Goal: Information Seeking & Learning: Find specific fact

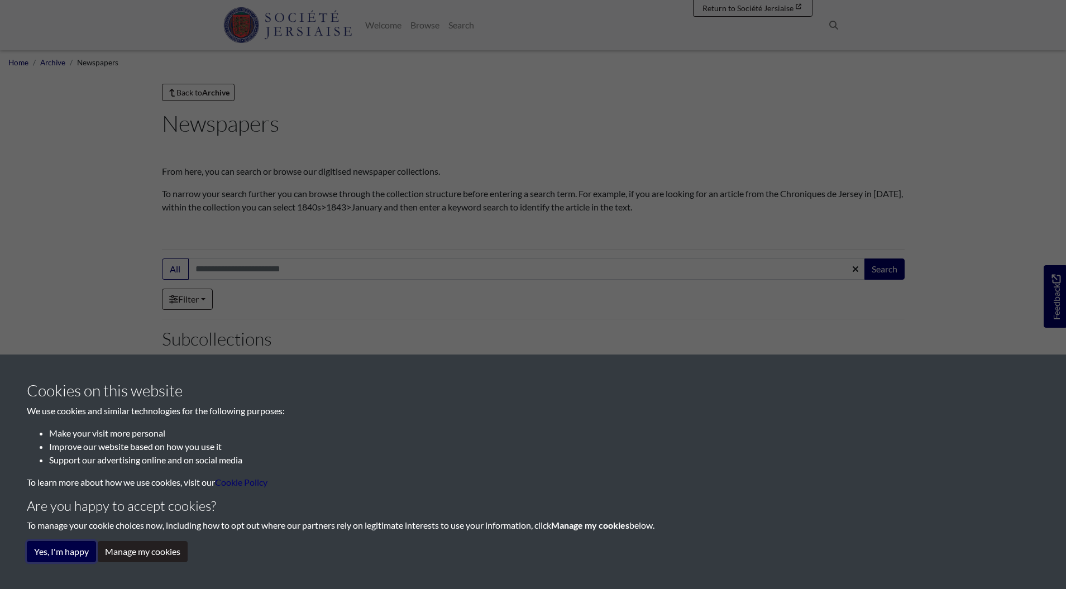
click at [60, 552] on button "Yes, I'm happy" at bounding box center [61, 551] width 69 height 21
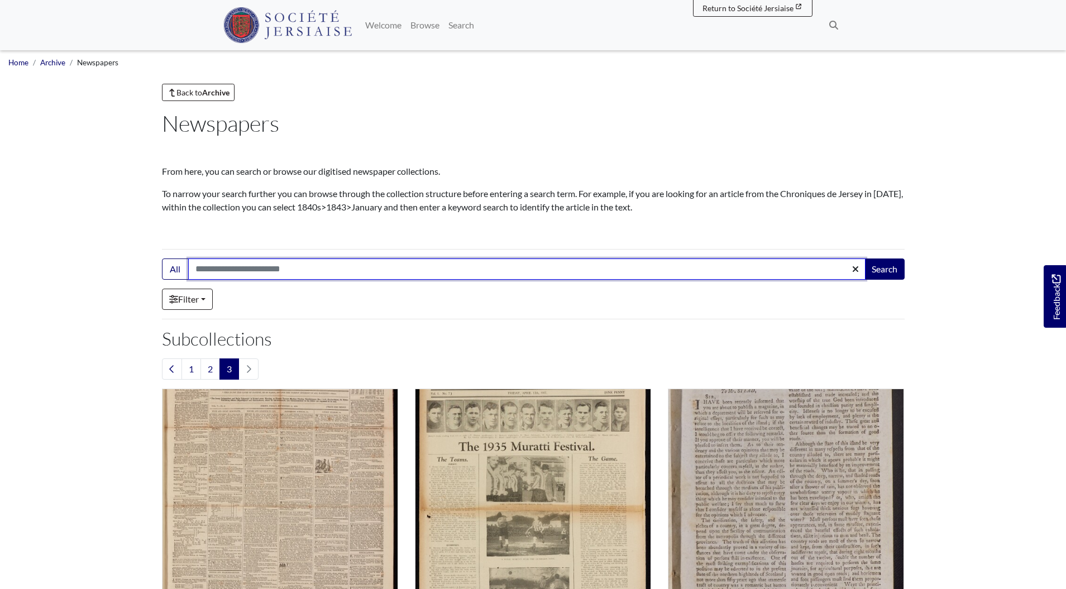
click at [312, 270] on input "Search:" at bounding box center [526, 269] width 677 height 21
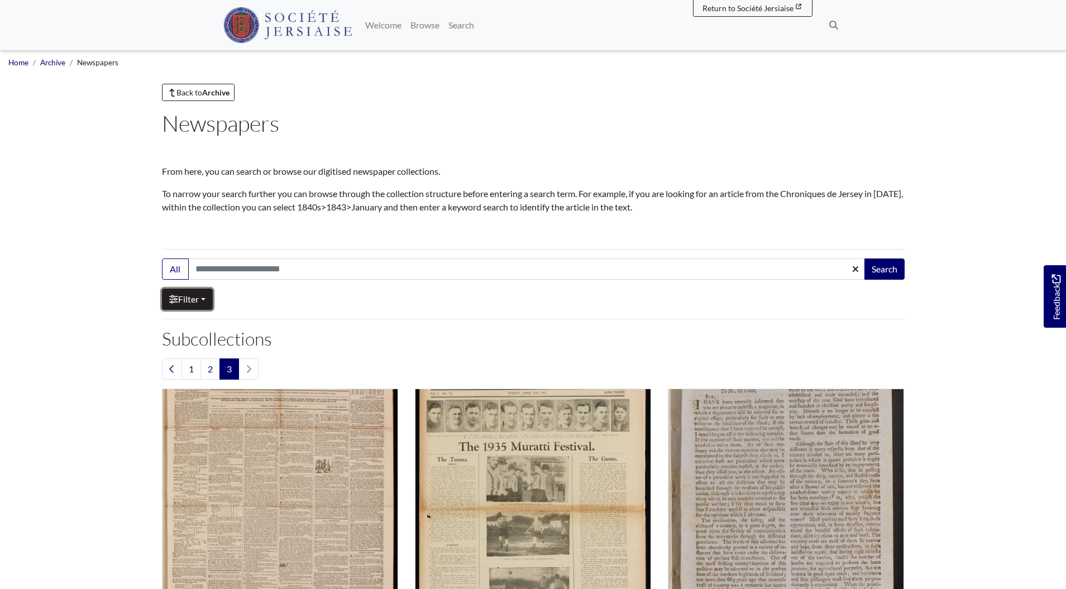
click at [206, 299] on link "Filter" at bounding box center [187, 299] width 51 height 21
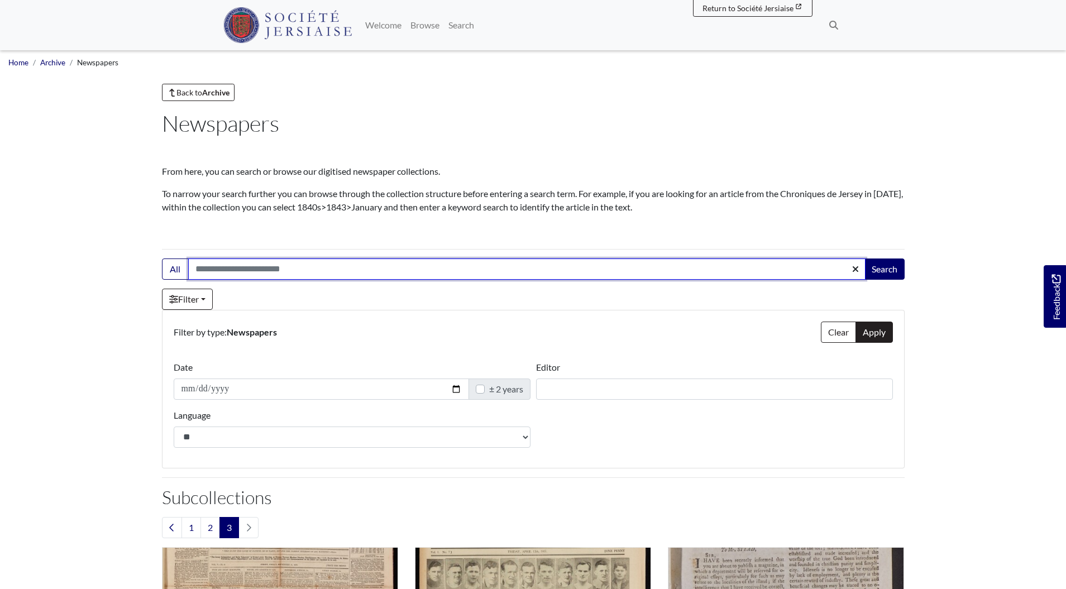
click at [825, 274] on input "Search:" at bounding box center [526, 269] width 677 height 21
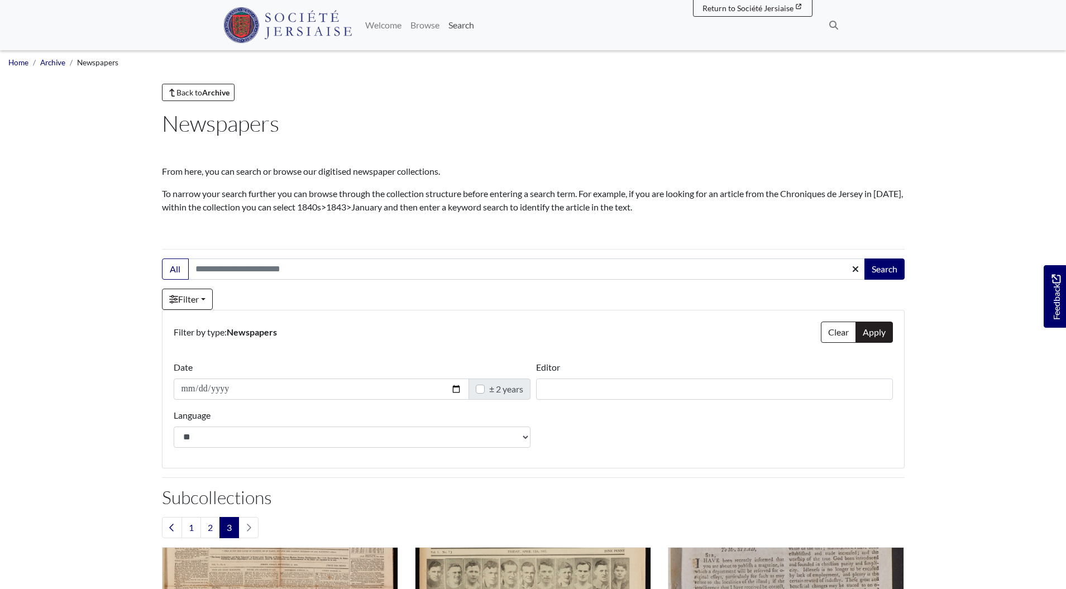
click at [475, 31] on link "Search" at bounding box center [461, 25] width 35 height 22
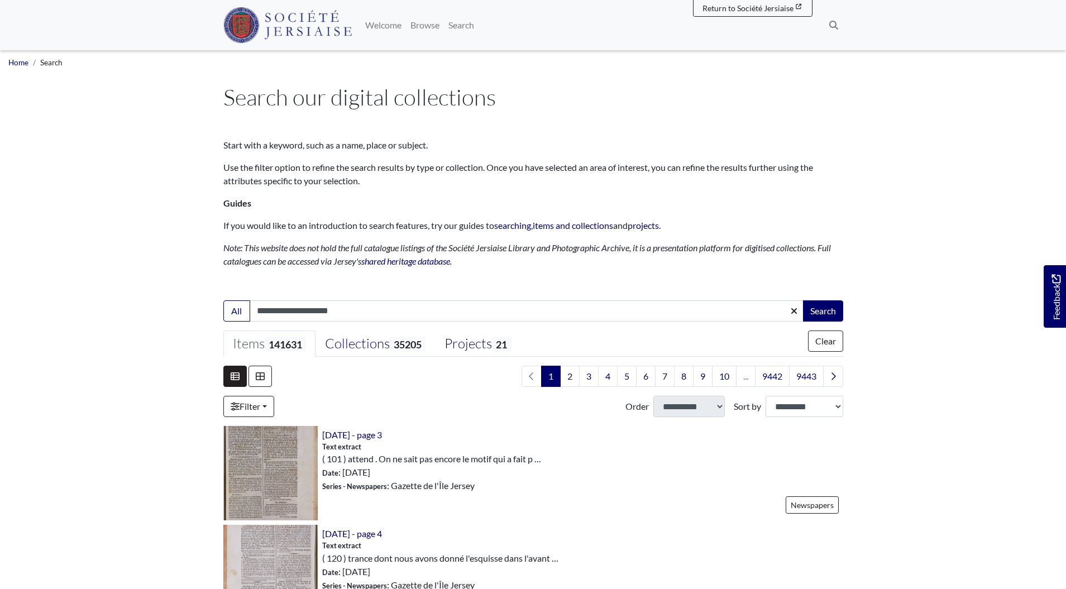
type input "**********"
click at [803, 300] on button "Search" at bounding box center [823, 310] width 40 height 21
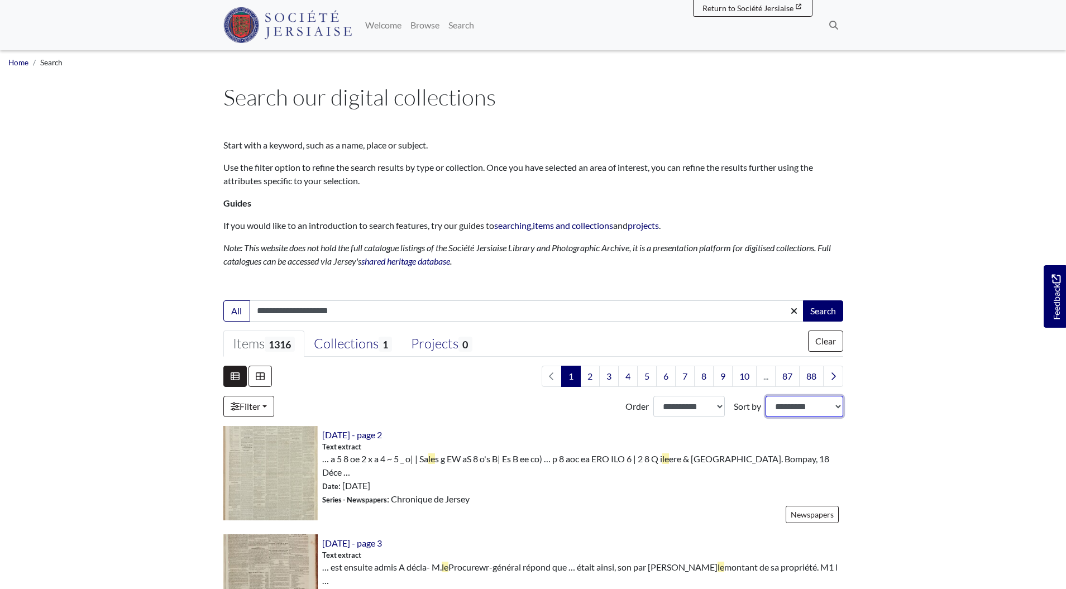
click at [790, 411] on select "**********" at bounding box center [805, 406] width 78 height 21
click at [766, 396] on select "**********" at bounding box center [805, 406] width 78 height 21
click at [712, 407] on select "**********" at bounding box center [689, 406] width 72 height 21
click at [653, 396] on select "**********" at bounding box center [689, 406] width 72 height 21
click at [514, 394] on div "1" at bounding box center [533, 391] width 620 height 51
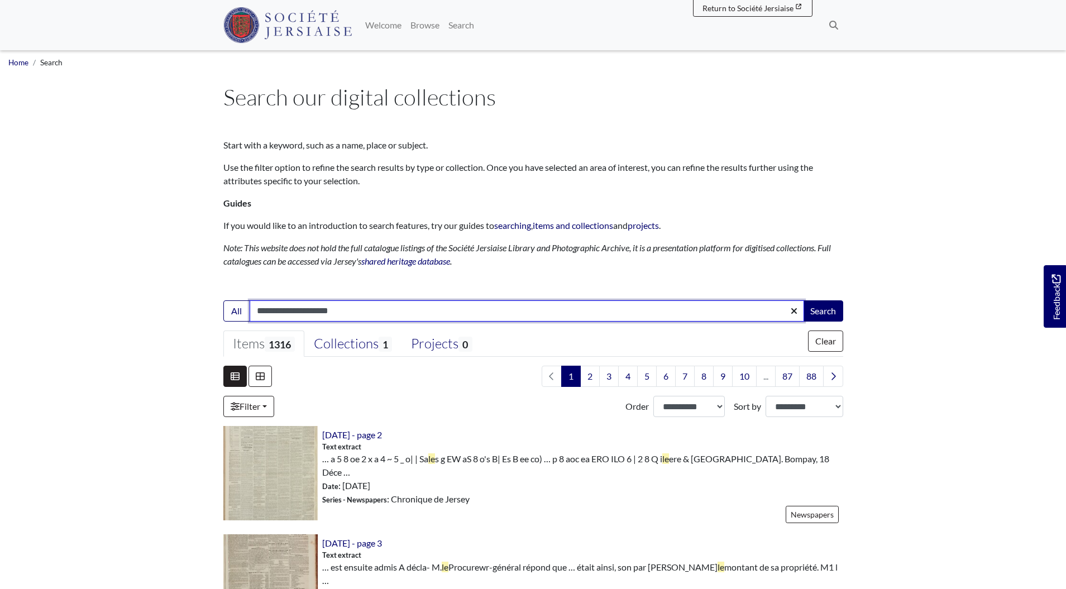
click at [310, 311] on input "**********" at bounding box center [527, 310] width 555 height 21
click at [309, 311] on input "**********" at bounding box center [527, 310] width 555 height 21
click at [261, 311] on input "**********" at bounding box center [527, 310] width 555 height 21
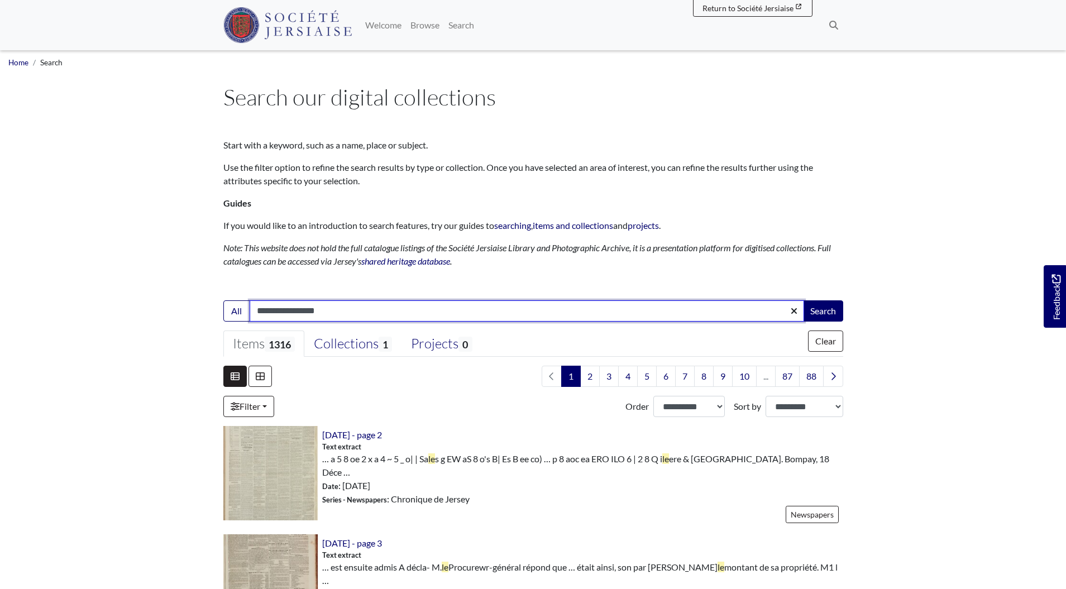
click at [261, 311] on input "**********" at bounding box center [527, 310] width 555 height 21
type input "**********"
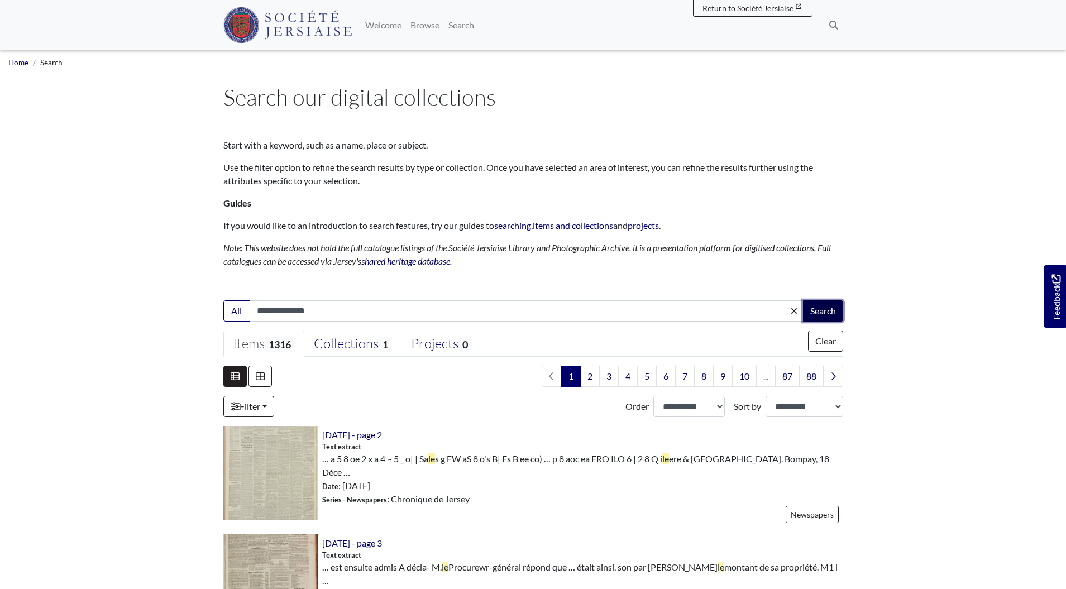
click at [828, 312] on button "Search" at bounding box center [823, 310] width 40 height 21
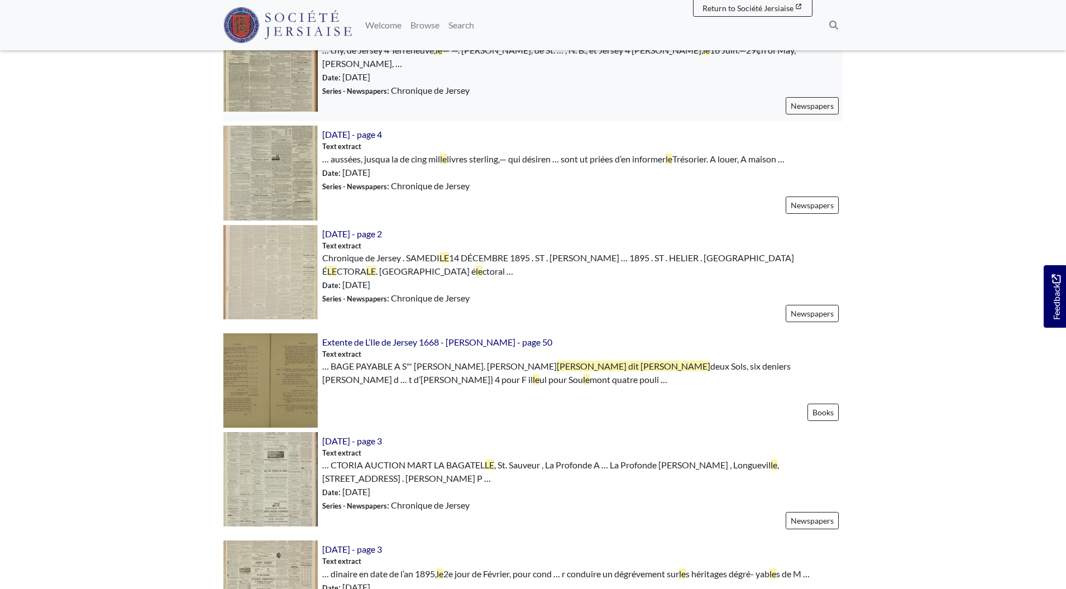
scroll to position [976, 0]
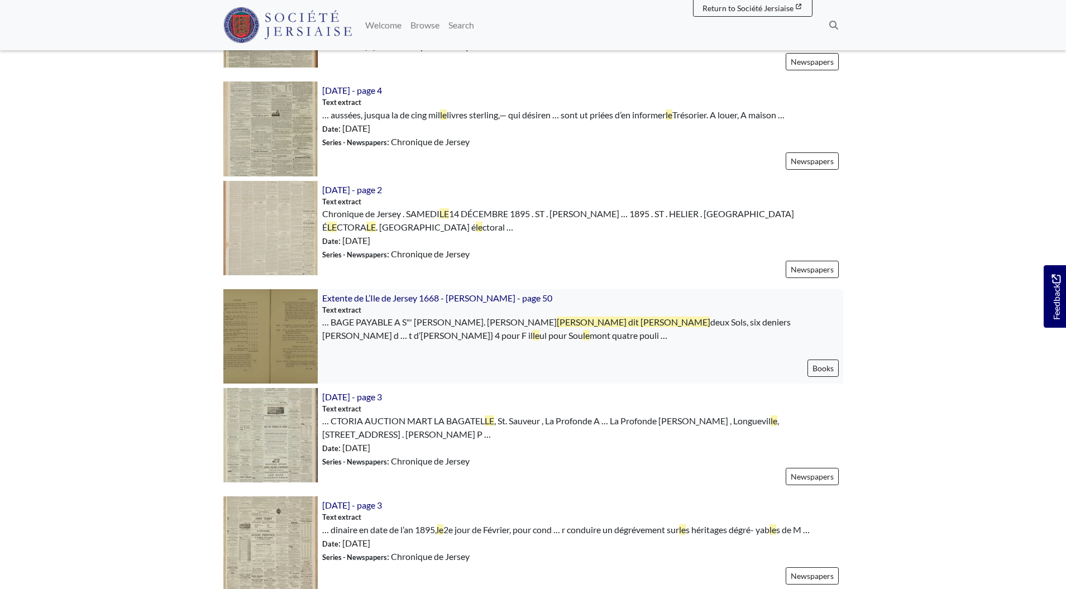
click at [262, 289] on img at bounding box center [270, 336] width 94 height 94
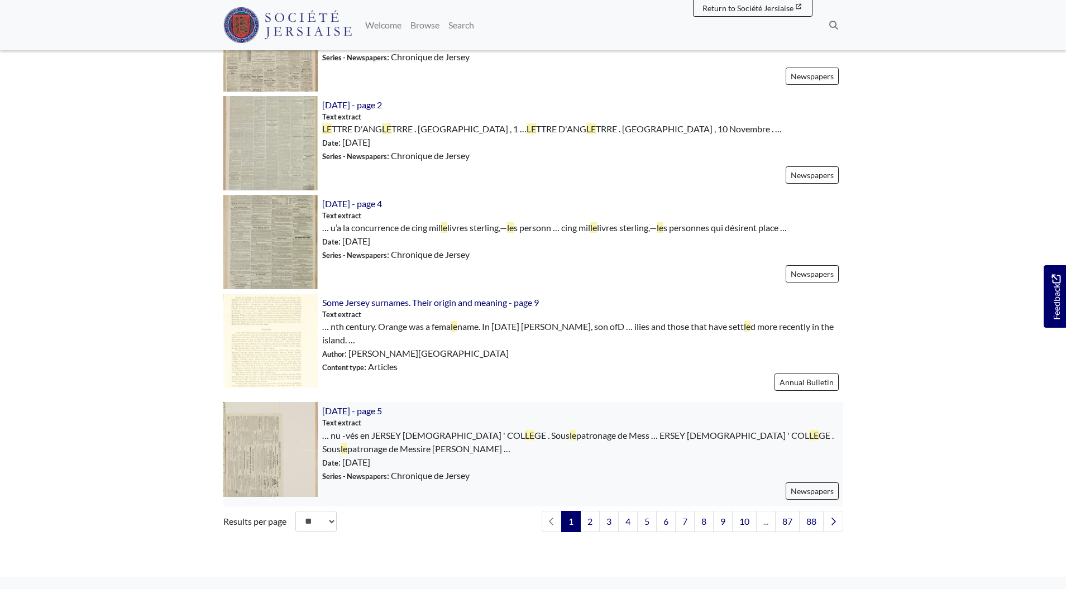
scroll to position [1483, 0]
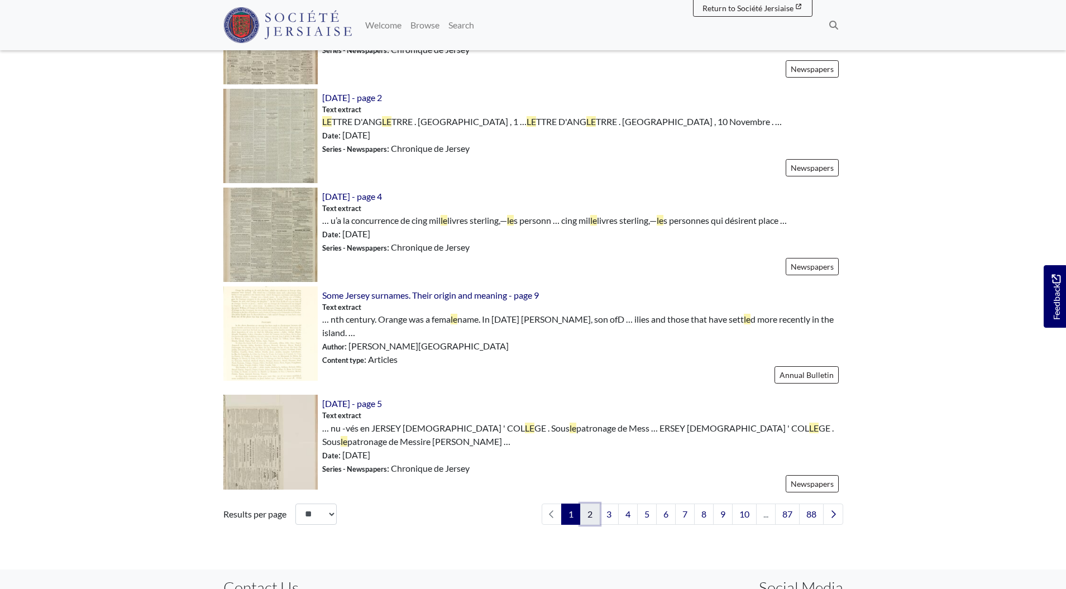
click at [582, 504] on link "2" at bounding box center [590, 514] width 20 height 21
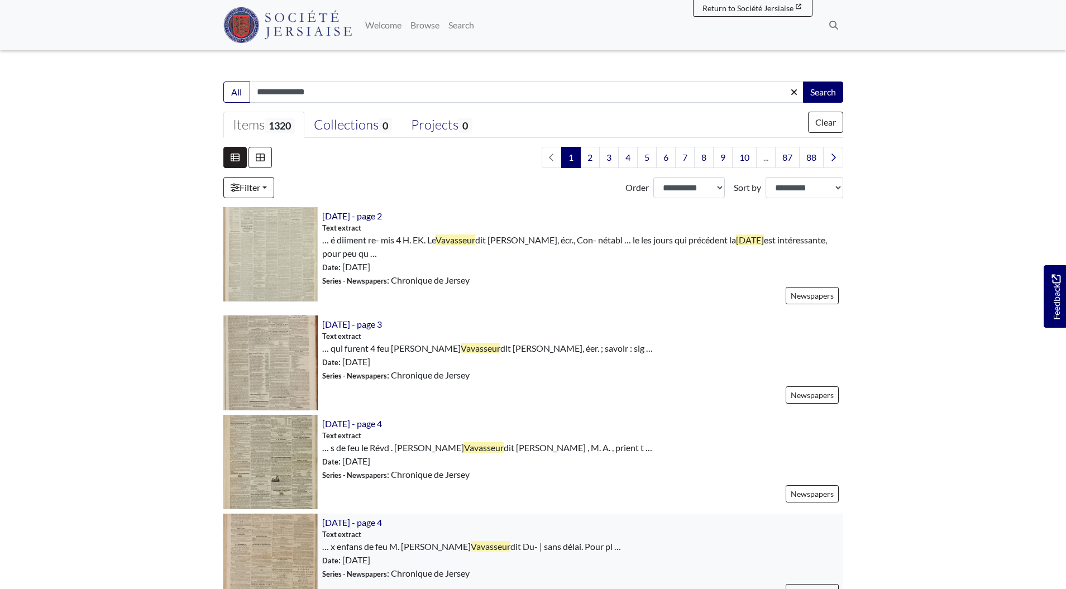
scroll to position [276, 0]
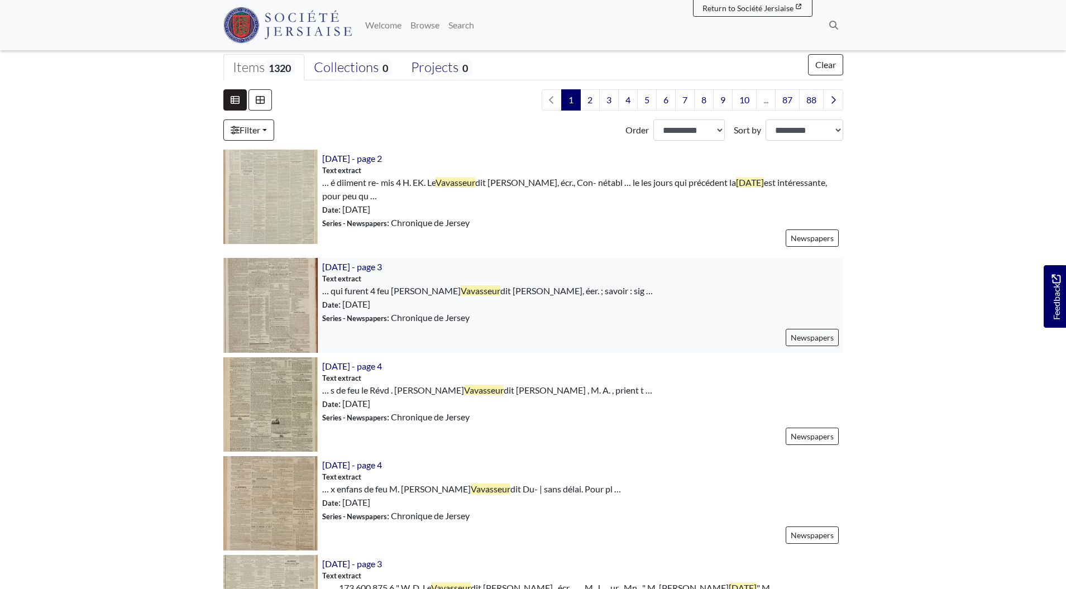
click at [298, 281] on img at bounding box center [270, 305] width 94 height 94
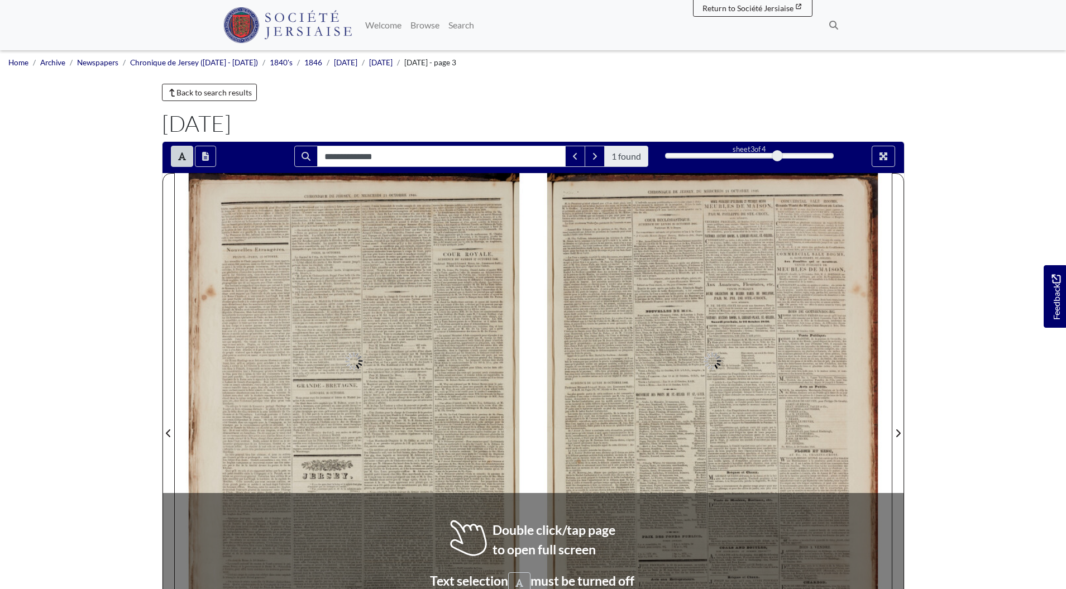
click at [526, 553] on div at bounding box center [354, 426] width 359 height 507
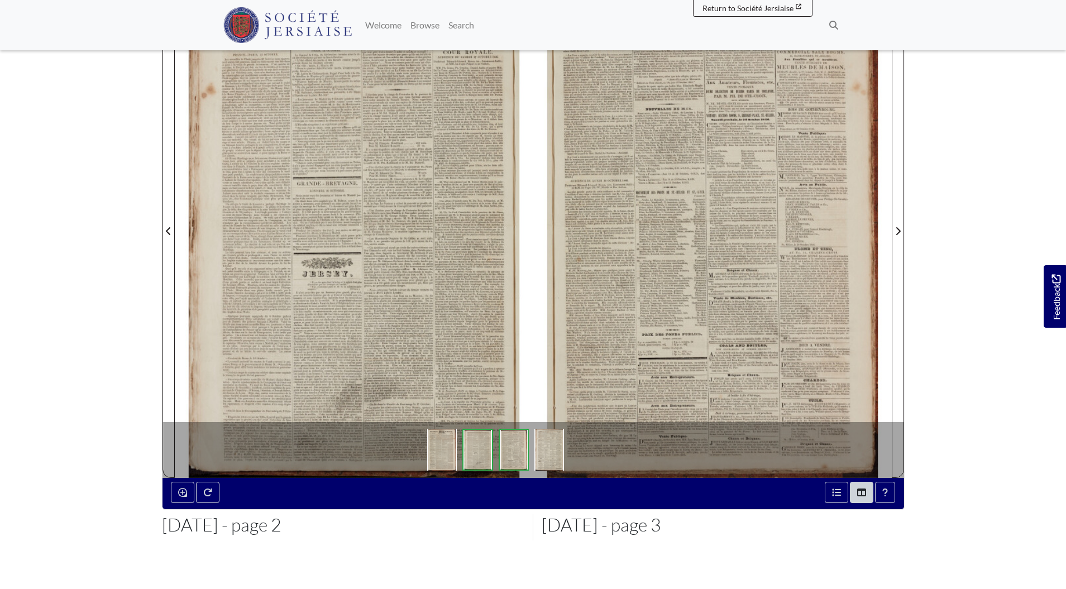
scroll to position [188, 0]
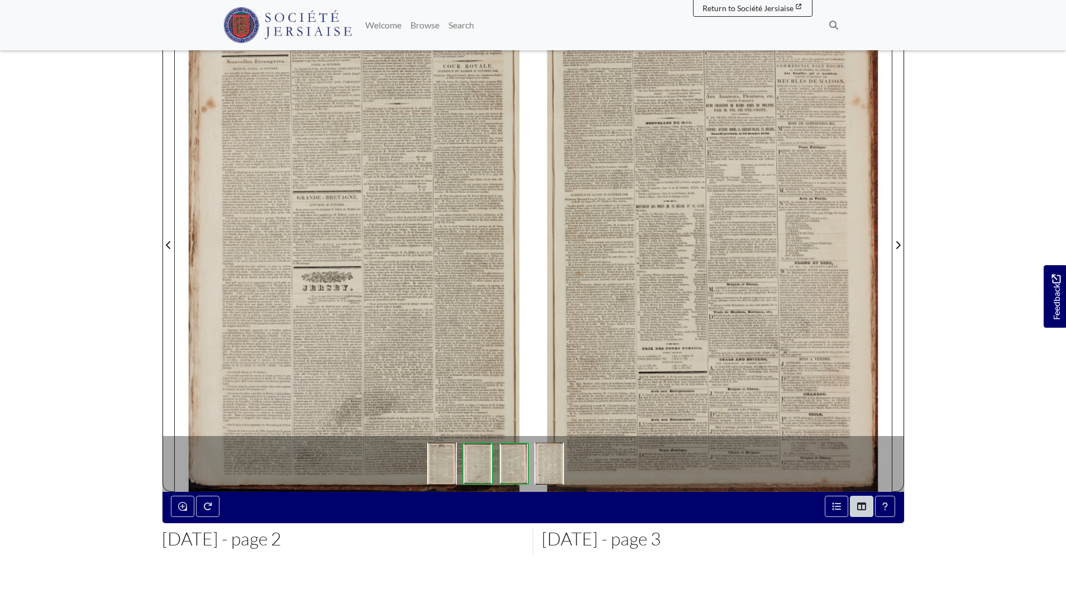
click at [742, 328] on div at bounding box center [712, 238] width 359 height 507
click at [725, 333] on div at bounding box center [712, 238] width 359 height 507
click at [726, 333] on div at bounding box center [712, 238] width 359 height 507
click at [728, 317] on div at bounding box center [712, 238] width 359 height 507
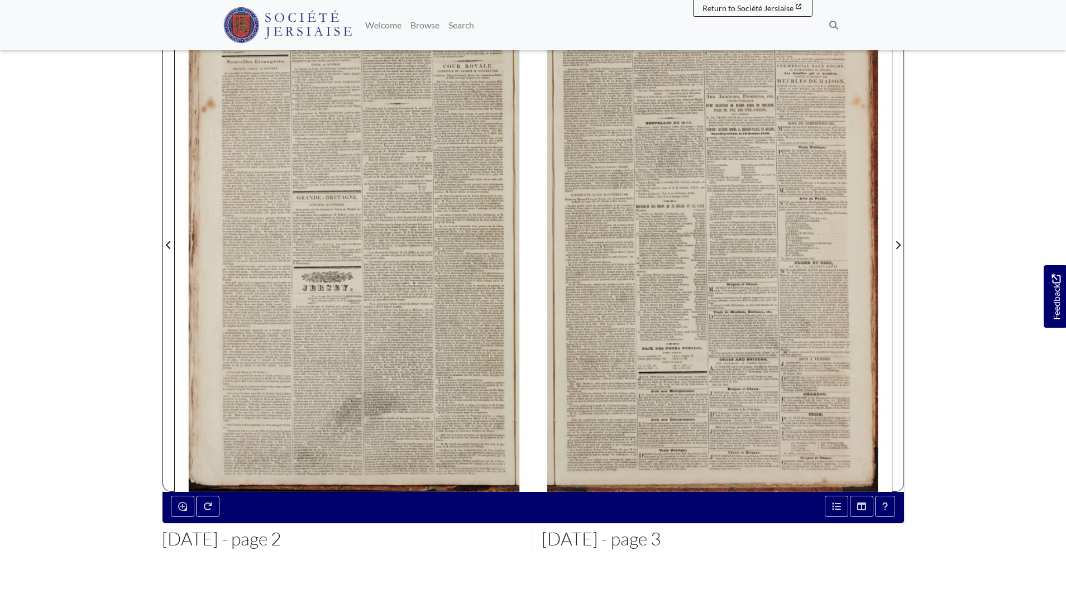
click at [732, 322] on div at bounding box center [712, 238] width 359 height 507
click at [190, 510] on button "Enable or disable loupe tool (Alt+L)" at bounding box center [182, 506] width 23 height 21
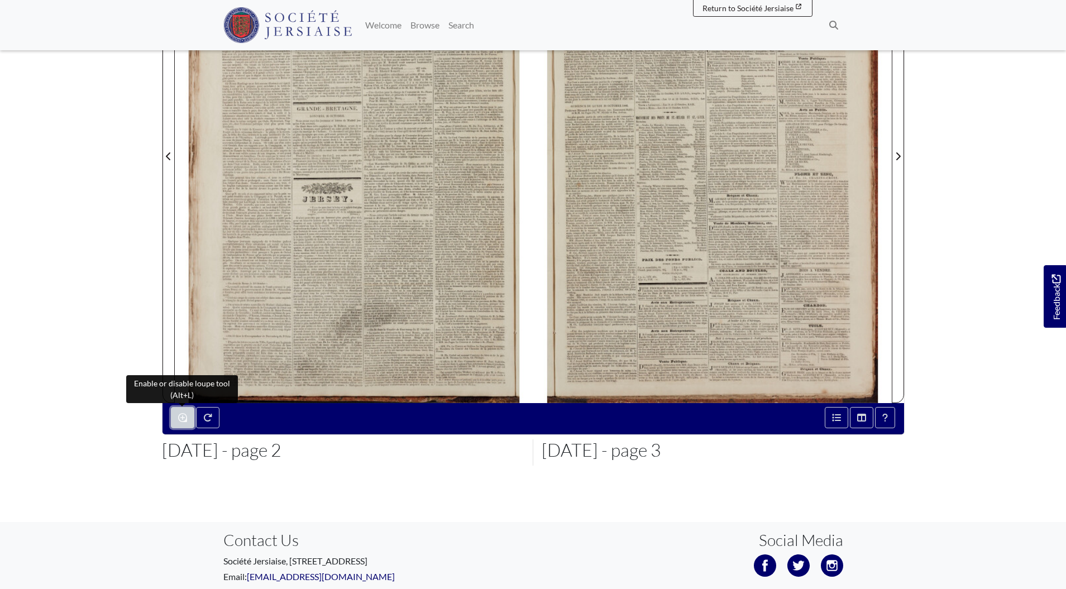
scroll to position [334, 0]
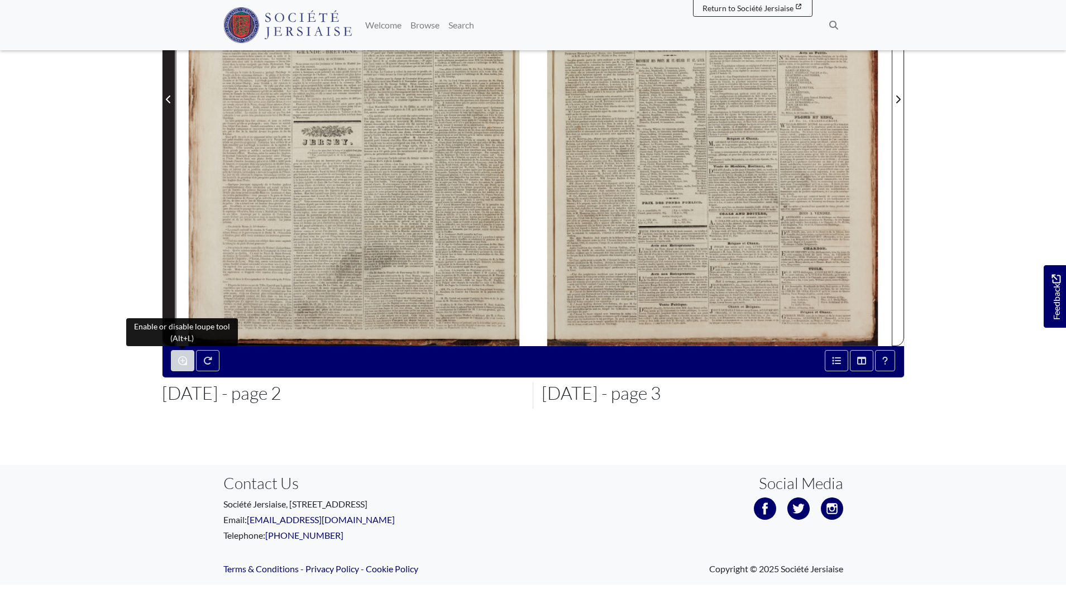
click at [166, 96] on icon "Previous Page" at bounding box center [169, 99] width 6 height 9
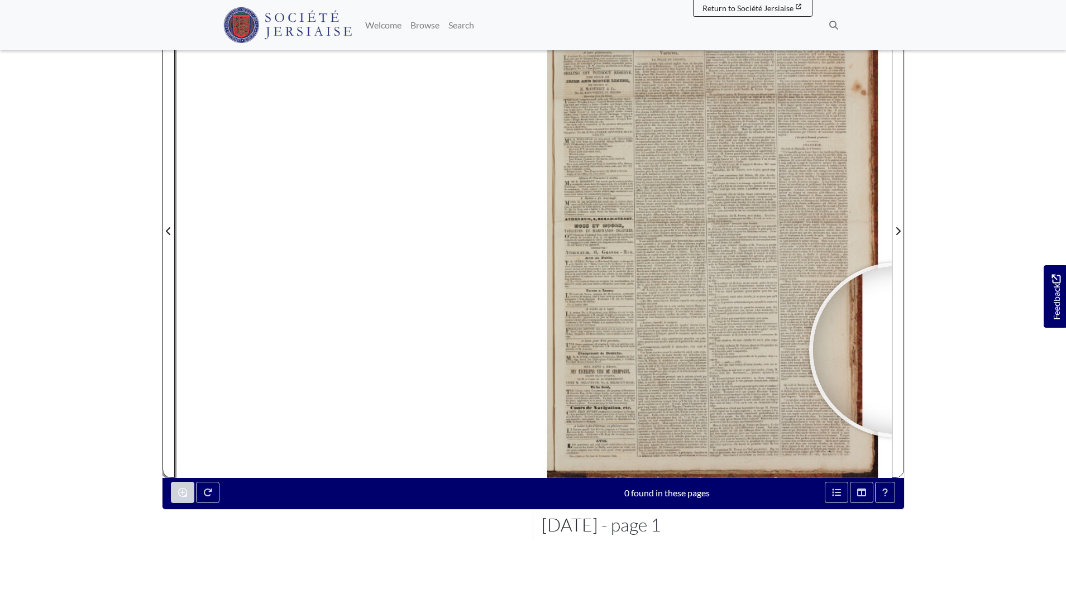
scroll to position [50, 0]
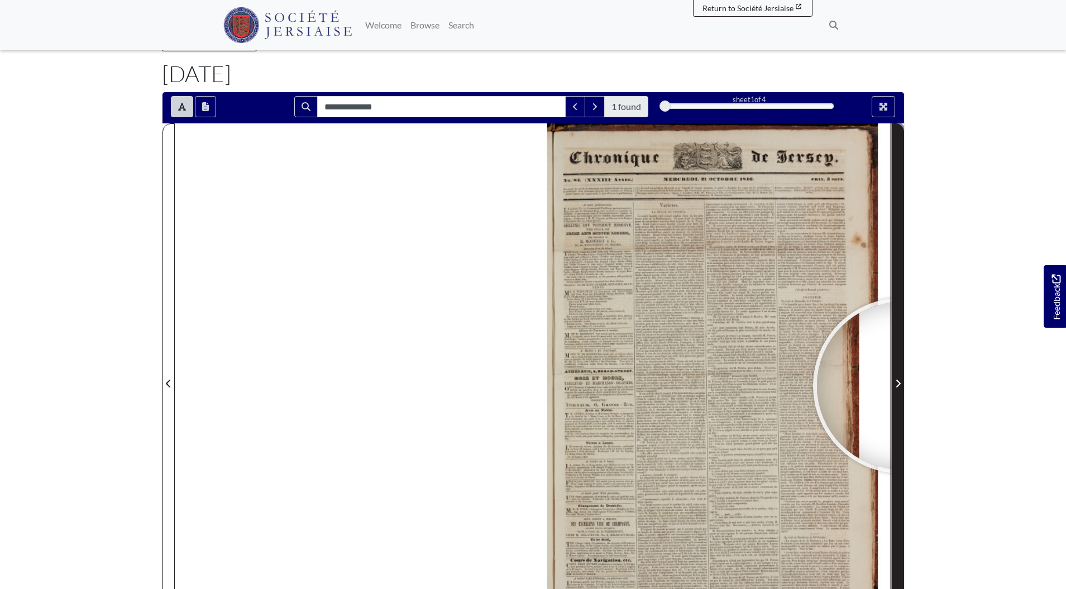
click at [901, 386] on span "Next Page" at bounding box center [897, 383] width 11 height 13
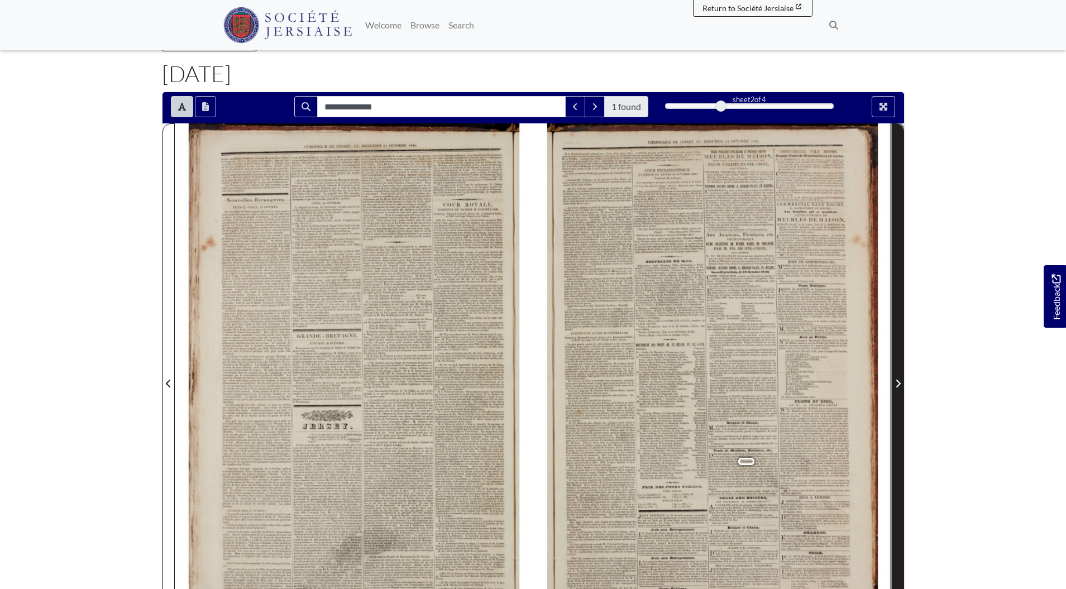
click at [901, 386] on span "Next Page" at bounding box center [897, 383] width 11 height 13
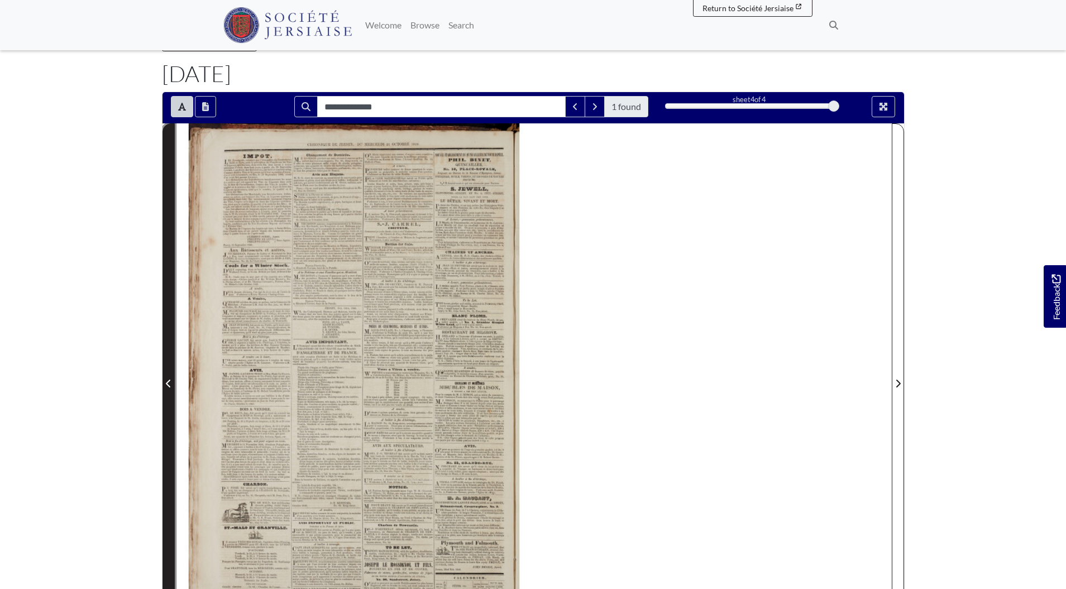
click at [171, 384] on span "Previous Page" at bounding box center [168, 383] width 11 height 13
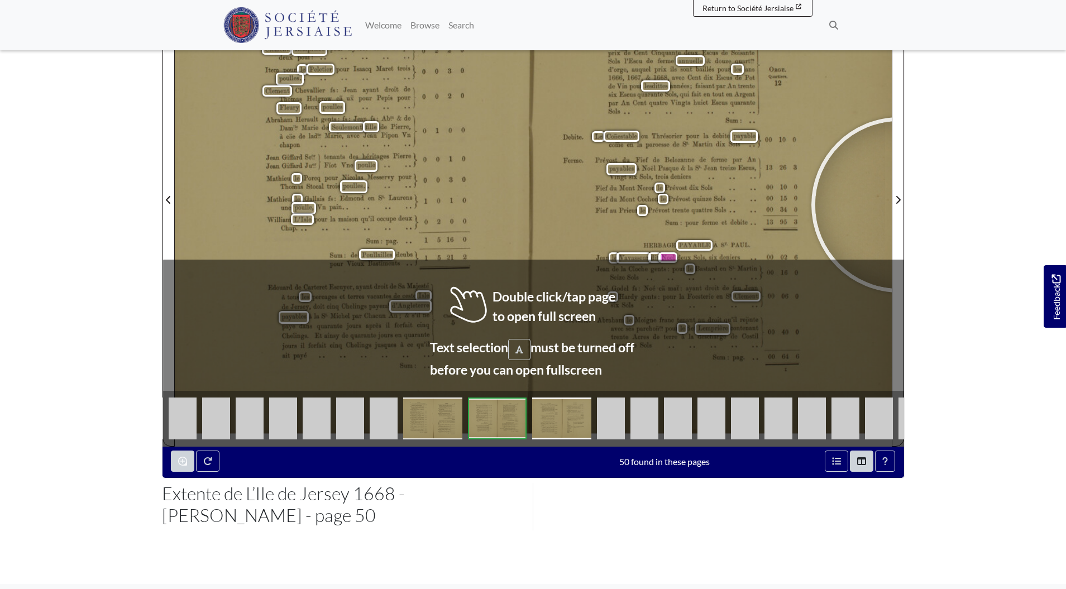
scroll to position [284, 0]
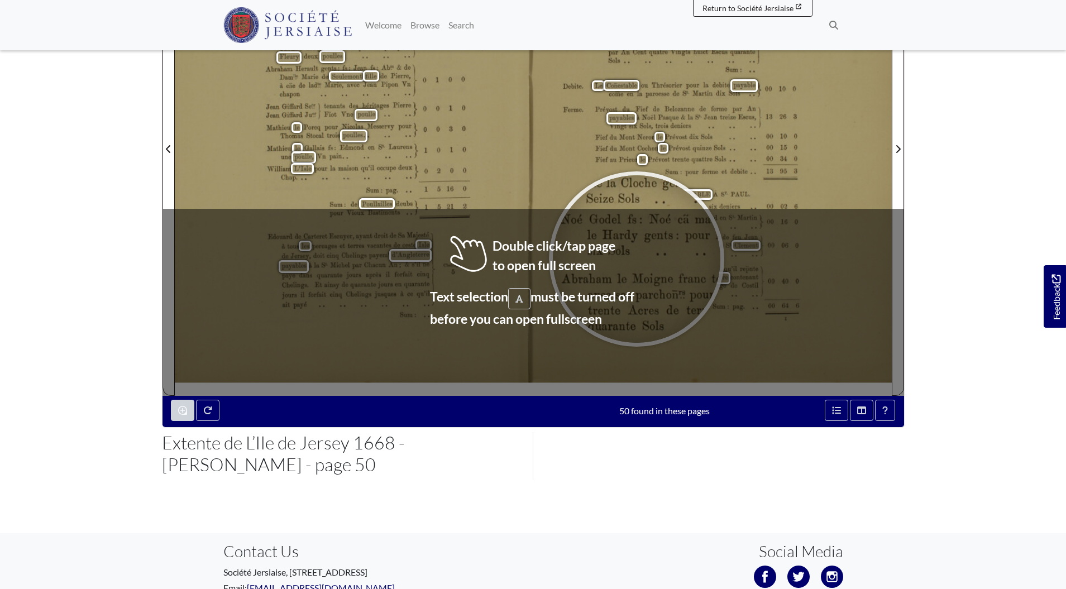
click at [637, 259] on div at bounding box center [637, 259] width 168 height 168
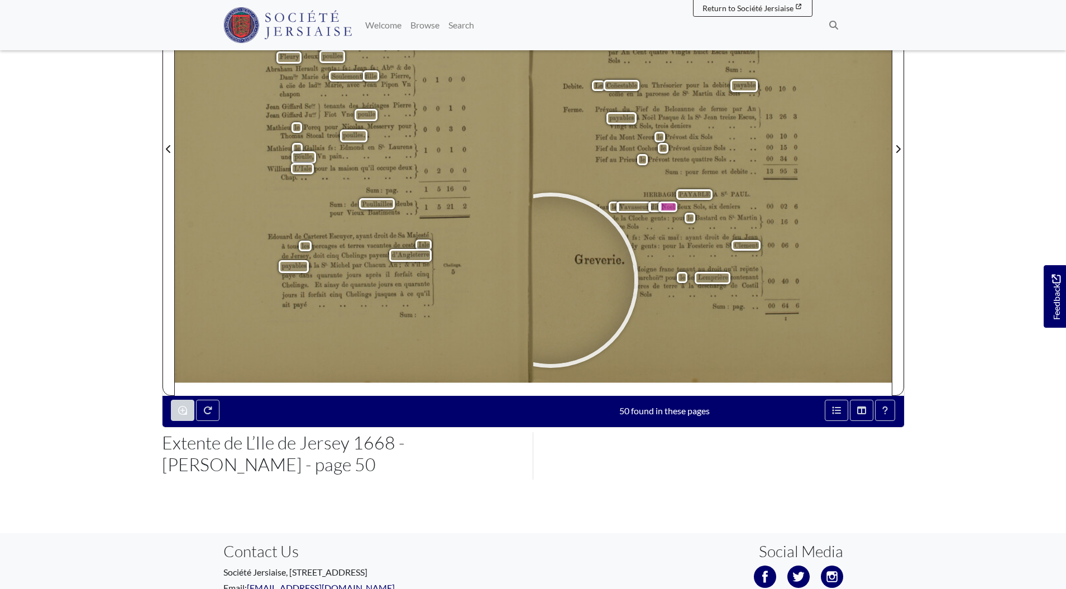
click at [551, 280] on div at bounding box center [551, 281] width 168 height 168
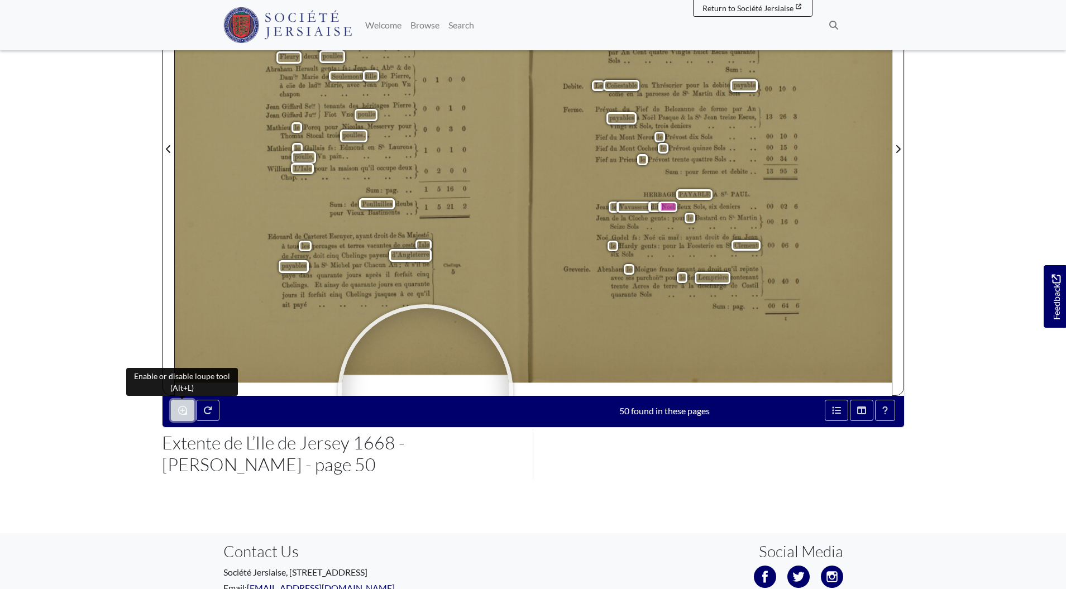
click at [184, 409] on icon "Enable or disable loupe tool (Alt+L)" at bounding box center [182, 410] width 9 height 9
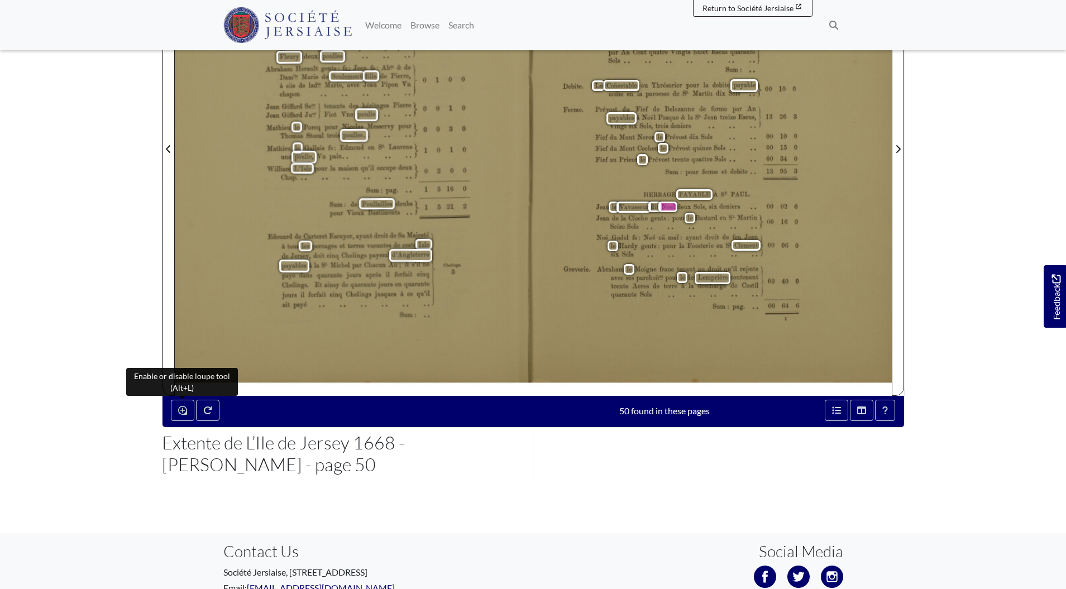
drag, startPoint x: 412, startPoint y: 341, endPoint x: 428, endPoint y: 336, distance: 17.1
click at [412, 341] on div "64 ST. HELIER. Pnlng. Chap. Paul. Pour}, Michel du Pray ayant droit d’Abraham R…" at bounding box center [354, 149] width 359 height 494
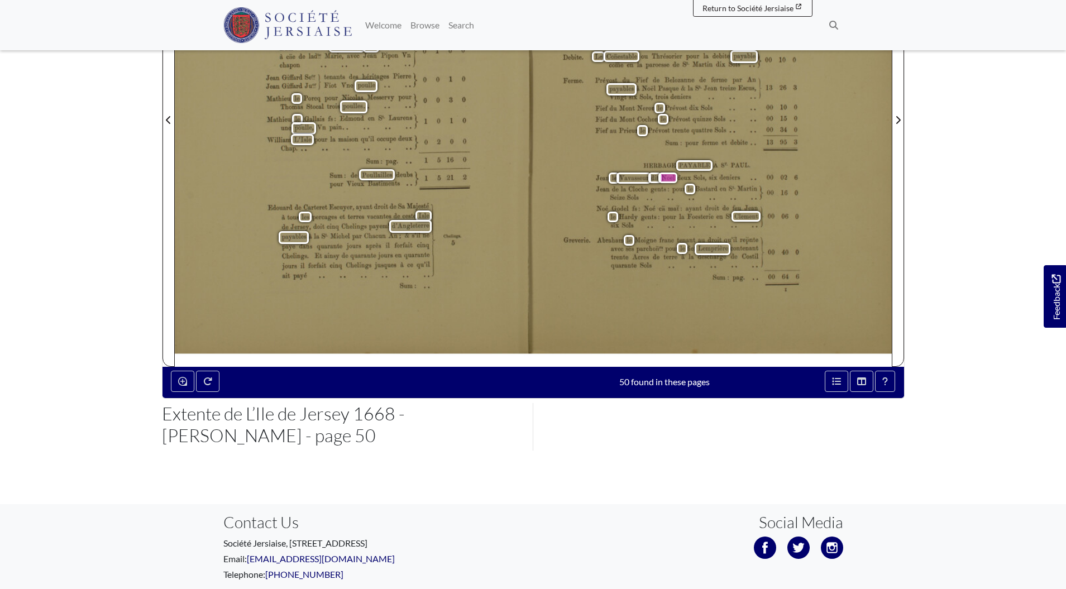
scroll to position [307, 0]
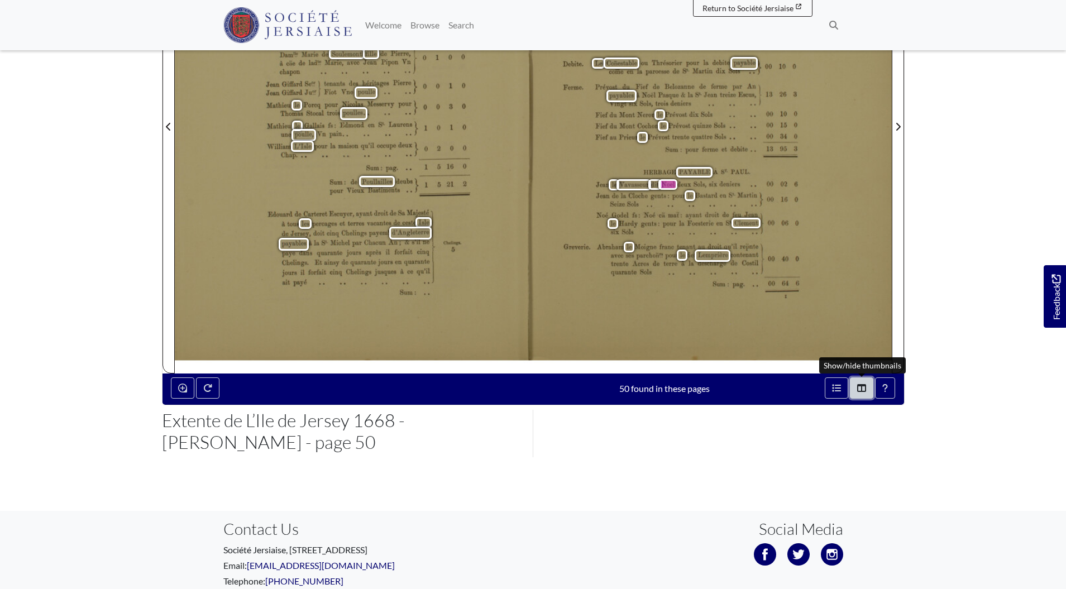
click at [860, 389] on icon "Thumbnails" at bounding box center [861, 388] width 9 height 9
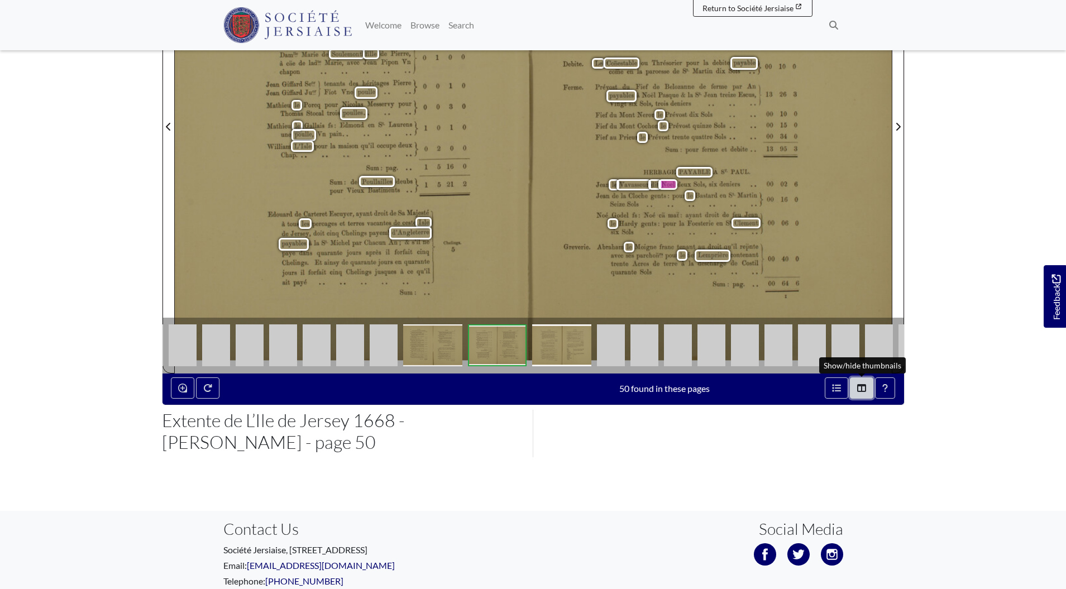
click at [860, 389] on icon "Thumbnails" at bounding box center [861, 388] width 9 height 9
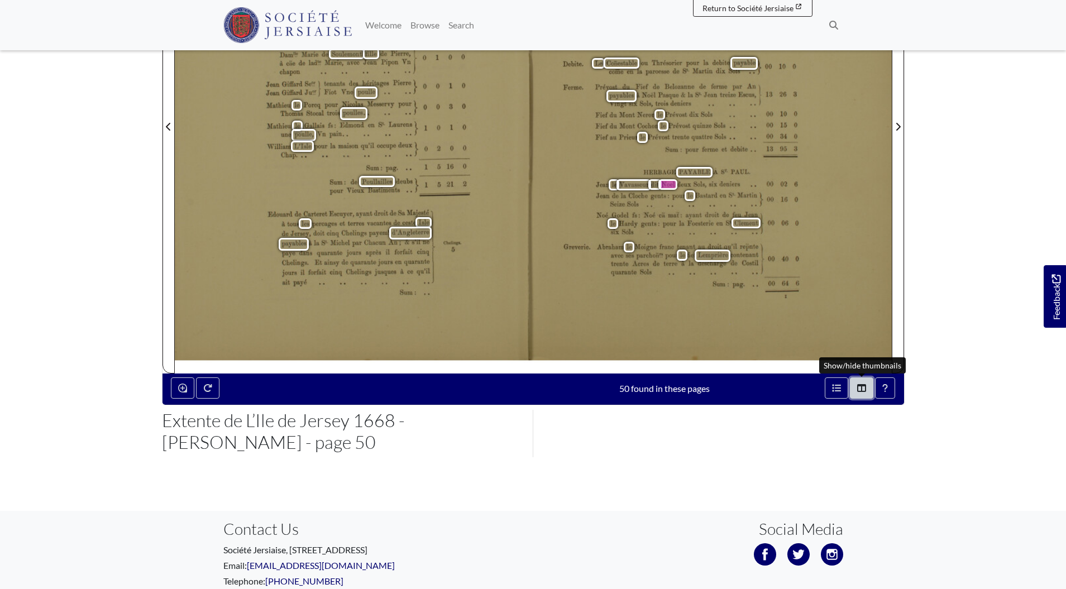
click at [864, 387] on icon "Thumbnails" at bounding box center [861, 388] width 9 height 9
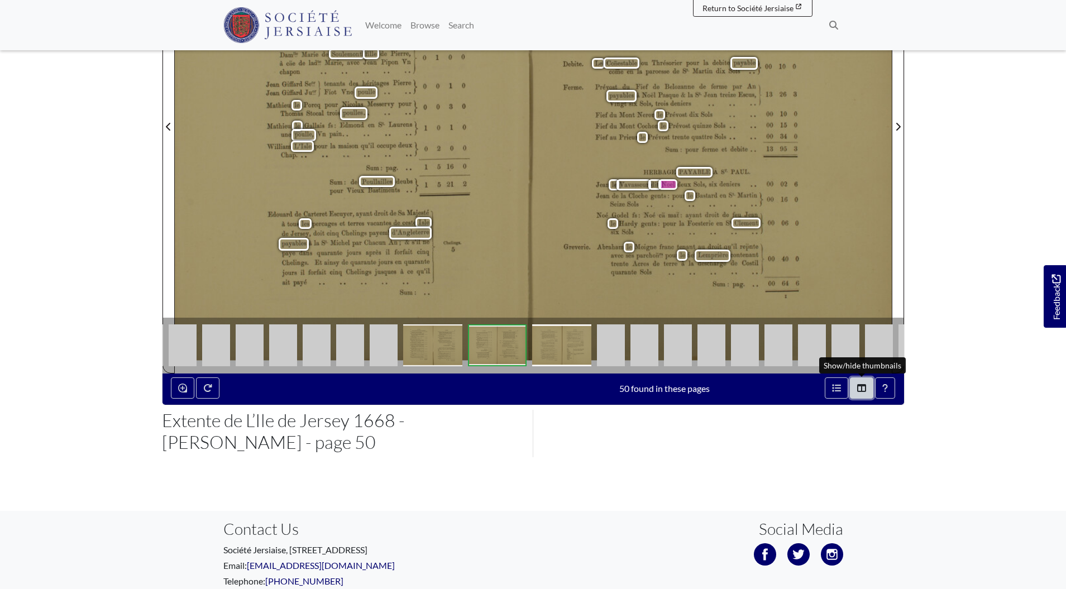
click at [864, 387] on icon "Thumbnails" at bounding box center [861, 388] width 9 height 9
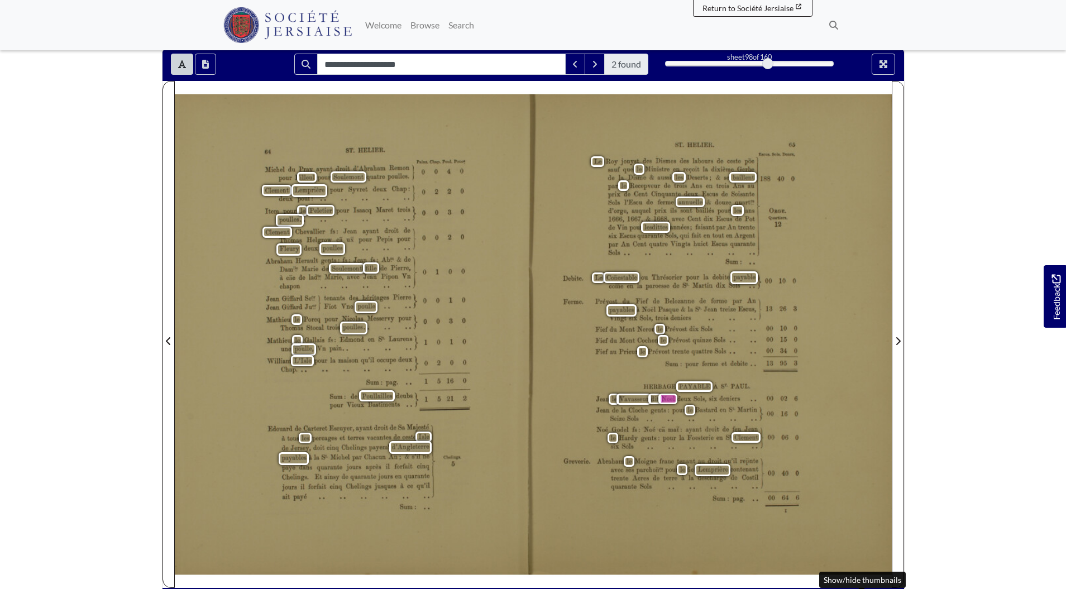
scroll to position [47, 0]
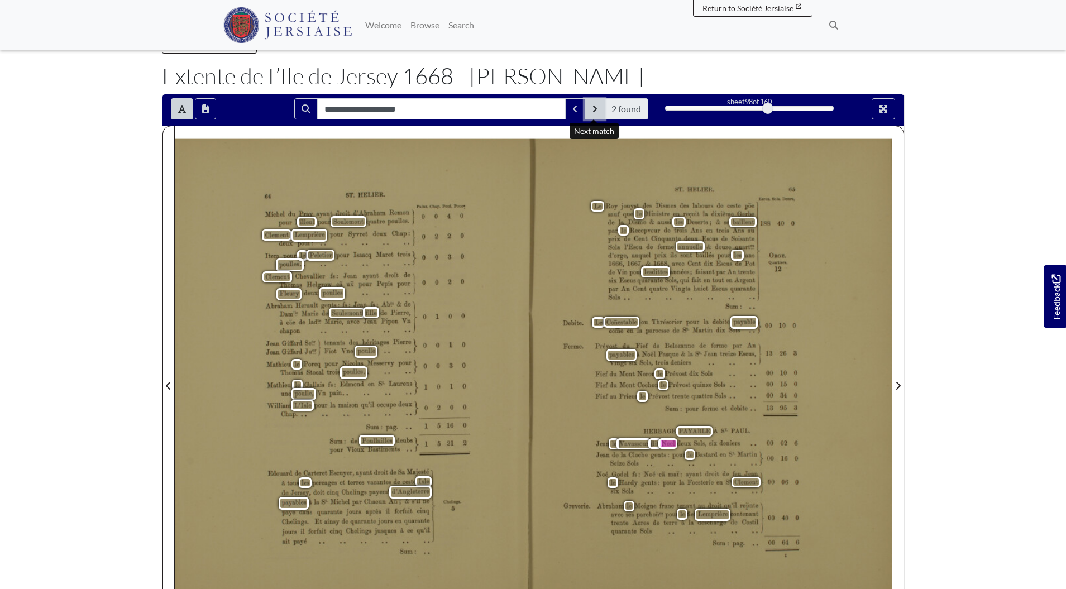
click at [594, 112] on icon "Next Match" at bounding box center [595, 108] width 6 height 9
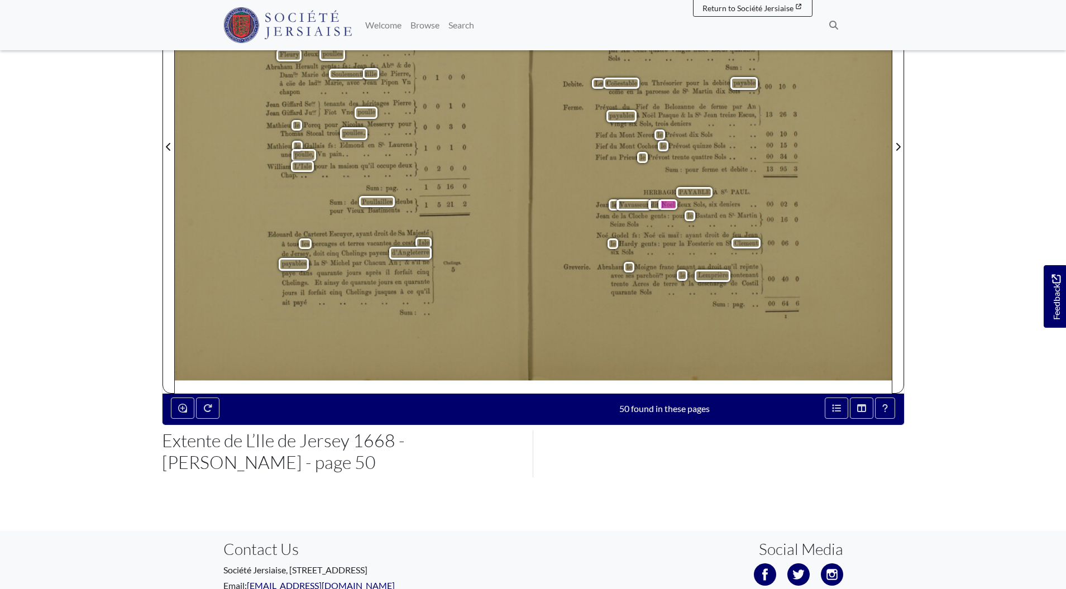
scroll to position [34, 0]
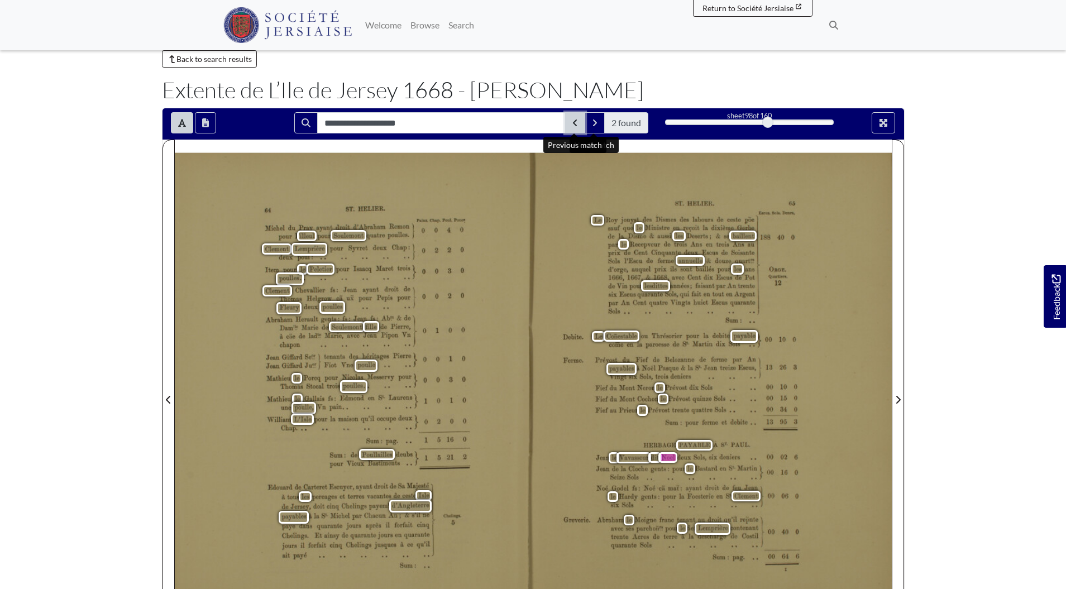
click at [578, 122] on button "Previous Match" at bounding box center [575, 122] width 20 height 21
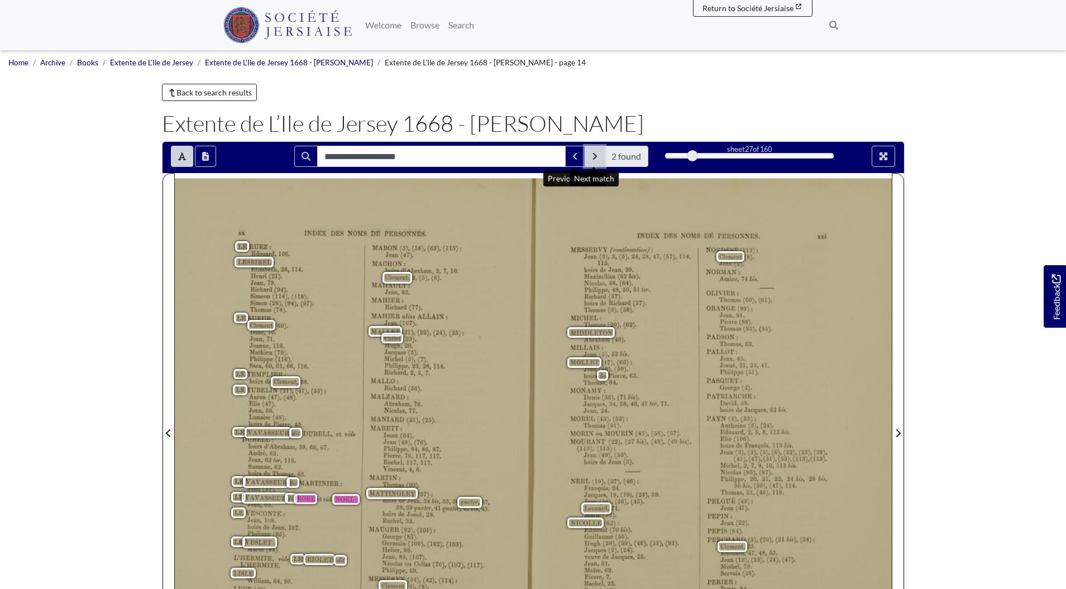
click at [599, 157] on button "Next Match" at bounding box center [595, 156] width 20 height 21
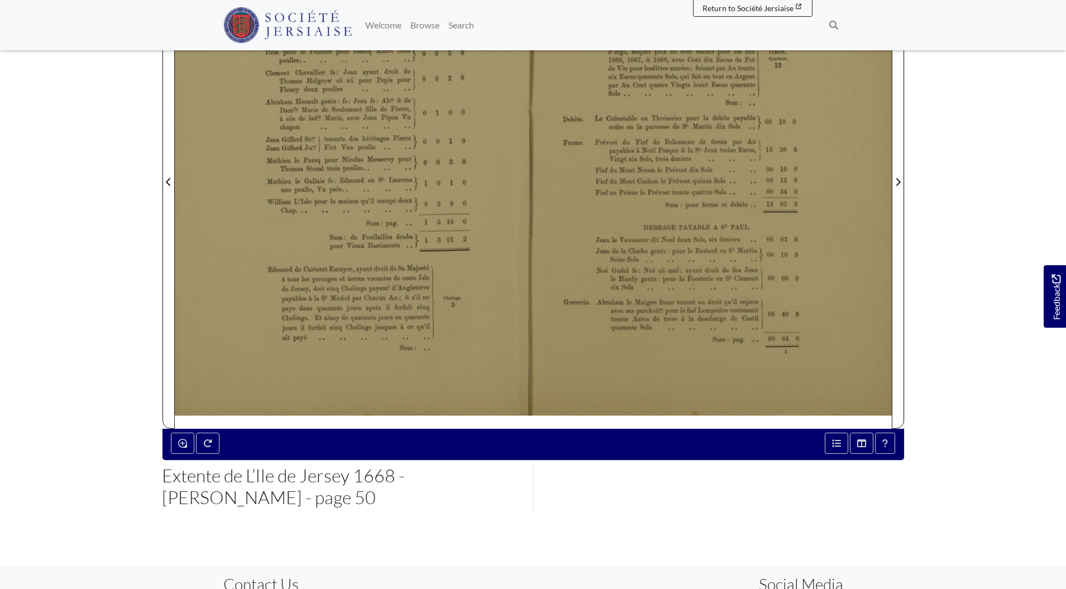
scroll to position [295, 0]
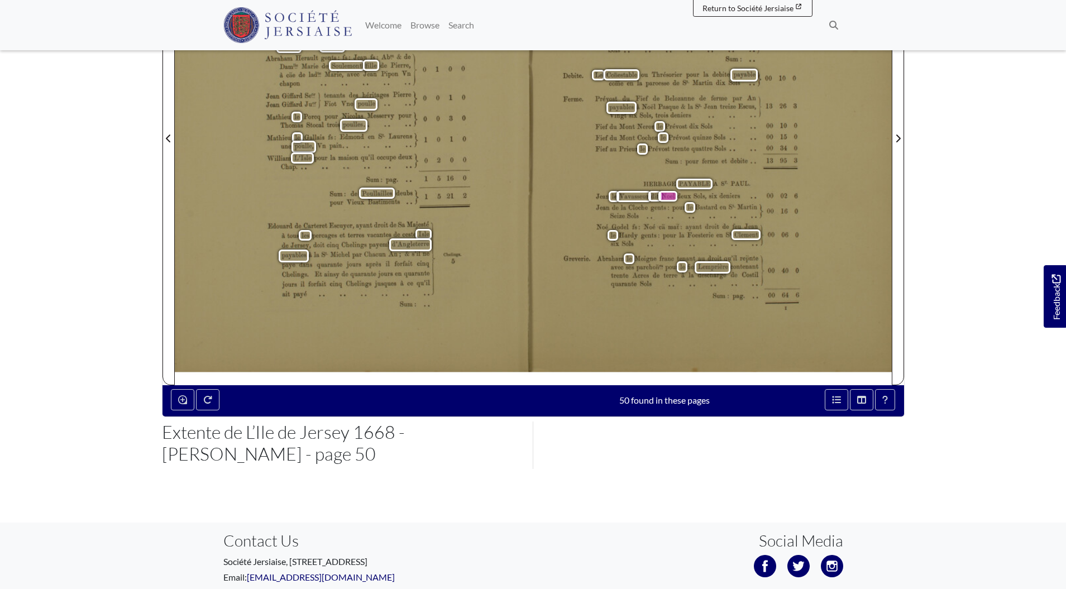
click at [761, 206] on span "__00}" at bounding box center [761, 206] width 20 height 10
click at [660, 185] on span "HERBAGE" at bounding box center [656, 183] width 27 height 7
click at [701, 184] on span "PAYABLE" at bounding box center [692, 184] width 27 height 8
click at [841, 402] on icon "Open metadata window" at bounding box center [836, 399] width 9 height 9
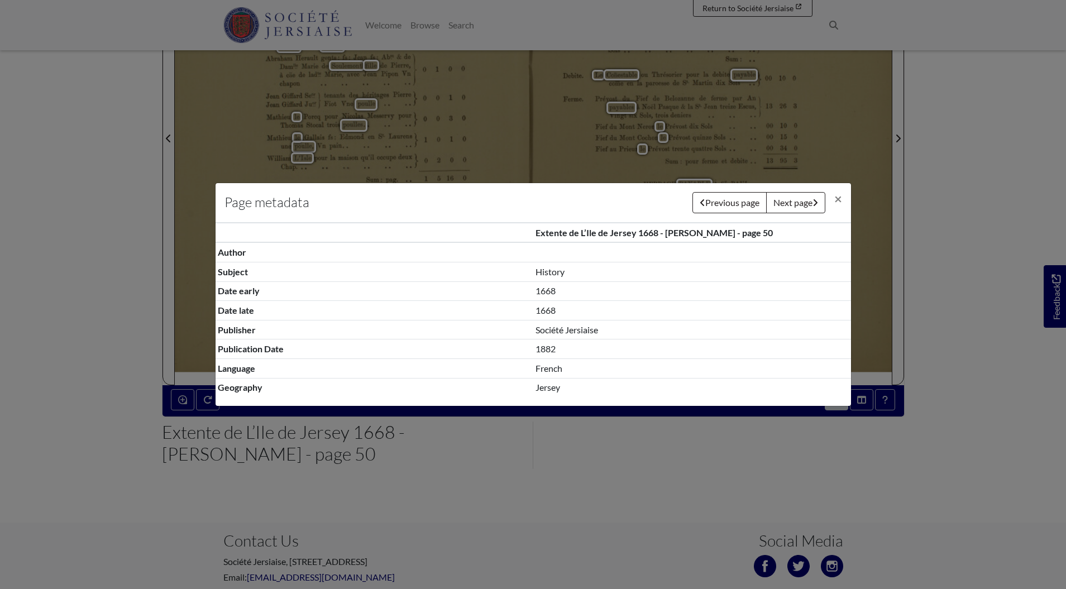
click at [535, 236] on th "Extente de L’Ile de Jersey 1668 - Charles II - page 50" at bounding box center [692, 233] width 318 height 20
drag, startPoint x: 536, startPoint y: 231, endPoint x: 656, endPoint y: 231, distance: 120.1
click at [656, 231] on th "Extente de L’Ile de Jersey 1668 - Charles II - page 50" at bounding box center [692, 233] width 318 height 20
copy th "Extente de L’Ile de Jersey 1668"
click at [838, 195] on span "×" at bounding box center [838, 198] width 8 height 16
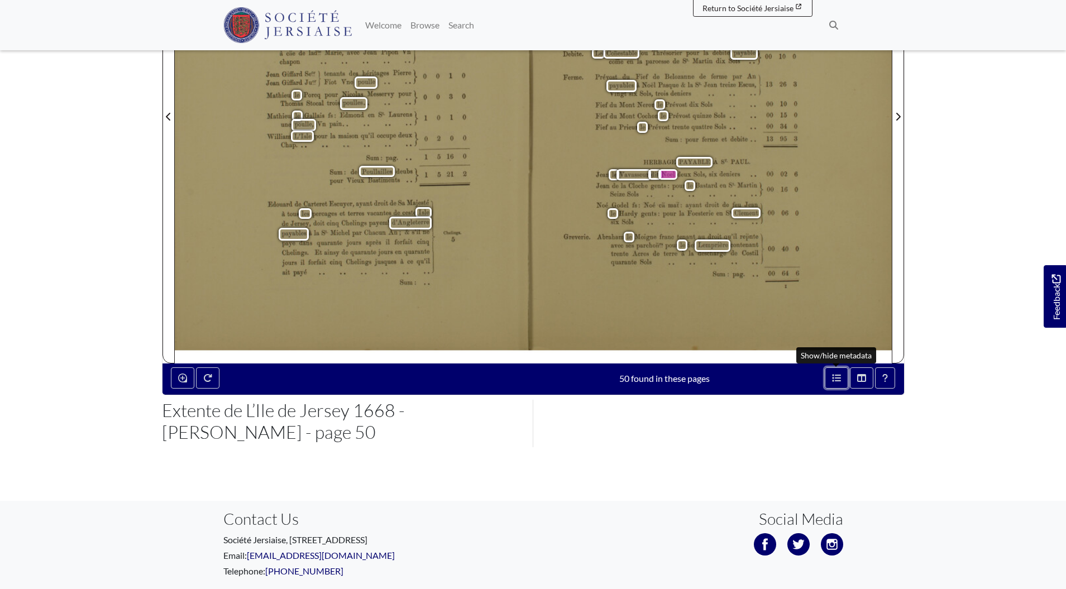
scroll to position [324, 0]
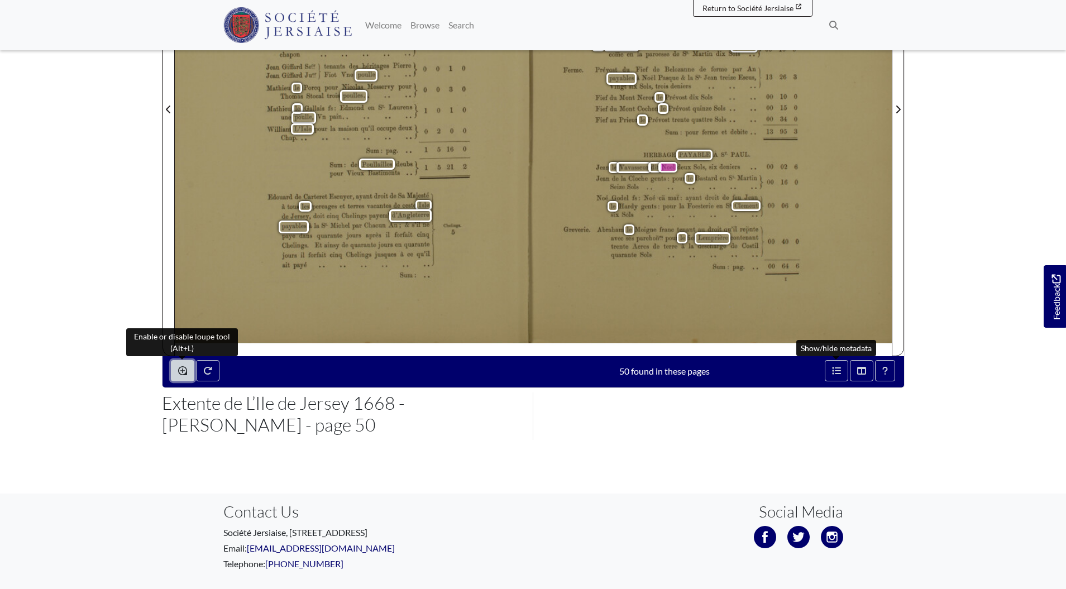
click at [183, 369] on icon "Enable or disable loupe tool (Alt+L)" at bounding box center [182, 370] width 9 height 9
click at [954, 209] on body "Menu" at bounding box center [533, 160] width 1066 height 968
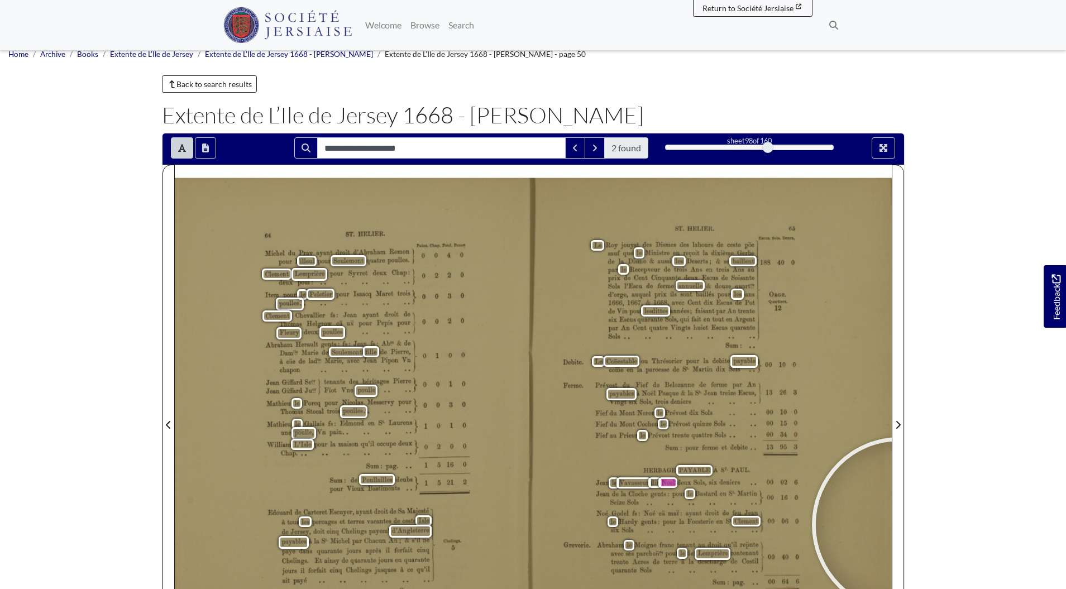
scroll to position [0, 0]
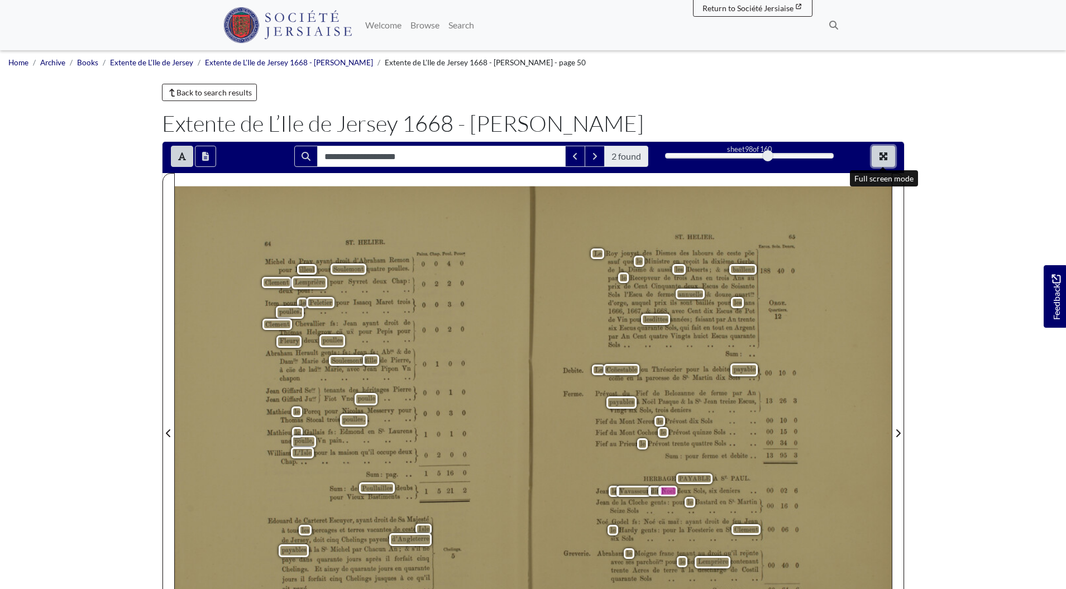
click at [881, 153] on icon "Full screen mode" at bounding box center [884, 156] width 8 height 8
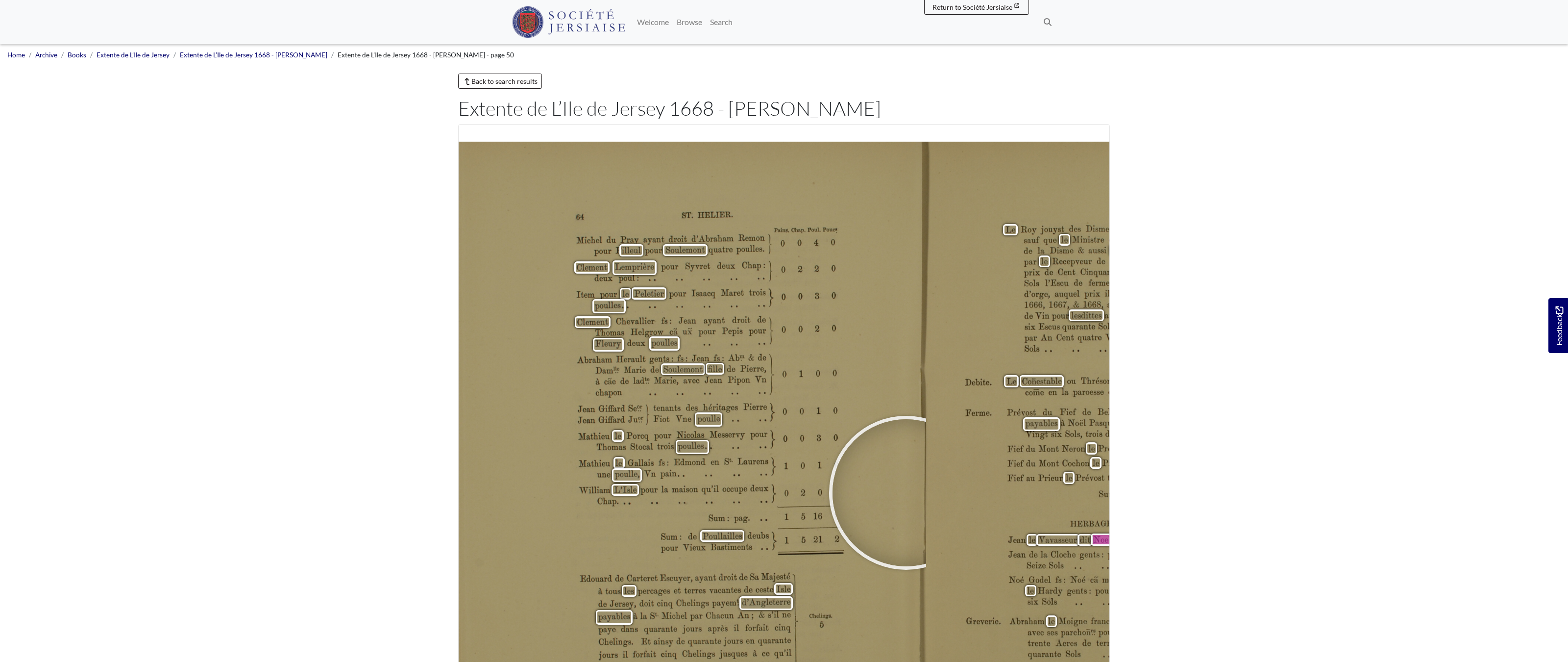
click at [833, 420] on div at bounding box center [906, 493] width 147 height 148
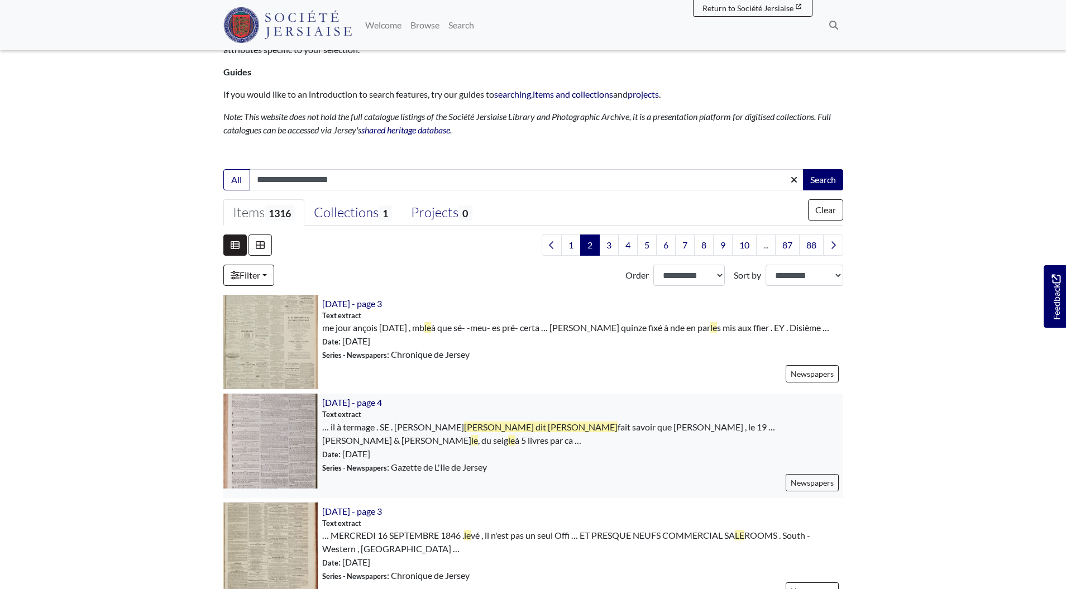
scroll to position [189, 0]
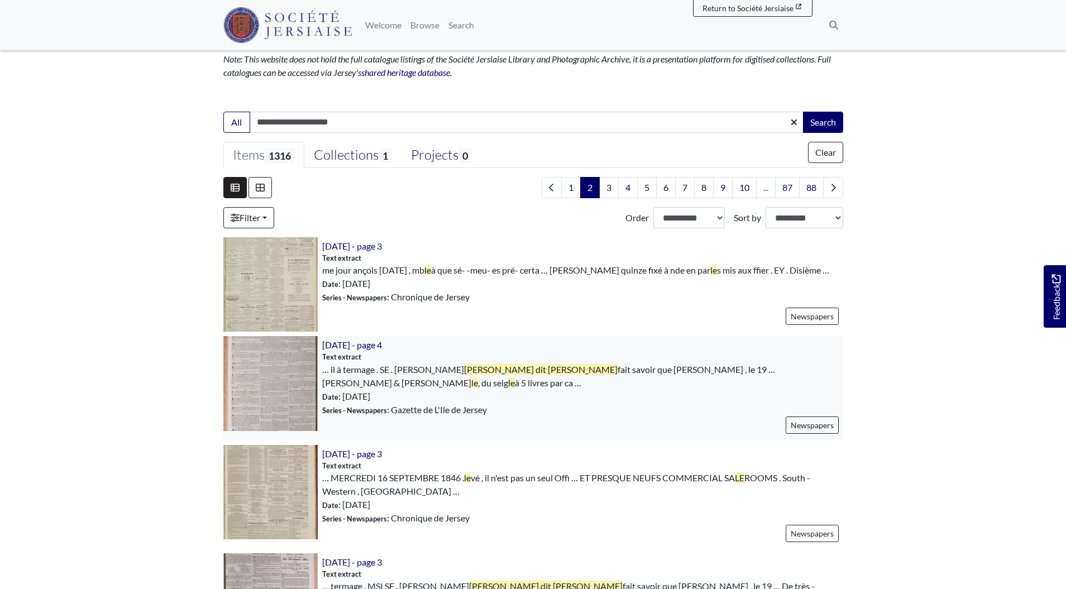
click at [247, 366] on img at bounding box center [270, 383] width 94 height 94
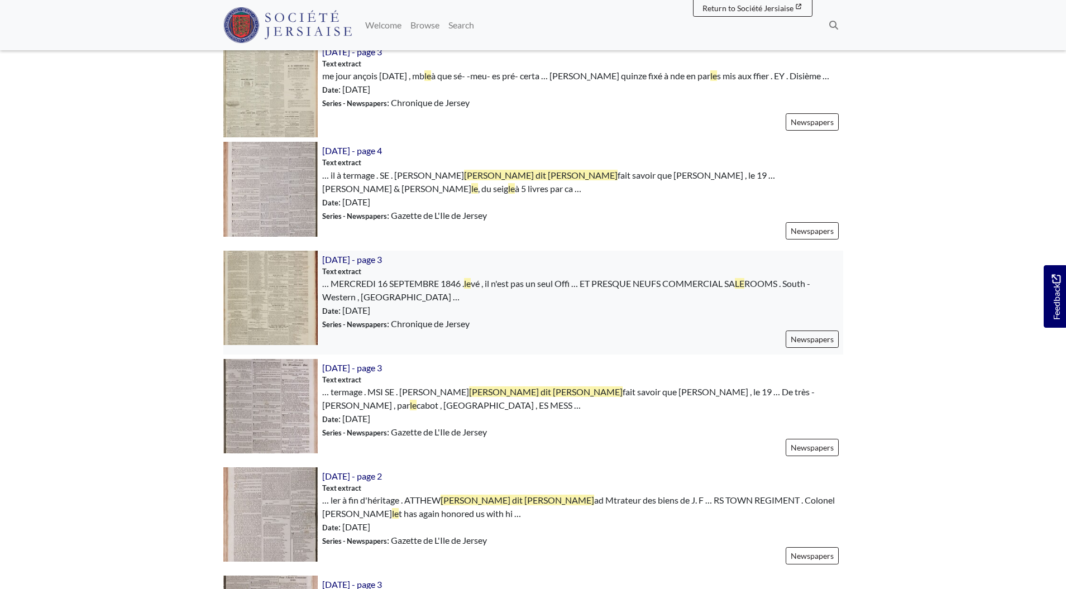
scroll to position [503, 0]
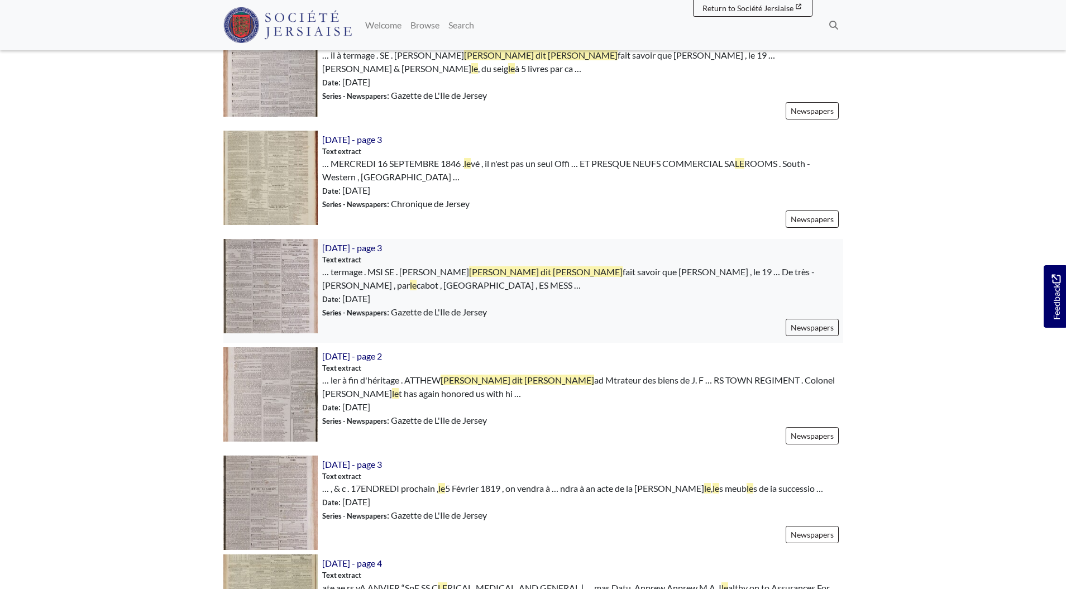
click at [297, 274] on img at bounding box center [270, 286] width 94 height 94
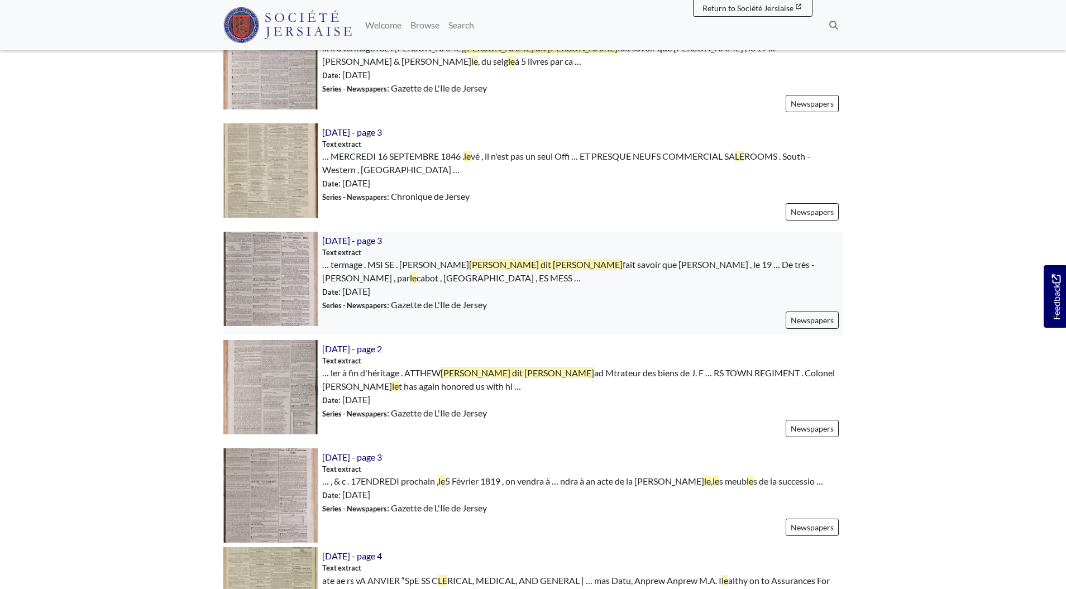
scroll to position [540, 0]
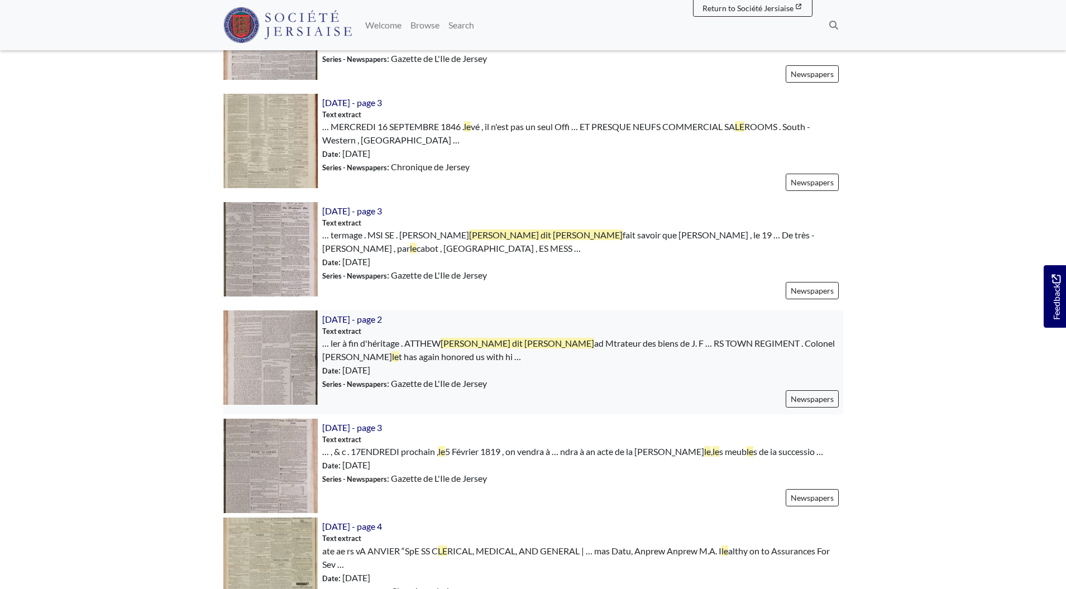
click at [286, 351] on img at bounding box center [270, 358] width 94 height 94
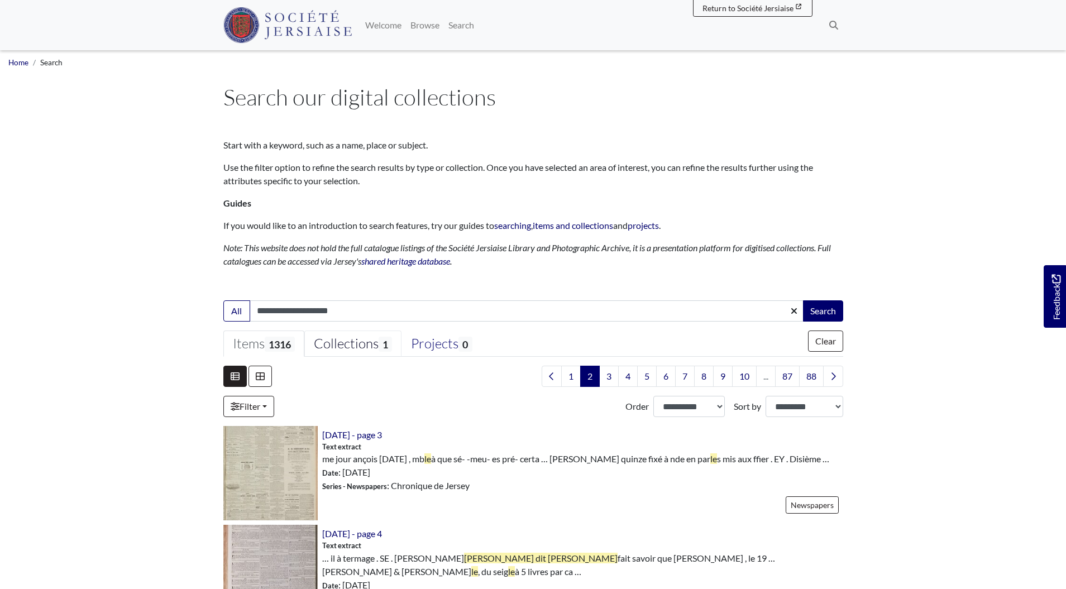
scroll to position [7, 0]
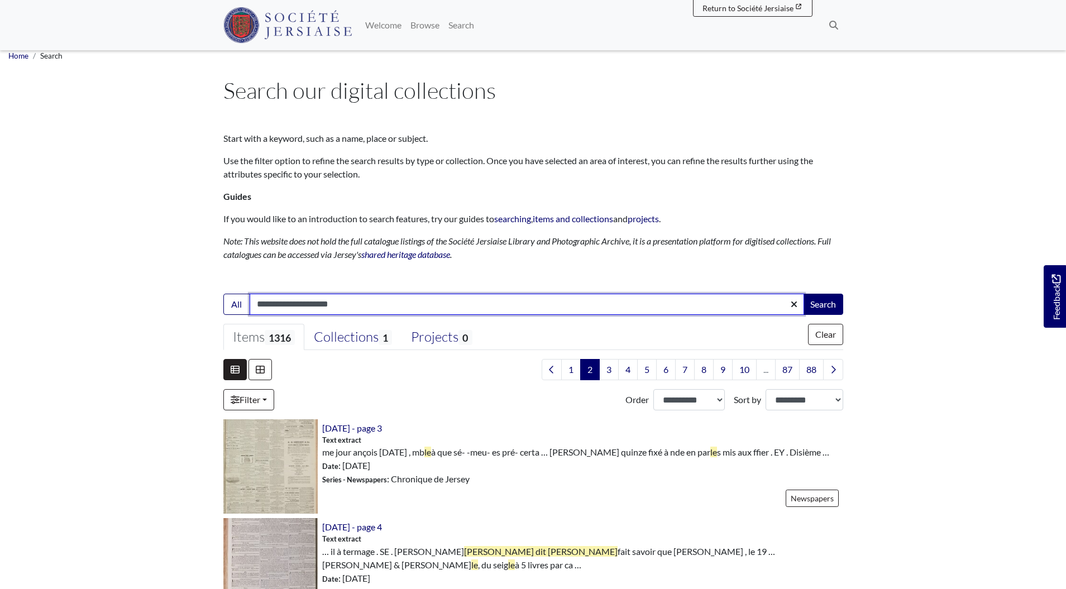
click at [259, 304] on input "**********" at bounding box center [527, 304] width 555 height 21
click at [259, 305] on input "**********" at bounding box center [527, 304] width 555 height 21
click at [320, 301] on input "**********" at bounding box center [527, 304] width 555 height 21
click at [307, 305] on input "**********" at bounding box center [527, 304] width 555 height 21
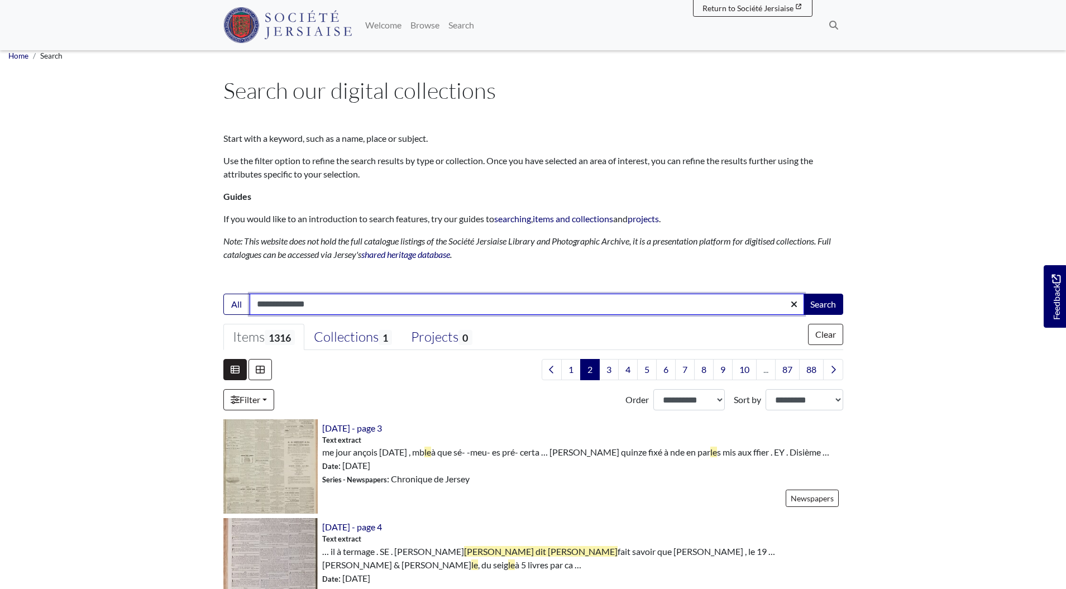
type input "**********"
click at [803, 294] on button "Search" at bounding box center [823, 304] width 40 height 21
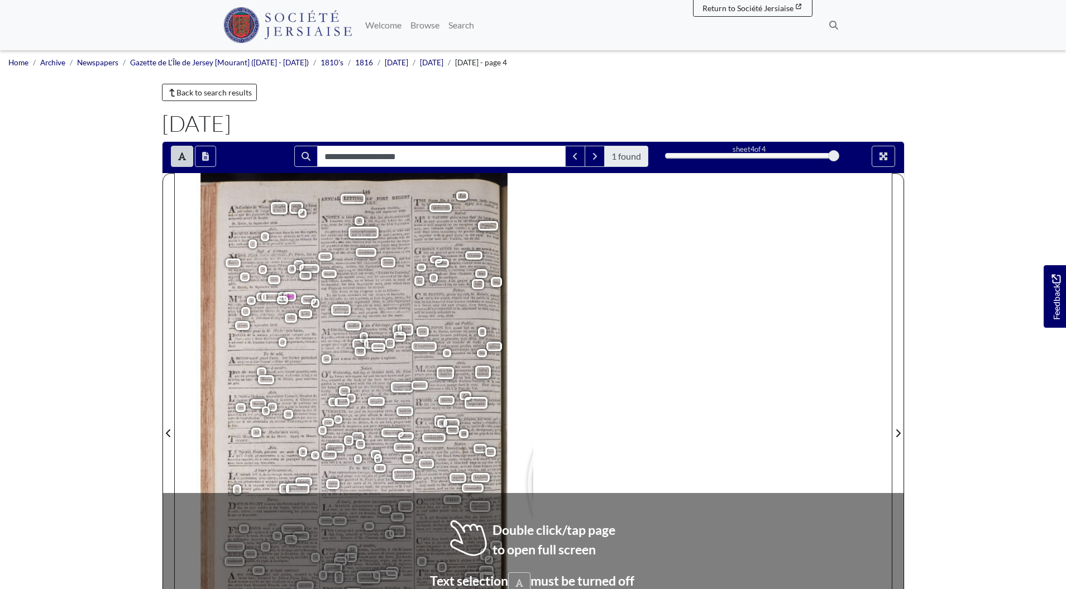
click at [615, 484] on div "A vendre , Ala Corderie de Winter & Nicolle , du seigle à 5 livres par cabot ; …" at bounding box center [533, 426] width 717 height 507
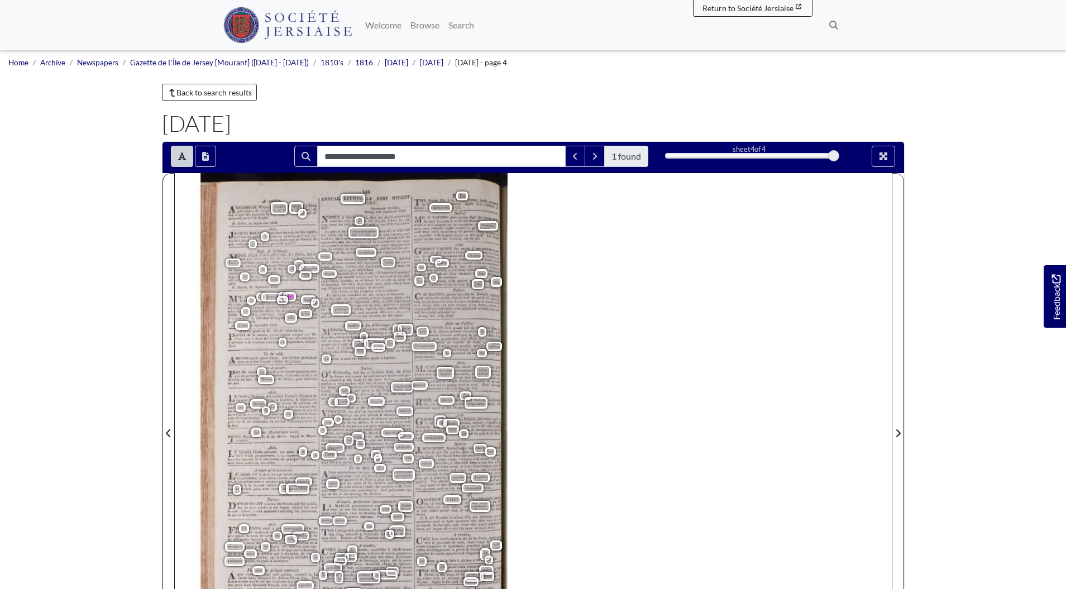
click at [521, 285] on div at bounding box center [519, 287] width 168 height 168
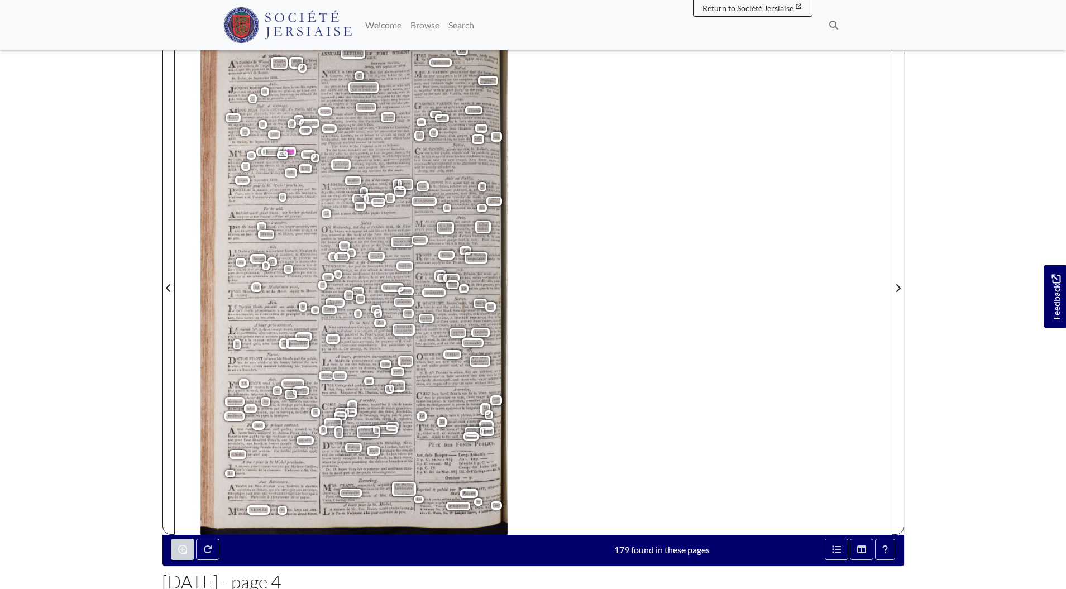
scroll to position [152, 0]
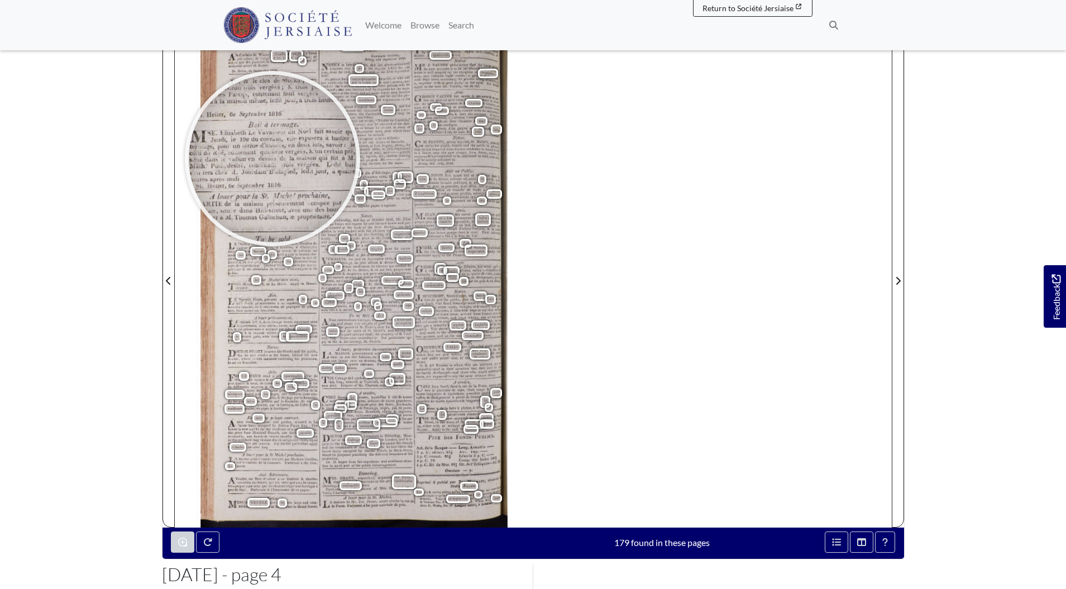
click at [273, 159] on div at bounding box center [273, 159] width 168 height 168
click at [270, 153] on div at bounding box center [270, 153] width 168 height 168
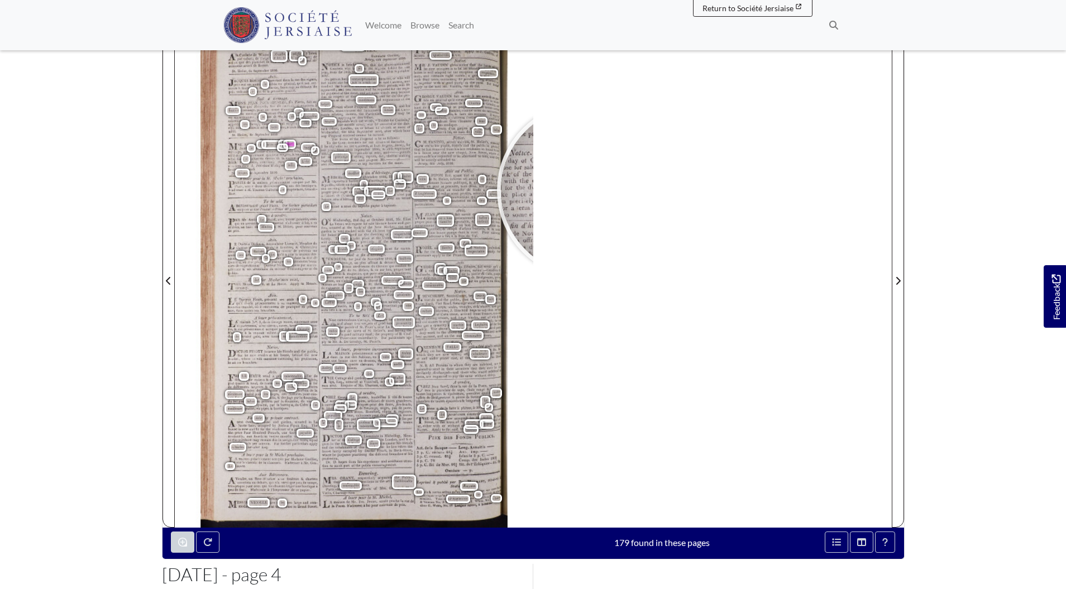
click at [585, 190] on div "A vendre , Ala Corderie de Winter & Nicolle , du seigle à 5 livres par cabot ; …" at bounding box center [533, 274] width 717 height 507
click at [991, 176] on body "Menu" at bounding box center [533, 323] width 1066 height 950
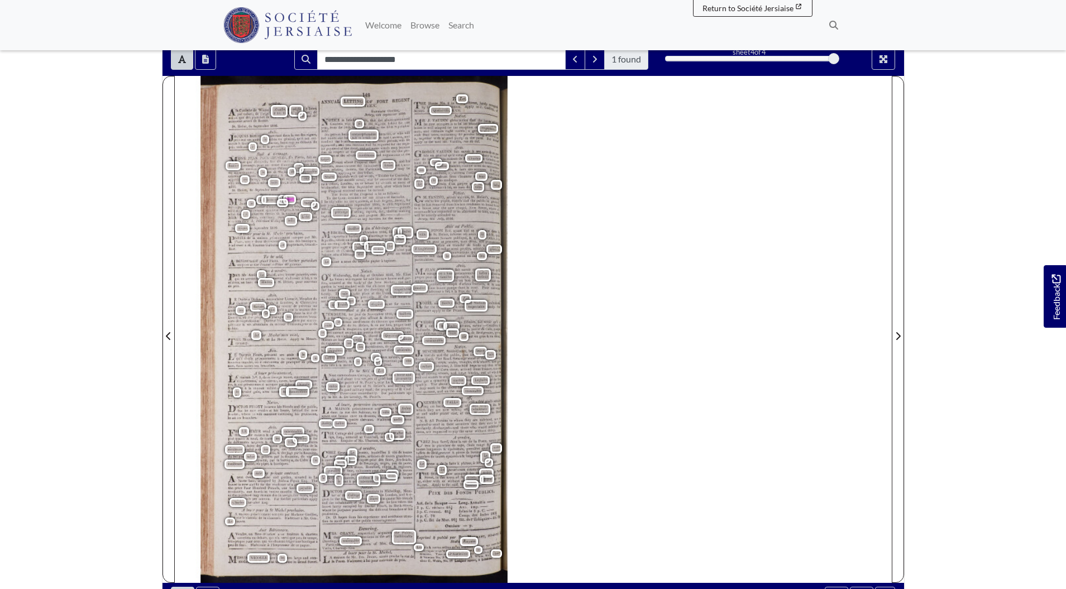
scroll to position [104, 0]
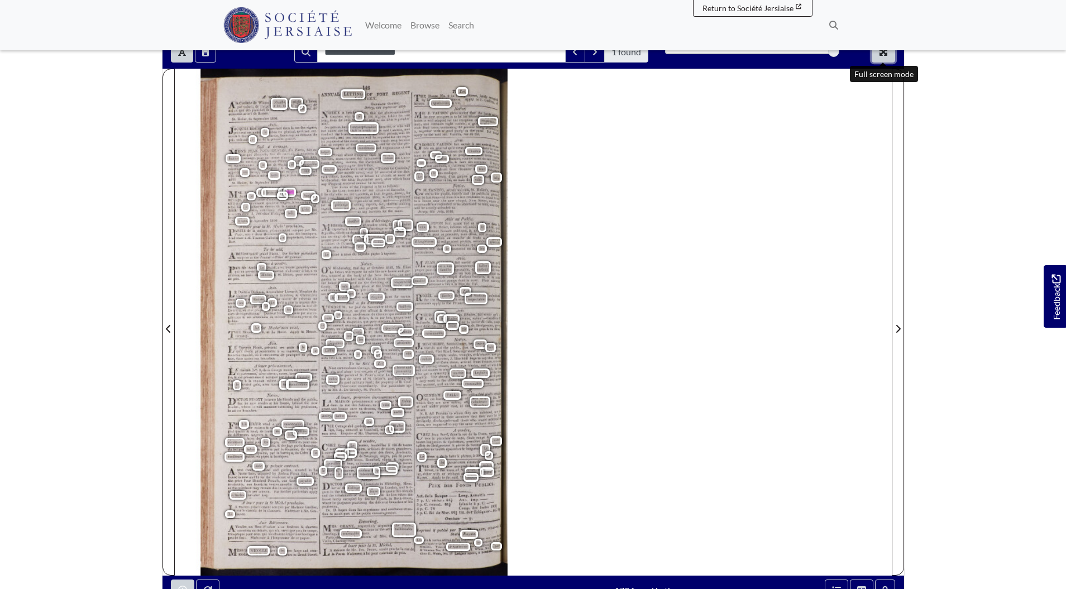
click at [876, 53] on button "Full screen mode" at bounding box center [883, 51] width 23 height 21
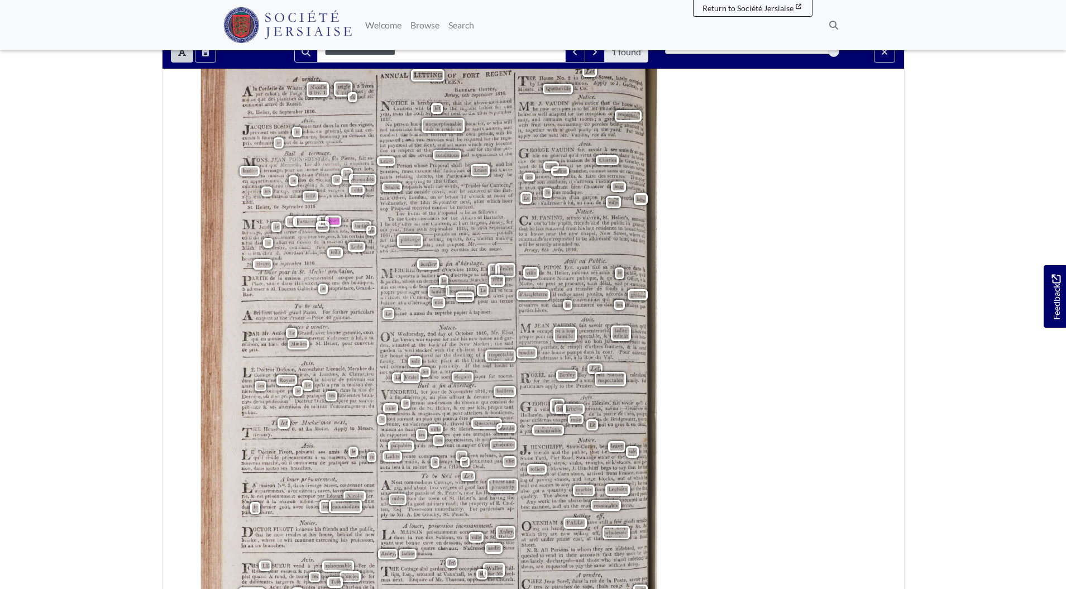
scroll to position [0, 0]
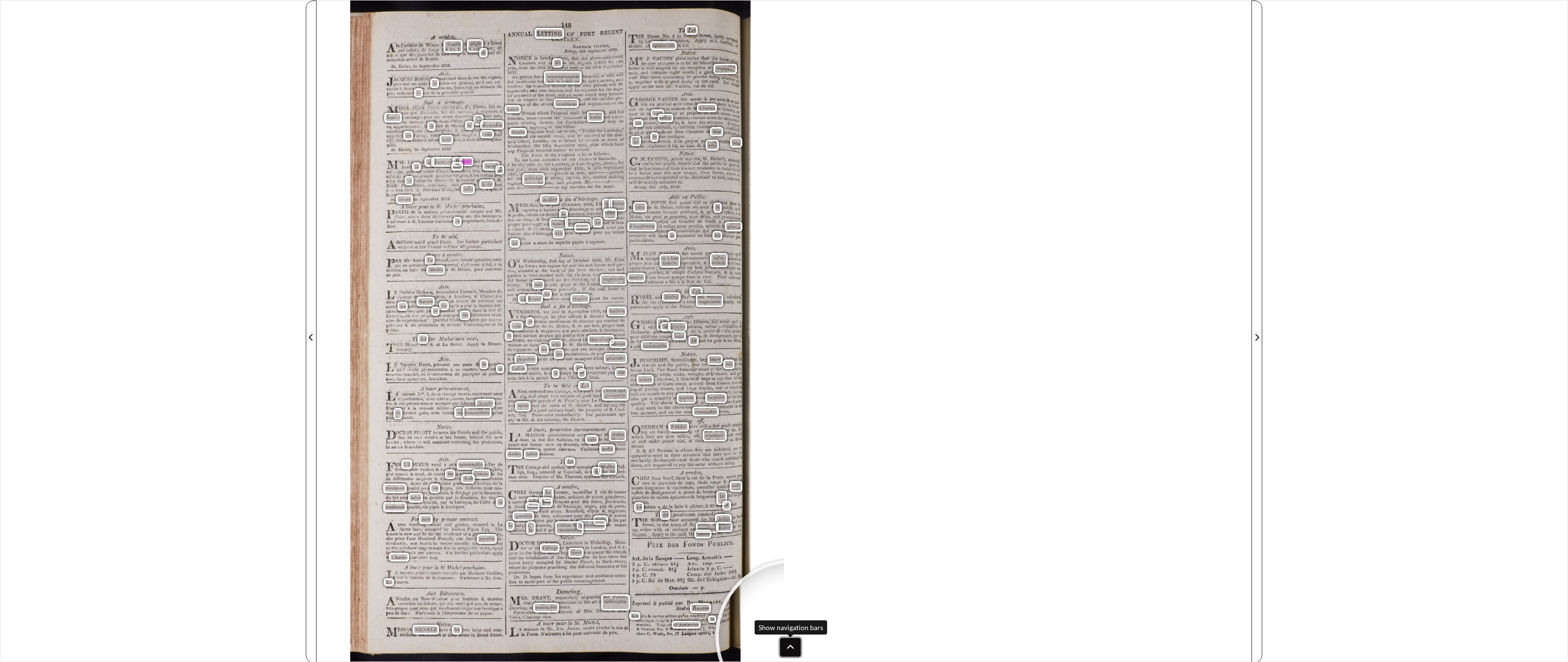
click at [789, 517] on icon at bounding box center [790, 647] width 8 height 8
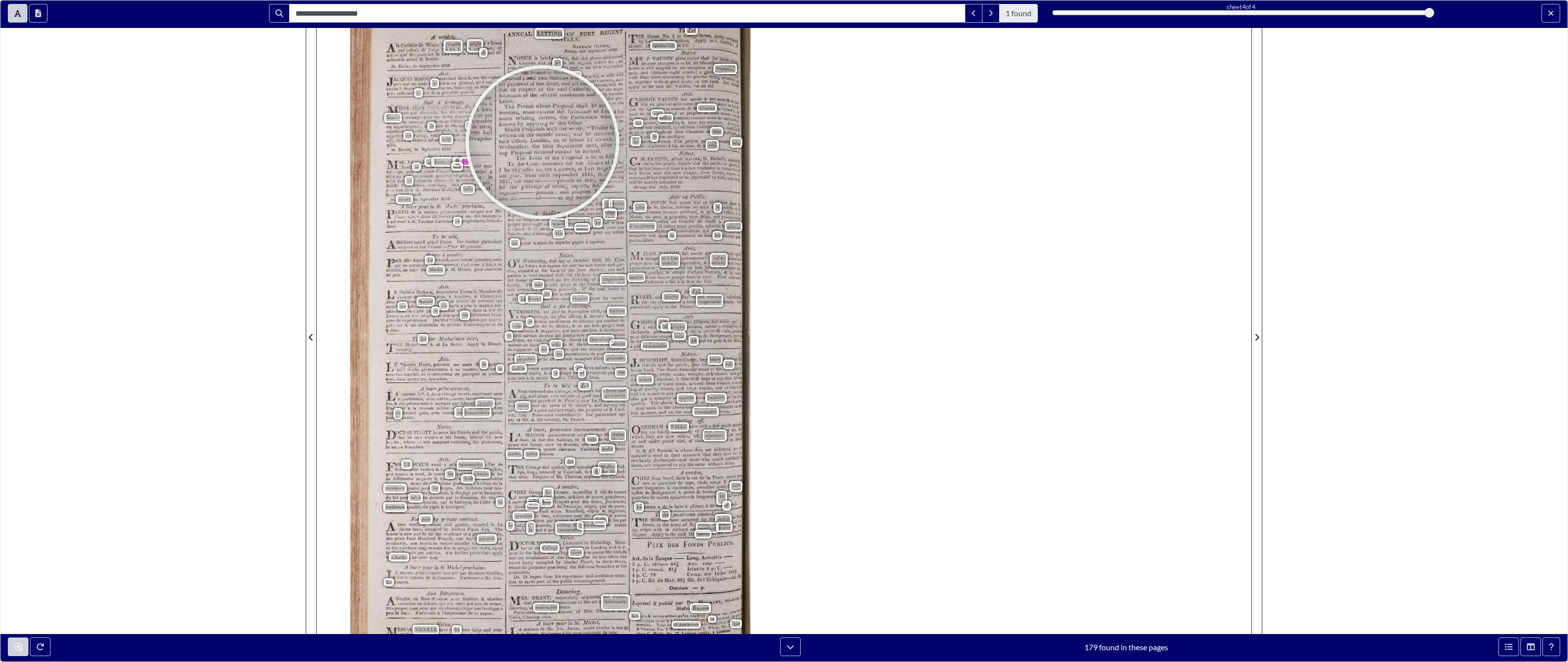
click at [235, 205] on div "**********" at bounding box center [784, 331] width 1568 height 662
click at [13, 11] on button "Toggle text selection (Alt+T)" at bounding box center [18, 12] width 19 height 18
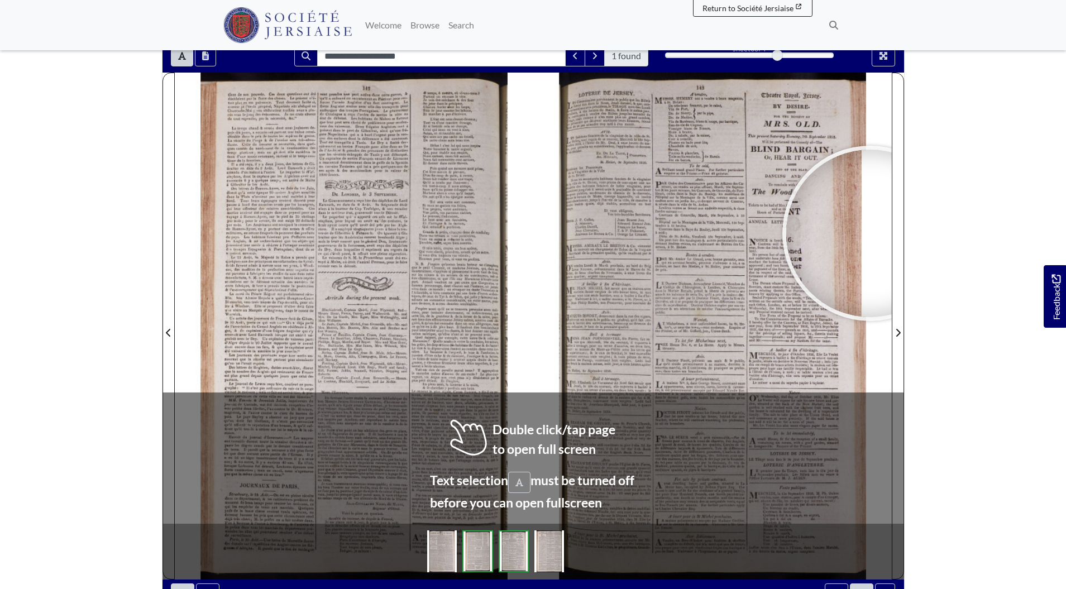
scroll to position [108, 0]
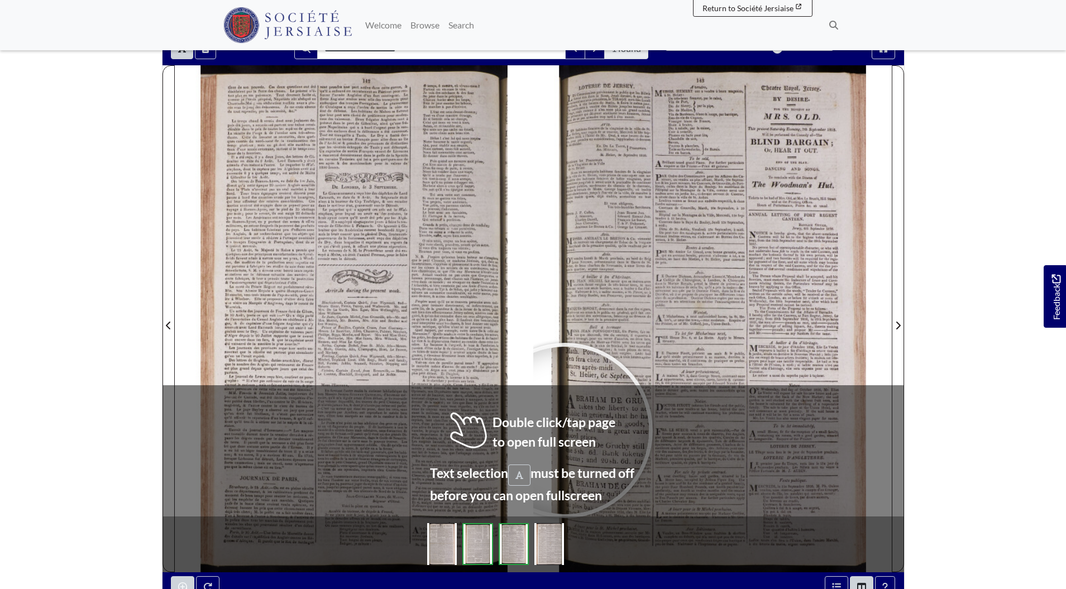
click at [565, 430] on div at bounding box center [565, 431] width 168 height 168
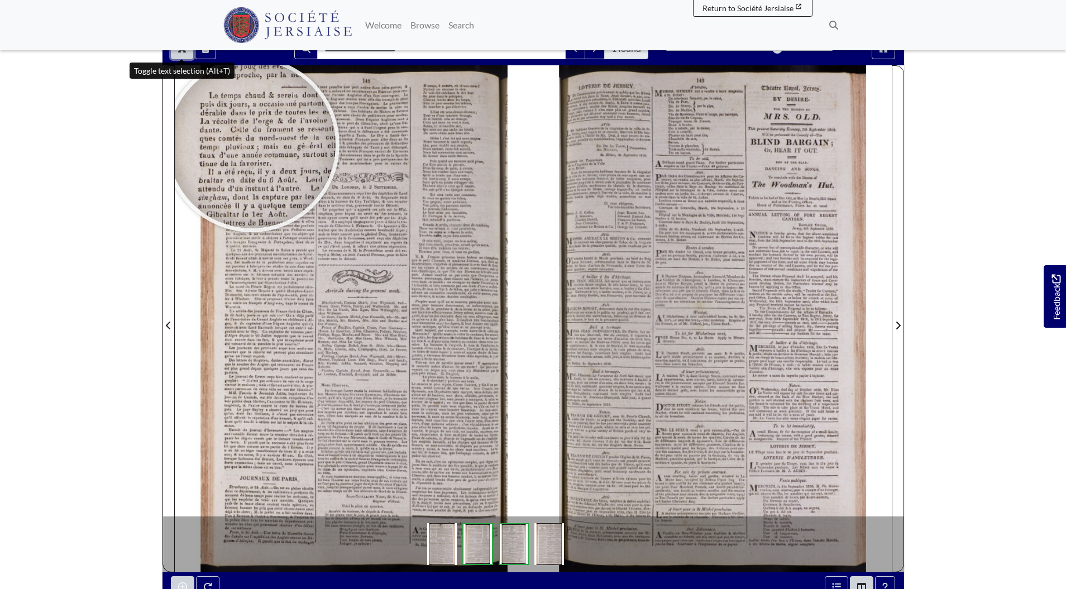
click at [181, 55] on button "Toggle text selection (Alt+T)" at bounding box center [182, 48] width 22 height 21
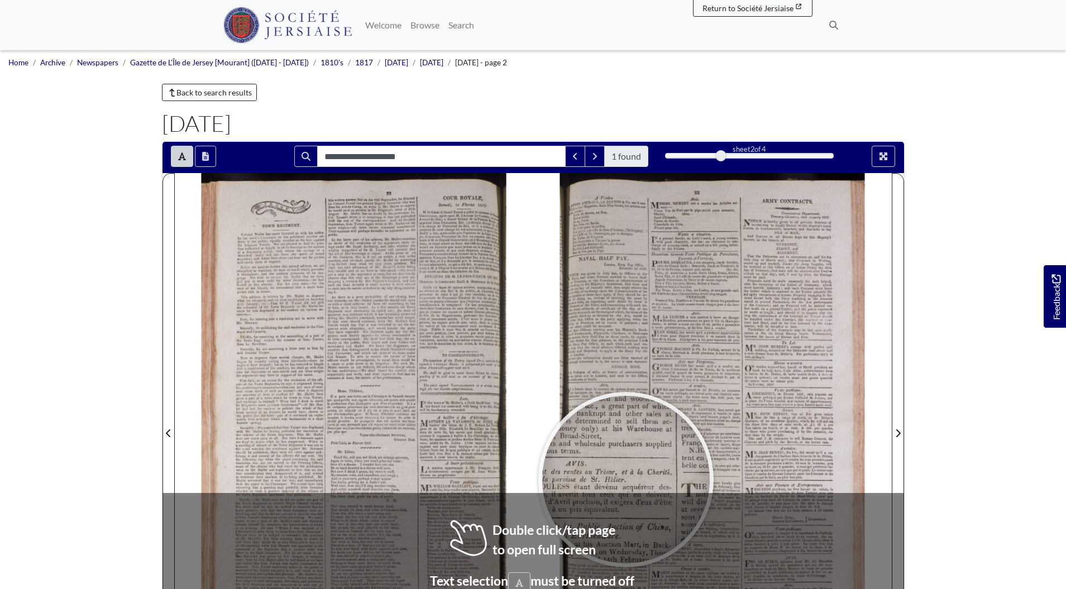
click at [626, 480] on div at bounding box center [626, 480] width 168 height 168
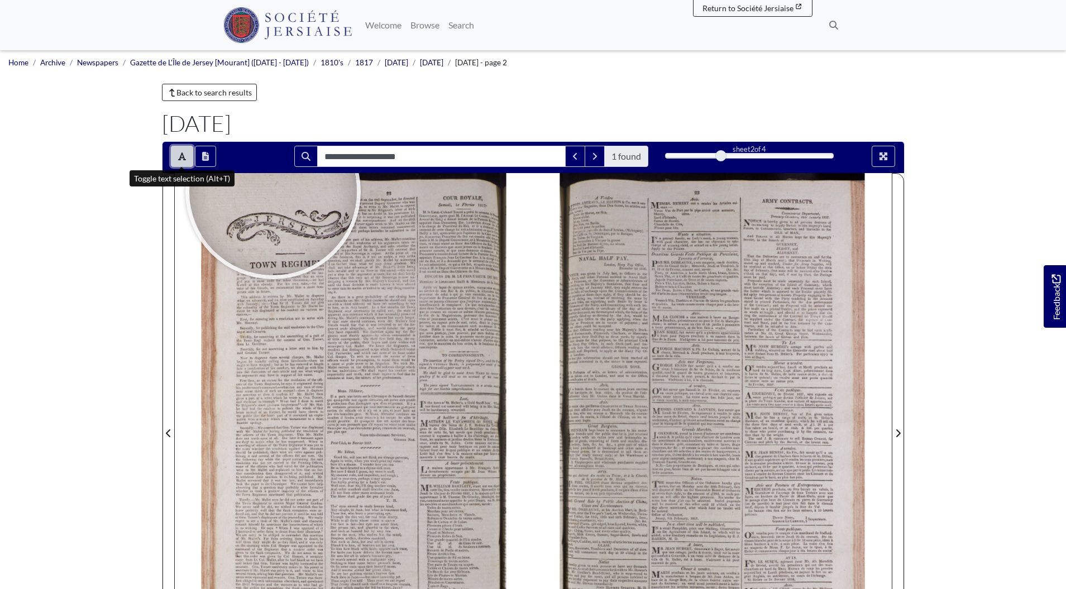
click at [181, 155] on icon "Toggle text selection (Alt+T)" at bounding box center [182, 156] width 8 height 8
click at [180, 154] on icon "Toggle text selection (Alt+T)" at bounding box center [182, 156] width 8 height 9
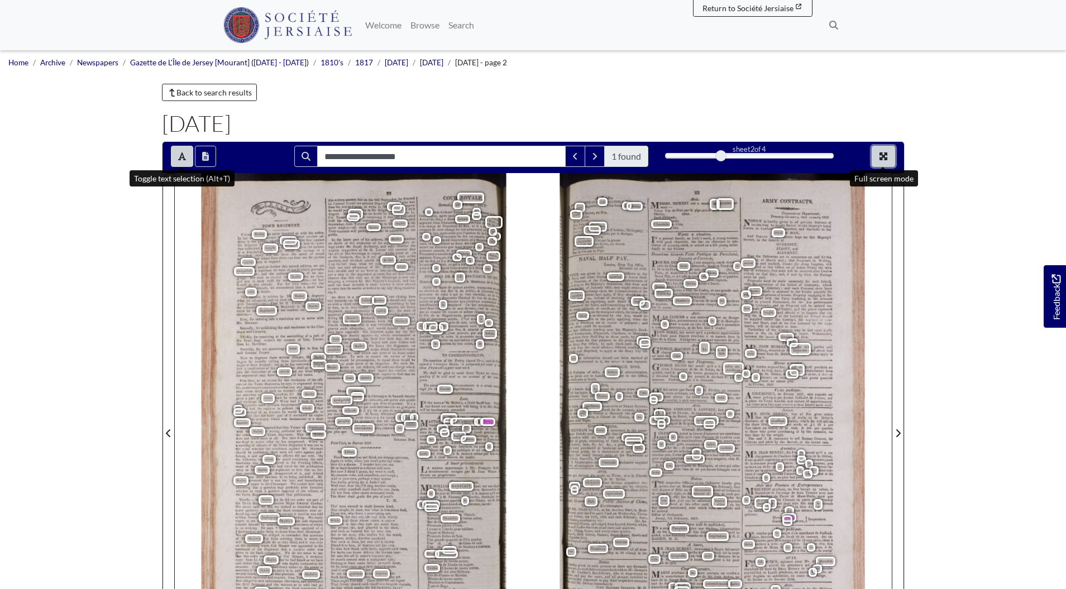
click at [891, 154] on button "Full screen mode" at bounding box center [883, 156] width 23 height 21
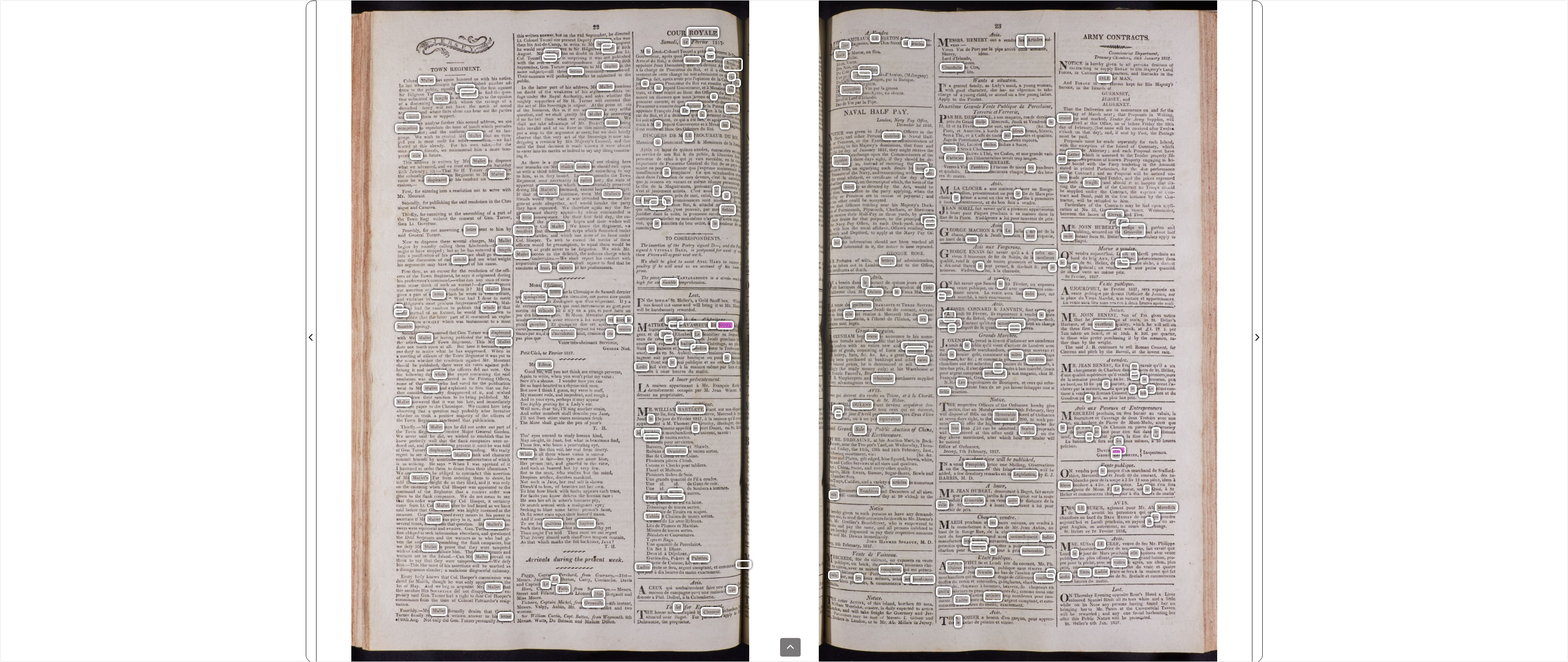
drag, startPoint x: 4, startPoint y: 13, endPoint x: 9, endPoint y: 30, distance: 17.7
click at [4, 18] on div "**********" at bounding box center [784, 331] width 1568 height 662
click at [18, 52] on div "**********" at bounding box center [784, 331] width 1568 height 662
click at [789, 517] on icon at bounding box center [791, 646] width 7 height 4
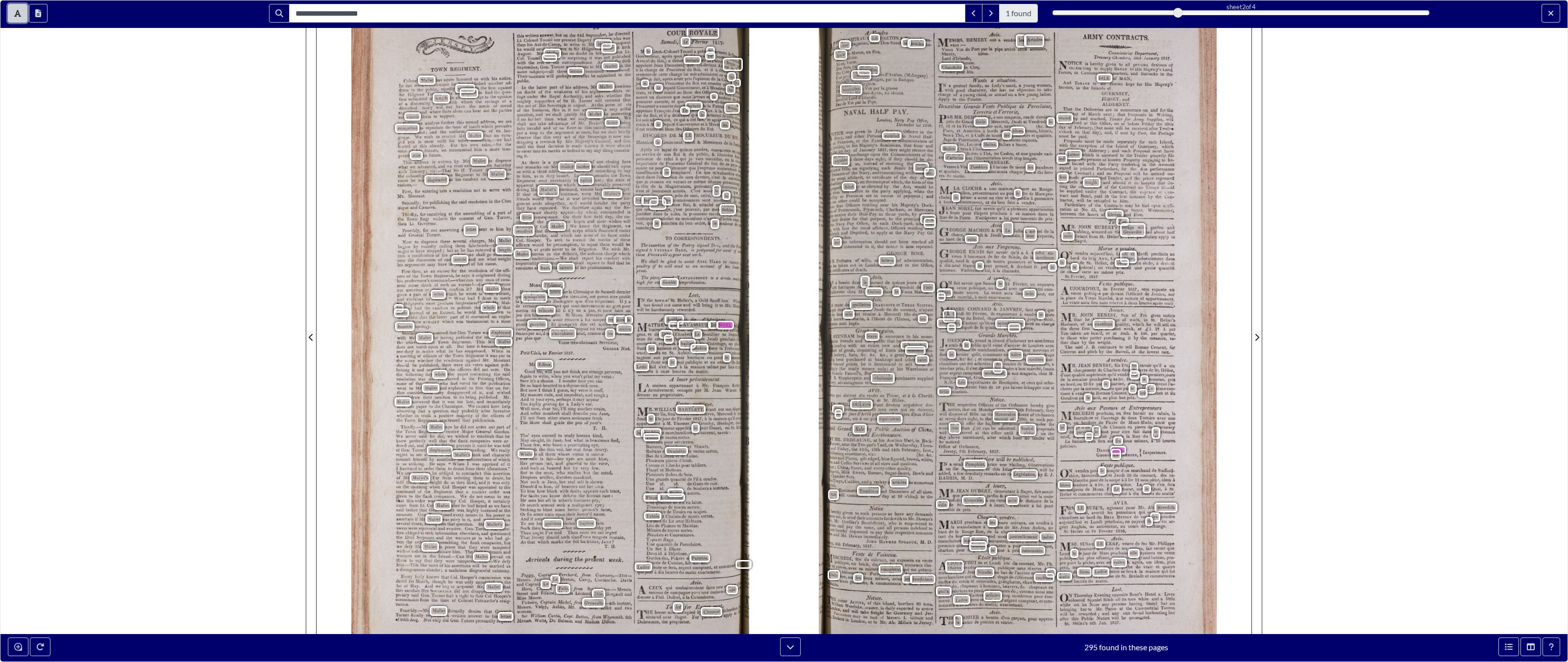
click at [18, 7] on button "Toggle text selection (Alt+T)" at bounding box center [18, 12] width 19 height 18
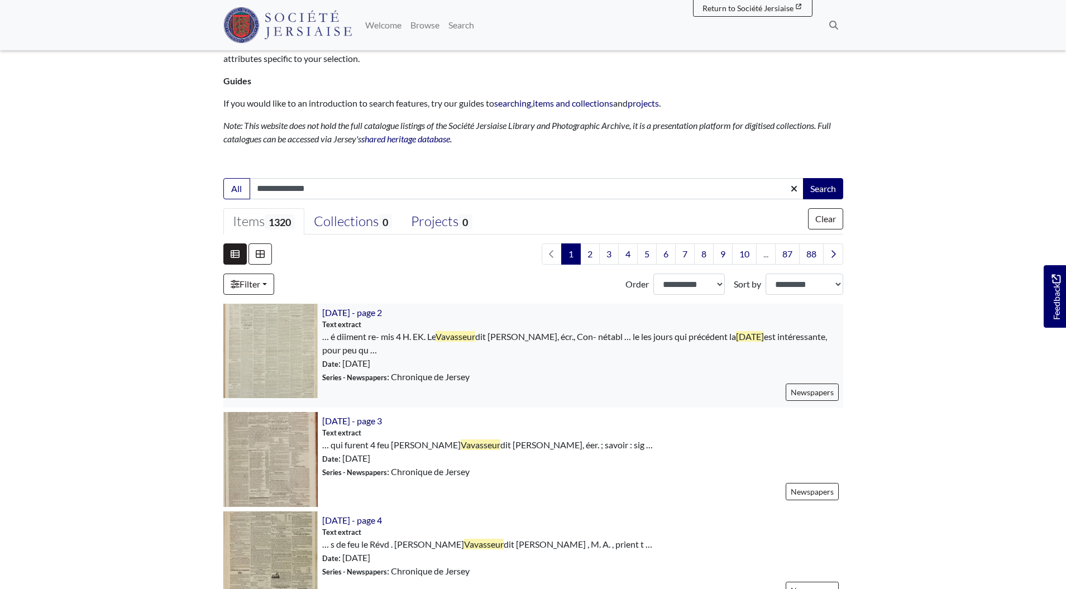
scroll to position [245, 0]
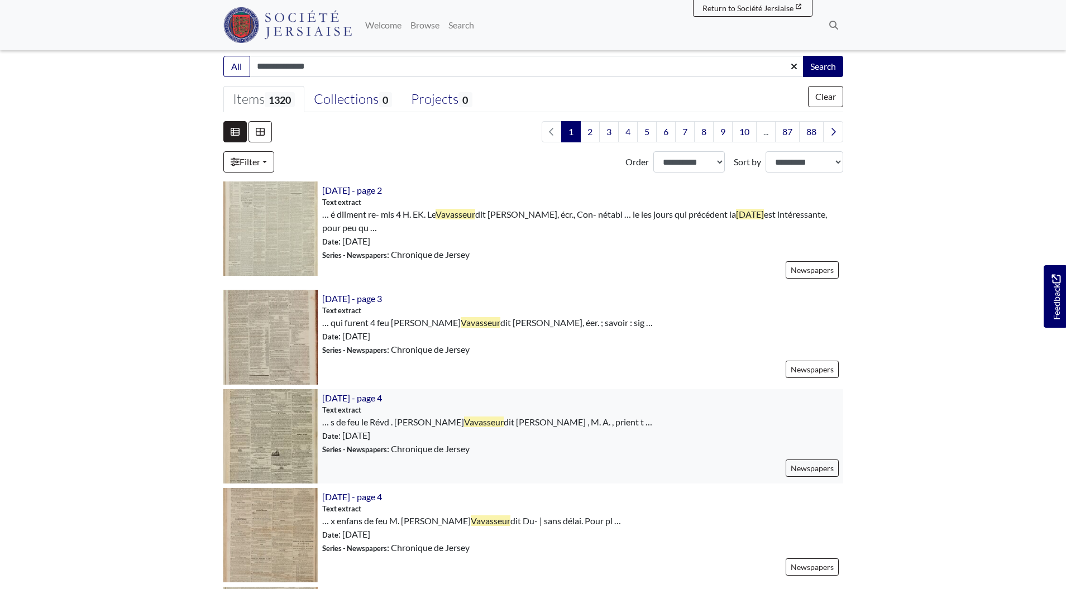
click at [276, 414] on img at bounding box center [270, 436] width 94 height 94
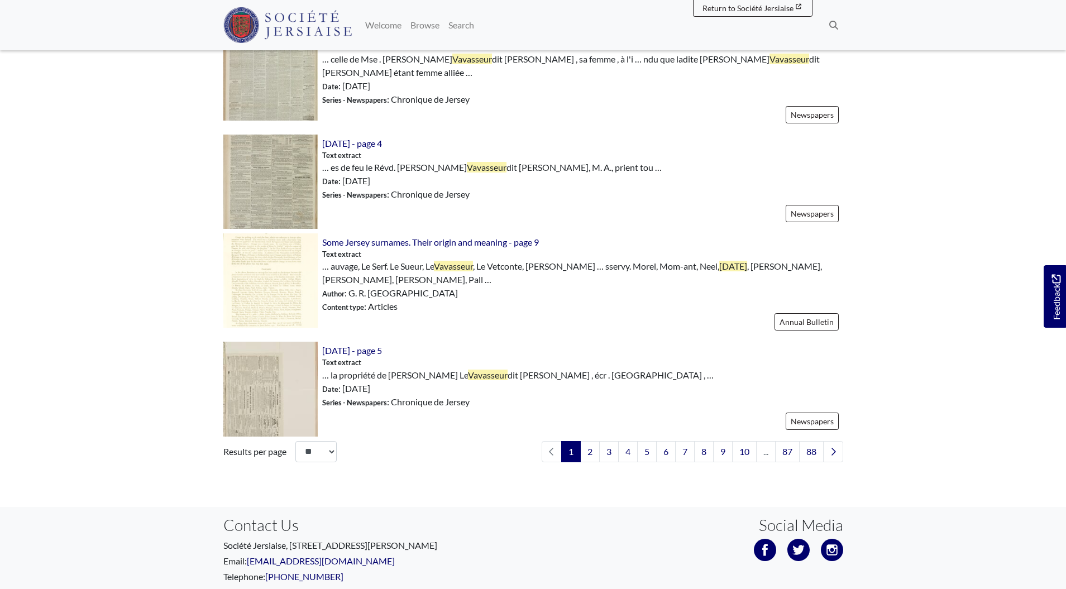
scroll to position [1594, 0]
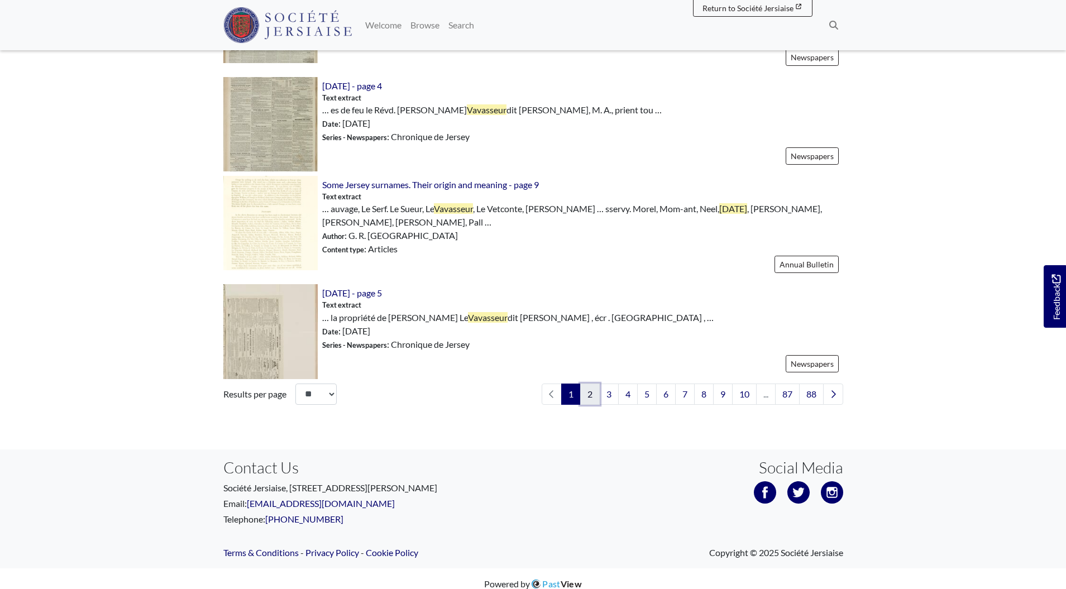
click at [584, 386] on link "2" at bounding box center [590, 394] width 20 height 21
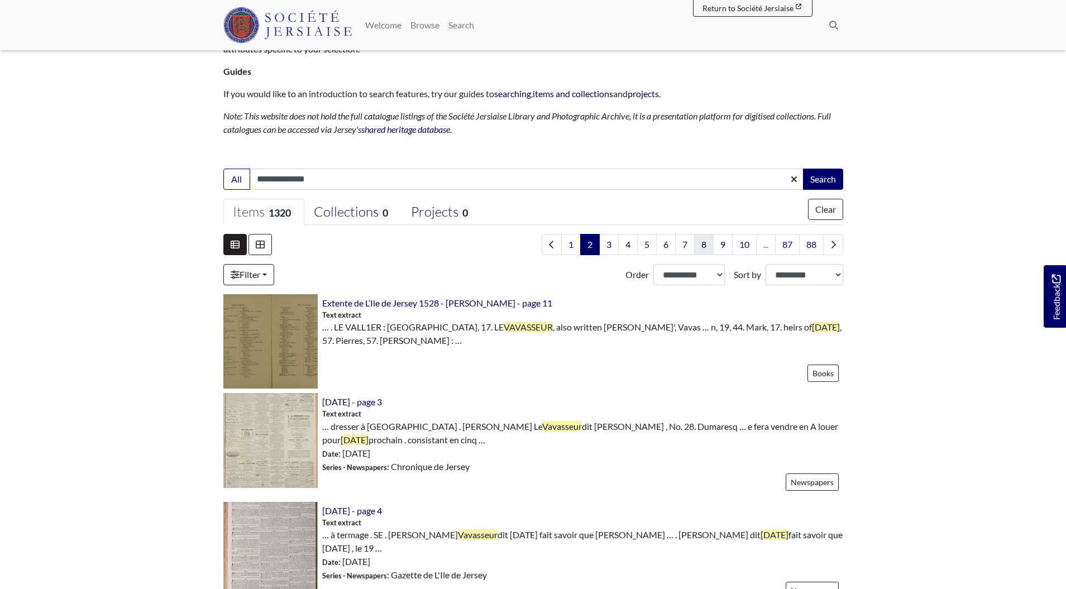
scroll to position [139, 0]
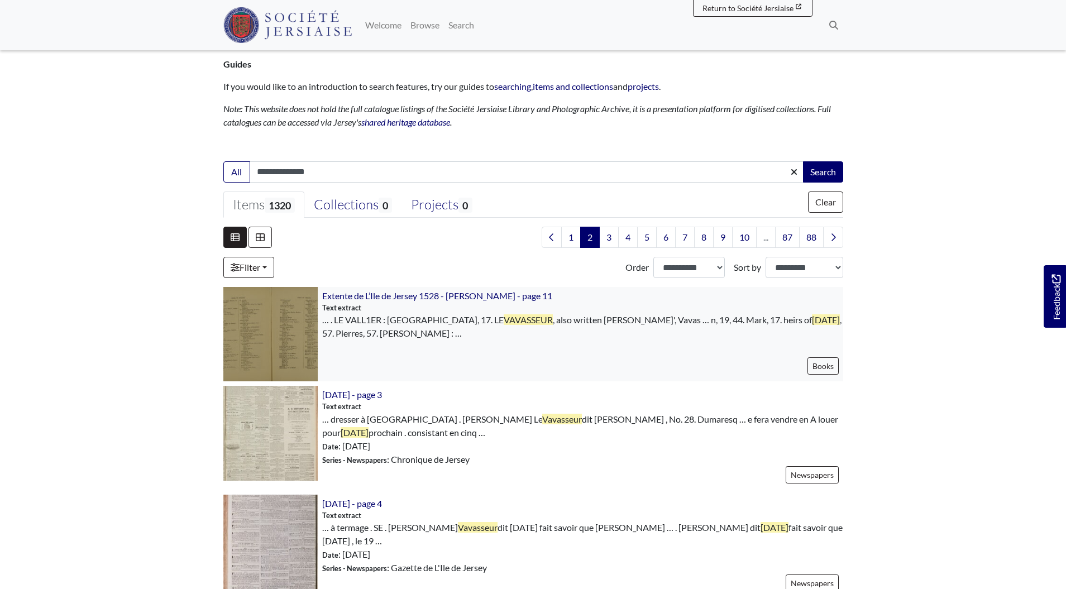
click at [290, 333] on img at bounding box center [270, 334] width 94 height 94
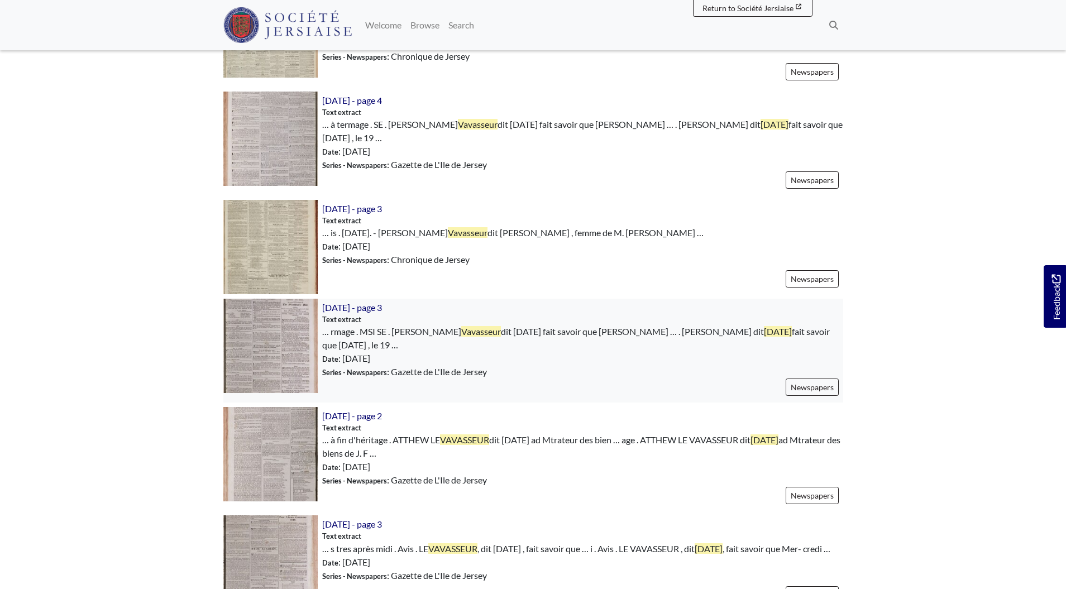
scroll to position [550, 0]
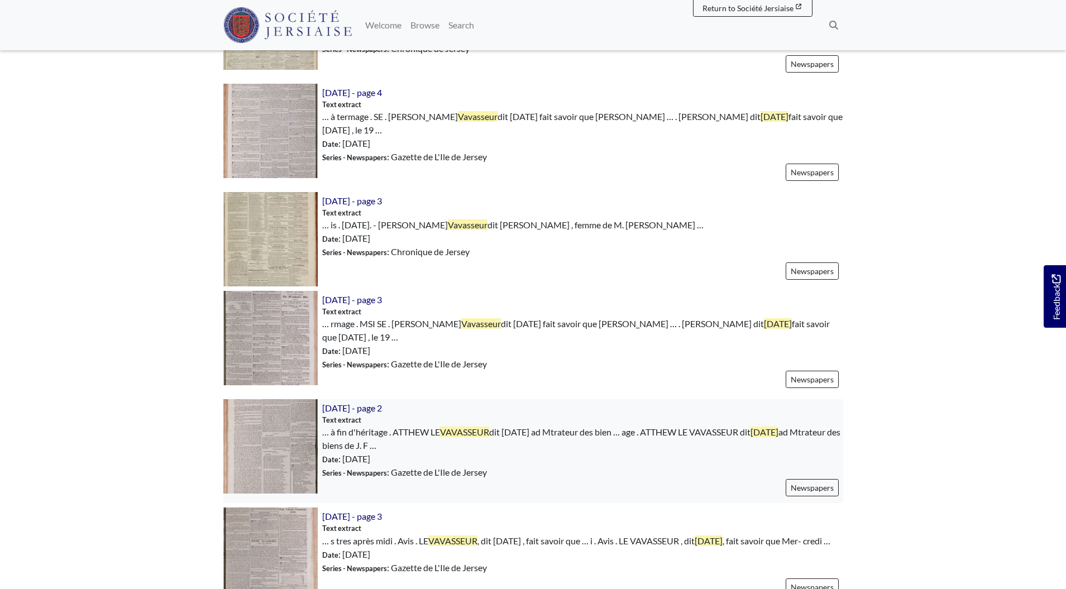
click at [286, 438] on img at bounding box center [270, 446] width 94 height 94
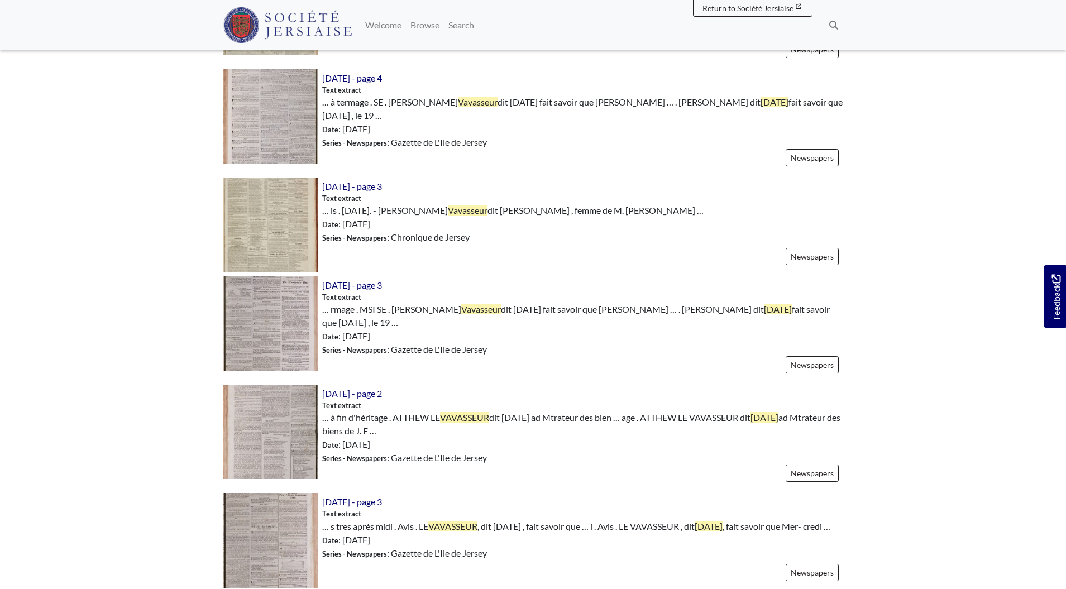
scroll to position [702, 0]
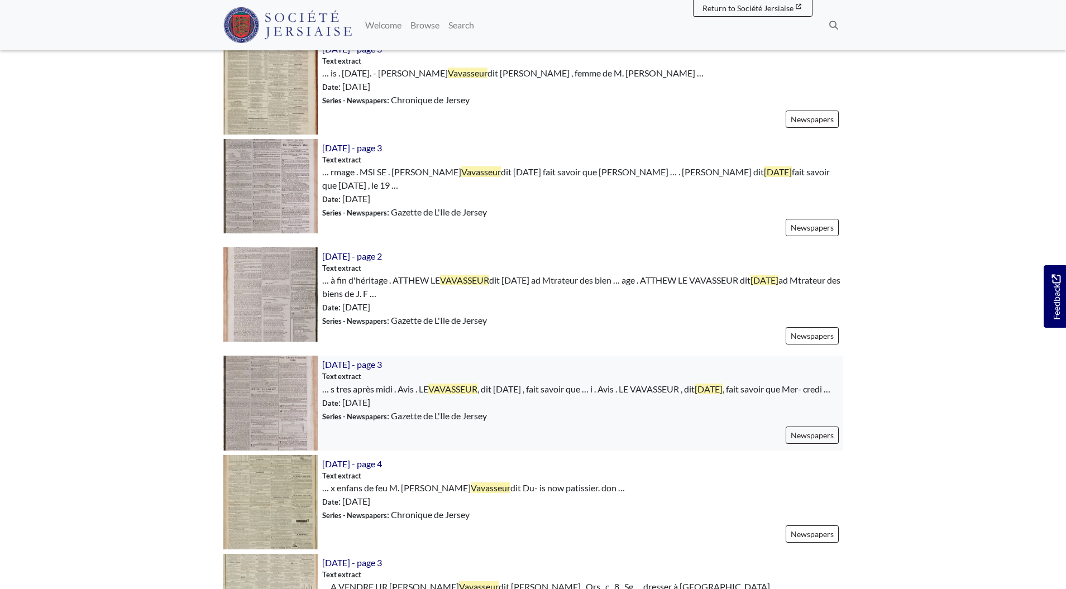
click at [298, 388] on img at bounding box center [270, 403] width 94 height 94
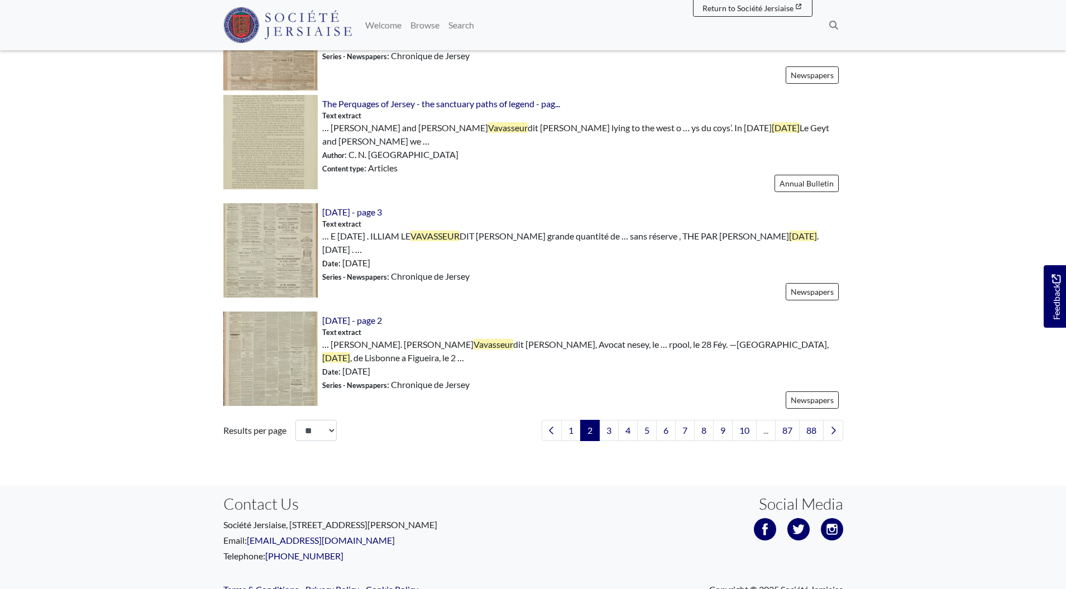
scroll to position [1593, 0]
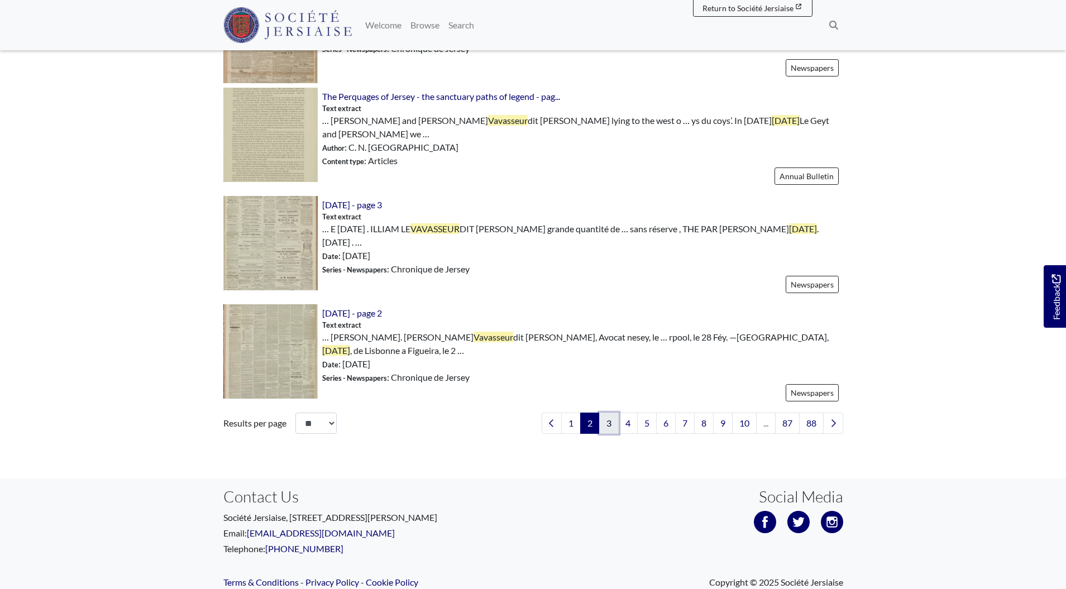
click at [610, 413] on link "3" at bounding box center [609, 423] width 20 height 21
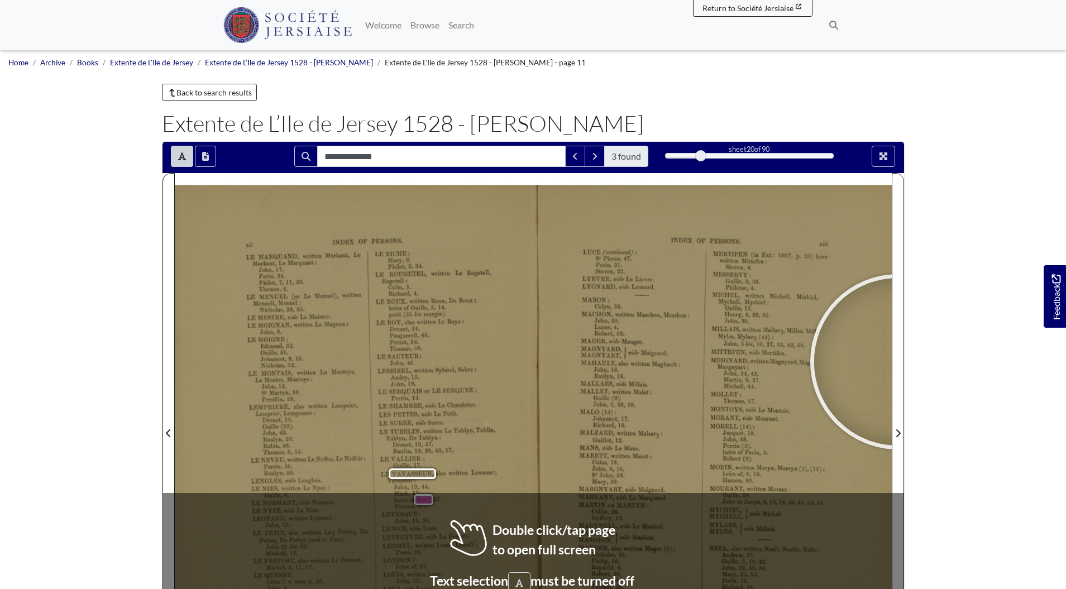
click at [960, 367] on body "Menu" at bounding box center [533, 484] width 1066 height 968
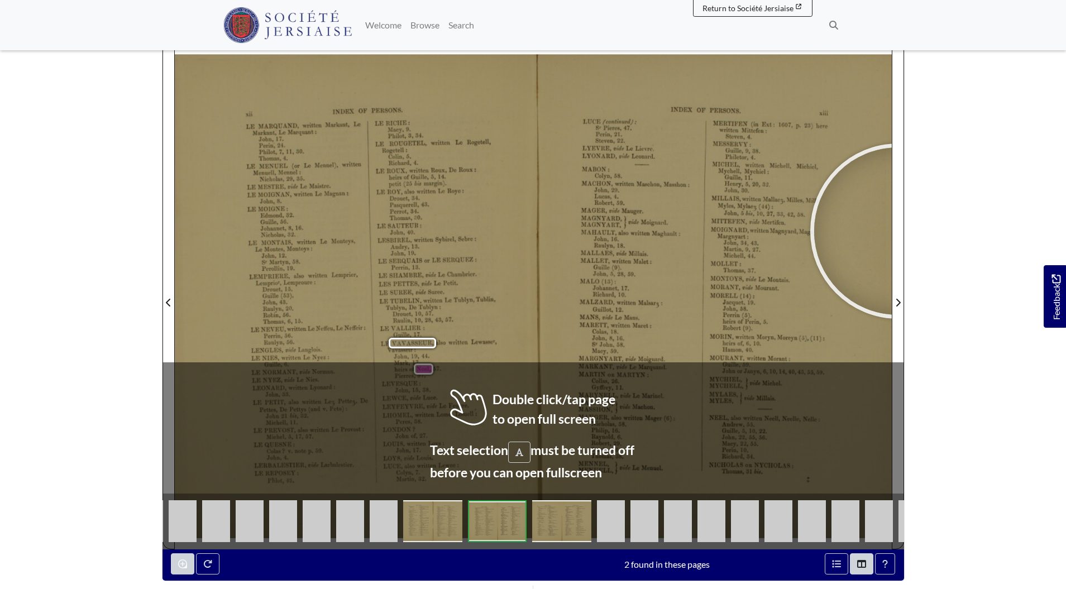
scroll to position [188, 0]
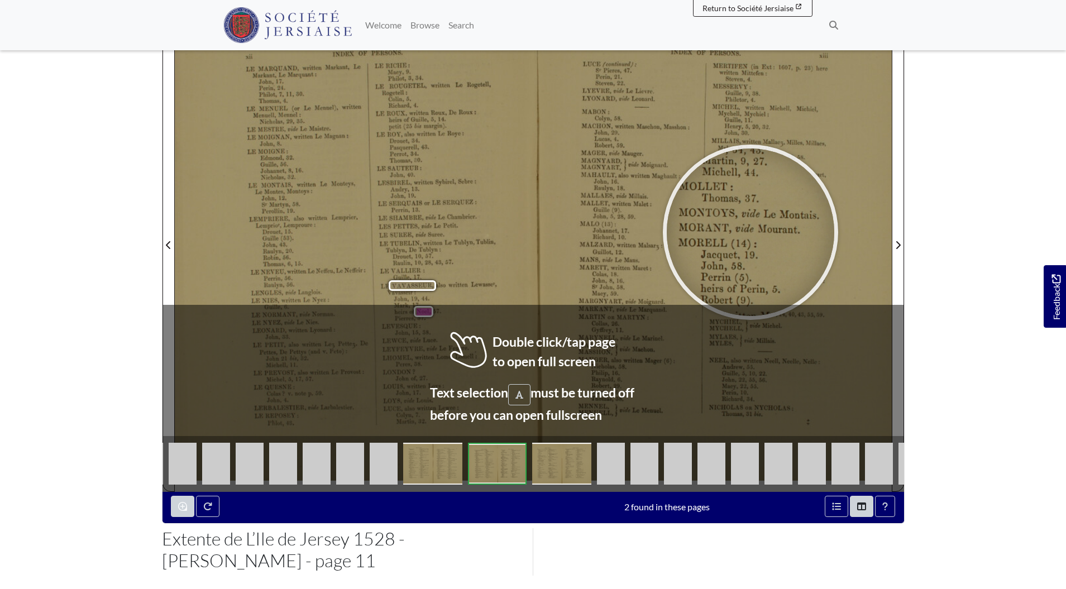
click at [751, 232] on div at bounding box center [751, 233] width 168 height 168
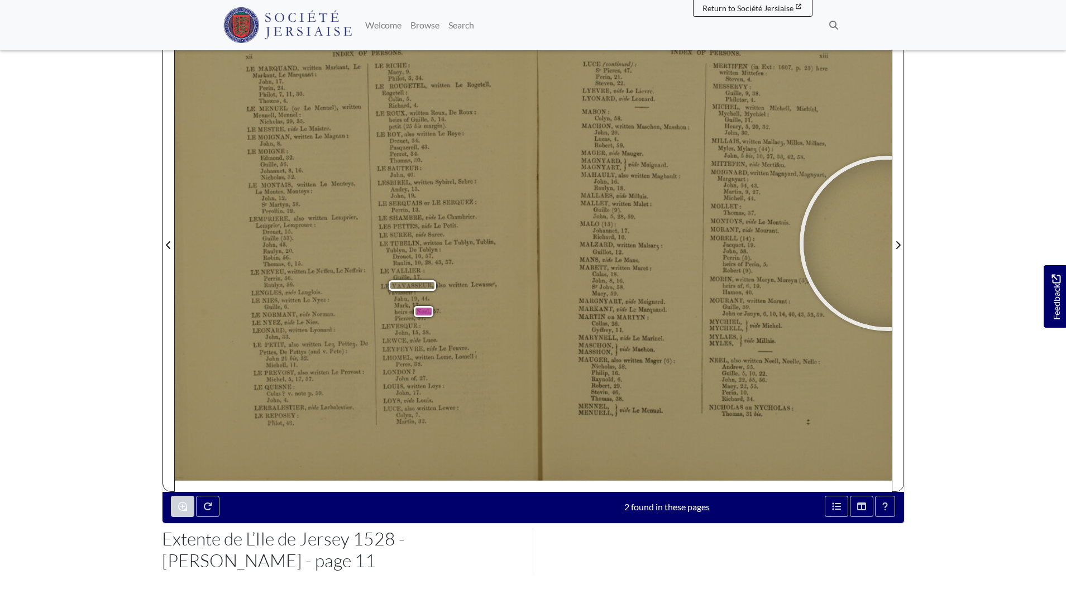
click at [967, 207] on body "Menu" at bounding box center [533, 296] width 1066 height 968
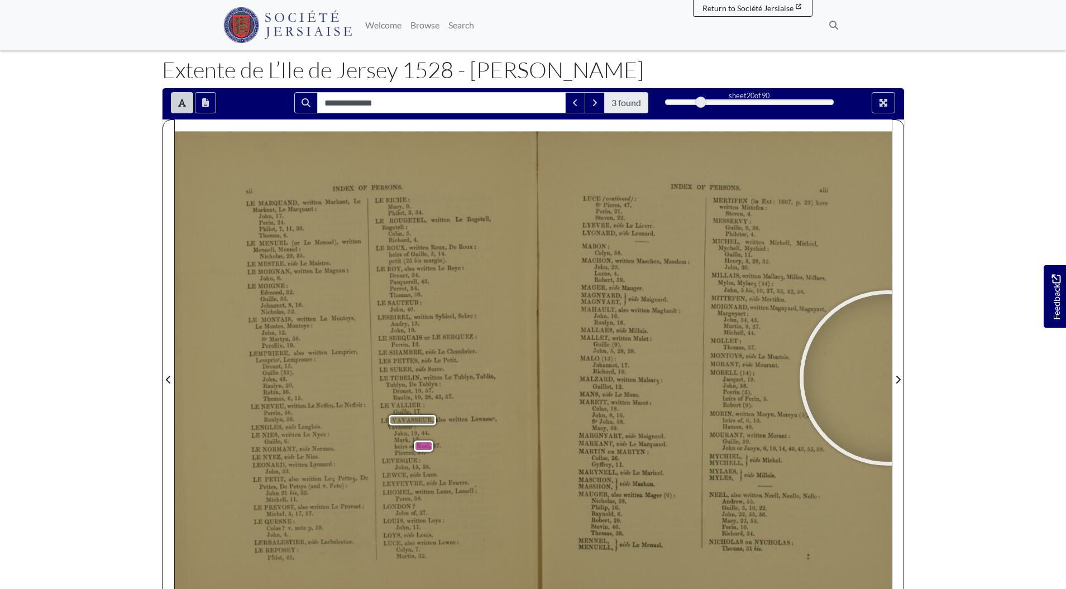
scroll to position [0, 0]
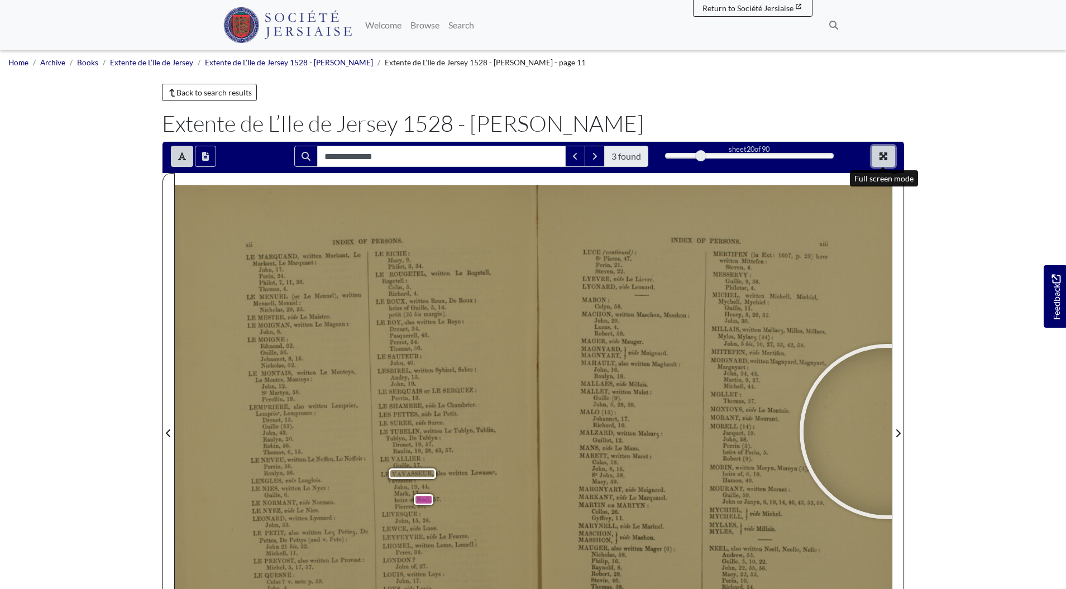
click at [880, 151] on button "Full screen mode" at bounding box center [883, 156] width 23 height 21
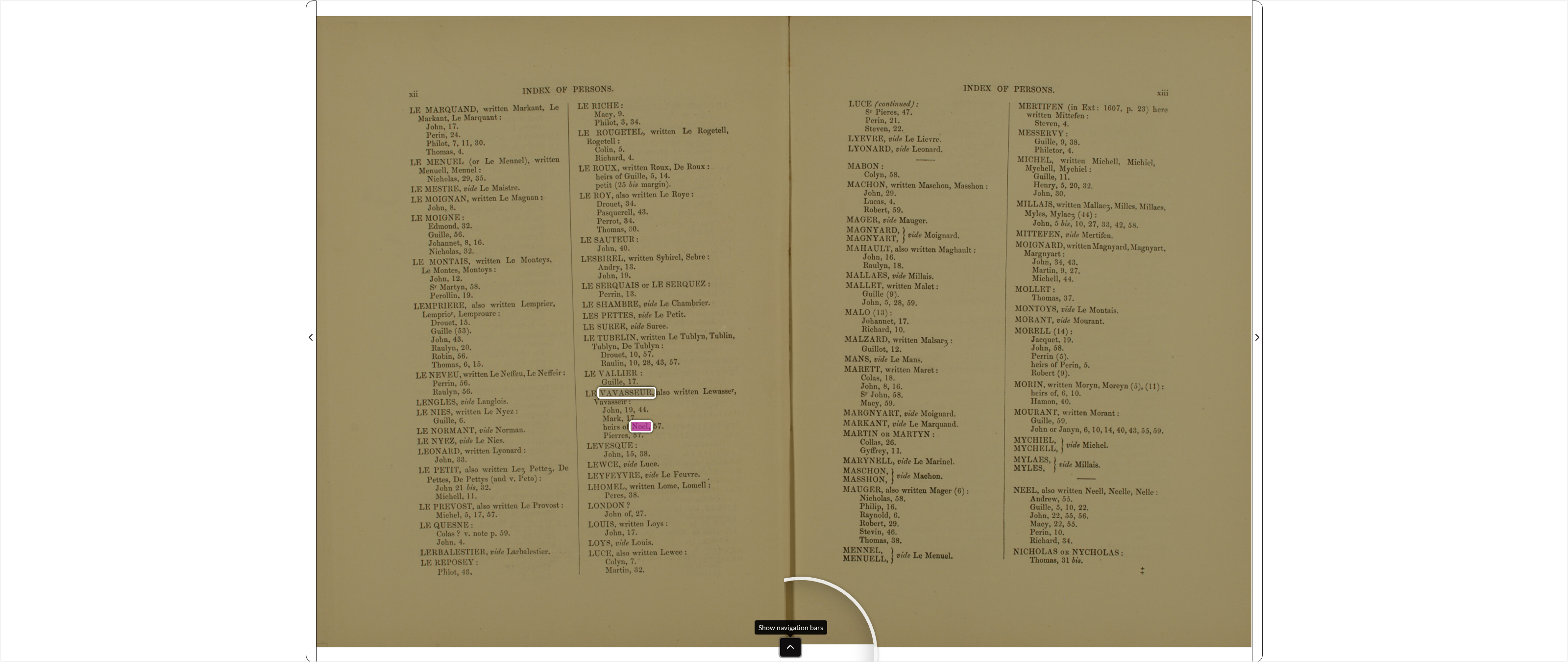
click at [796, 517] on button at bounding box center [790, 647] width 20 height 18
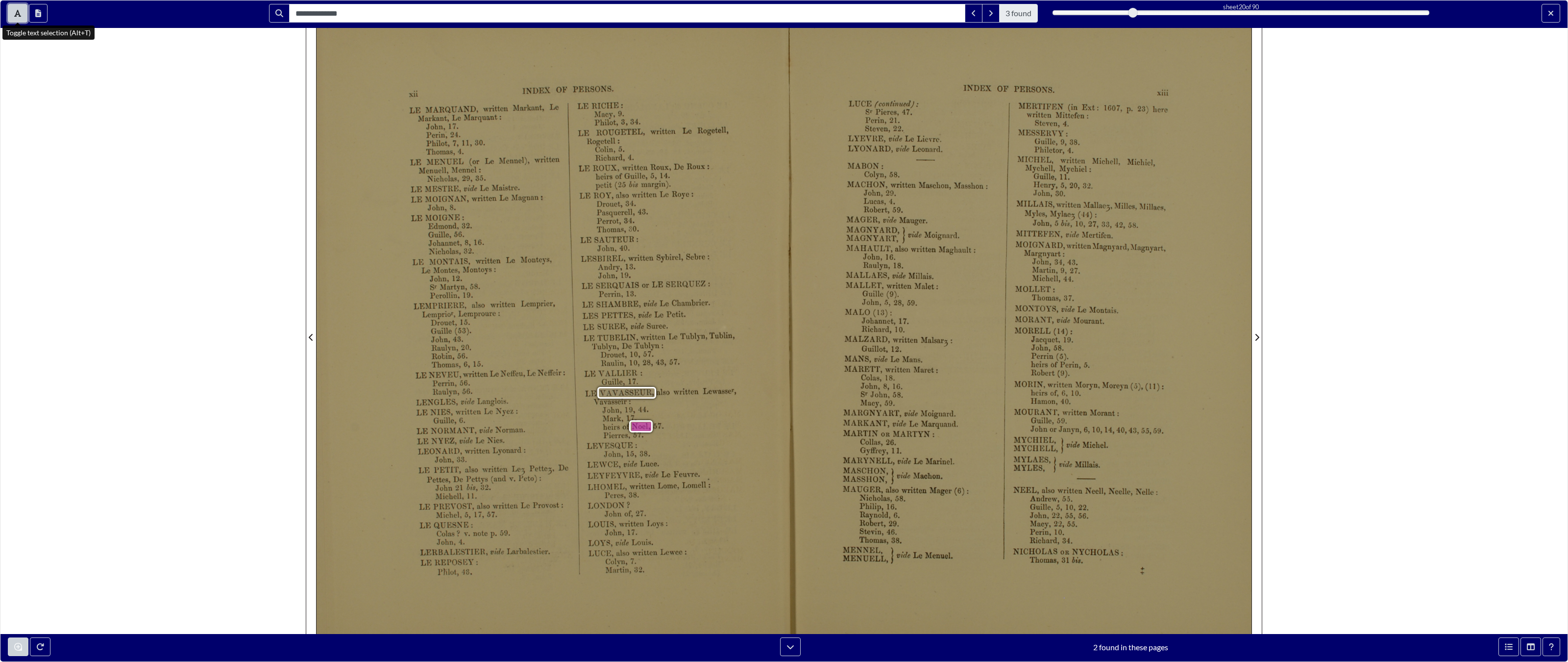
click at [23, 15] on button "Toggle text selection (Alt+T)" at bounding box center [18, 12] width 19 height 18
click at [935, 13] on icon "Next Match" at bounding box center [992, 13] width 5 height 8
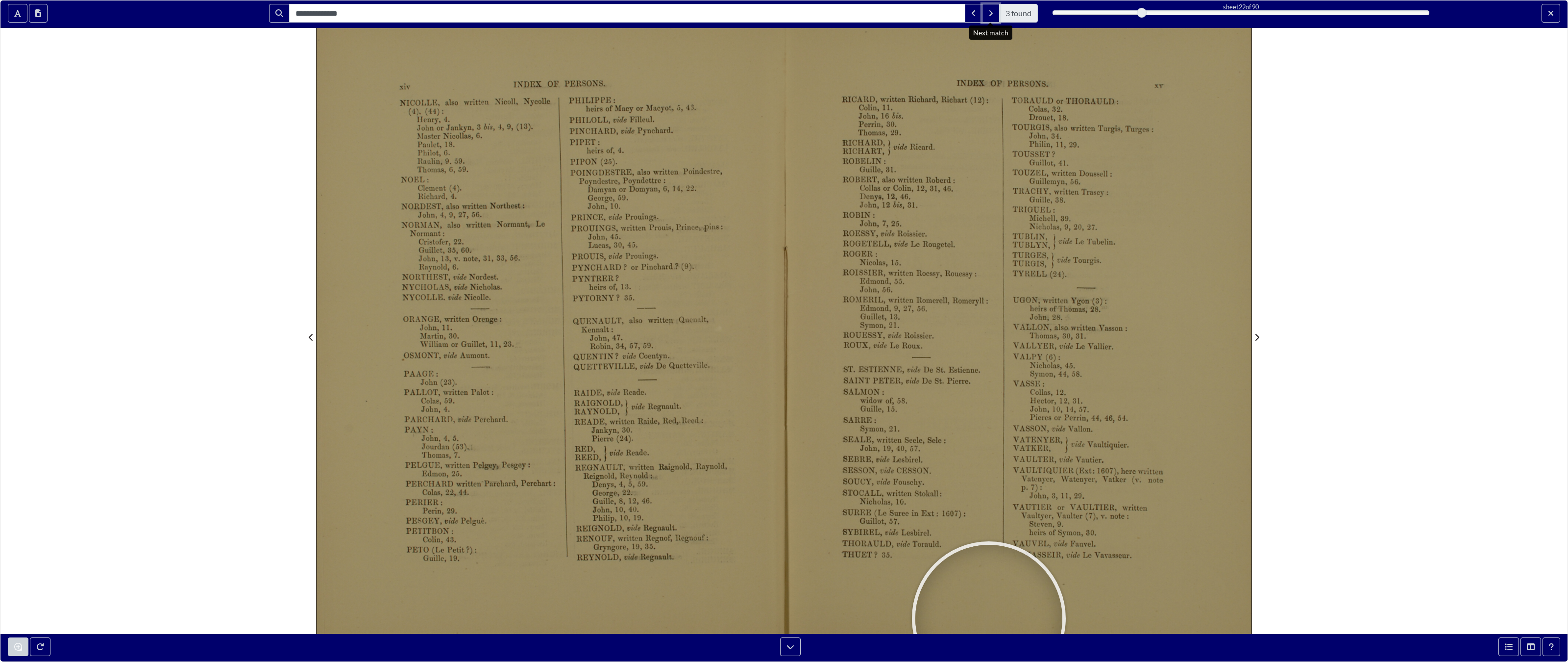
click at [935, 13] on icon "Next Match" at bounding box center [992, 13] width 5 height 8
drag, startPoint x: 990, startPoint y: 14, endPoint x: 990, endPoint y: 619, distance: 605.0
click at [935, 14] on icon "Next Match" at bounding box center [992, 13] width 5 height 8
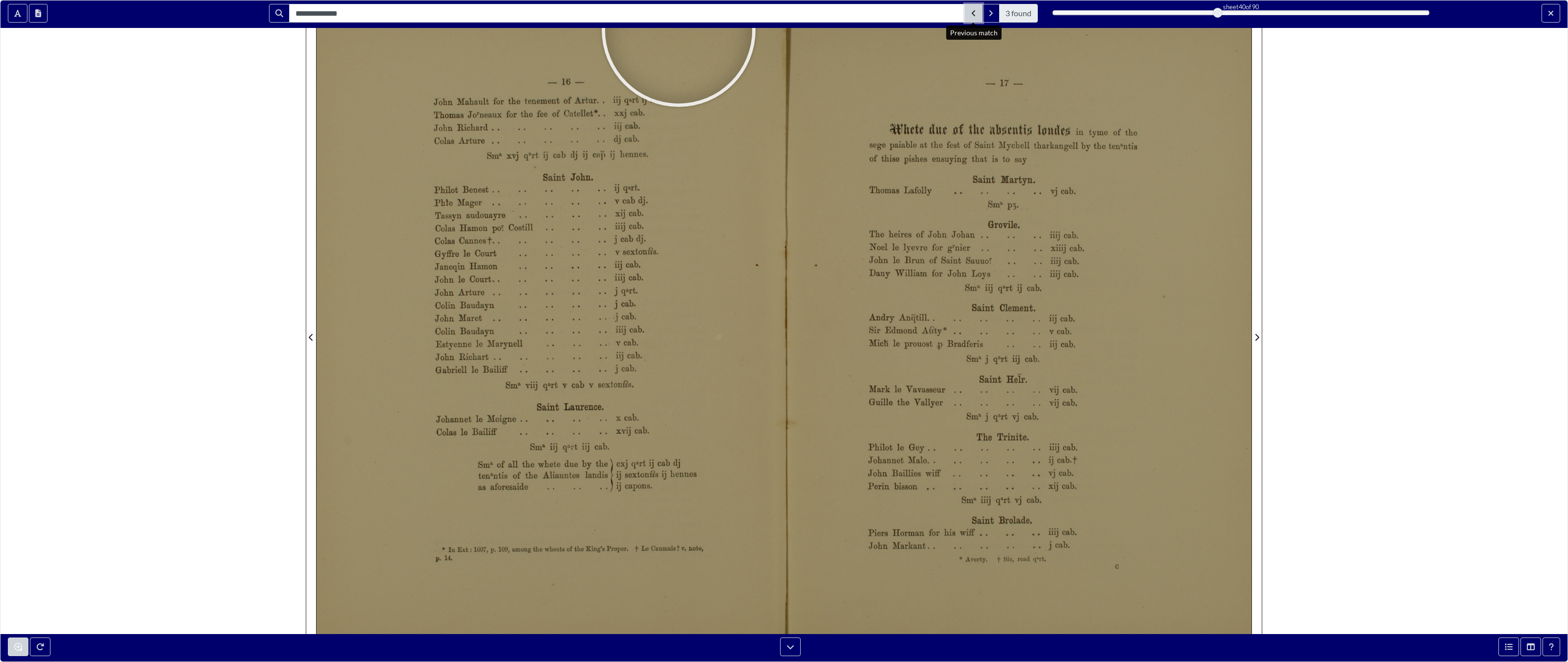
click at [935, 15] on button "Previous Match" at bounding box center [974, 12] width 18 height 18
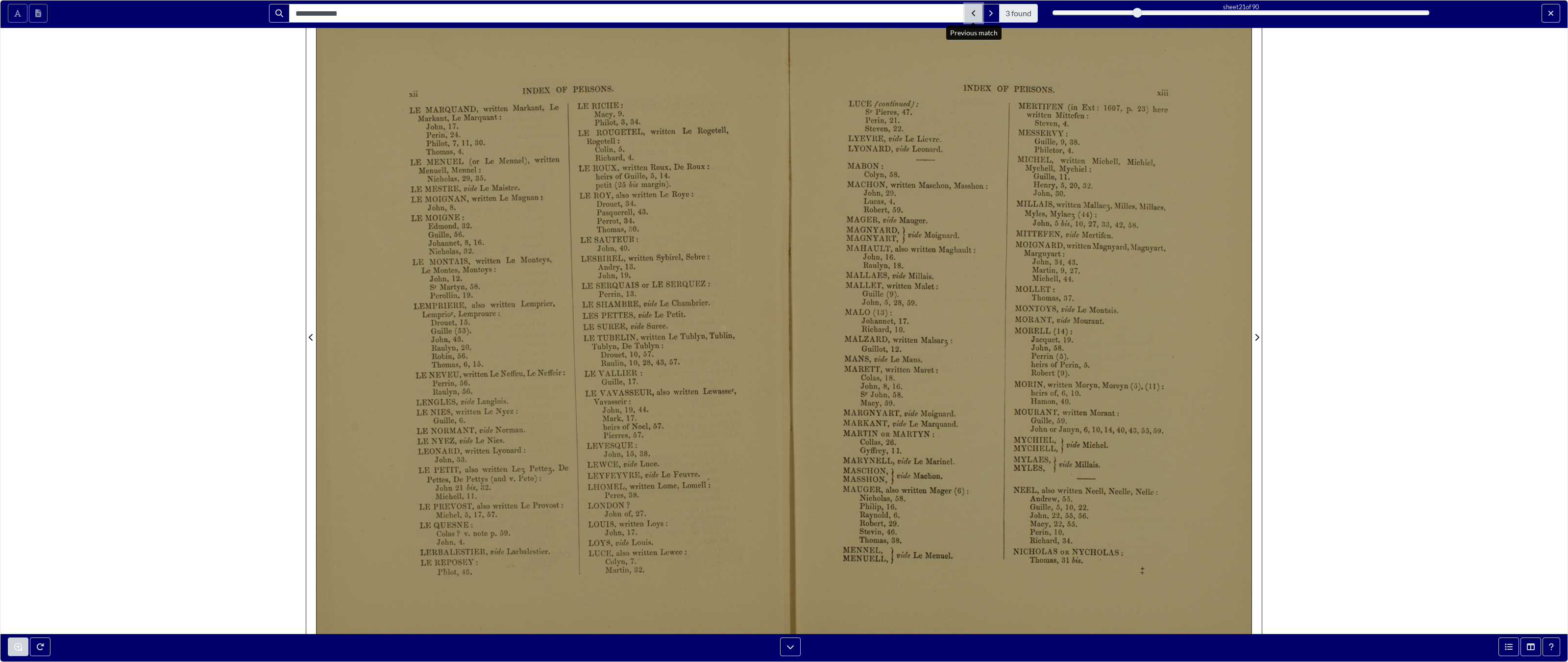
click at [935, 15] on button "Previous Match" at bounding box center [974, 12] width 18 height 18
click at [935, 15] on icon "Previous Match" at bounding box center [974, 13] width 5 height 8
drag, startPoint x: 896, startPoint y: 13, endPoint x: 896, endPoint y: 619, distance: 606.0
click at [896, 13] on input "**********" at bounding box center [627, 12] width 677 height 18
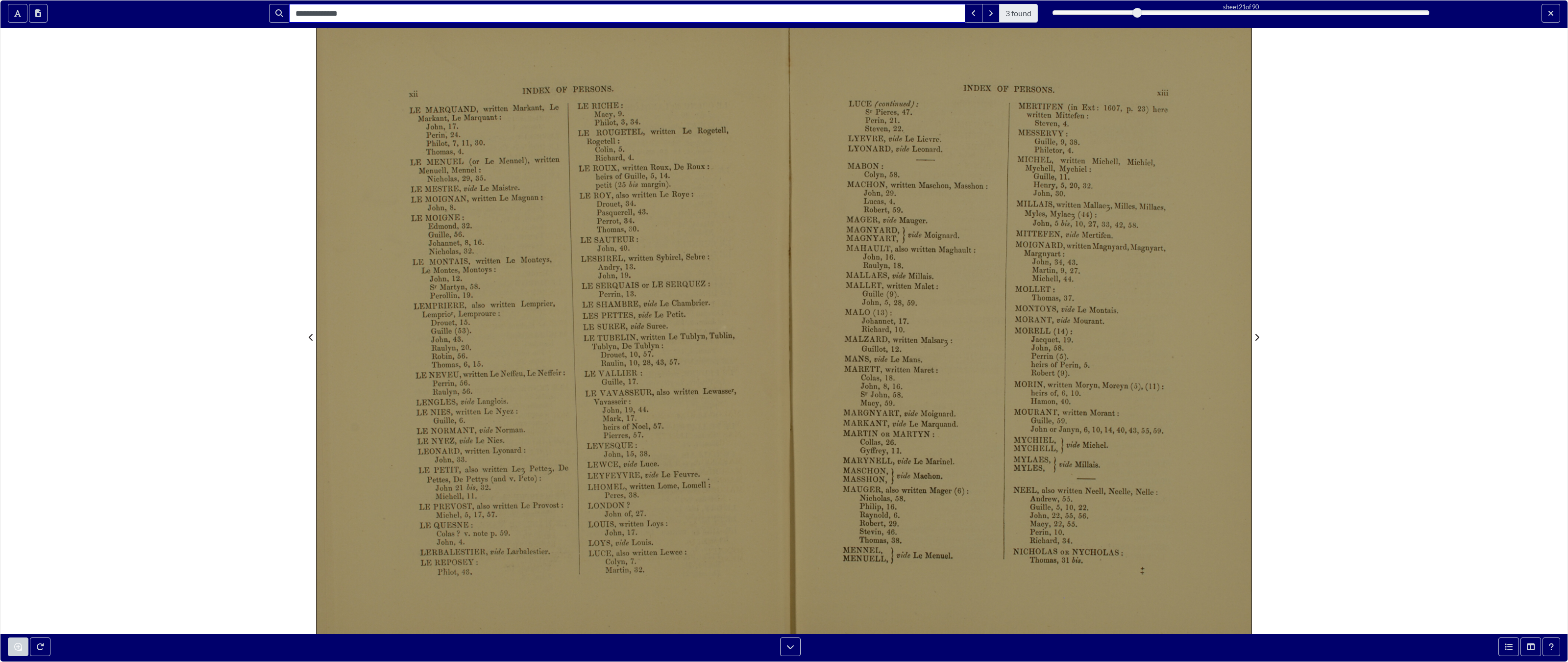
click at [896, 13] on input "**********" at bounding box center [627, 12] width 677 height 18
type input "****"
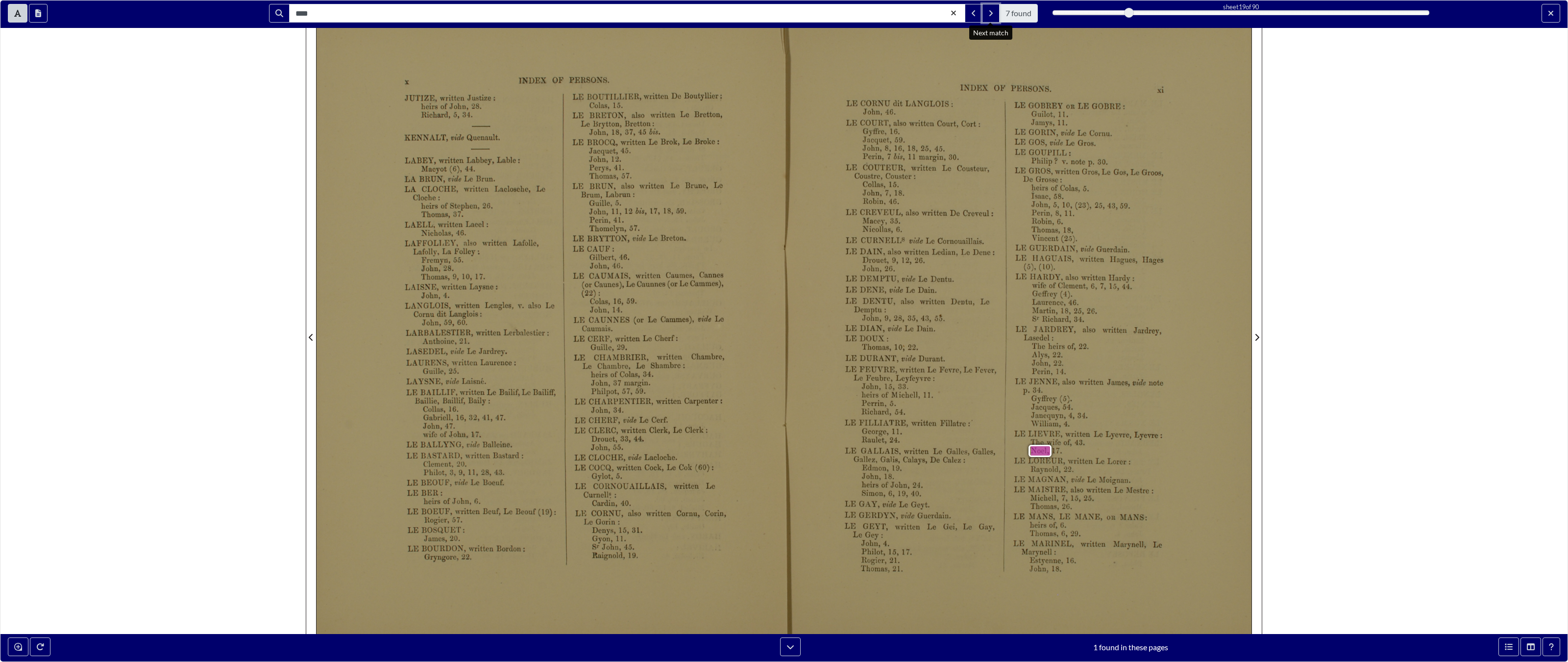
drag, startPoint x: 990, startPoint y: 11, endPoint x: 990, endPoint y: 617, distance: 606.0
click at [935, 11] on icon "Next Match" at bounding box center [992, 13] width 4 height 6
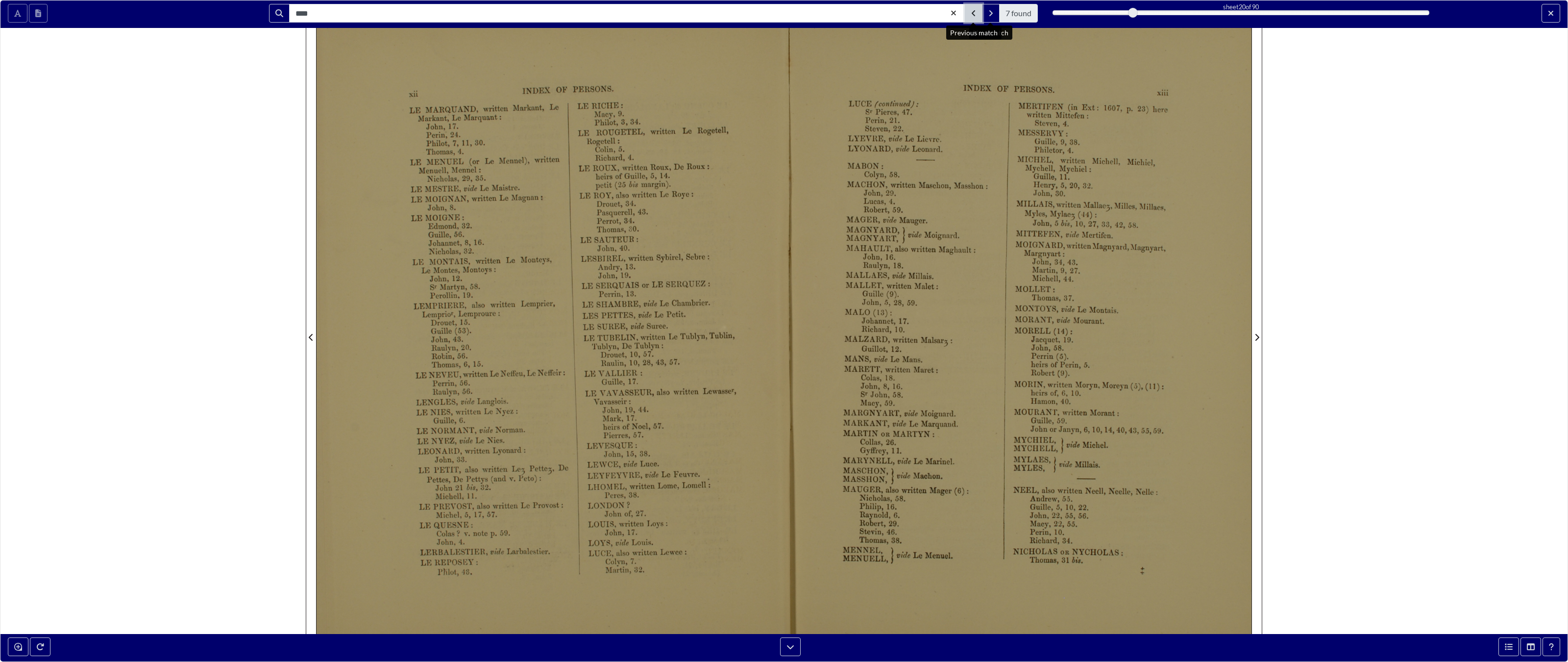
click at [935, 14] on button "Previous Match" at bounding box center [974, 12] width 18 height 18
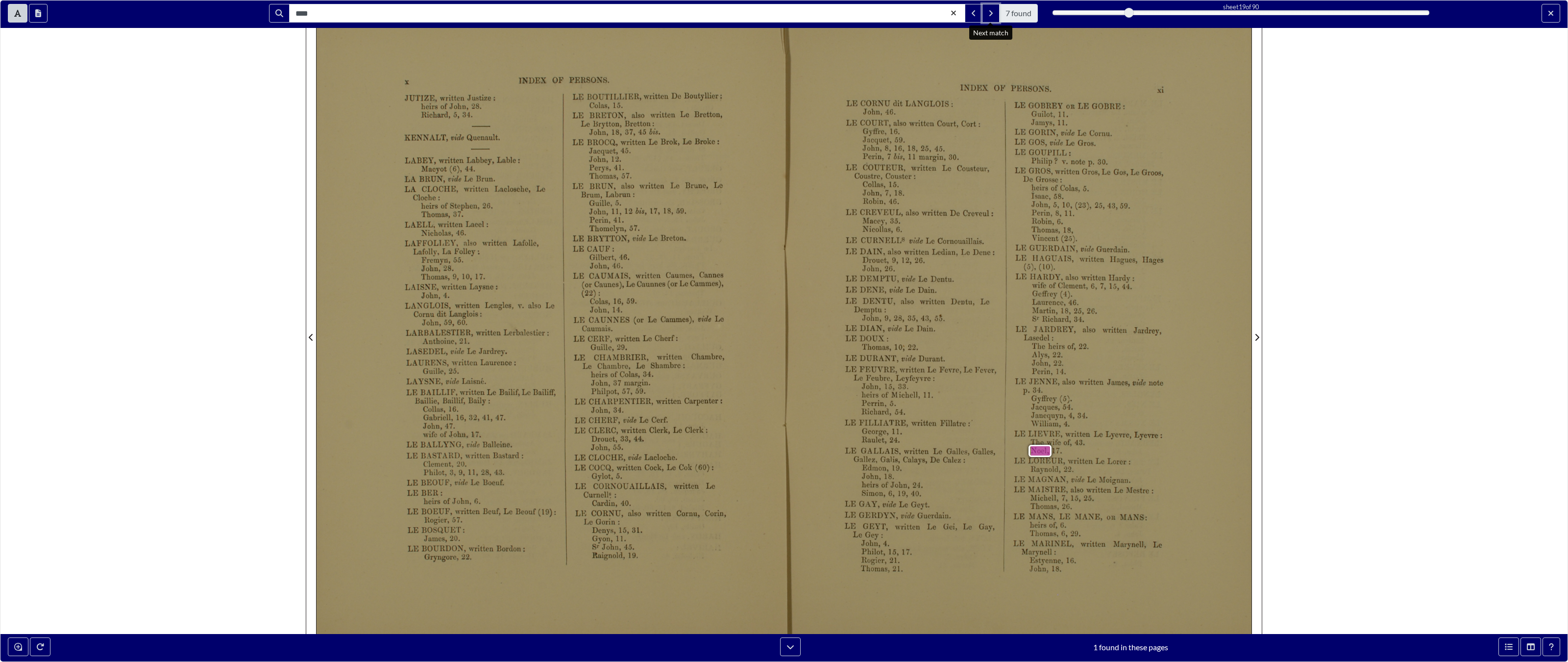
drag, startPoint x: 992, startPoint y: 11, endPoint x: 992, endPoint y: 617, distance: 606.0
click at [935, 11] on icon "Next Match" at bounding box center [992, 13] width 5 height 8
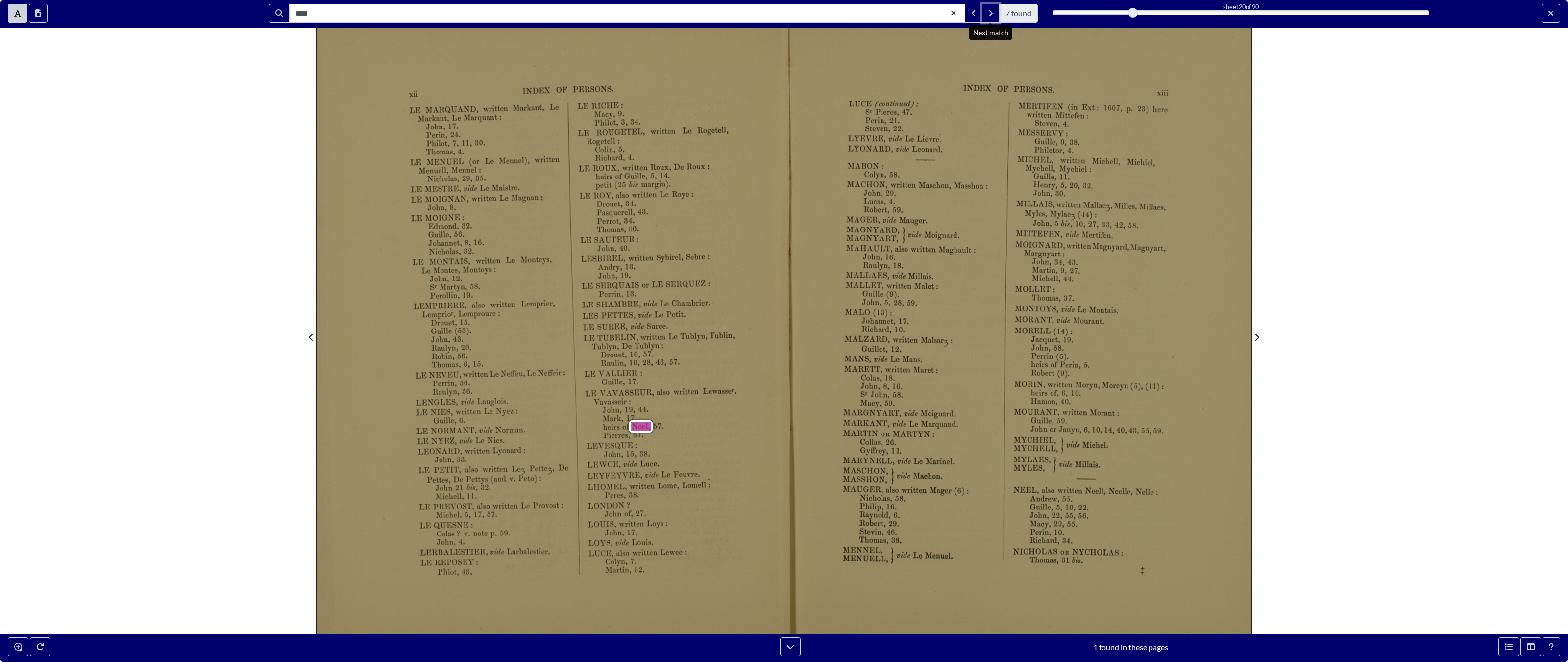
click at [935, 11] on icon "Next Match" at bounding box center [992, 13] width 5 height 8
drag, startPoint x: 992, startPoint y: 14, endPoint x: 992, endPoint y: 620, distance: 606.0
click at [935, 14] on icon "Next Match" at bounding box center [992, 13] width 5 height 8
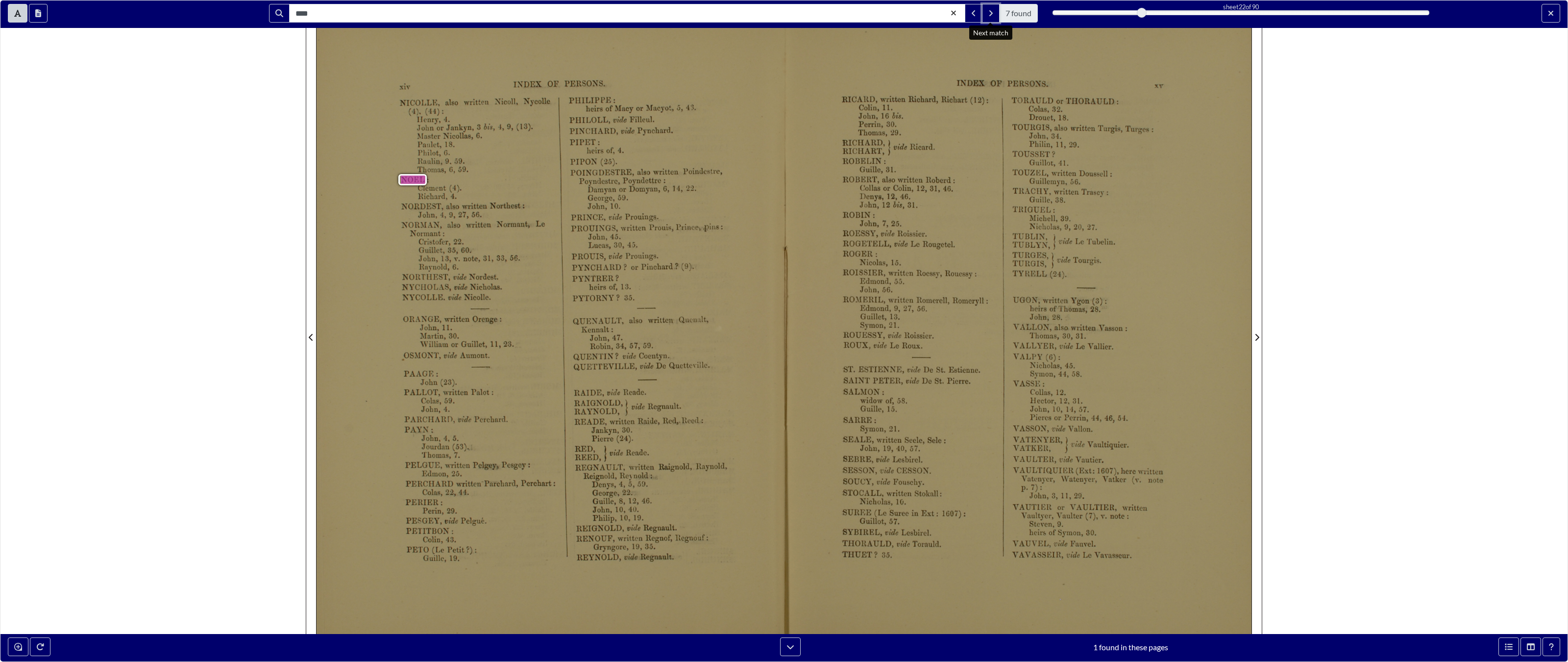
click at [935, 14] on icon "Next Match" at bounding box center [992, 13] width 5 height 8
click at [935, 15] on icon "Next Match" at bounding box center [992, 13] width 5 height 8
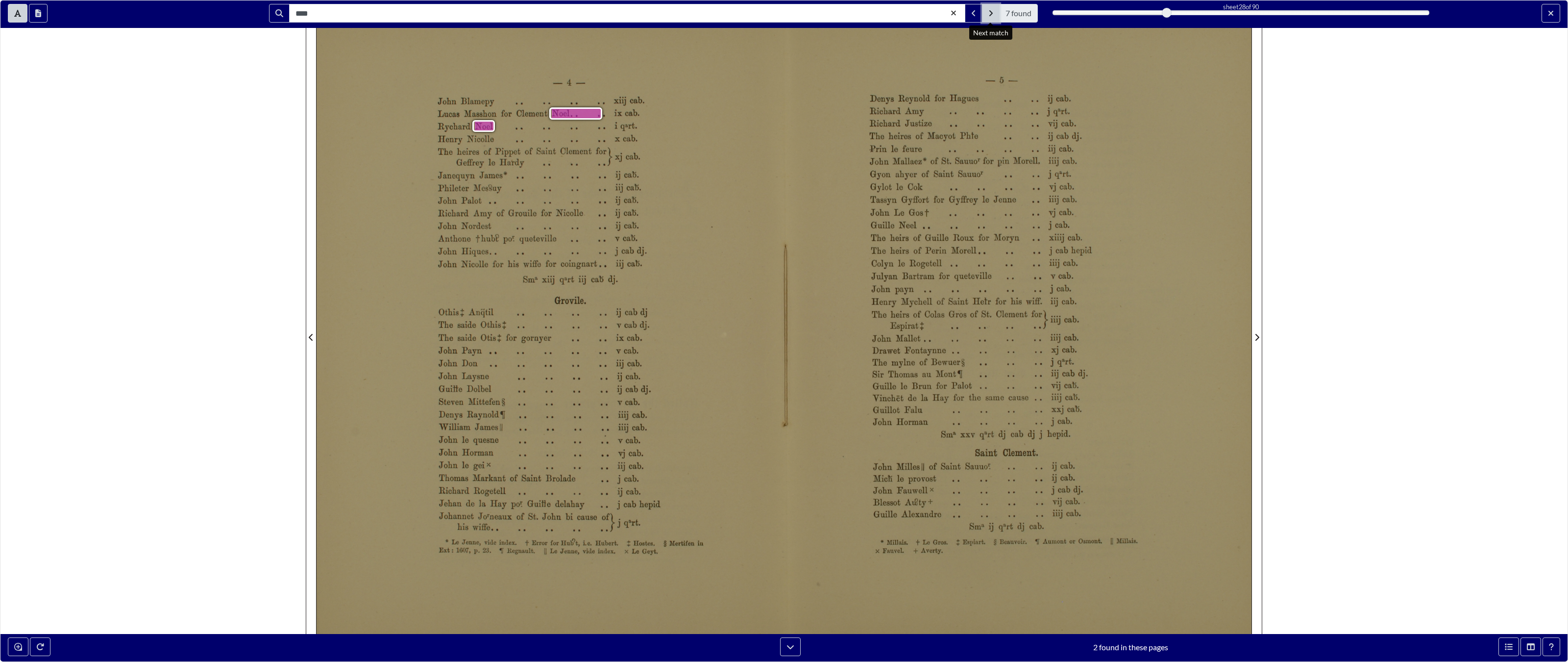
click at [935, 15] on icon "Next Match" at bounding box center [992, 13] width 5 height 8
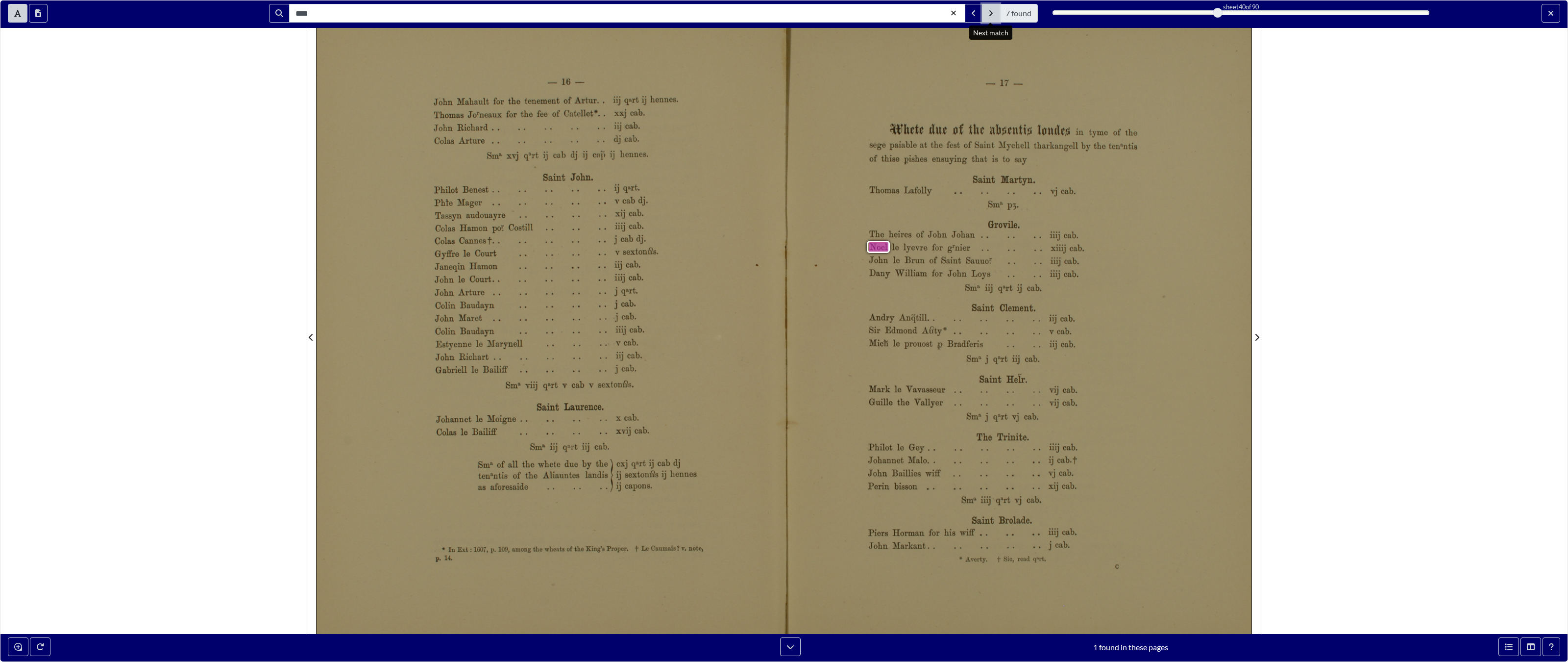
click at [935, 15] on icon "Next Match" at bounding box center [992, 13] width 5 height 8
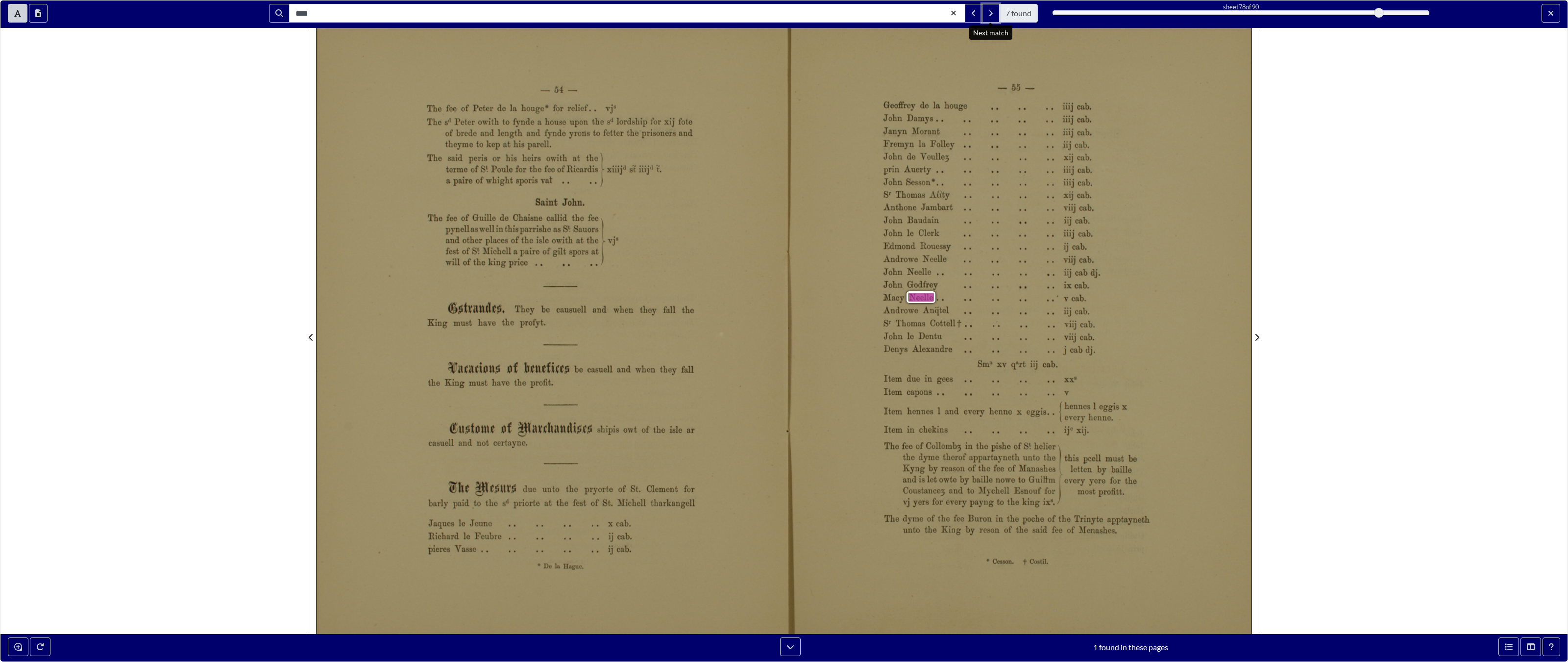
drag, startPoint x: 992, startPoint y: 14, endPoint x: 992, endPoint y: 620, distance: 606.0
click at [935, 14] on icon "Next Match" at bounding box center [992, 13] width 5 height 8
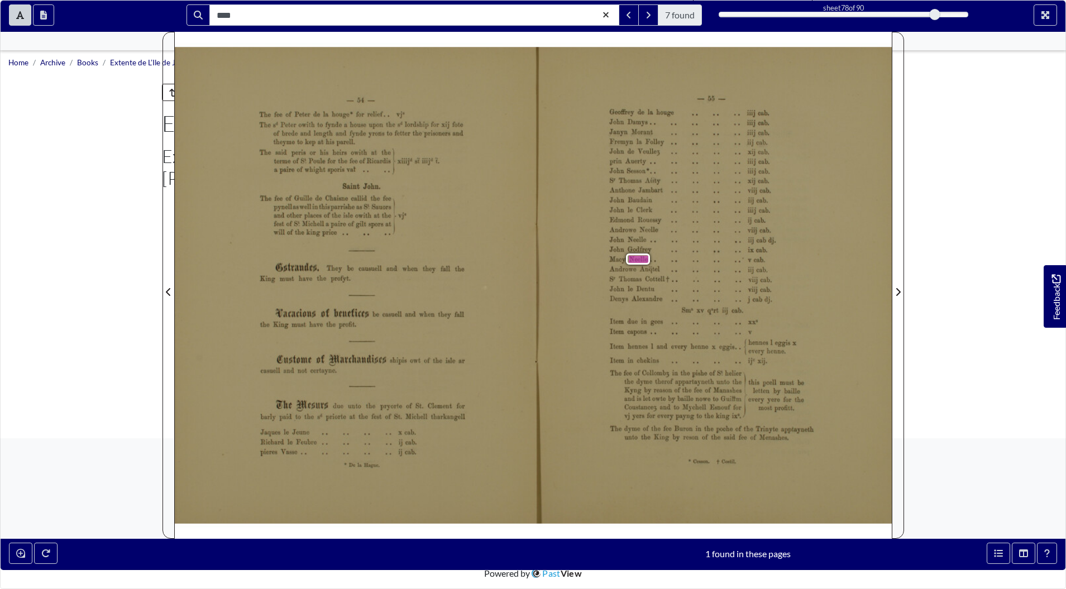
drag, startPoint x: 164, startPoint y: 125, endPoint x: 452, endPoint y: 123, distance: 288.2
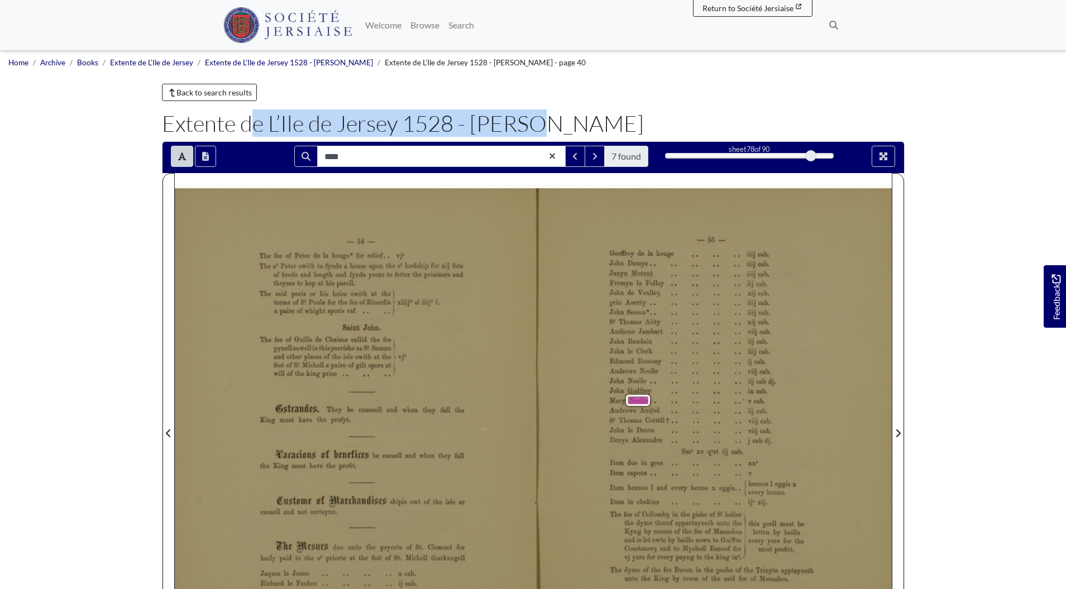
click at [452, 123] on h1 "Extente de L’Ile de Jersey 1528 - Henri VIII" at bounding box center [533, 123] width 743 height 27
copy h1 "Extente de L’Ile de Jersey 1528"
click at [579, 160] on button "Previous Match" at bounding box center [575, 156] width 20 height 21
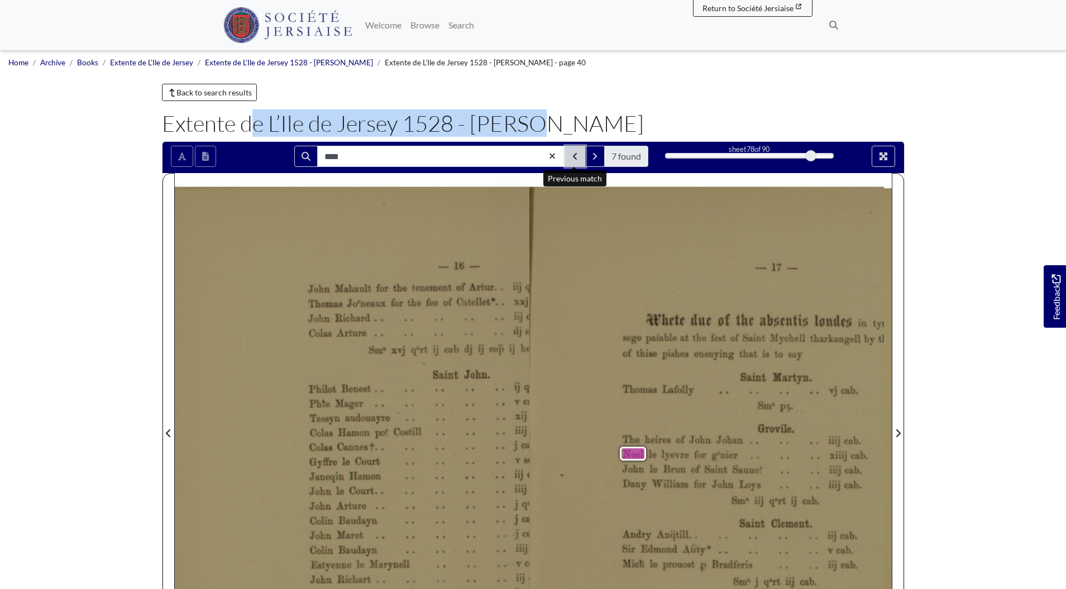
click at [572, 155] on icon "Previous Match" at bounding box center [575, 156] width 6 height 9
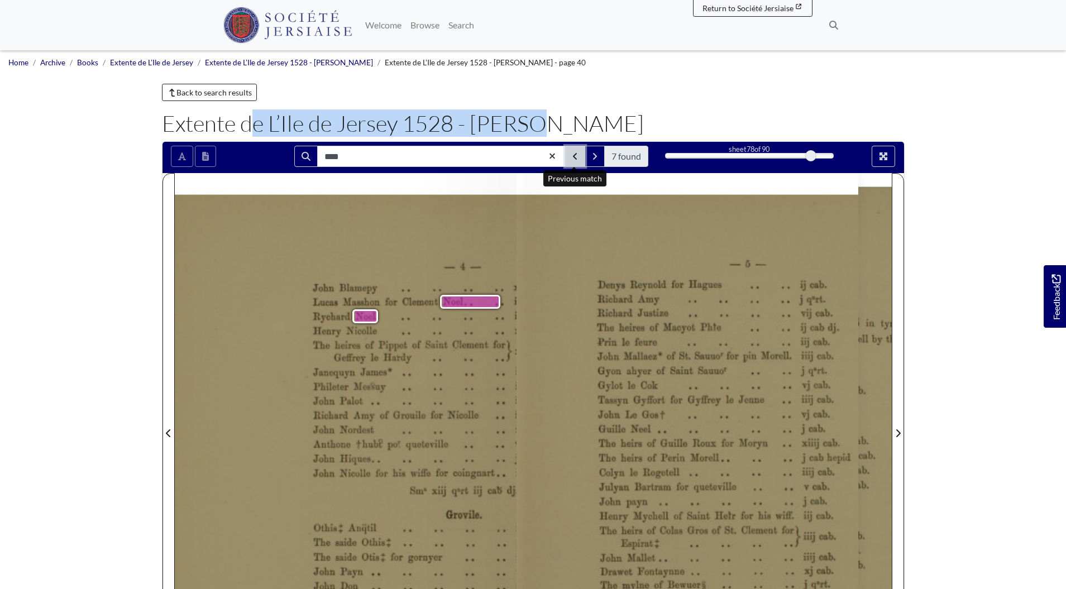
click at [574, 155] on icon "Previous Match" at bounding box center [575, 156] width 6 height 9
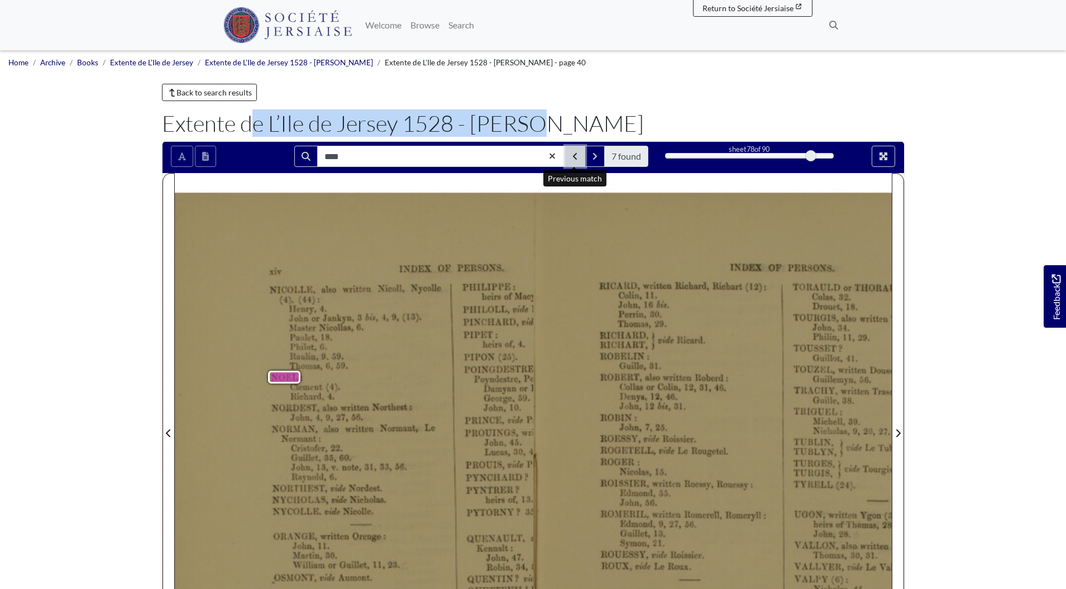
click at [574, 155] on icon "Previous Match" at bounding box center [575, 156] width 4 height 7
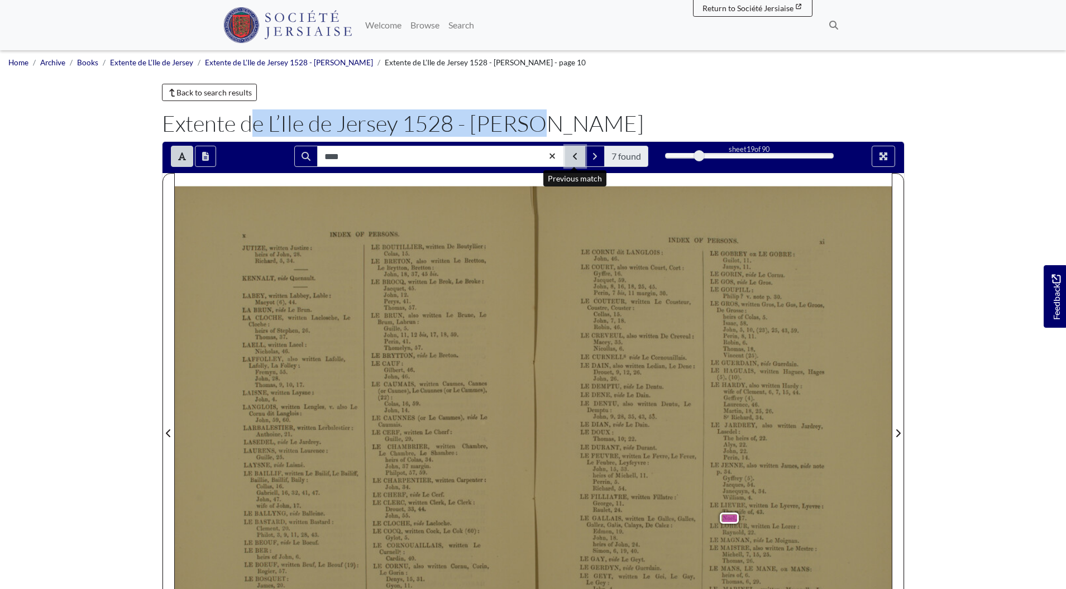
click at [574, 153] on icon "Previous Match" at bounding box center [575, 156] width 6 height 9
click at [891, 160] on button "Full screen mode" at bounding box center [883, 156] width 23 height 21
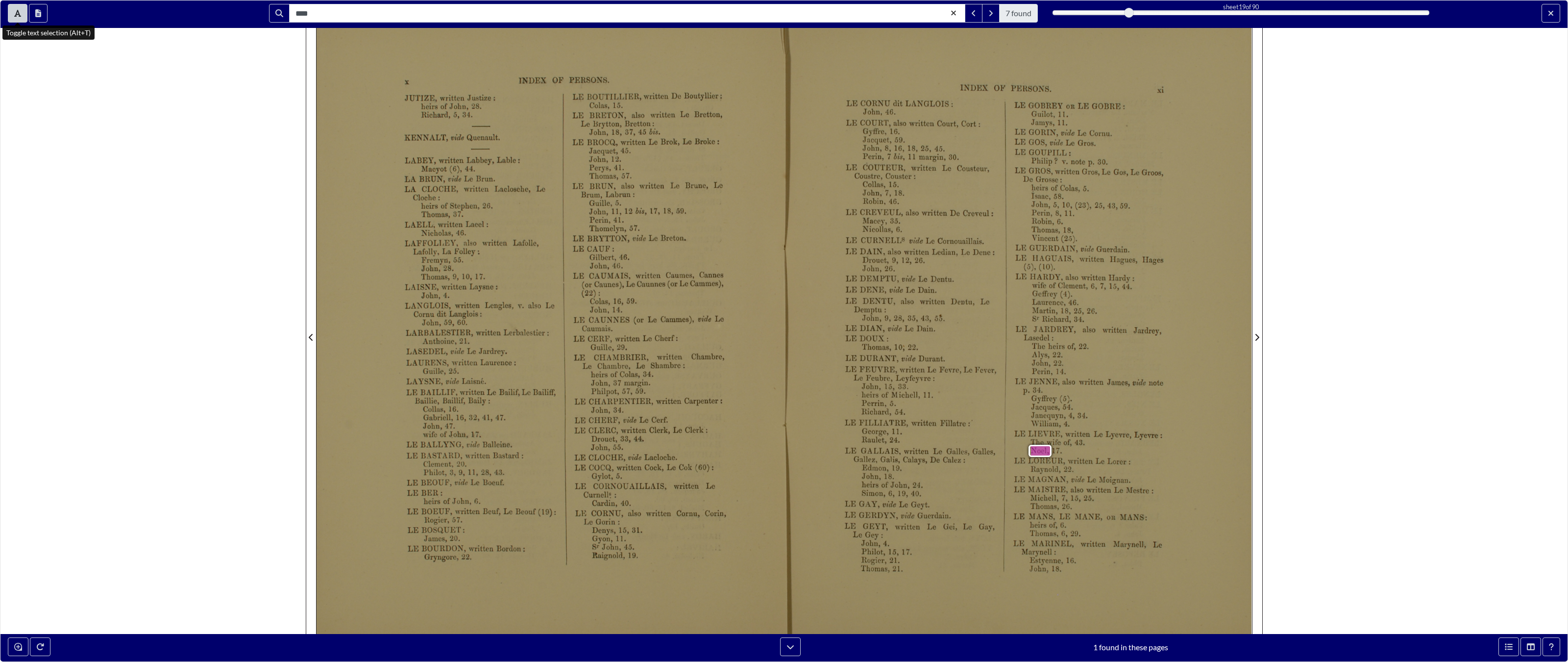
click at [14, 18] on div "**** 7 found sheet 19 of 90 19 ** The metadata has moved. You can now access th…" at bounding box center [784, 331] width 1568 height 662
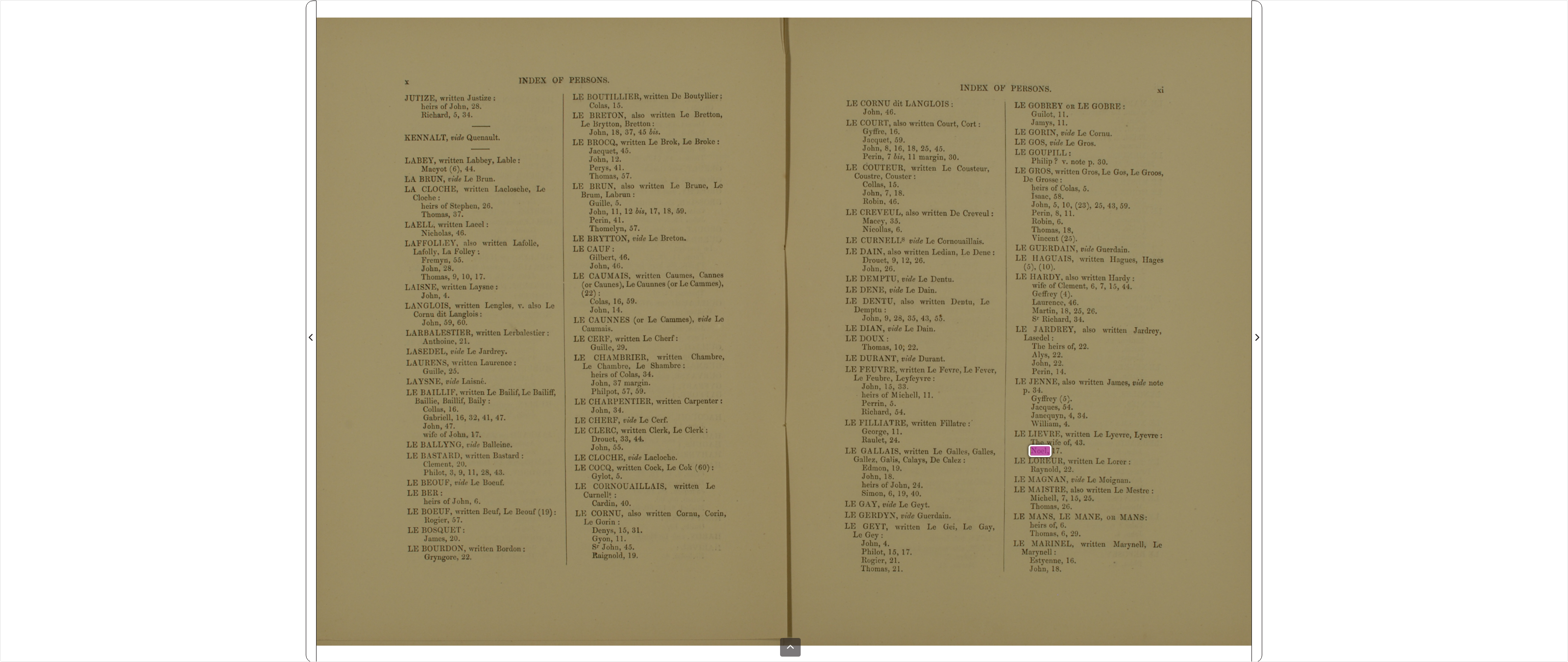
click at [117, 138] on div "**** 7 found sheet 19 of 90 19 ** The metadata has moved. You can now access th…" at bounding box center [784, 331] width 1568 height 662
click at [798, 517] on button at bounding box center [790, 647] width 20 height 18
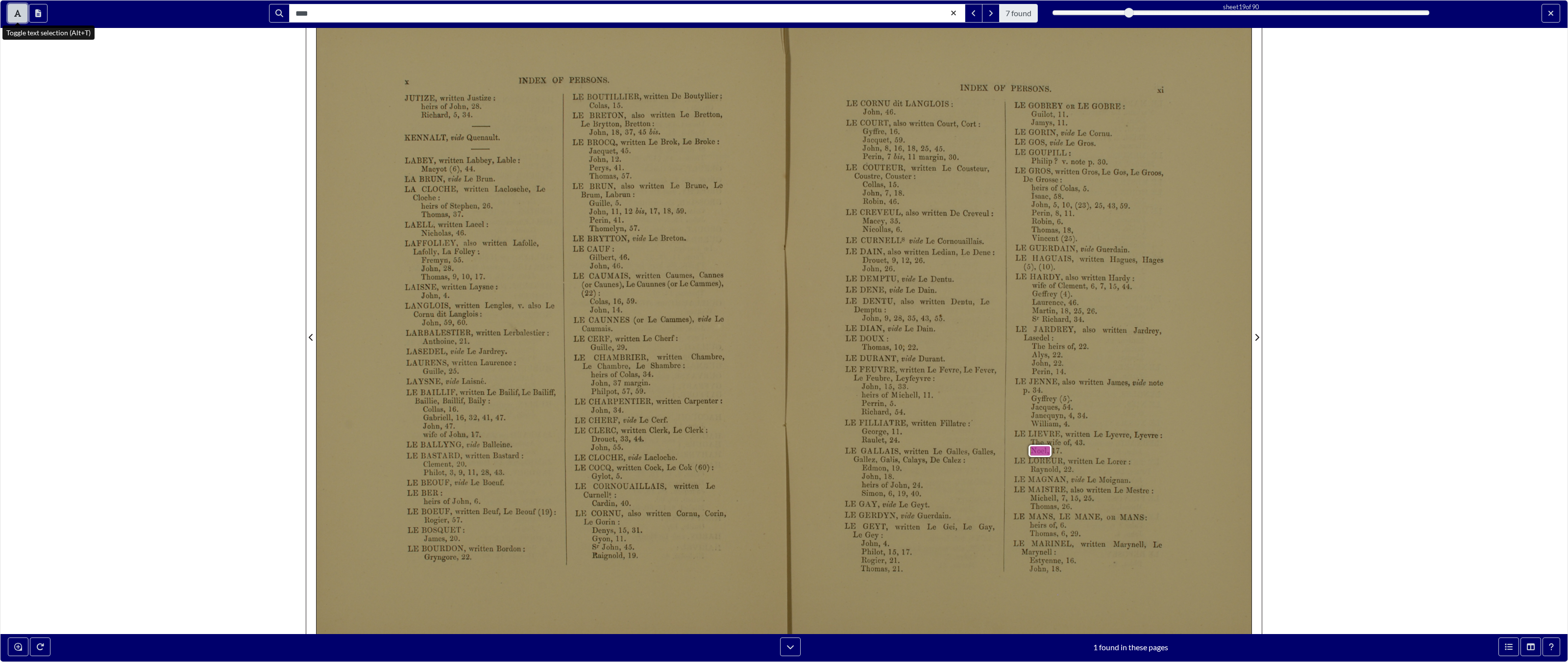
click at [11, 15] on button "Toggle text selection (Alt+T)" at bounding box center [18, 12] width 19 height 18
click at [935, 16] on button "Previous Match" at bounding box center [974, 12] width 18 height 18
click at [935, 15] on button "Next Match" at bounding box center [991, 12] width 18 height 18
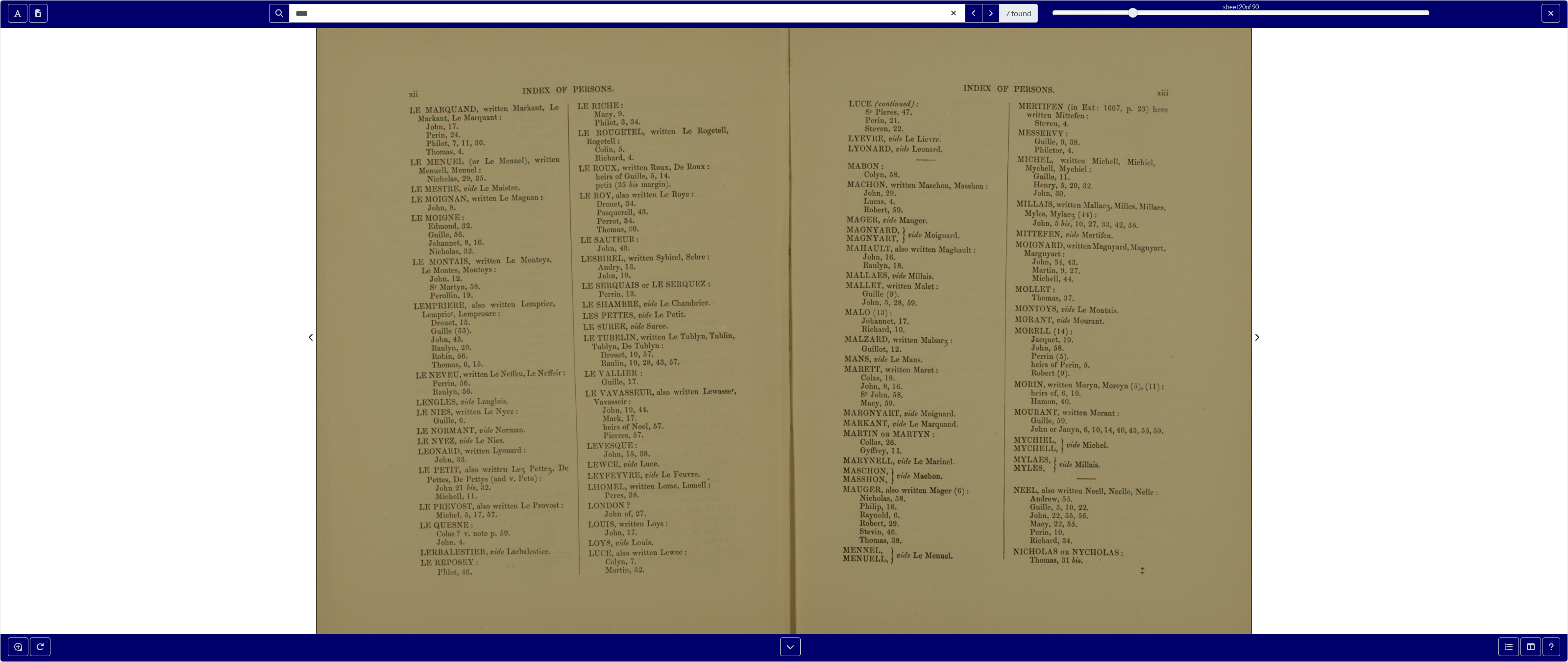
click at [935, 255] on div "**** 7 found sheet 20 of 90 20 ** The metadata has moved. You can now access th…" at bounding box center [784, 331] width 1568 height 662
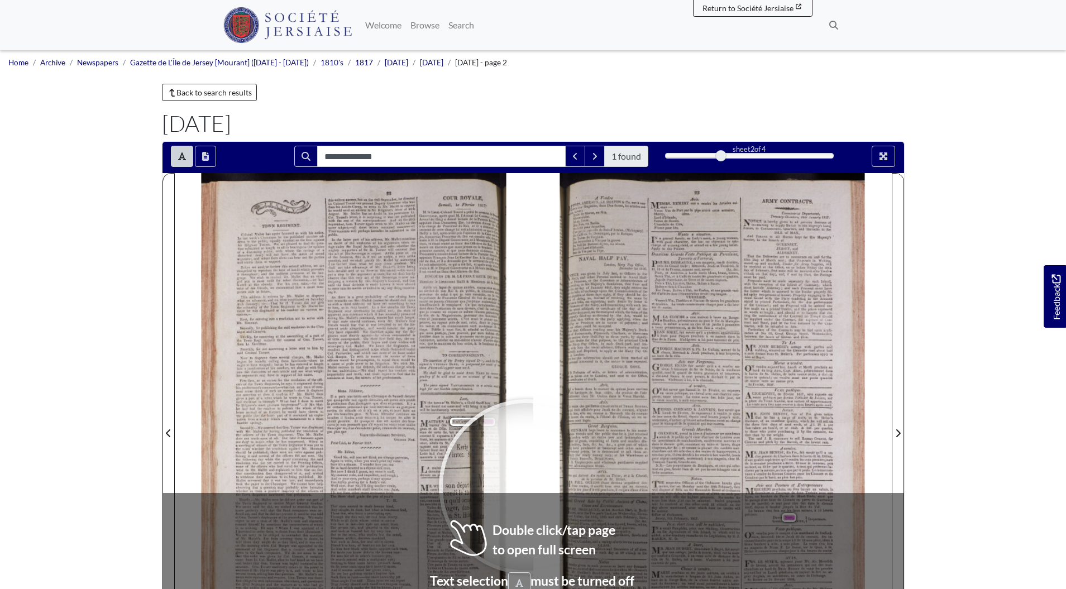
click at [526, 487] on div at bounding box center [527, 487] width 168 height 168
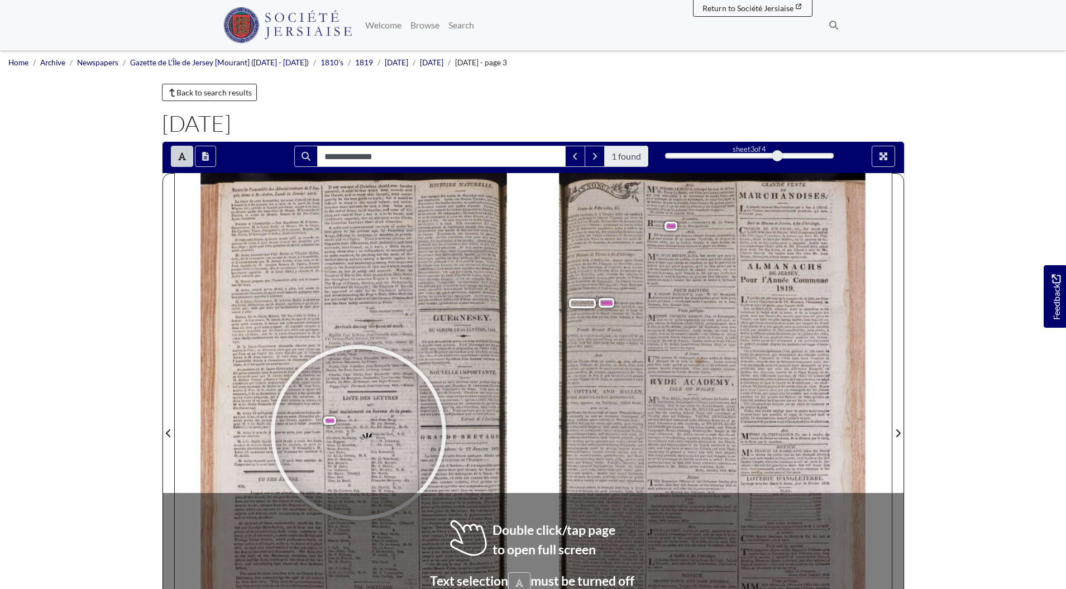
click at [359, 433] on div at bounding box center [359, 433] width 168 height 168
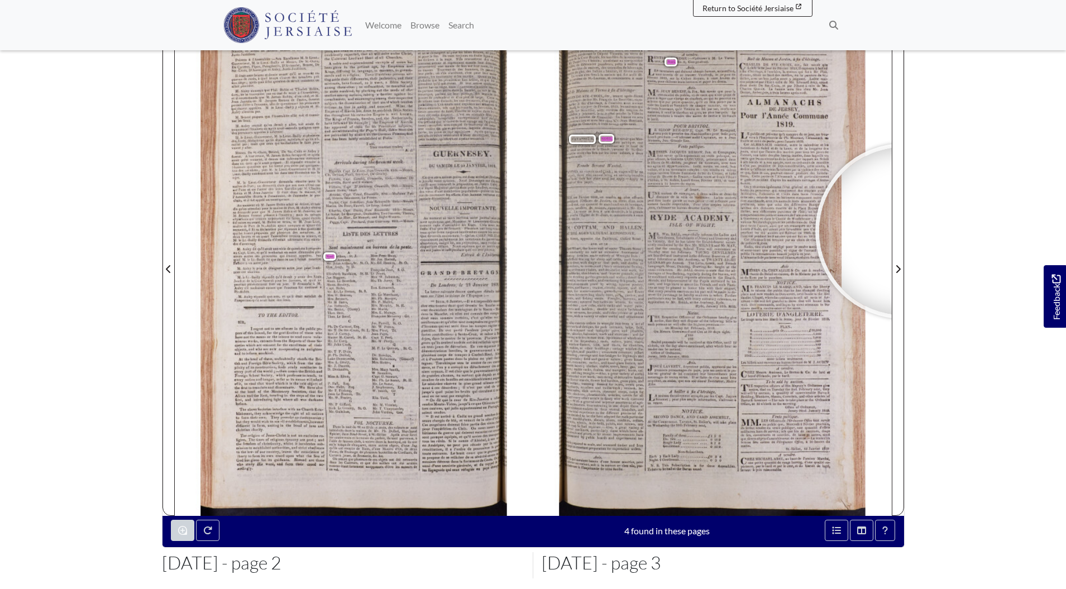
scroll to position [49, 0]
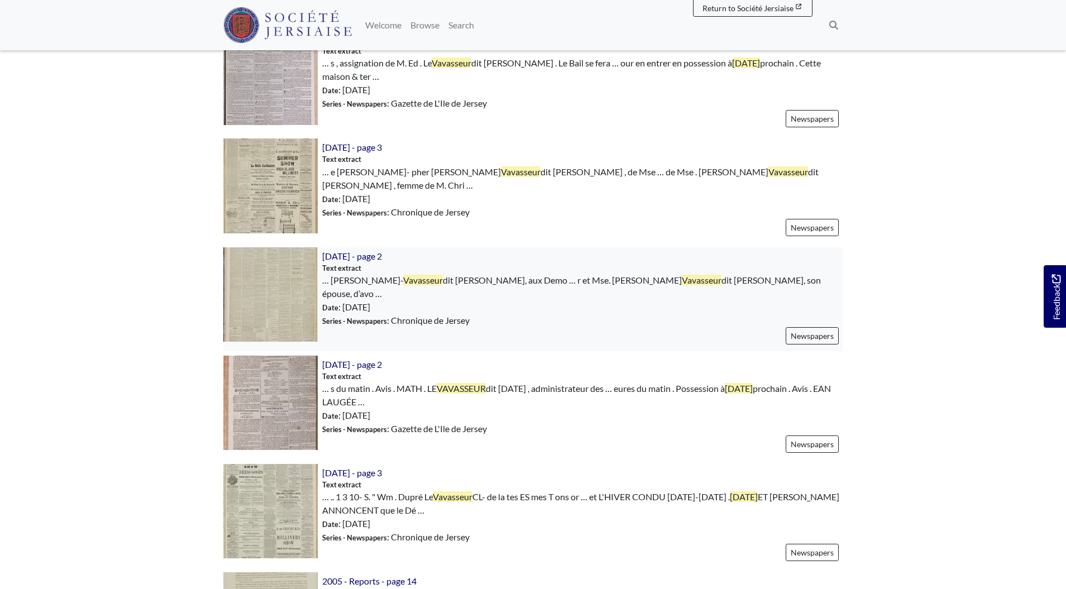
scroll to position [549, 0]
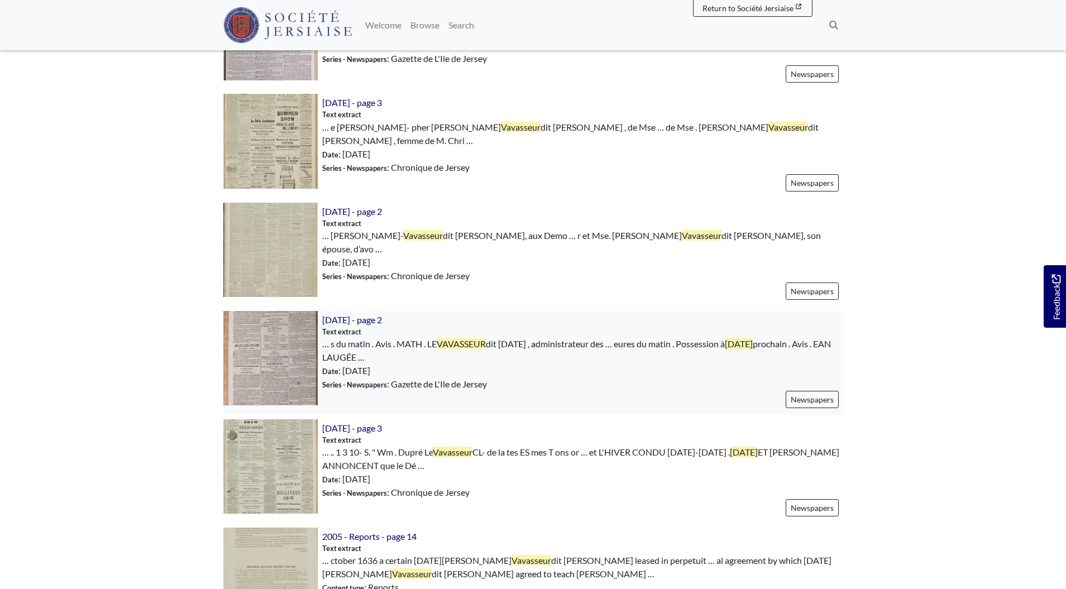
click at [279, 323] on img at bounding box center [270, 358] width 94 height 94
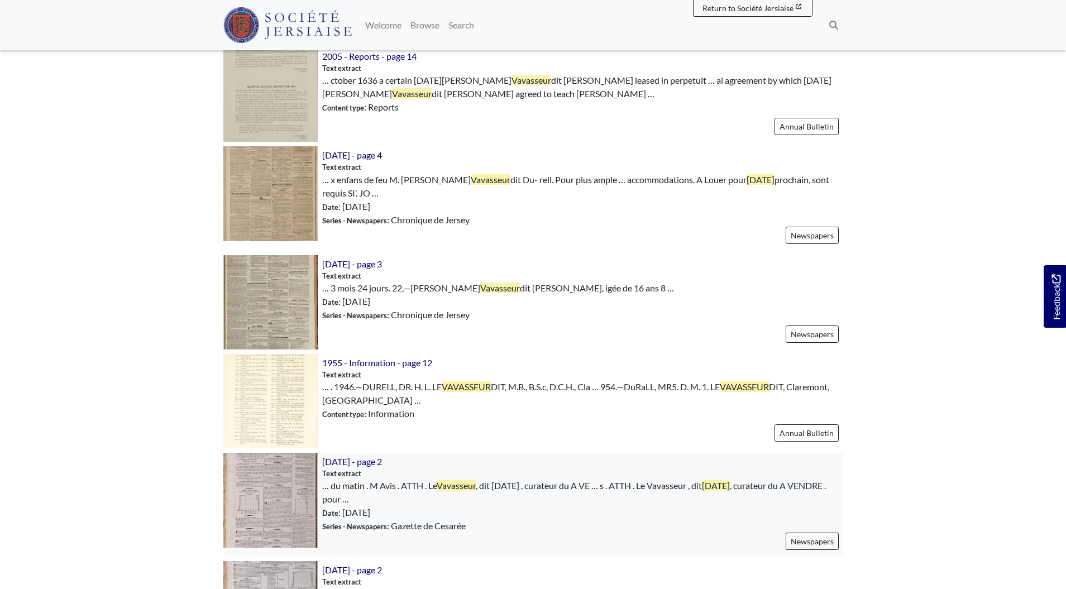
scroll to position [1047, 0]
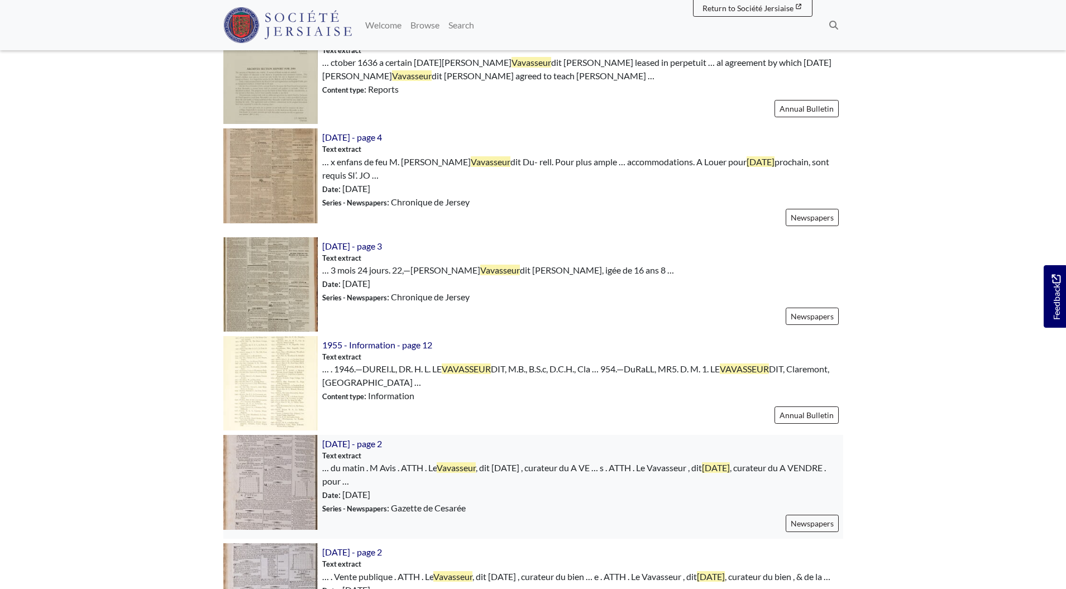
click at [288, 460] on img at bounding box center [270, 482] width 94 height 94
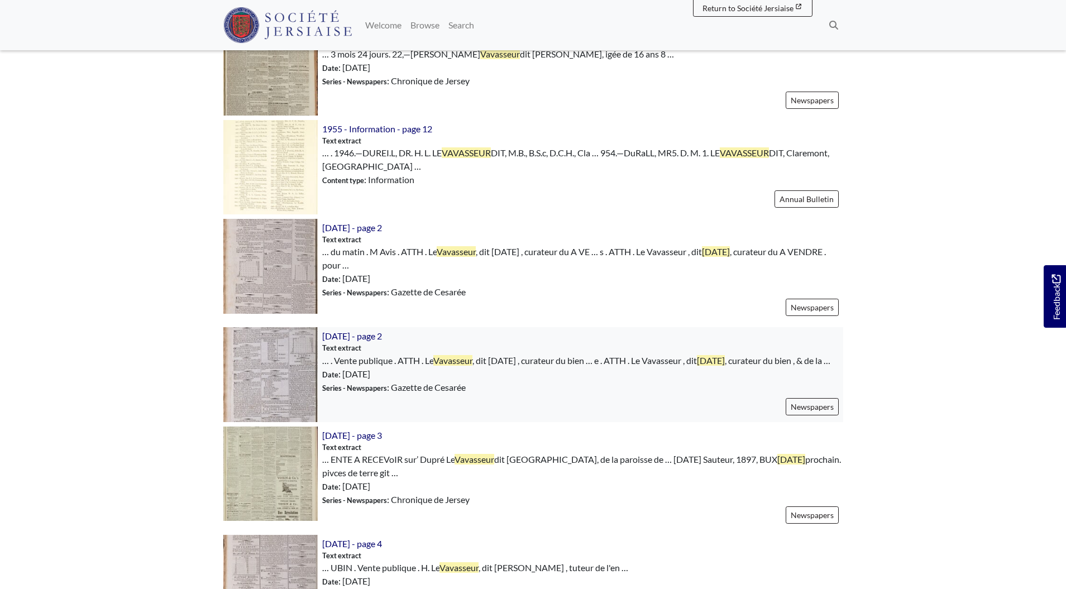
scroll to position [1278, 0]
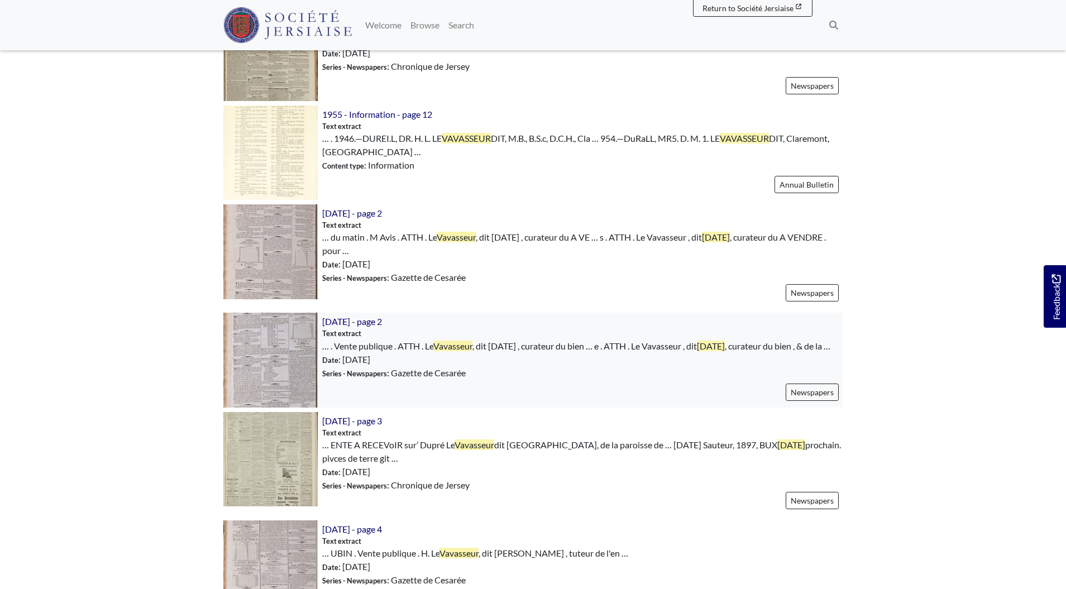
click at [257, 338] on img at bounding box center [270, 360] width 94 height 94
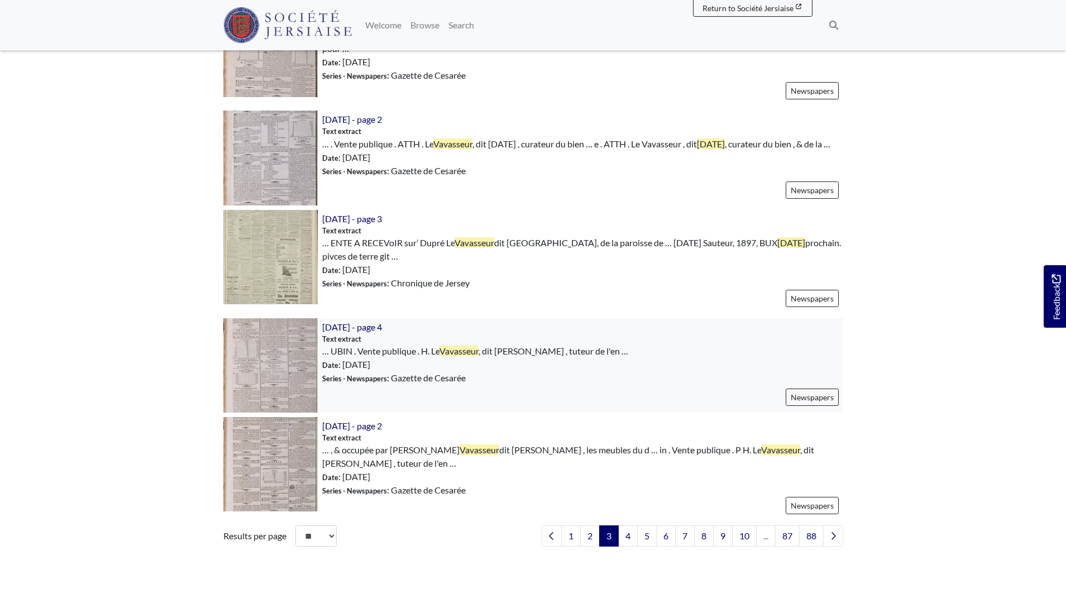
scroll to position [1546, 0]
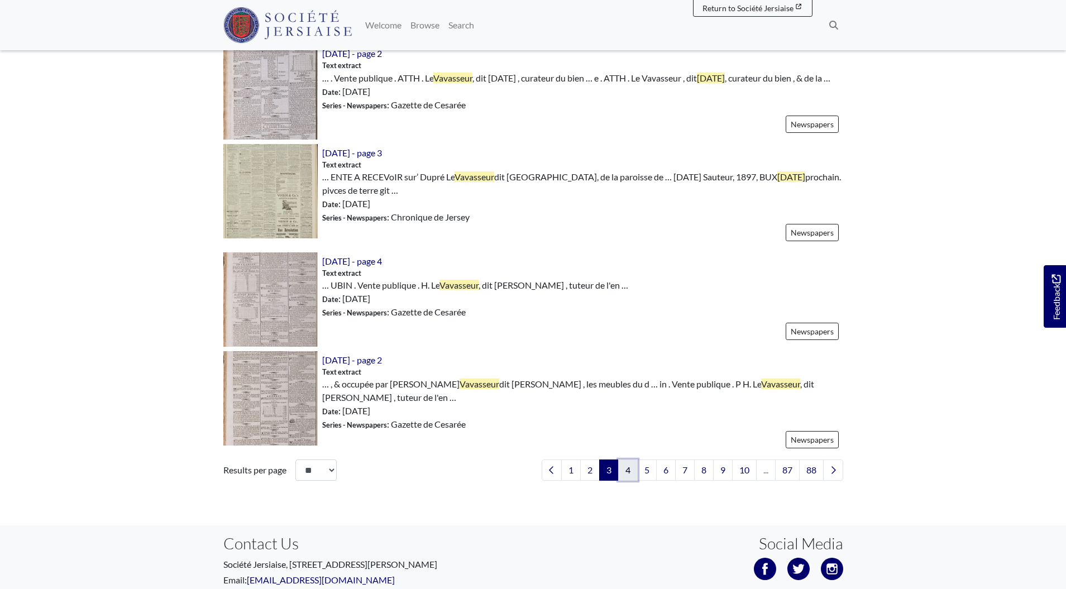
click at [626, 460] on link "4" at bounding box center [628, 470] width 20 height 21
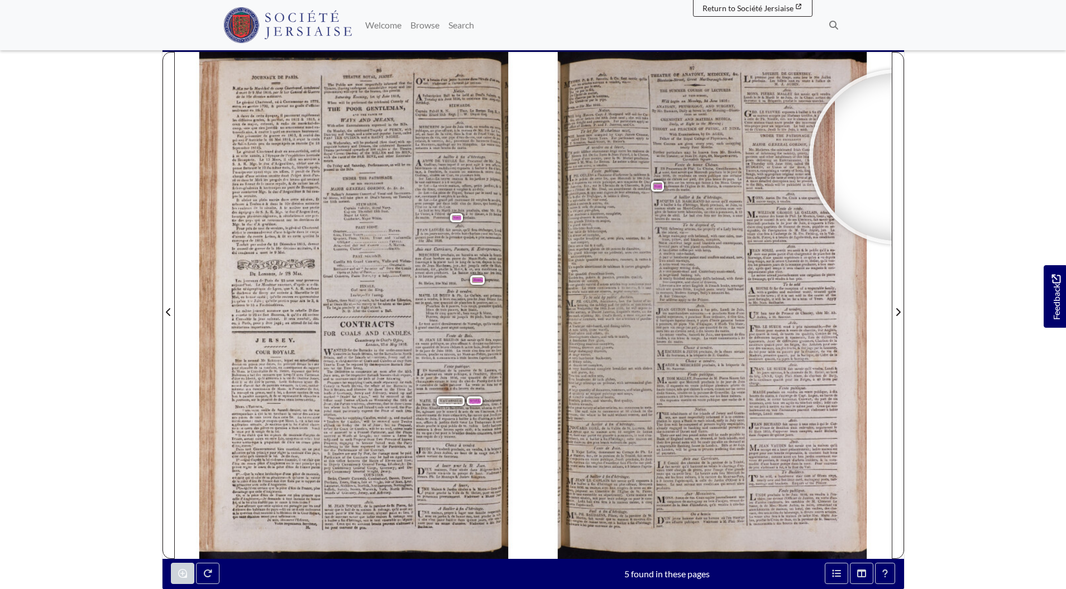
scroll to position [179, 0]
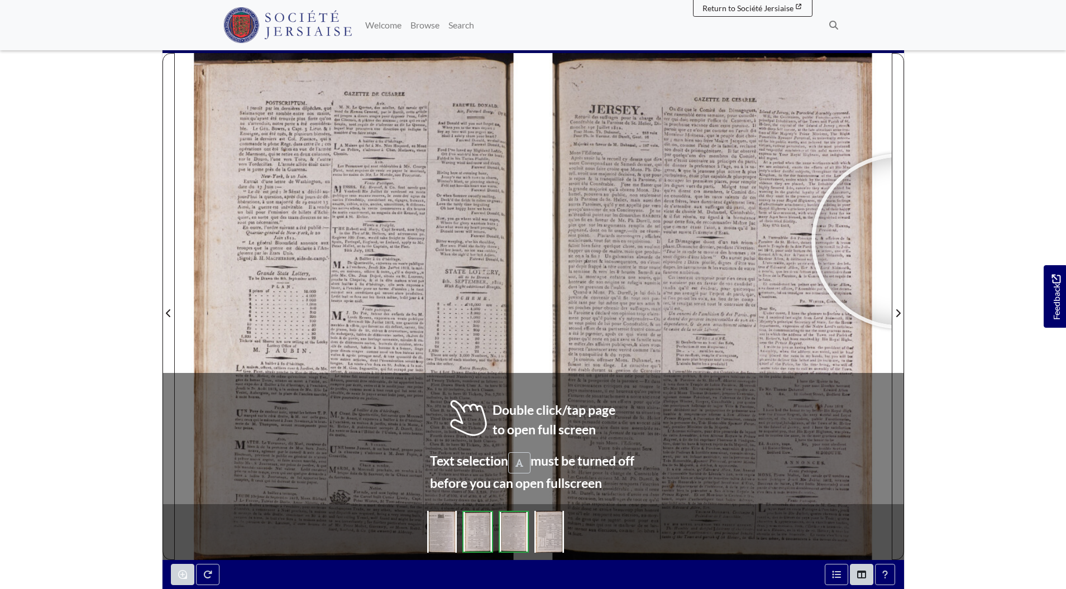
scroll to position [135, 0]
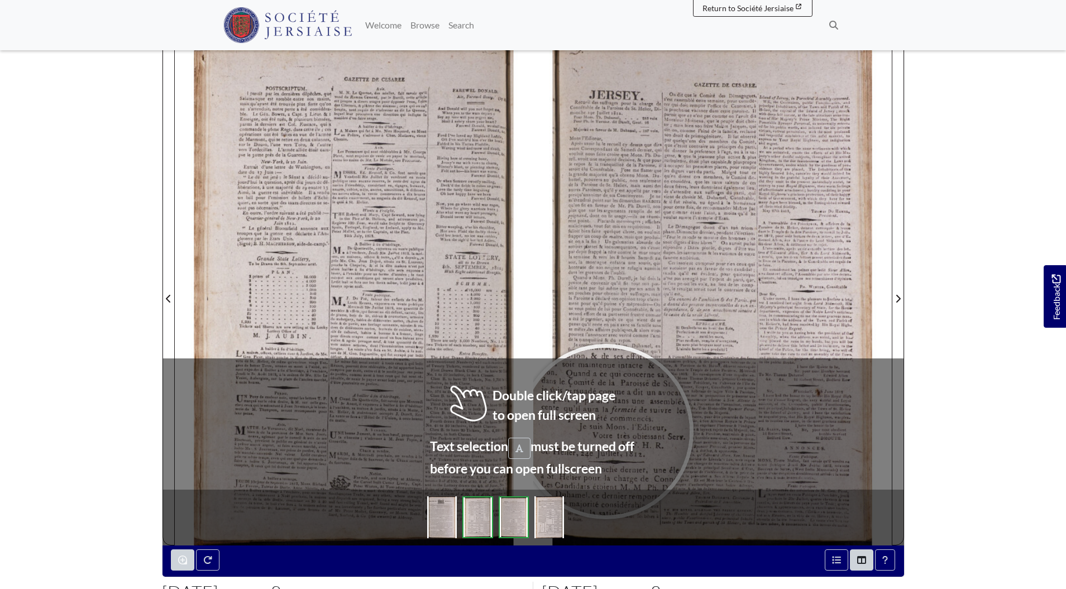
click at [606, 432] on div at bounding box center [606, 432] width 168 height 168
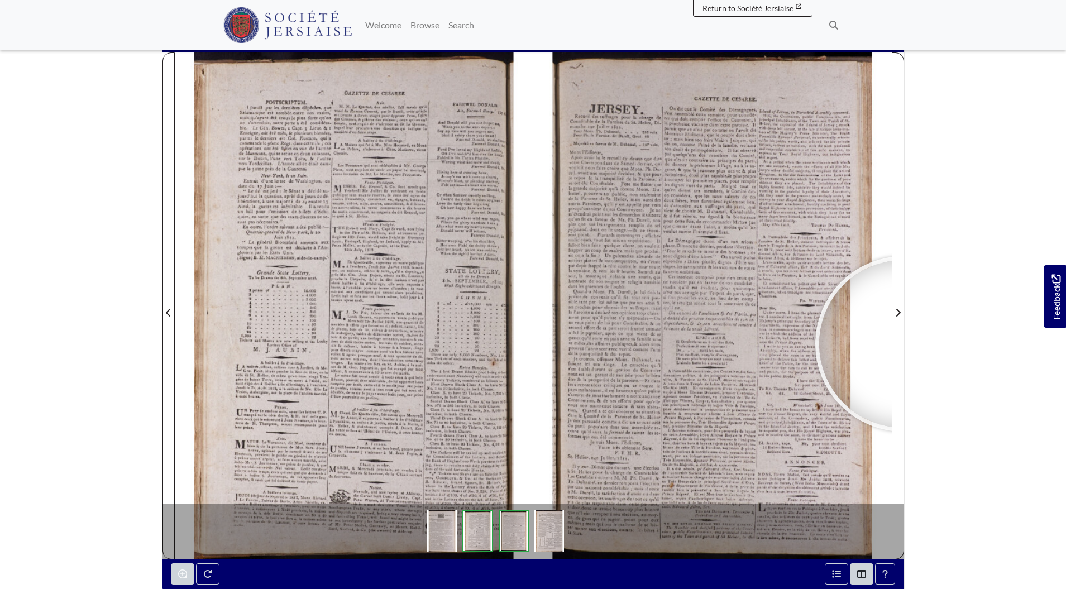
scroll to position [98, 0]
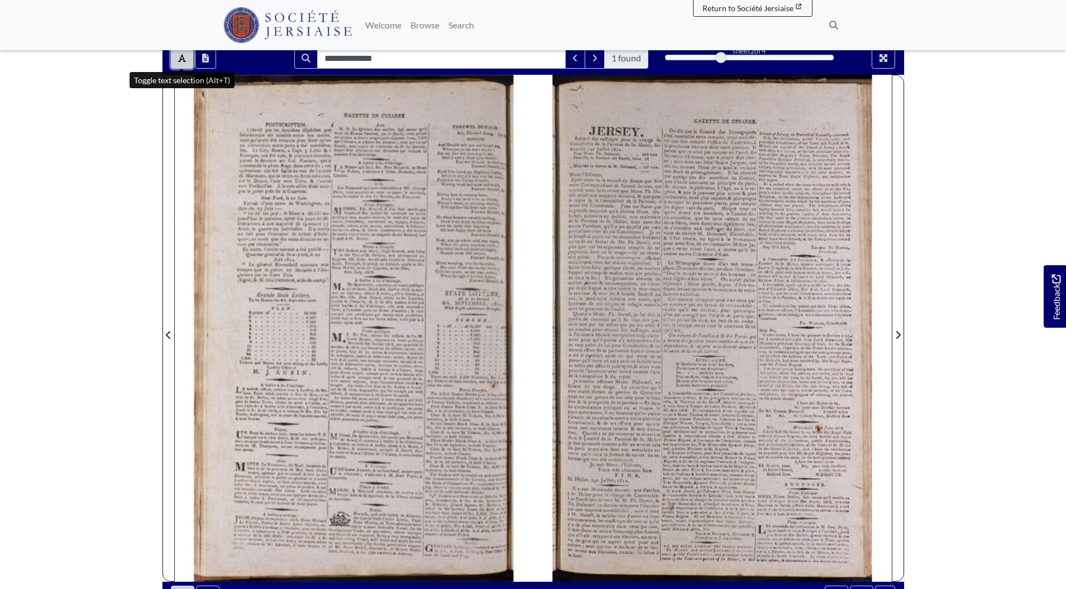
click at [179, 56] on icon "Toggle text selection (Alt+T)" at bounding box center [182, 58] width 8 height 9
click at [179, 55] on icon "Toggle text selection (Alt+T)" at bounding box center [182, 58] width 8 height 9
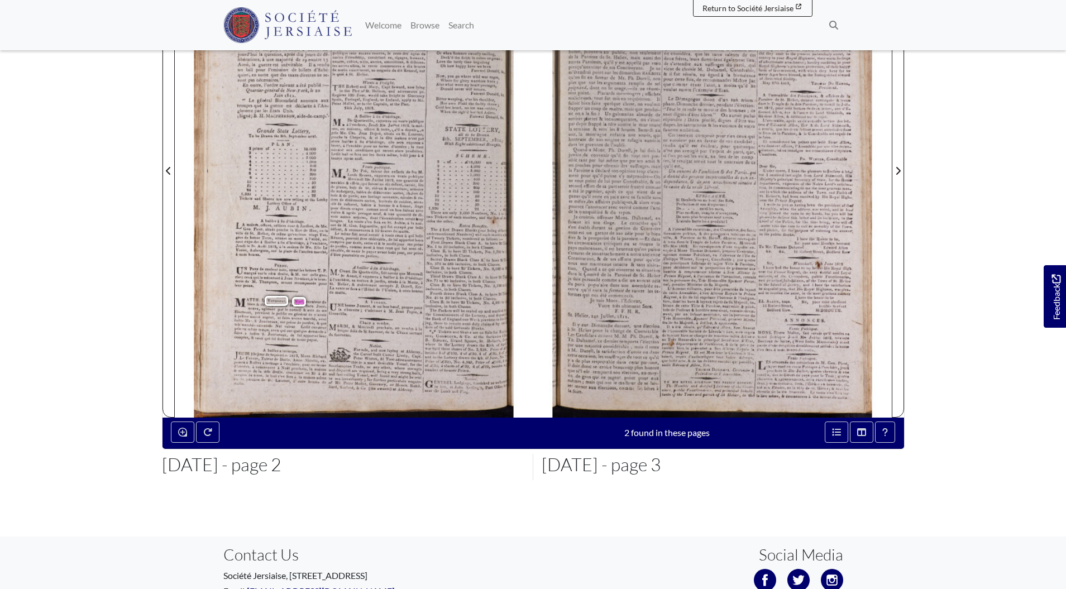
scroll to position [320, 0]
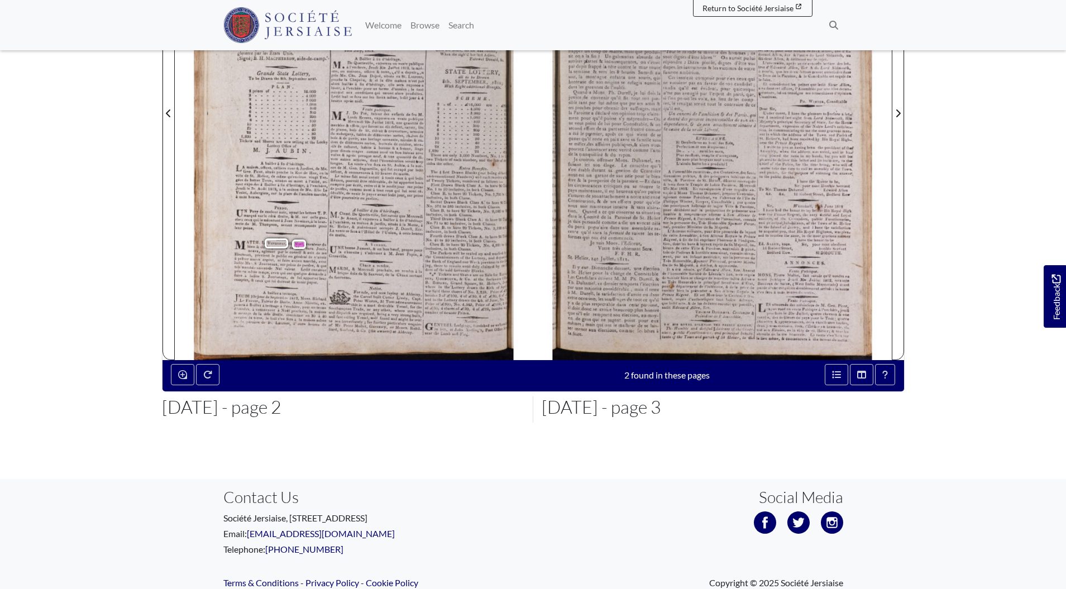
click at [292, 257] on span "en" at bounding box center [290, 257] width 4 height 4
click at [187, 369] on button "Enable or disable loupe tool (Alt+L)" at bounding box center [182, 374] width 23 height 21
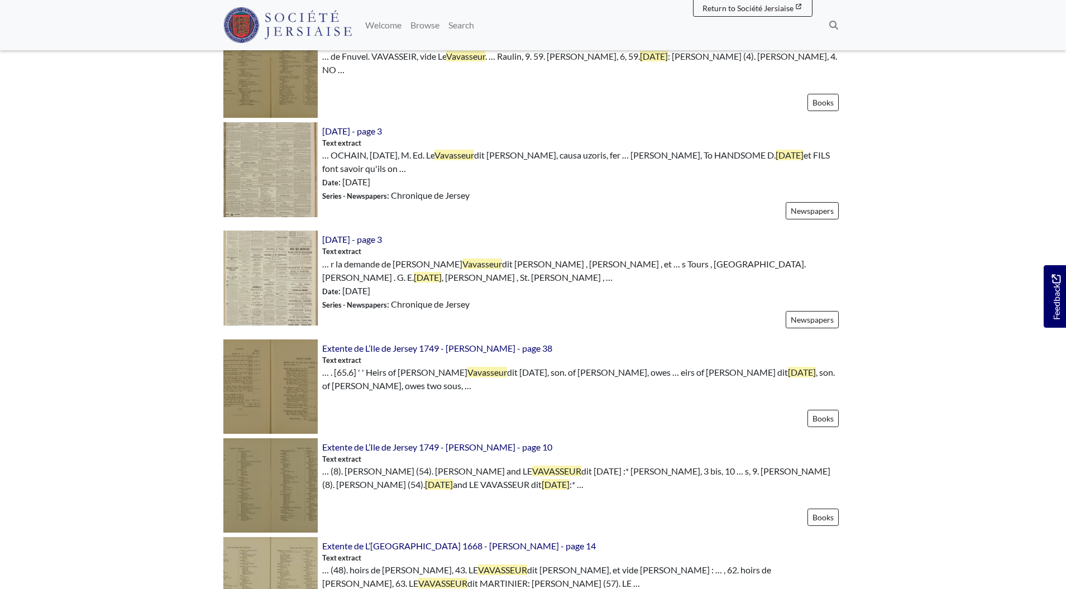
scroll to position [825, 0]
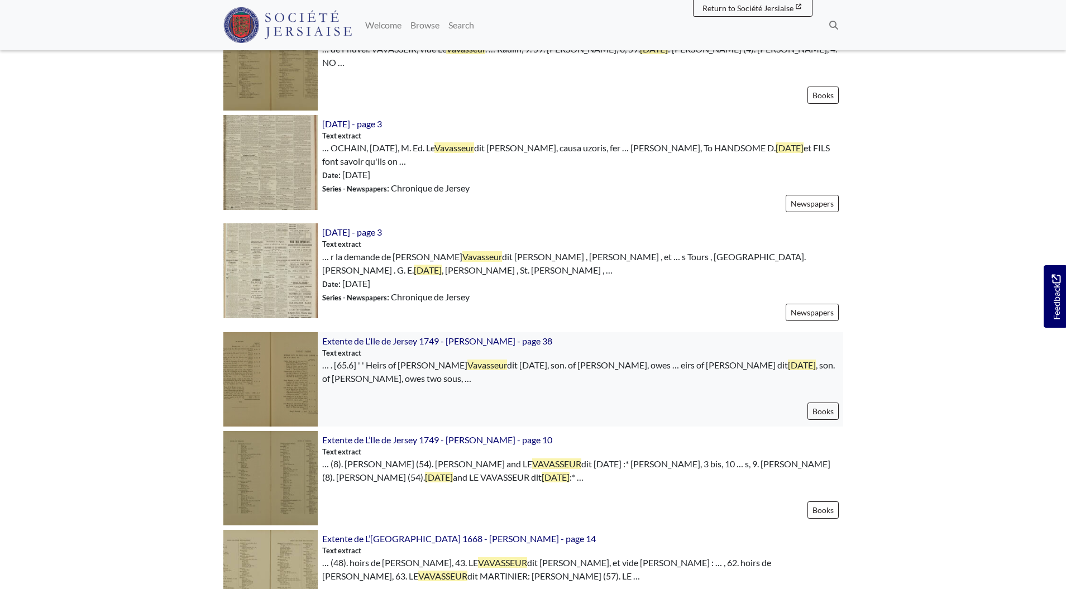
click at [289, 370] on img at bounding box center [270, 379] width 94 height 94
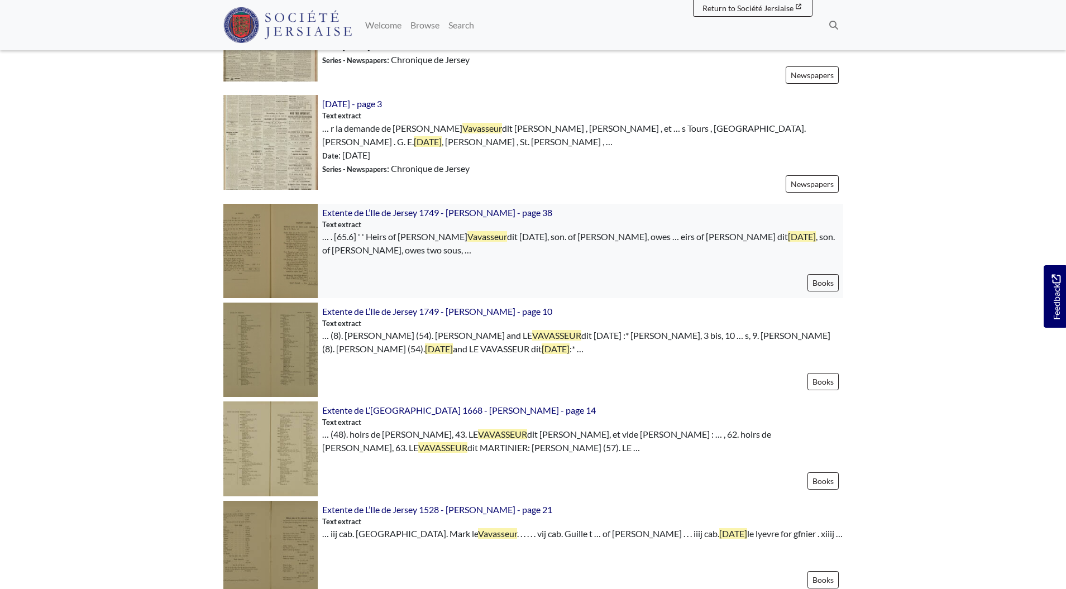
scroll to position [1011, 0]
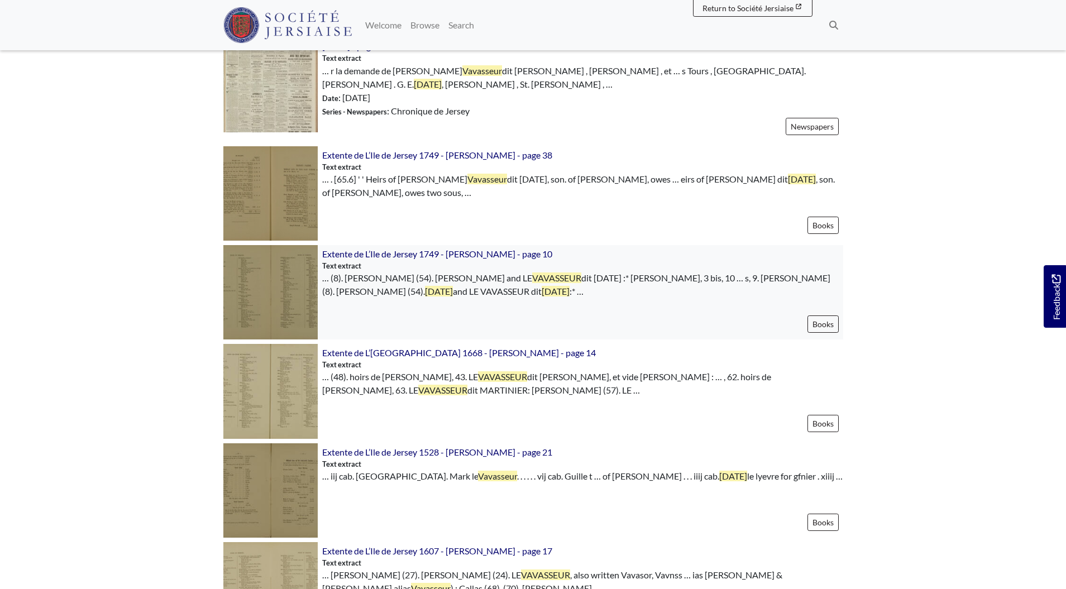
click at [285, 292] on img at bounding box center [270, 292] width 94 height 94
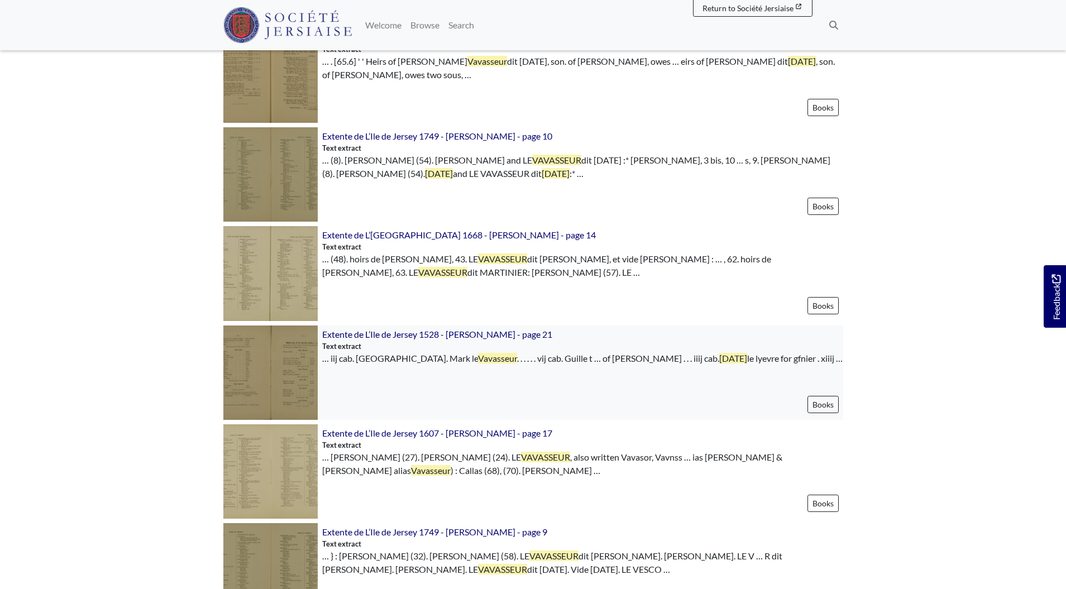
scroll to position [1143, 0]
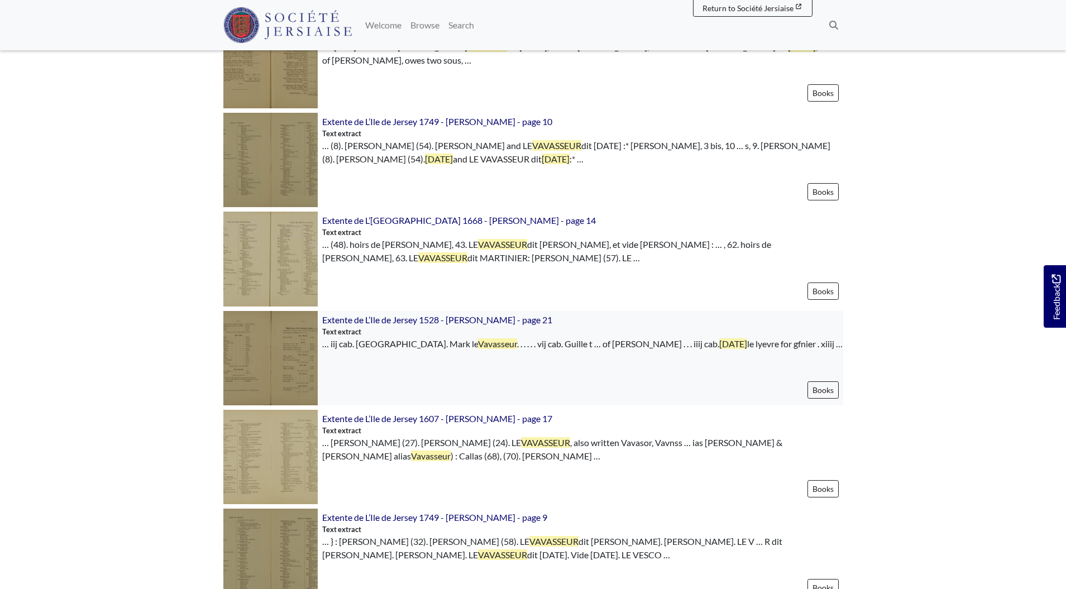
click at [318, 338] on div "Extente de L’Ile de Jersey 1528 - Henri VIII - page 21 Text extract … iij cab. …" at bounding box center [581, 358] width 526 height 94
click at [292, 339] on img at bounding box center [270, 358] width 94 height 94
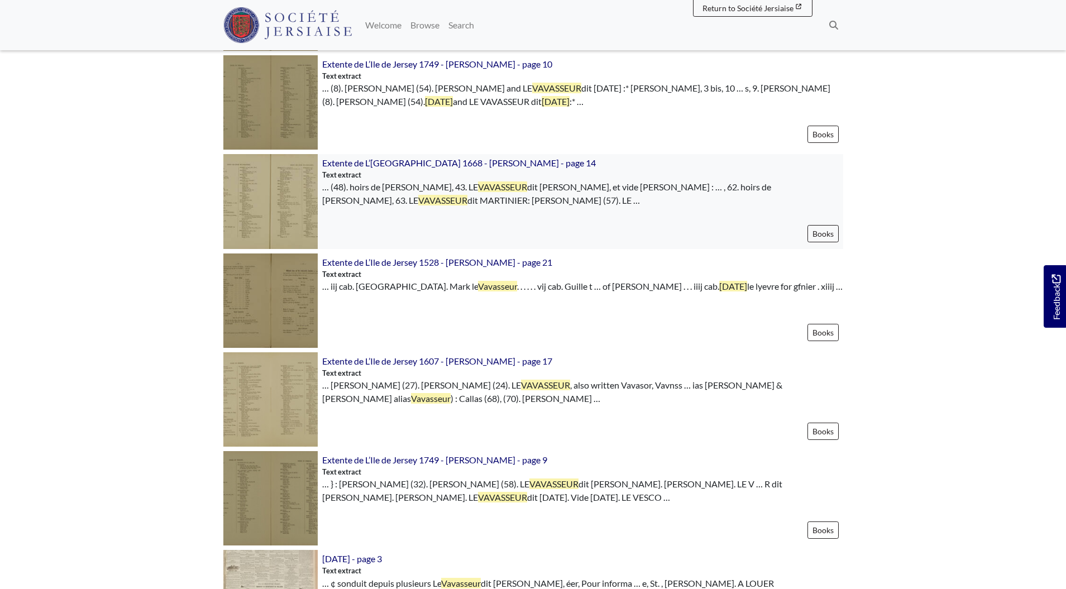
scroll to position [1219, 0]
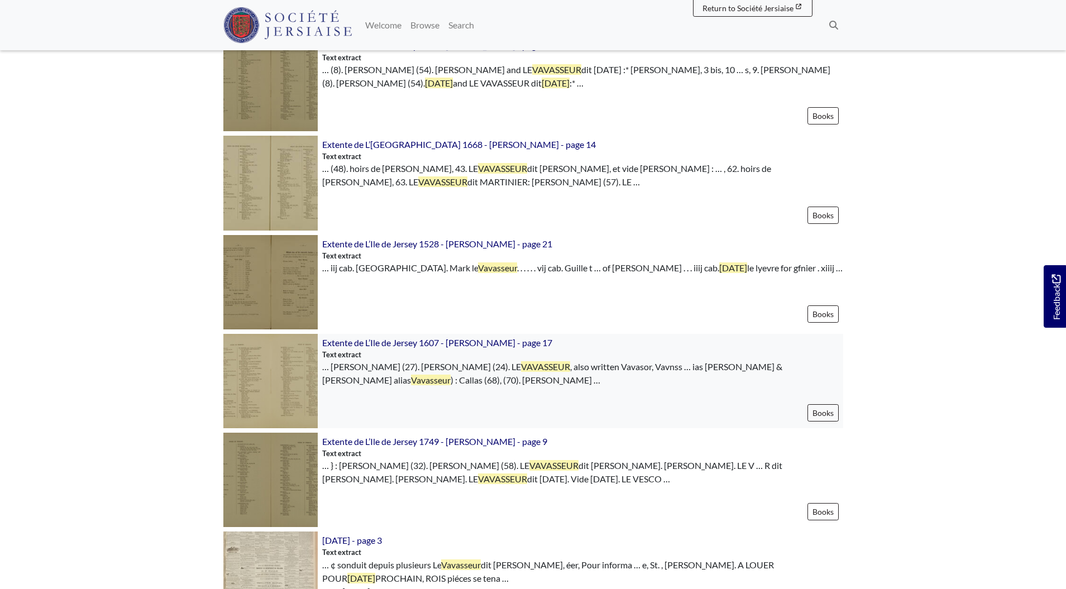
click at [275, 368] on img at bounding box center [270, 381] width 94 height 94
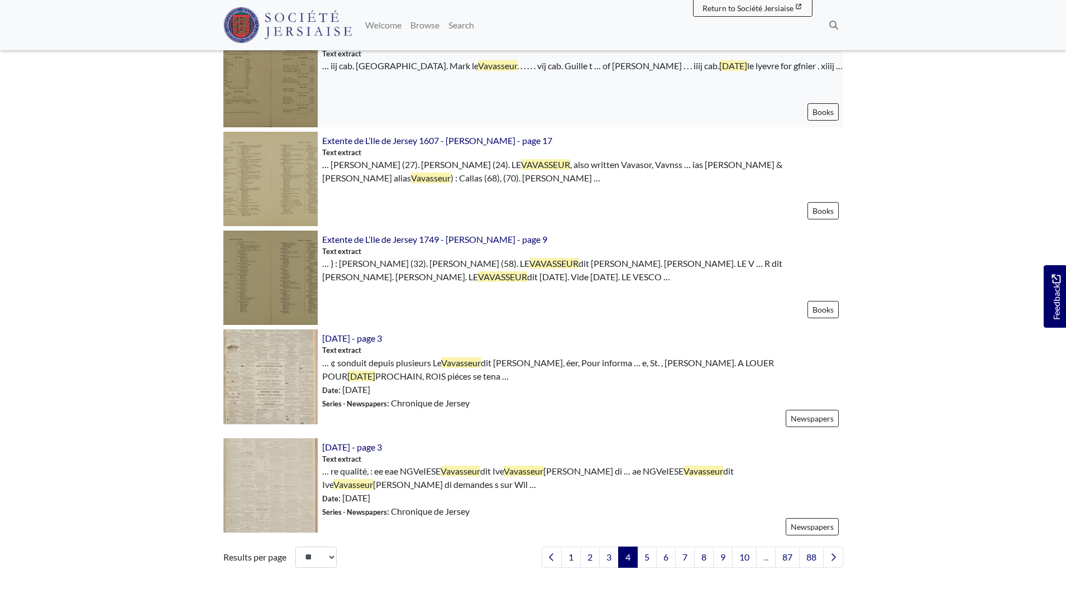
scroll to position [1586, 0]
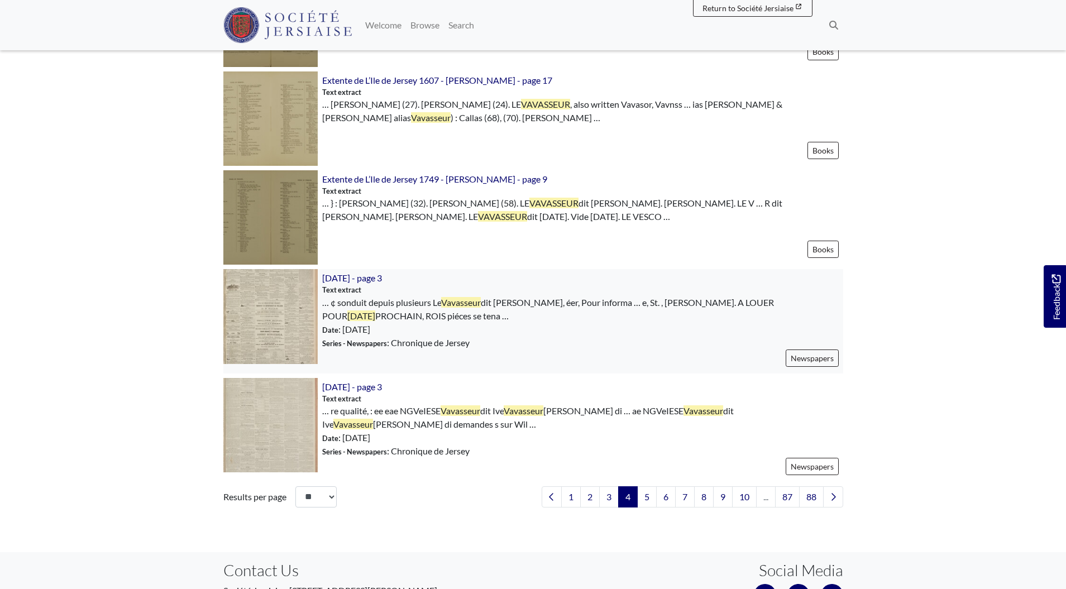
scroll to position [1551, 0]
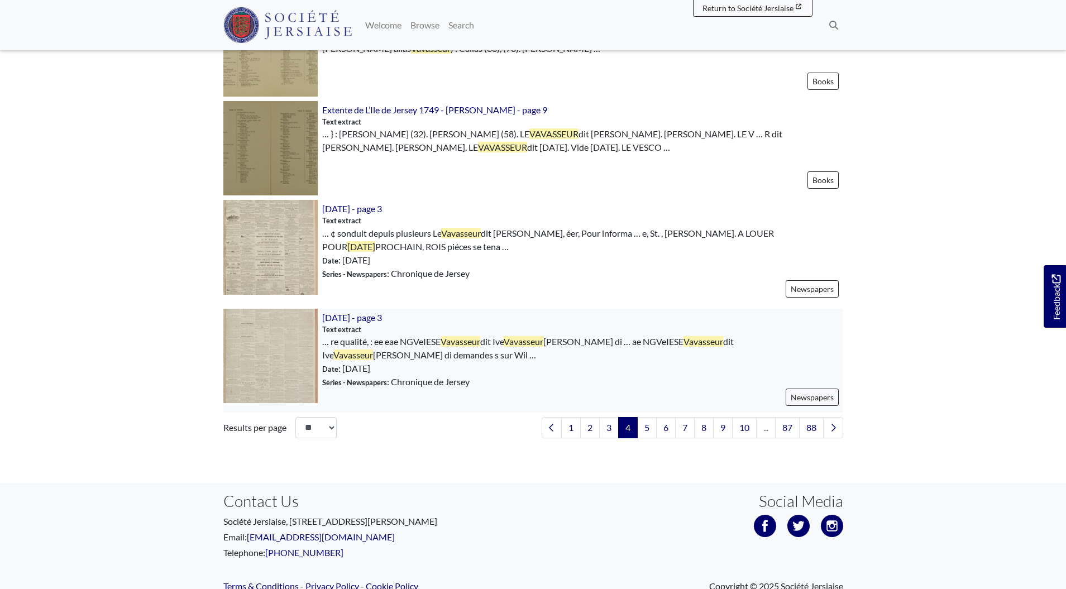
click at [264, 340] on img at bounding box center [270, 356] width 94 height 94
click at [644, 417] on link "5" at bounding box center [647, 427] width 20 height 21
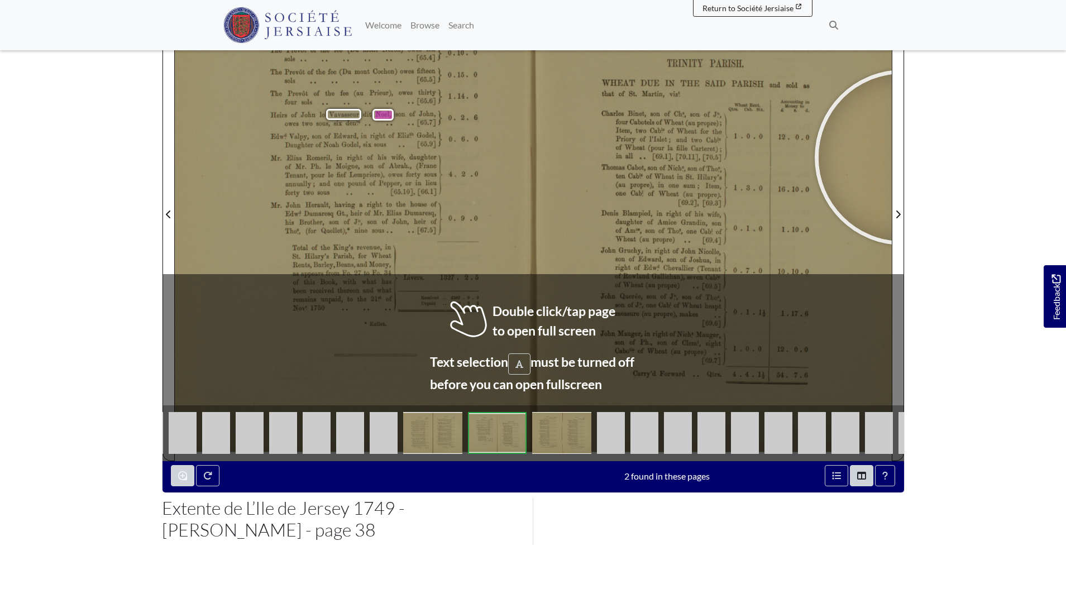
scroll to position [212, 0]
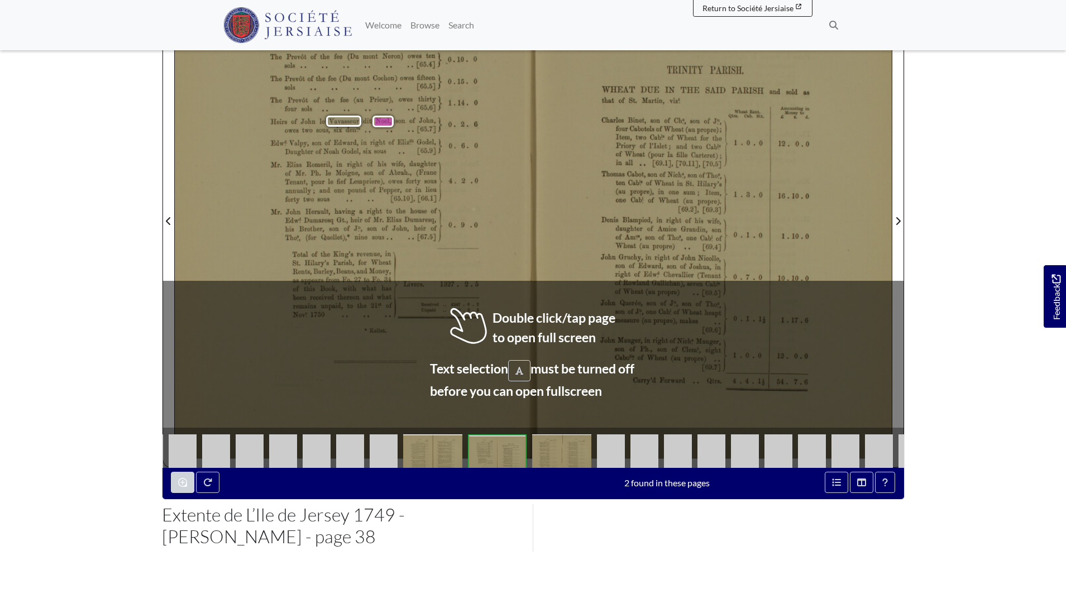
click at [653, 344] on div at bounding box center [702, 365] width 168 height 168
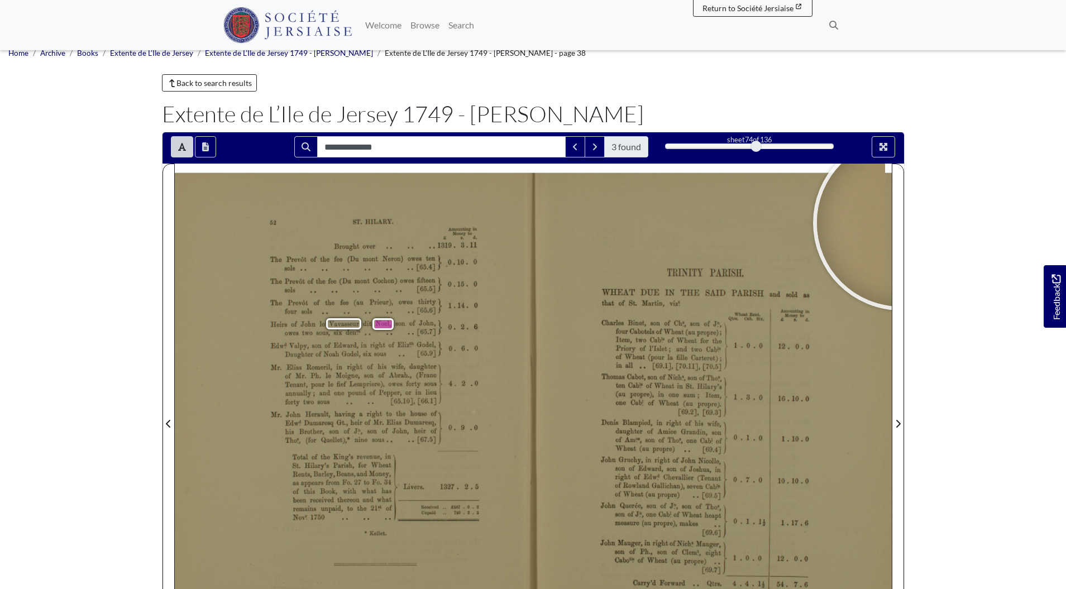
scroll to position [0, 0]
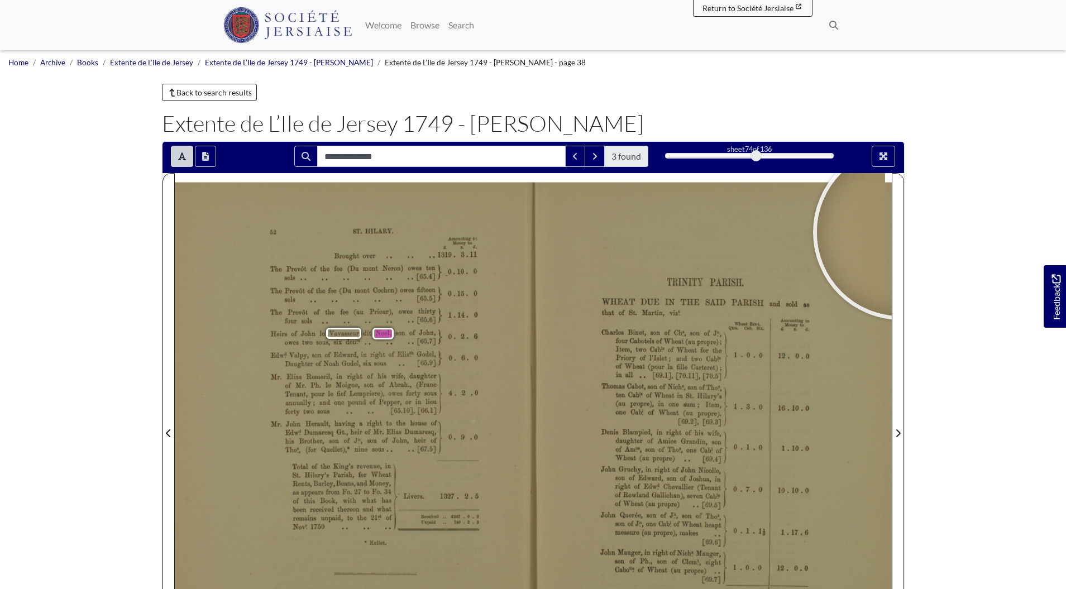
click at [870, 155] on div at bounding box center [873, 156] width 62 height 21
click at [881, 157] on icon "Full screen mode" at bounding box center [884, 156] width 8 height 8
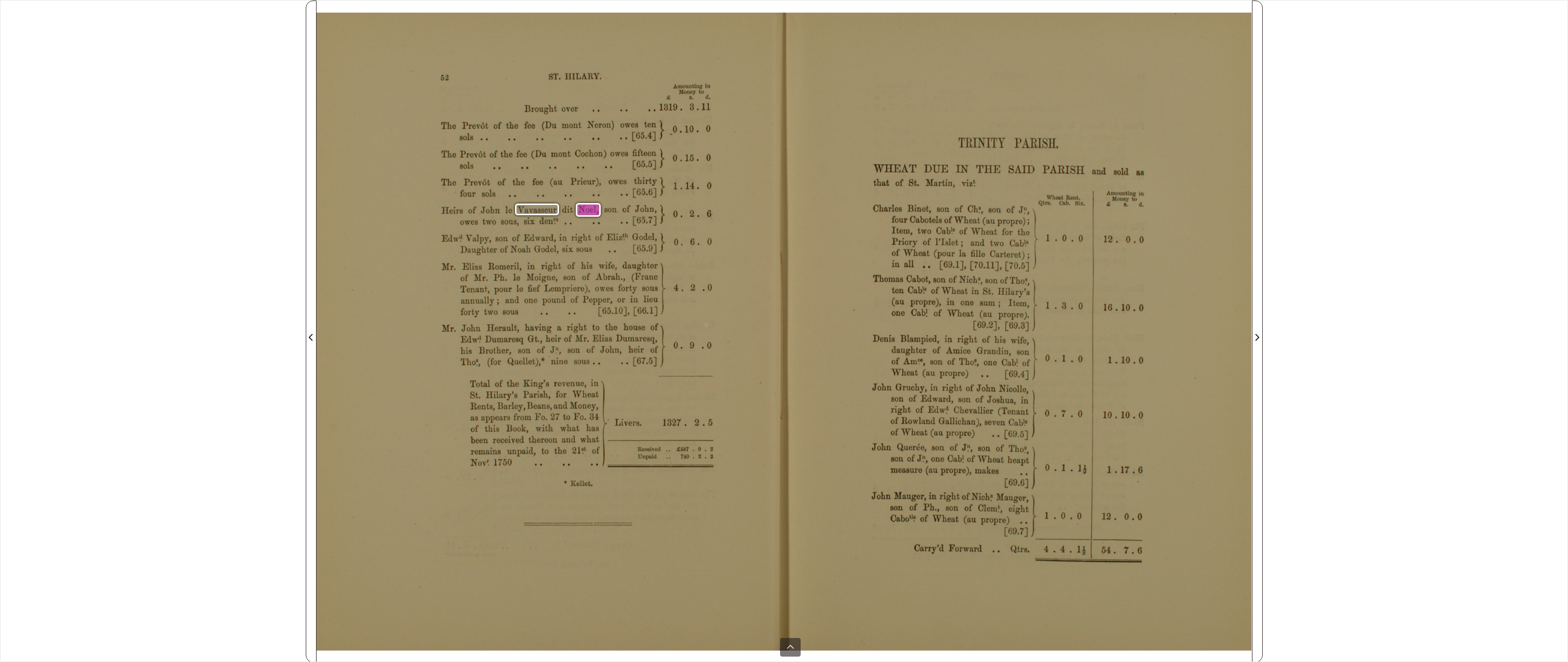
click at [11, 97] on div "**********" at bounding box center [784, 331] width 1568 height 662
drag, startPoint x: 57, startPoint y: 83, endPoint x: 57, endPoint y: 90, distance: 7.0
click at [57, 84] on div "**********" at bounding box center [784, 331] width 1568 height 662
click at [791, 517] on icon at bounding box center [790, 647] width 8 height 8
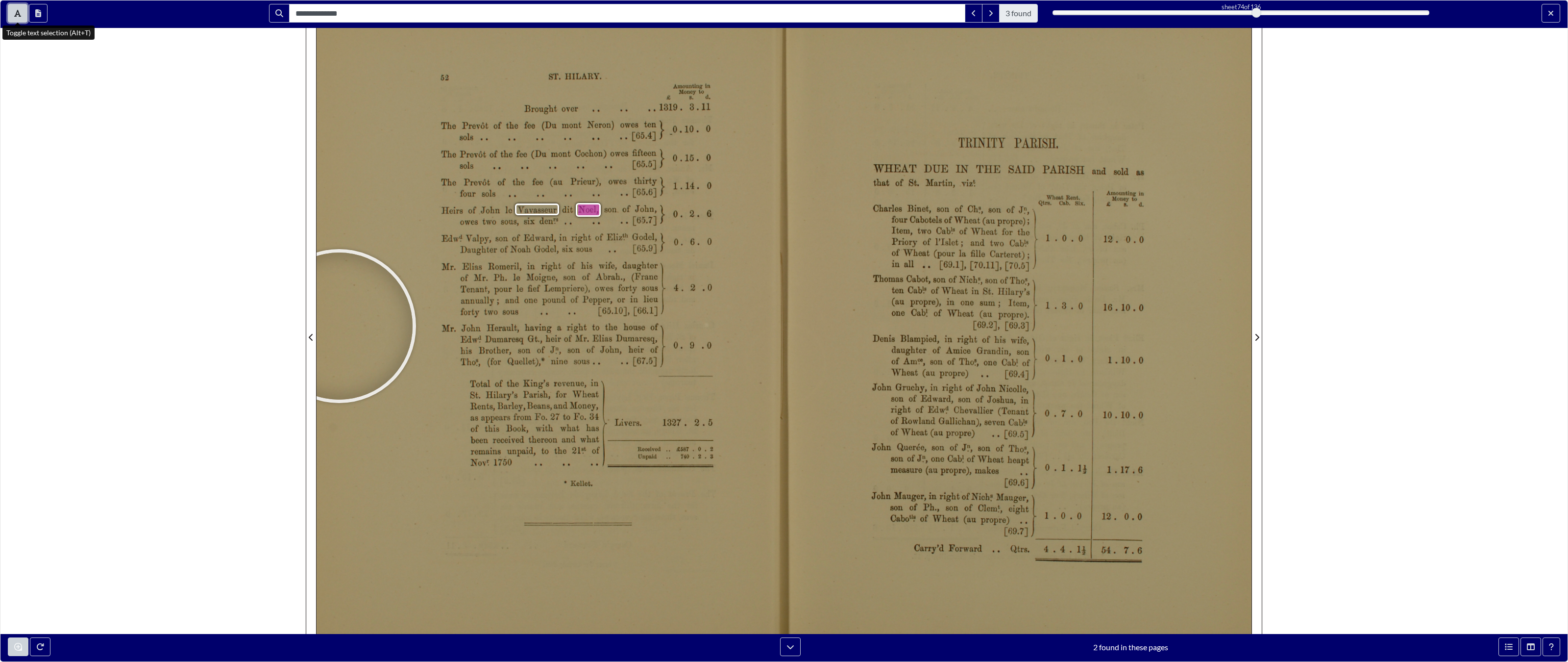
click at [13, 17] on button "Toggle text selection (Alt+T)" at bounding box center [18, 12] width 19 height 18
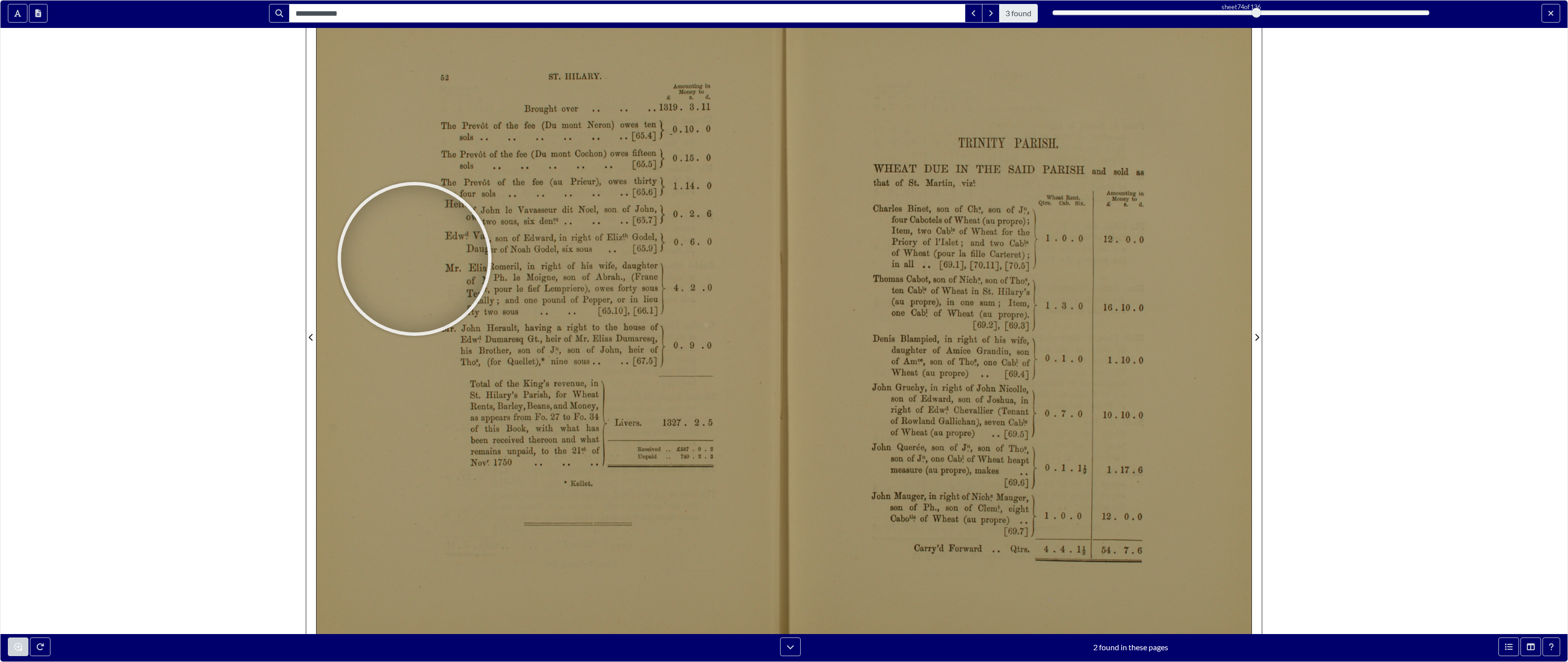
click at [234, 249] on div "**********" at bounding box center [784, 331] width 1568 height 662
click at [347, 477] on div at bounding box center [323, 431] width 147 height 148
click at [137, 298] on div "**********" at bounding box center [784, 331] width 1568 height 662
click at [150, 393] on div "**********" at bounding box center [784, 331] width 1568 height 662
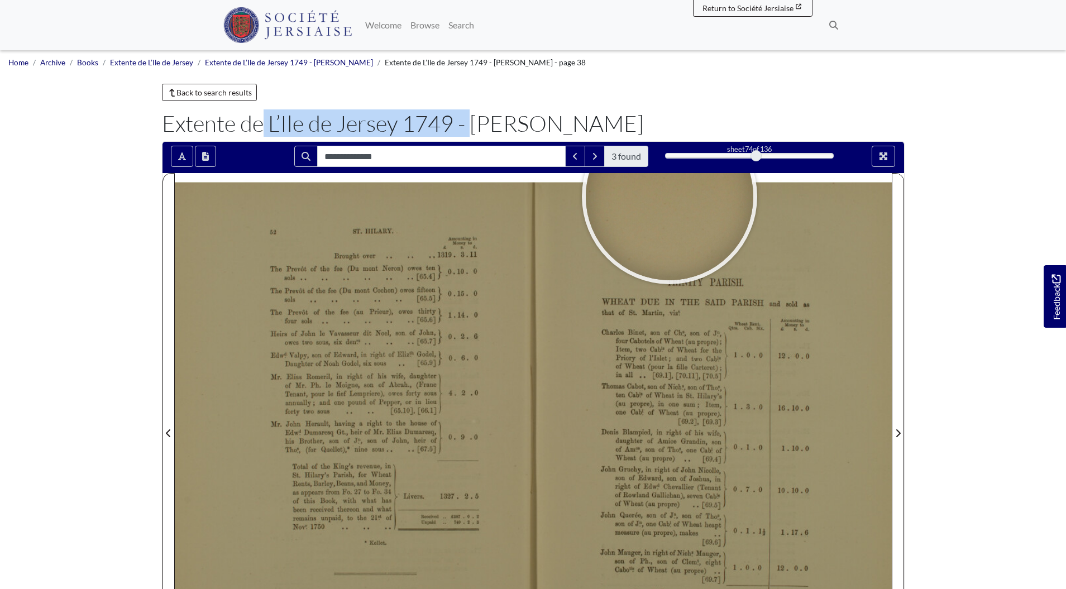
drag, startPoint x: 169, startPoint y: 125, endPoint x: 391, endPoint y: 131, distance: 222.4
click at [391, 131] on h1 "Extente de L’Ile de Jersey 1749 - George II" at bounding box center [533, 123] width 743 height 27
drag, startPoint x: 456, startPoint y: 122, endPoint x: 166, endPoint y: 114, distance: 290.5
click at [166, 114] on h1 "Extente de L’Ile de Jersey 1749 - George II" at bounding box center [533, 123] width 743 height 27
copy h1 "Extente de L’Ile de Jersey 1749"
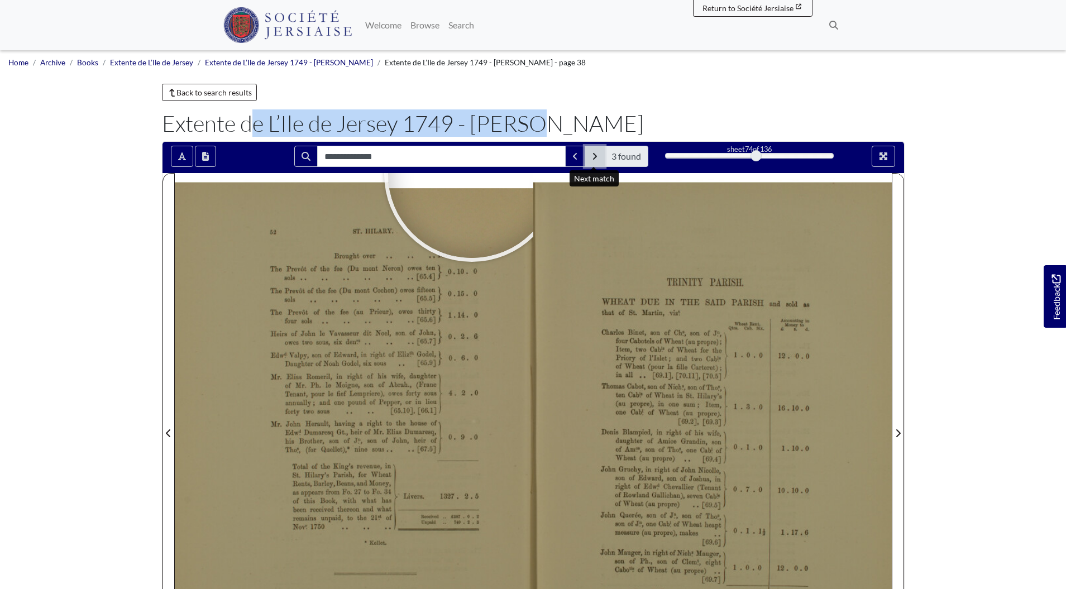
click at [595, 160] on icon "Next Match" at bounding box center [595, 156] width 6 height 9
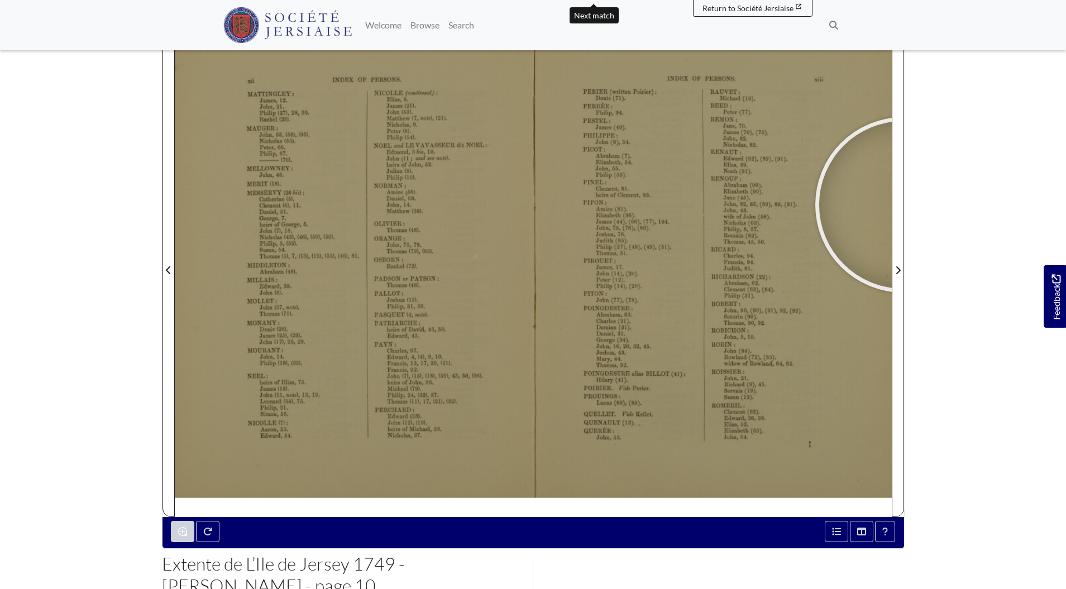
scroll to position [3, 0]
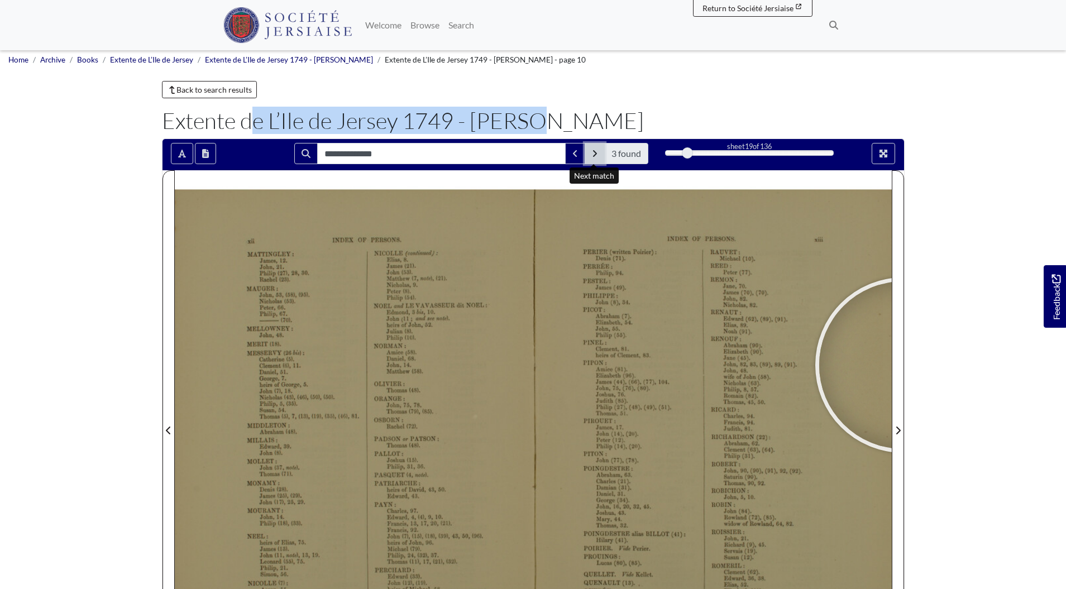
click at [595, 156] on icon "Next Match" at bounding box center [595, 153] width 6 height 9
click at [570, 154] on button "Previous Match" at bounding box center [575, 153] width 20 height 21
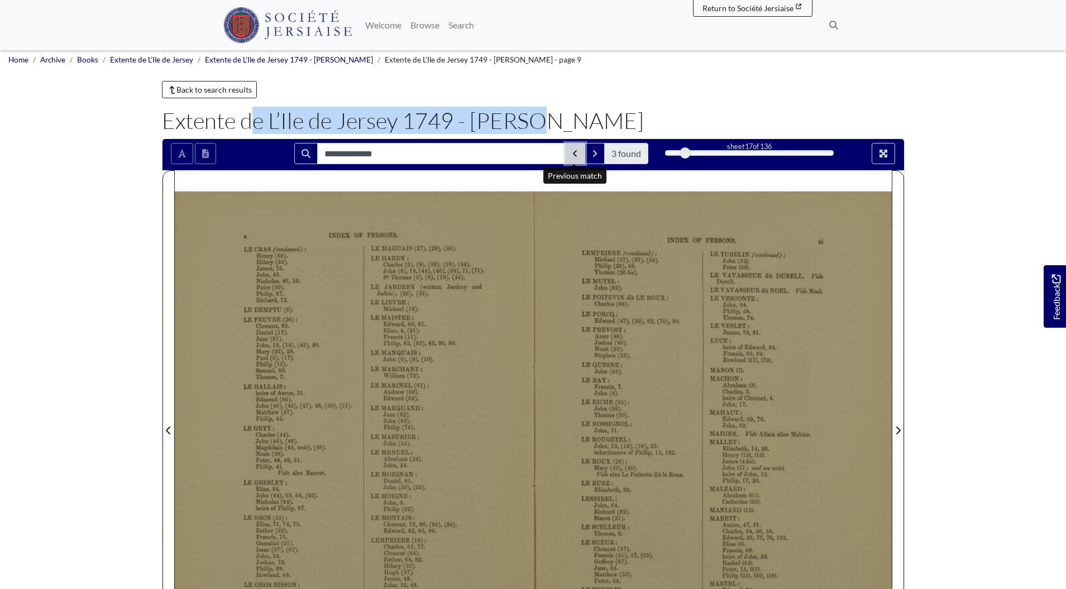
click at [570, 154] on button "Previous Match" at bounding box center [575, 153] width 20 height 21
click at [576, 153] on icon "Previous Match" at bounding box center [575, 153] width 6 height 9
click at [603, 149] on button "Next Match" at bounding box center [595, 153] width 20 height 21
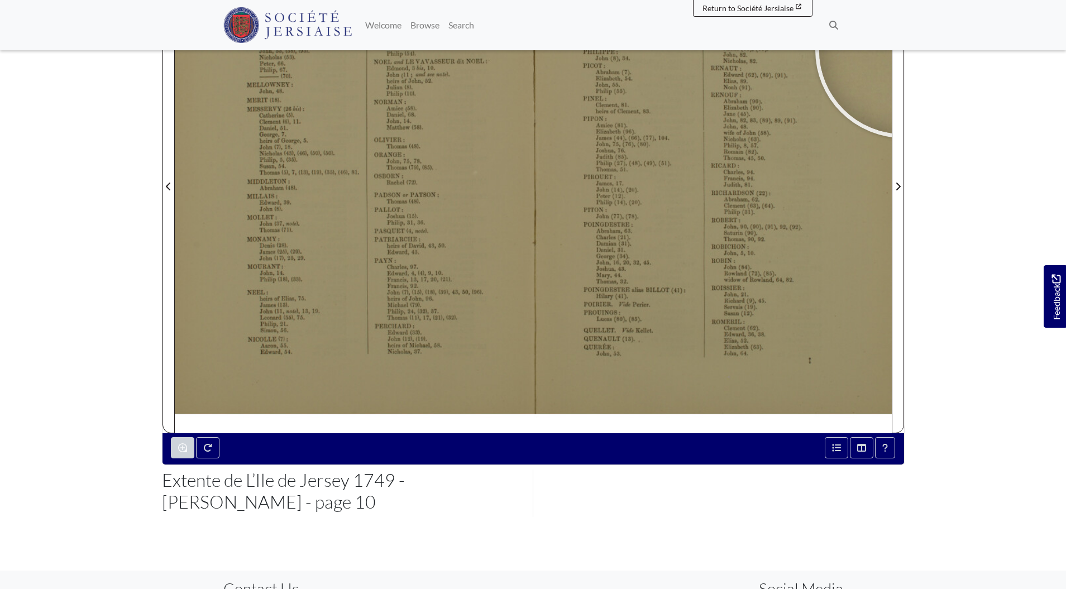
scroll to position [254, 0]
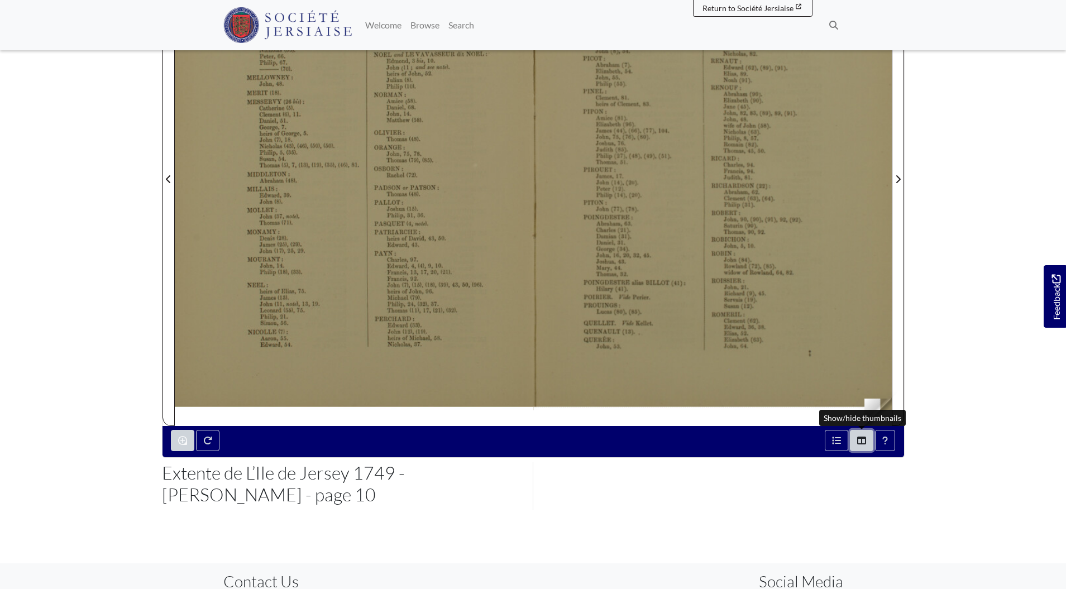
click at [858, 441] on icon "Thumbnails" at bounding box center [861, 441] width 9 height 8
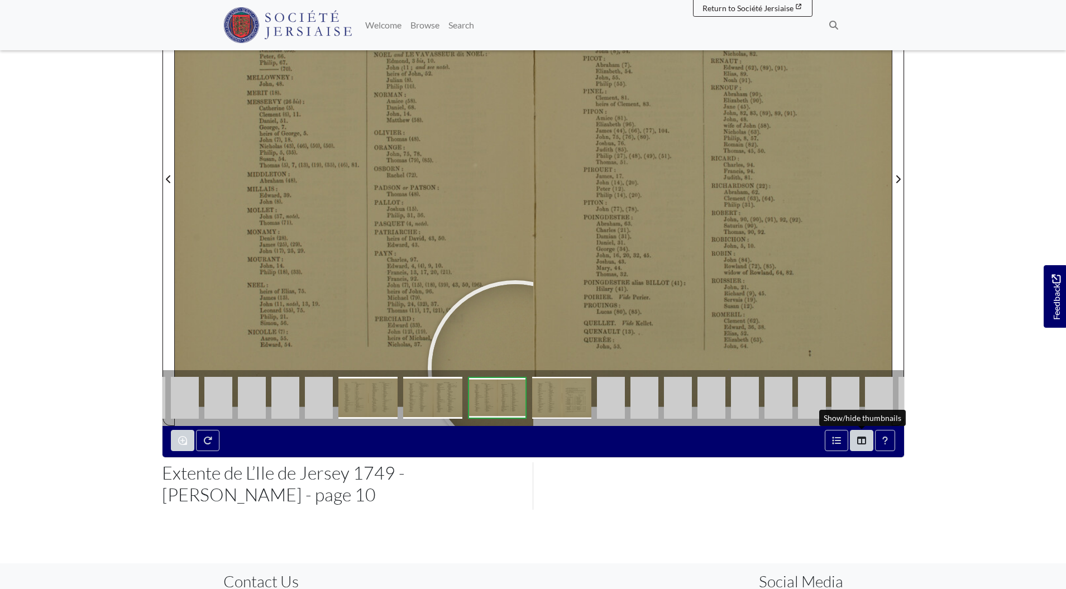
click at [557, 396] on img at bounding box center [561, 398] width 59 height 42
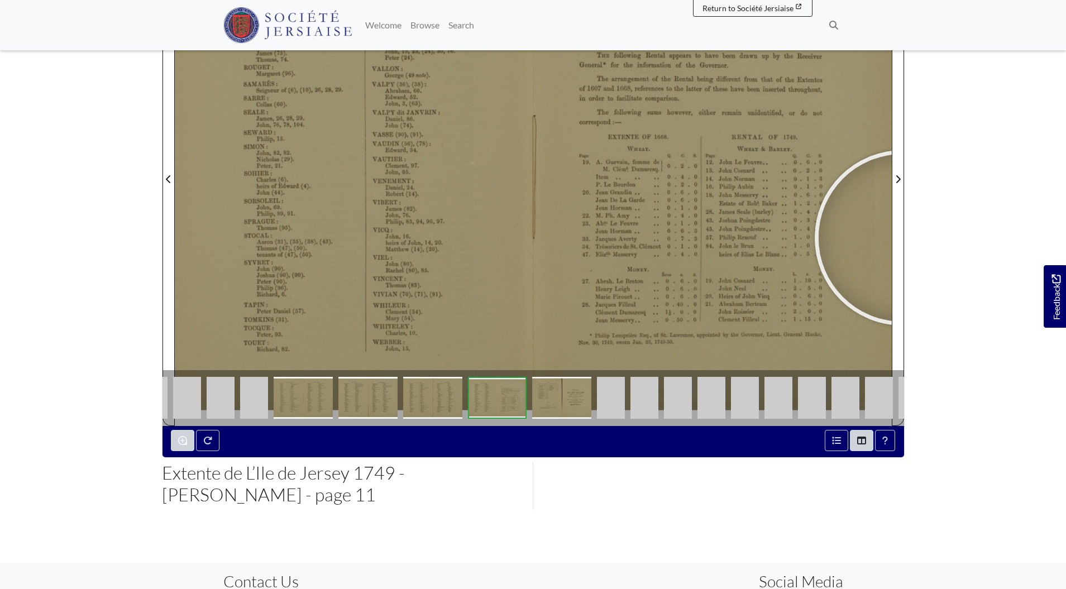
click at [944, 213] on body "Menu" at bounding box center [533, 230] width 1066 height 968
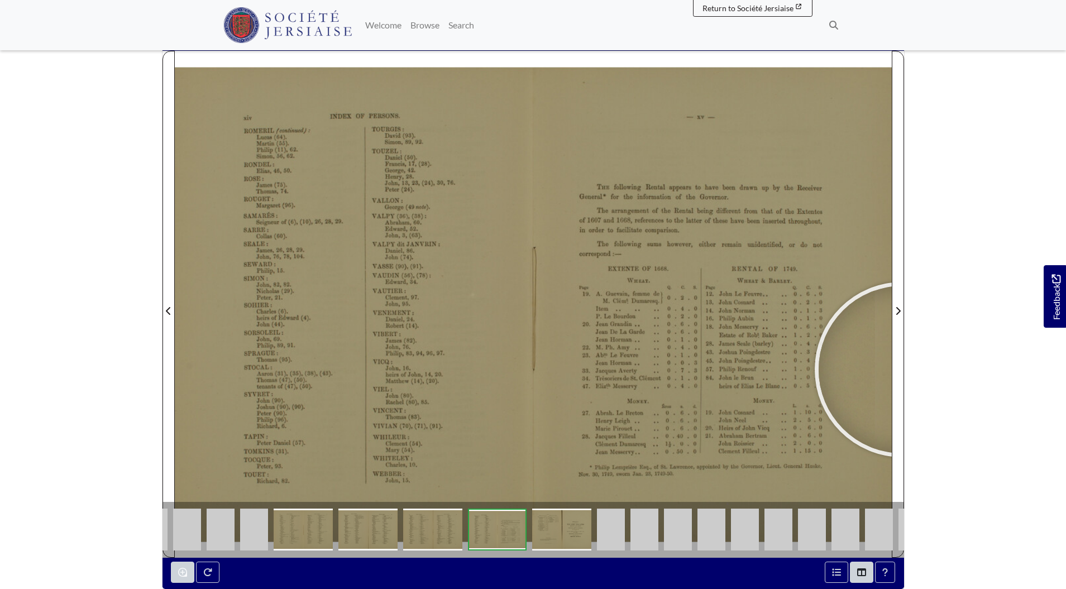
scroll to position [359, 0]
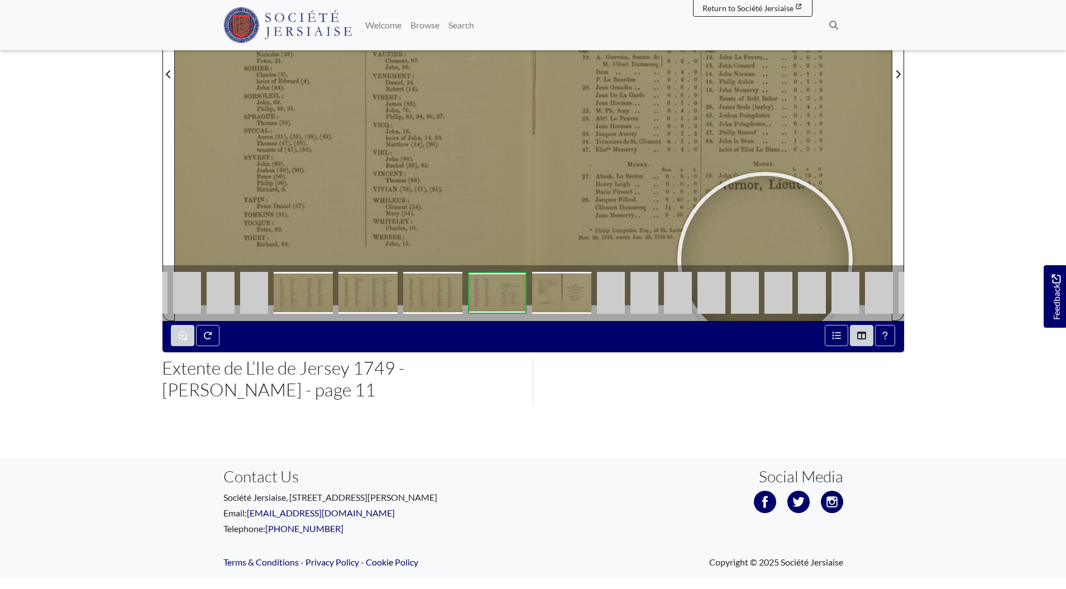
click at [717, 303] on img at bounding box center [712, 293] width 28 height 42
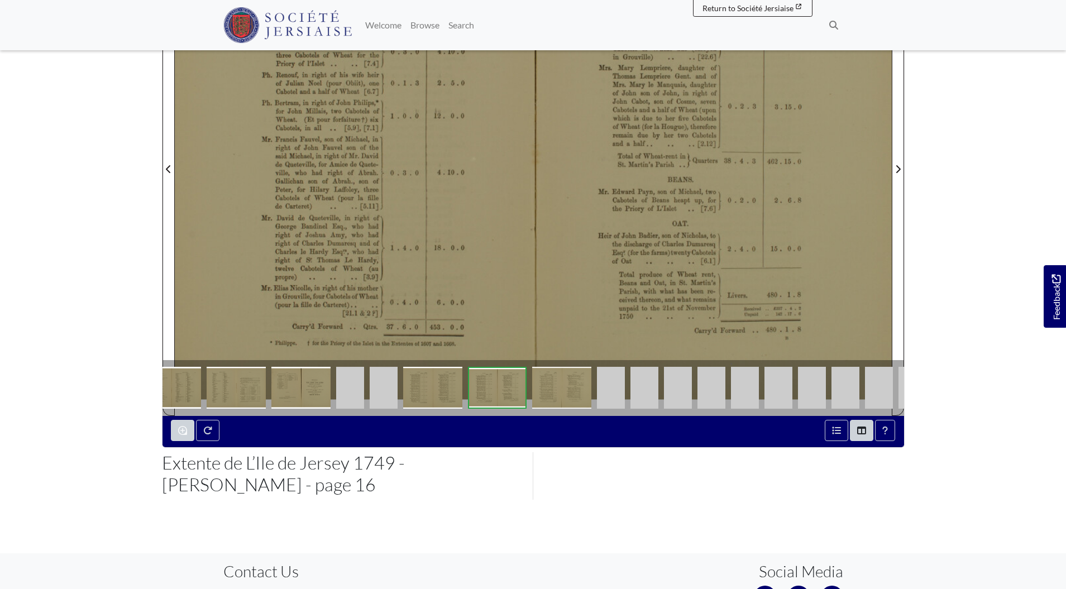
scroll to position [271, 0]
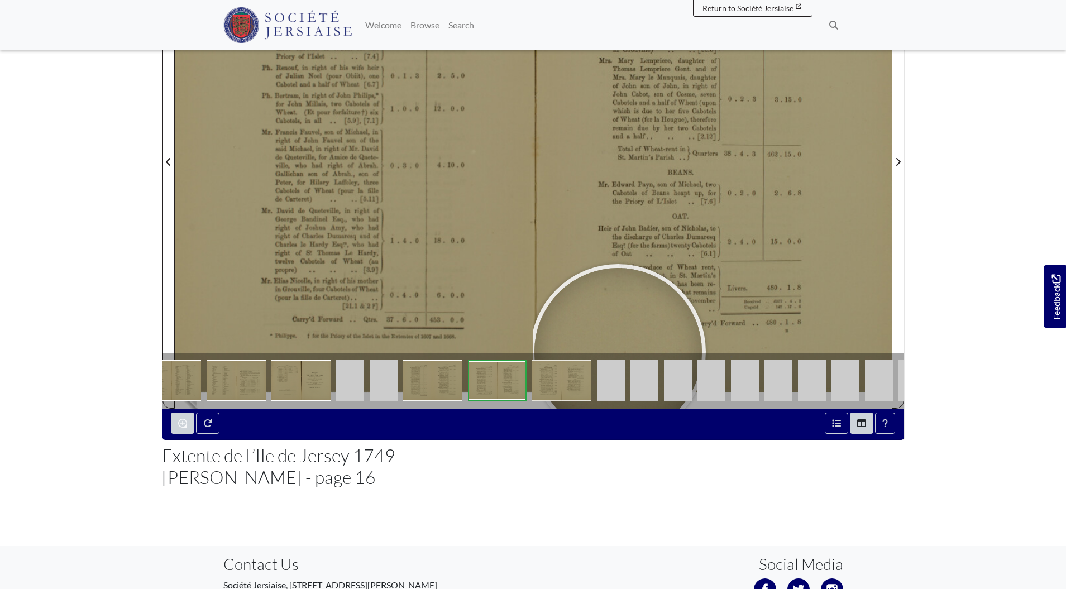
click at [182, 380] on img at bounding box center [171, 381] width 59 height 42
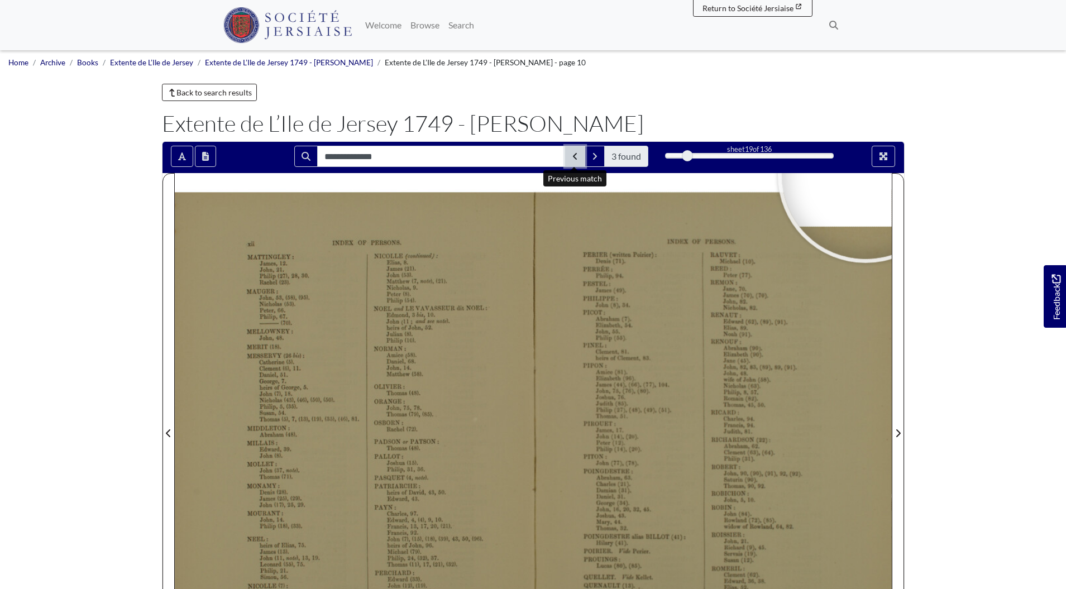
click at [576, 154] on icon "Previous Match" at bounding box center [575, 156] width 6 height 9
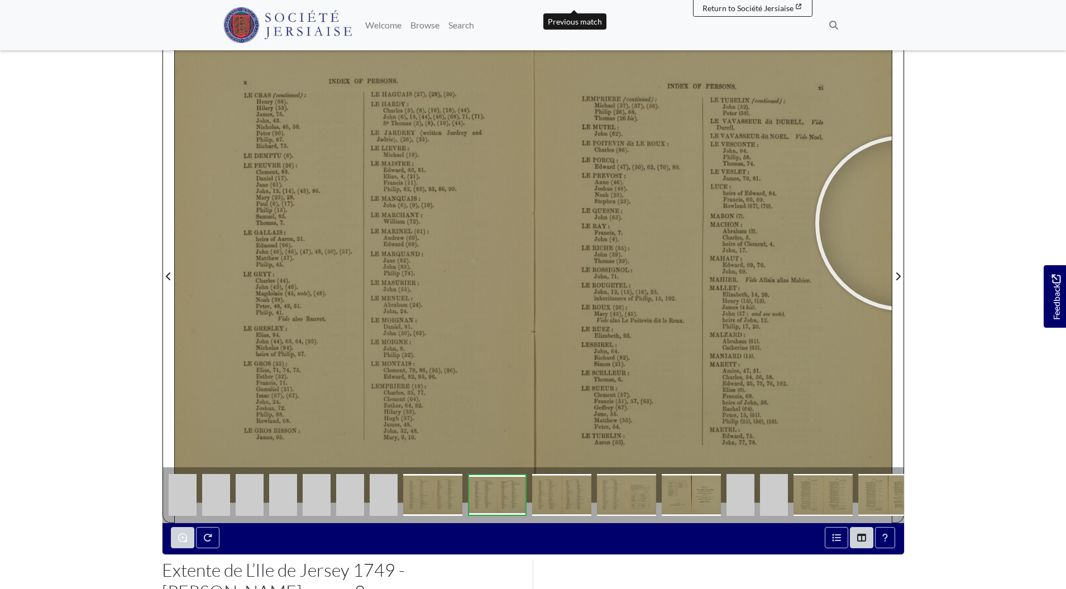
scroll to position [150, 0]
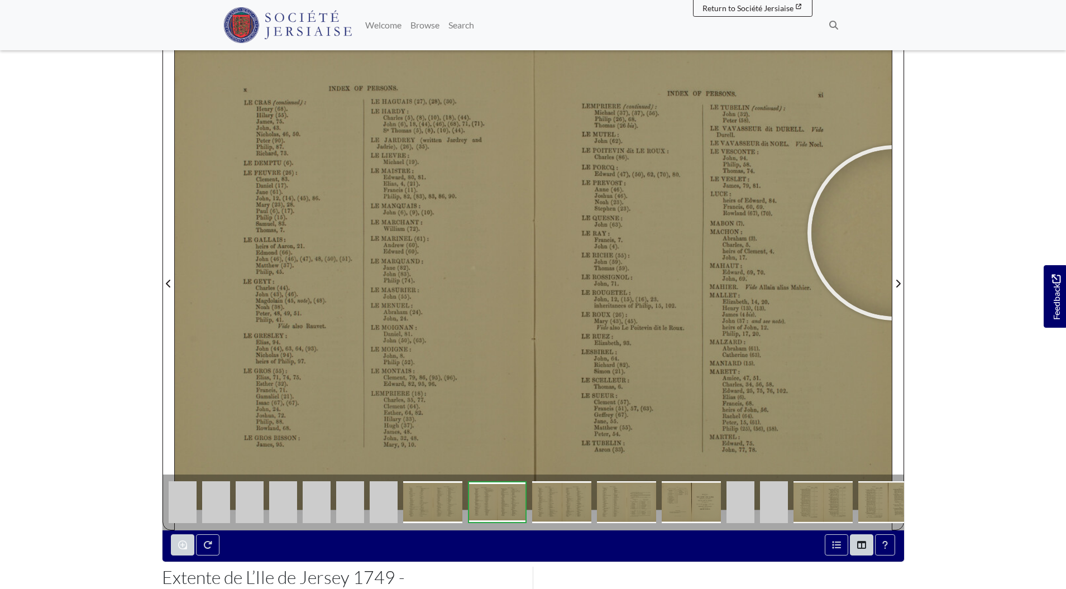
click at [987, 209] on body "Menu" at bounding box center [533, 334] width 1066 height 968
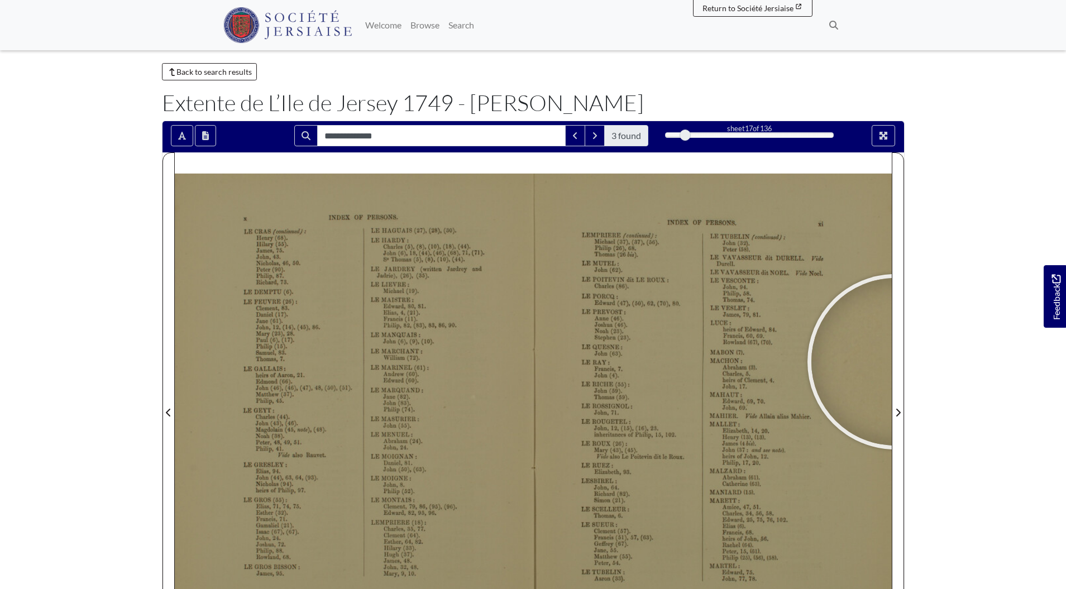
scroll to position [0, 0]
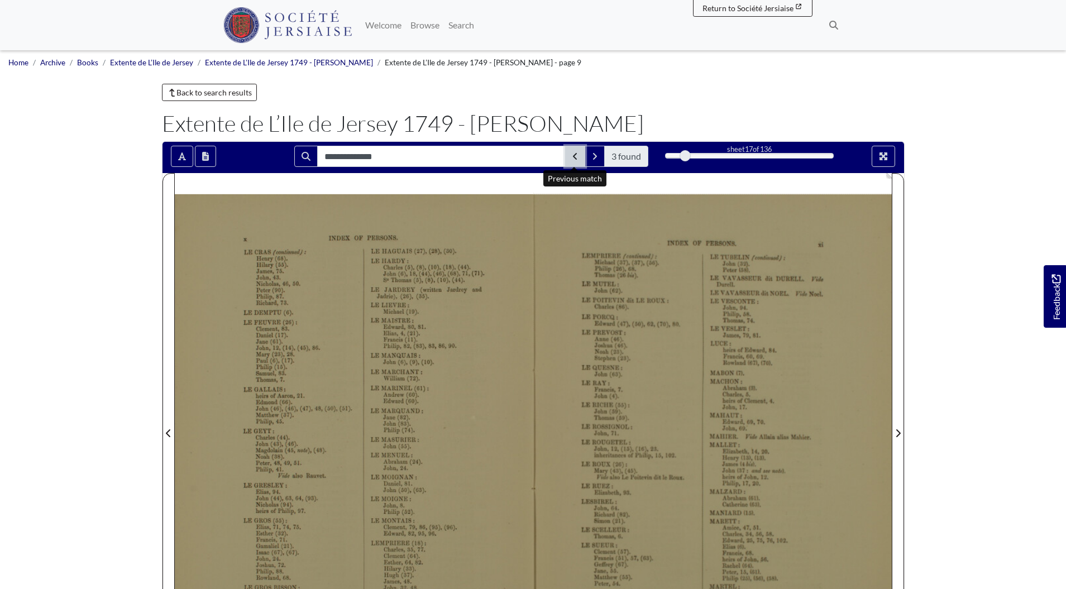
click at [576, 157] on icon "Previous Match" at bounding box center [575, 156] width 6 height 9
click at [592, 151] on button "Next Match" at bounding box center [595, 156] width 20 height 21
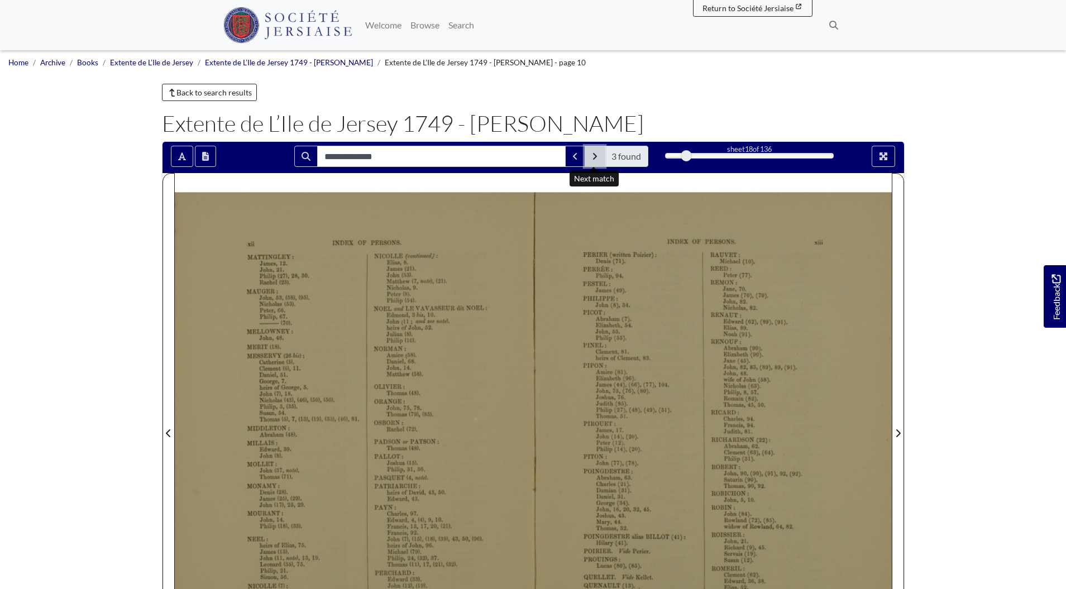
click at [592, 152] on icon "Next Match" at bounding box center [595, 156] width 6 height 9
click at [595, 162] on button "Next Match" at bounding box center [595, 156] width 20 height 21
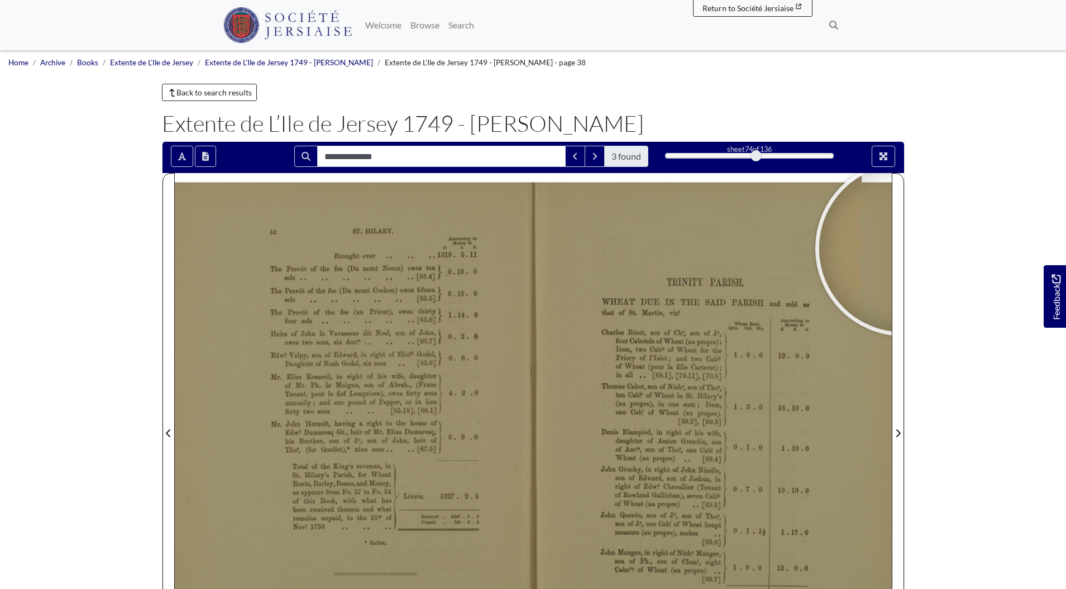
click at [961, 239] on body "Menu" at bounding box center [533, 484] width 1066 height 968
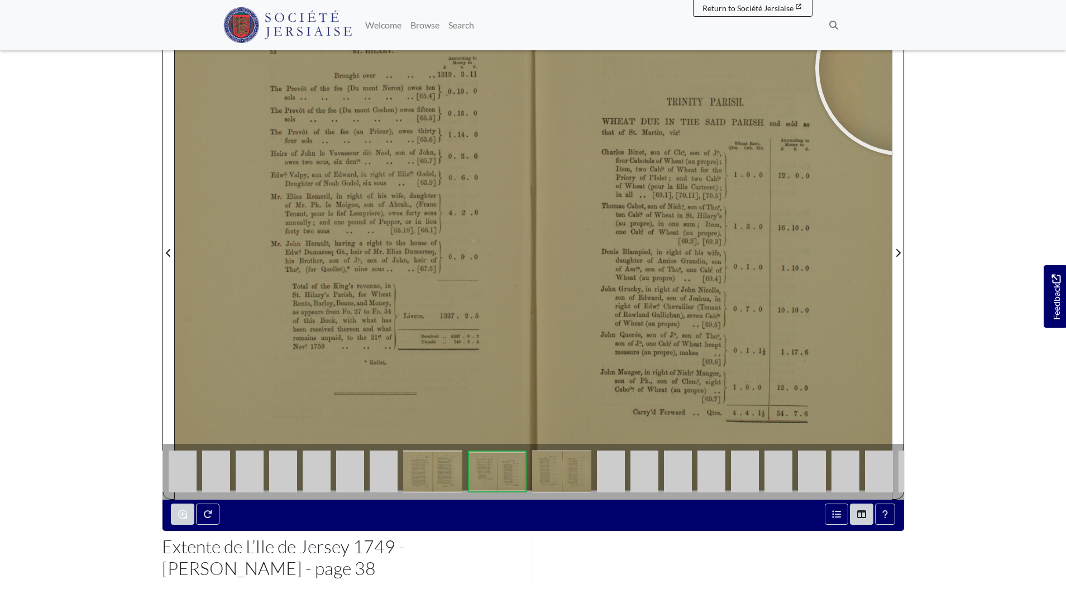
scroll to position [188, 0]
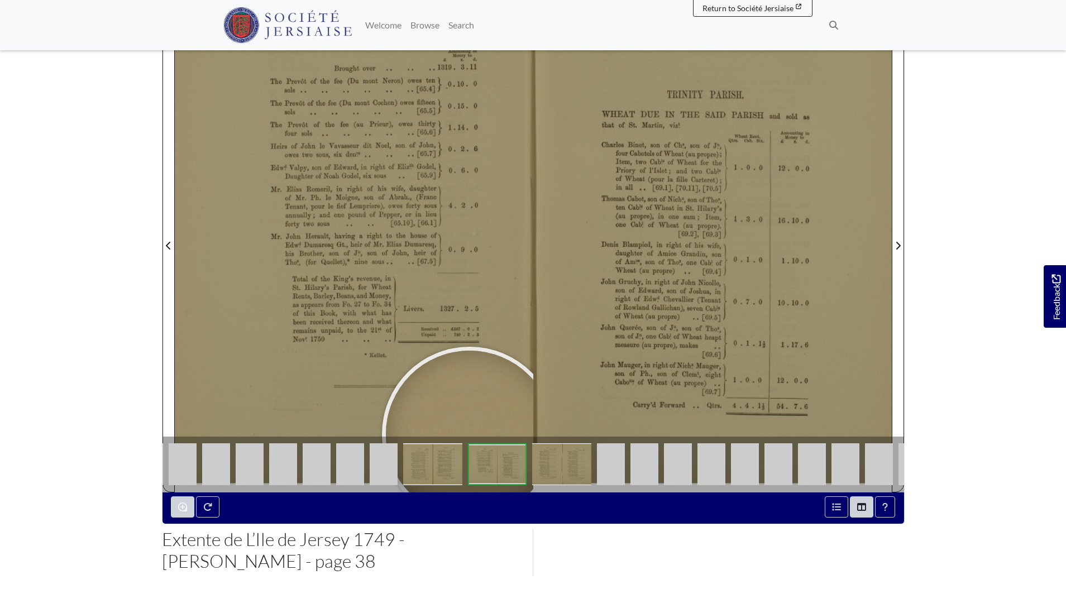
click at [369, 465] on link at bounding box center [353, 459] width 34 height 22
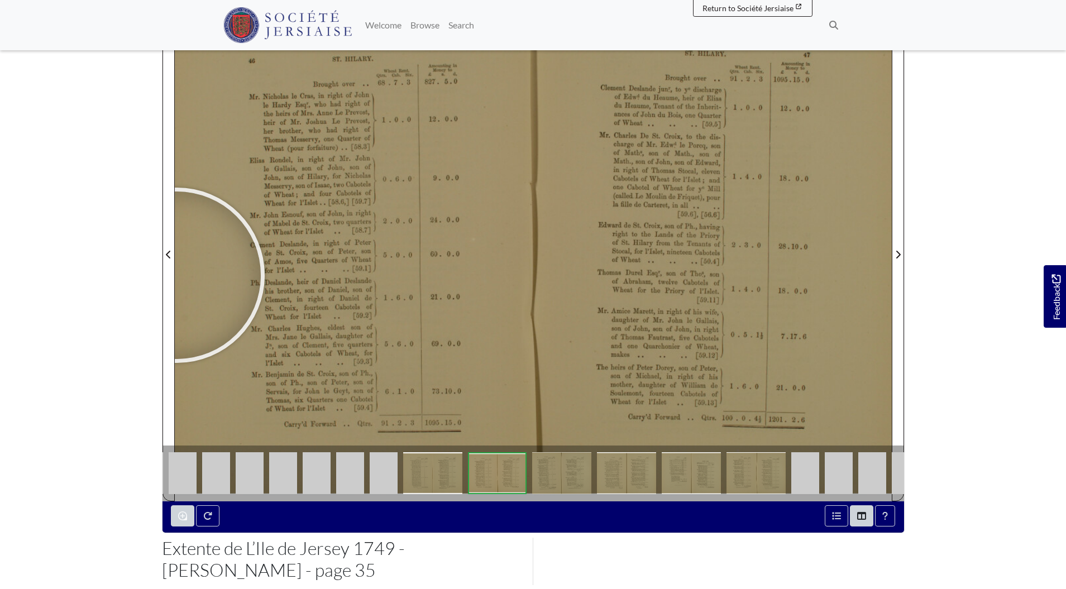
scroll to position [236, 0]
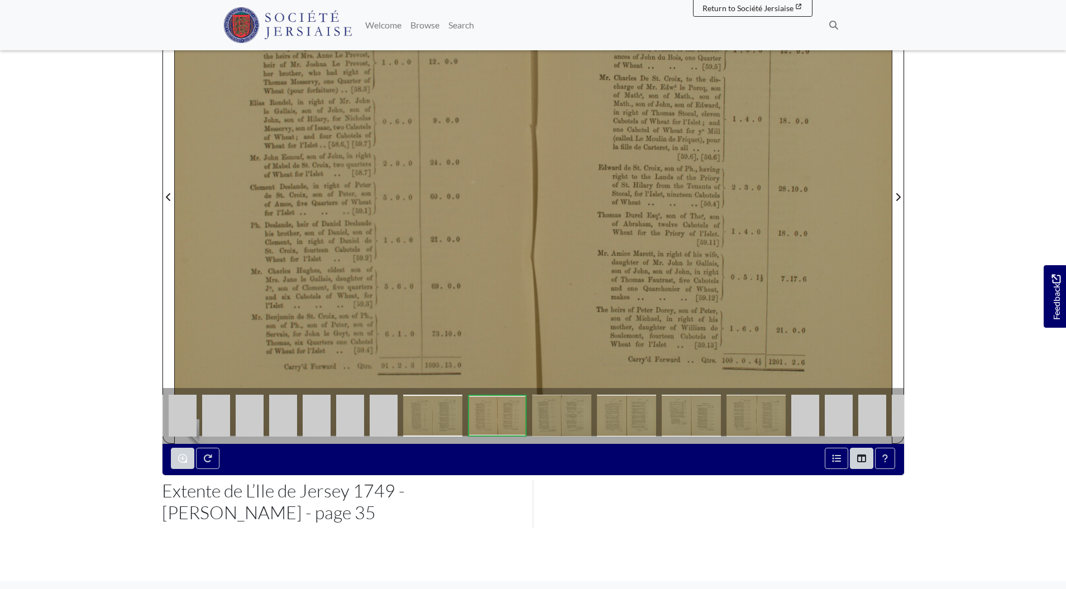
click at [226, 411] on img at bounding box center [216, 416] width 28 height 42
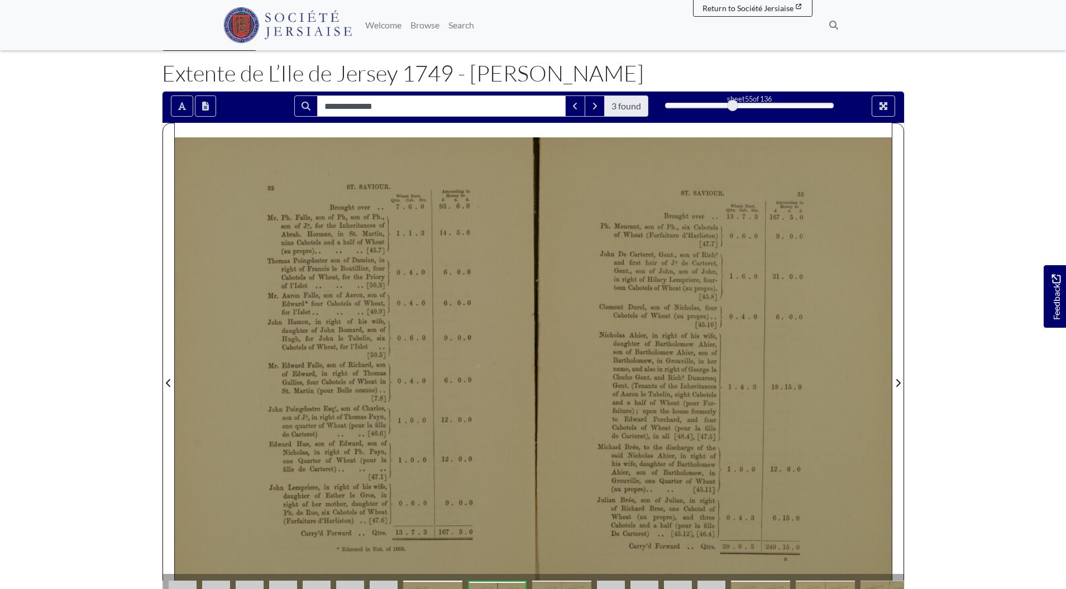
scroll to position [246, 0]
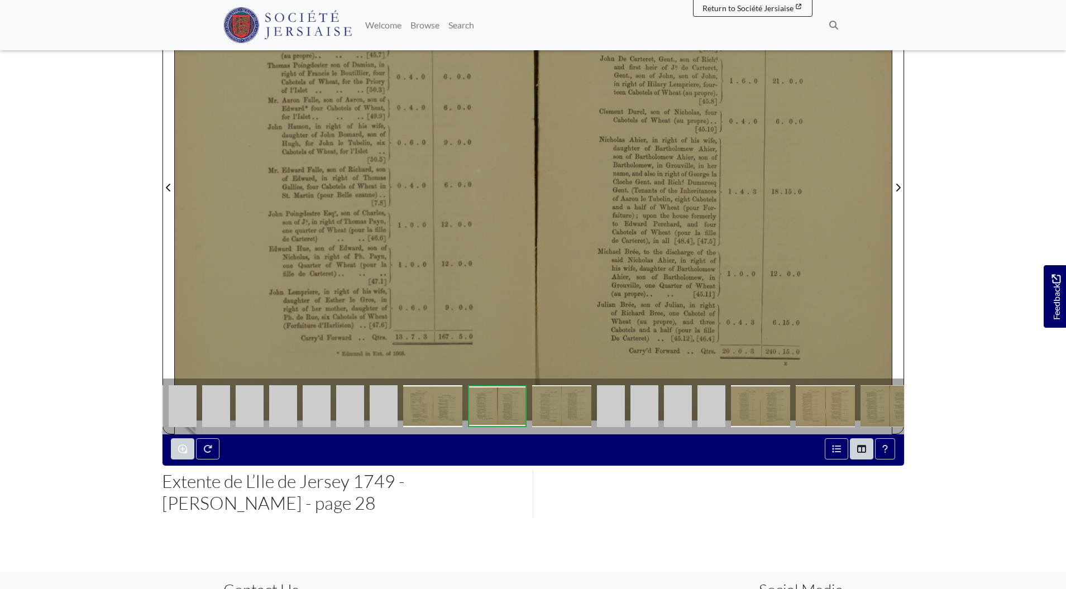
click at [225, 408] on img at bounding box center [216, 406] width 28 height 42
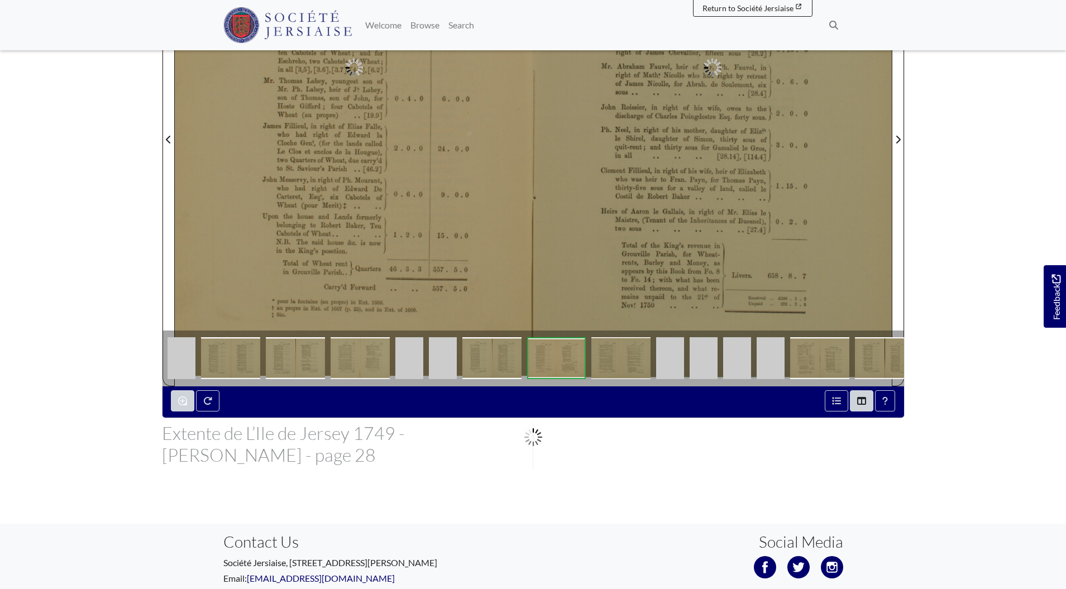
scroll to position [308, 0]
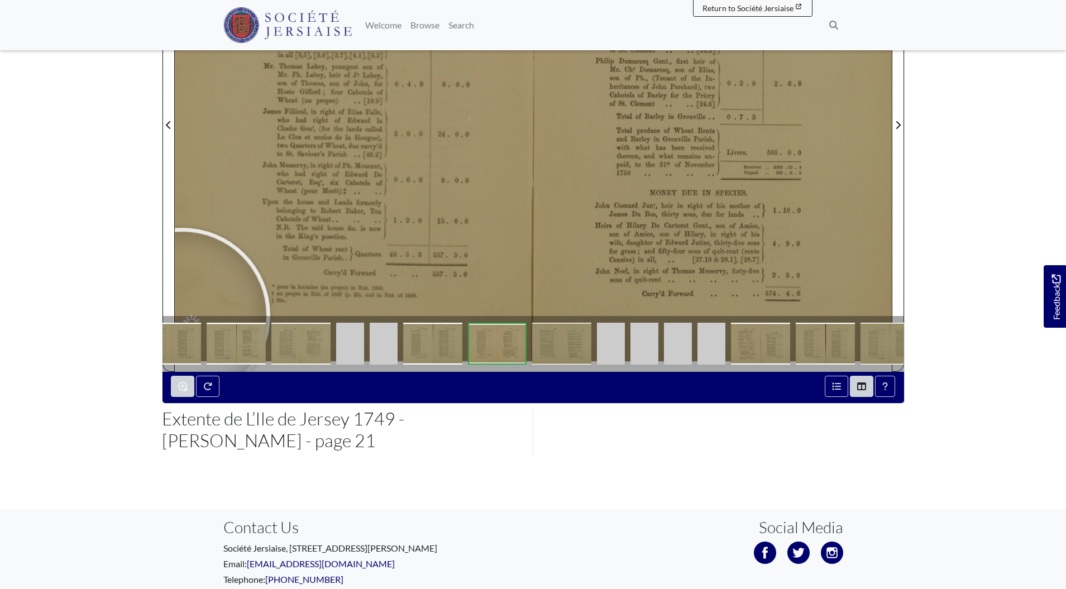
click at [435, 345] on img at bounding box center [432, 344] width 59 height 42
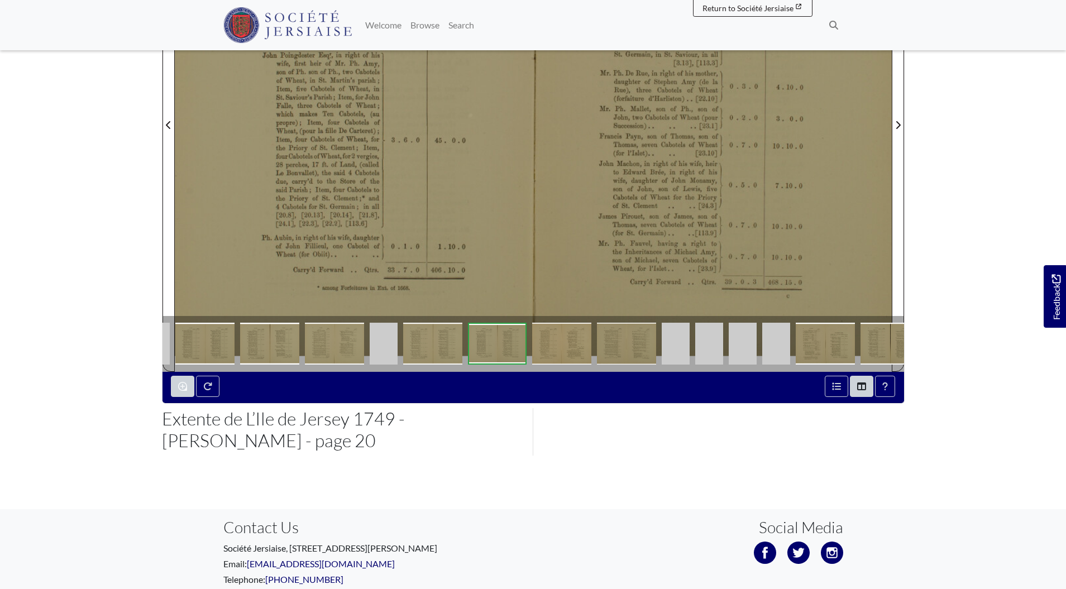
click at [383, 342] on img at bounding box center [384, 344] width 28 height 42
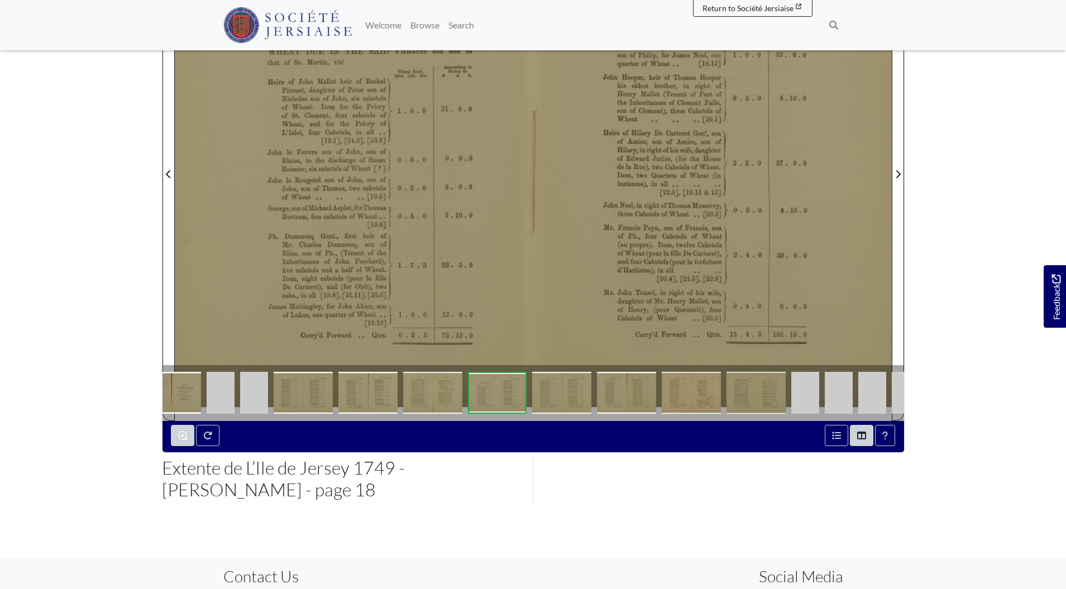
scroll to position [379, 0]
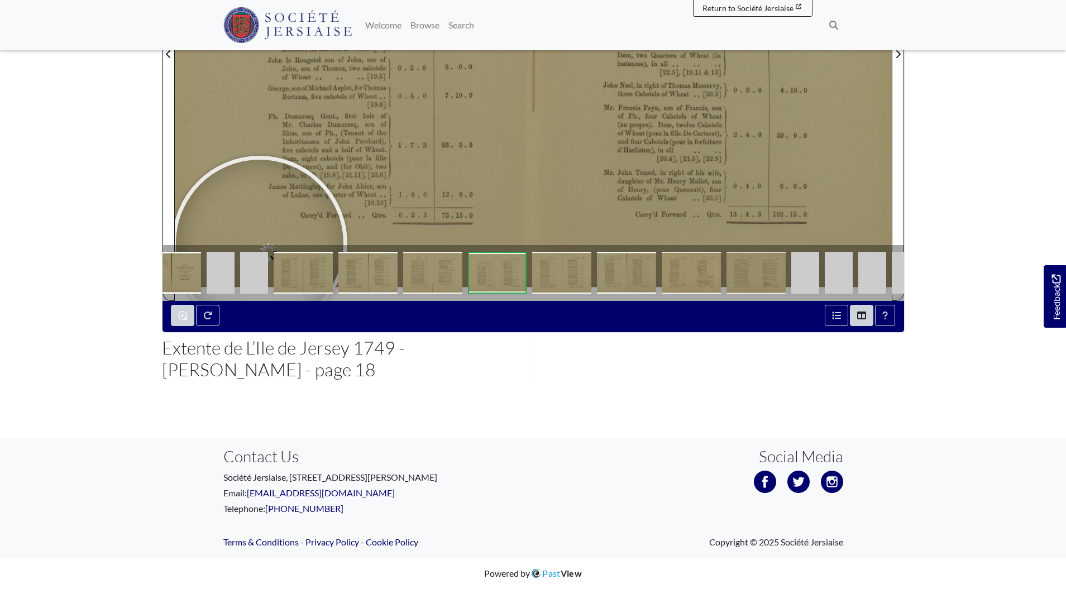
click at [457, 282] on img at bounding box center [432, 273] width 59 height 42
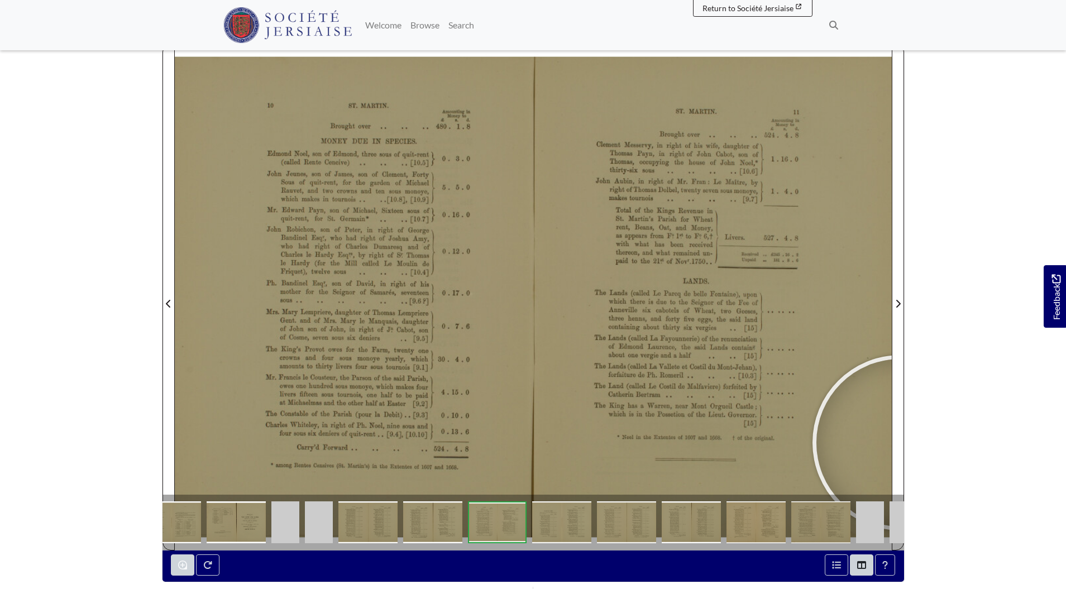
scroll to position [122, 0]
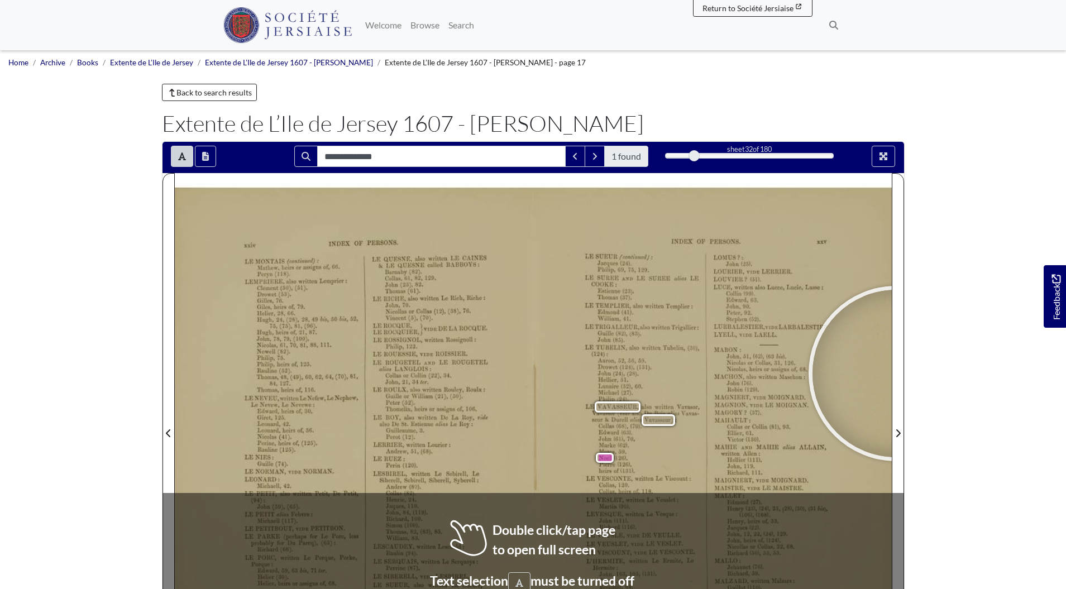
drag, startPoint x: 951, startPoint y: 402, endPoint x: 949, endPoint y: 364, distance: 38.0
click at [949, 364] on body "Menu" at bounding box center [533, 484] width 1066 height 968
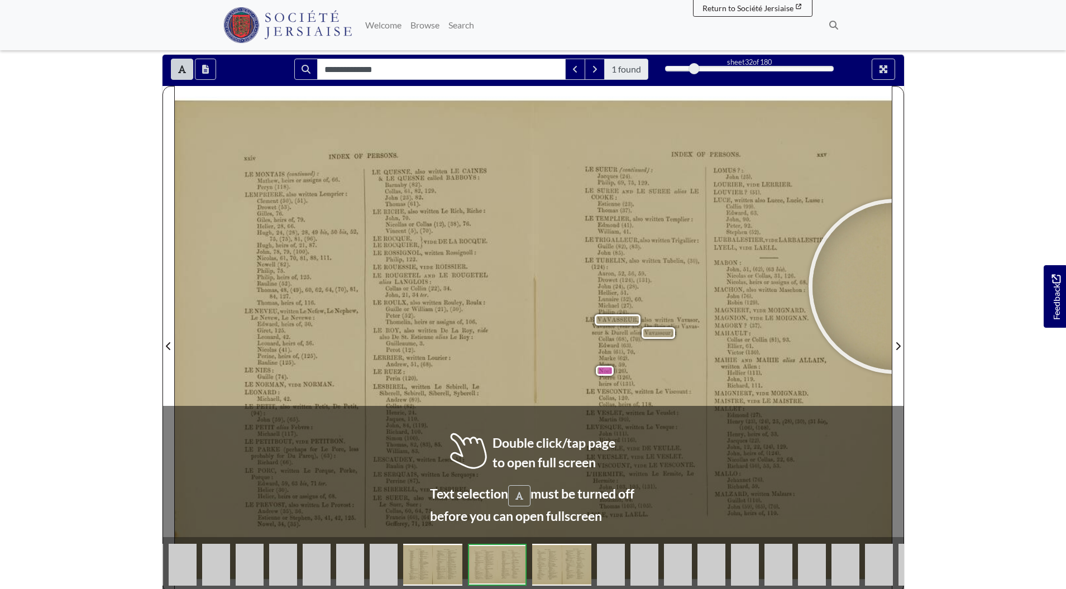
scroll to position [94, 0]
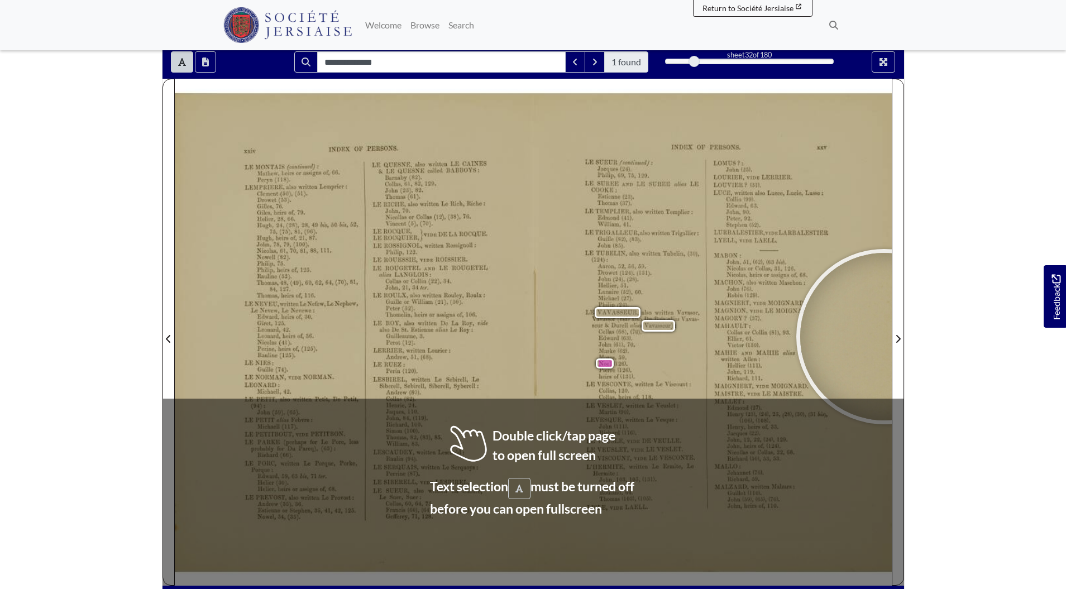
drag, startPoint x: 970, startPoint y: 360, endPoint x: 956, endPoint y: 220, distance: 140.3
click at [956, 219] on body "Menu" at bounding box center [533, 390] width 1066 height 968
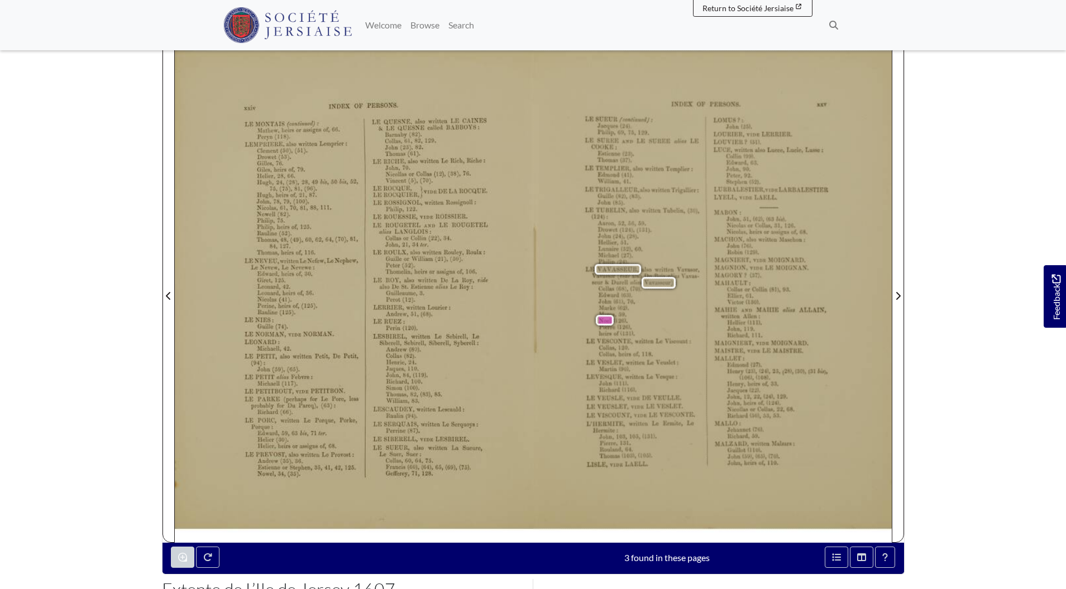
scroll to position [22, 0]
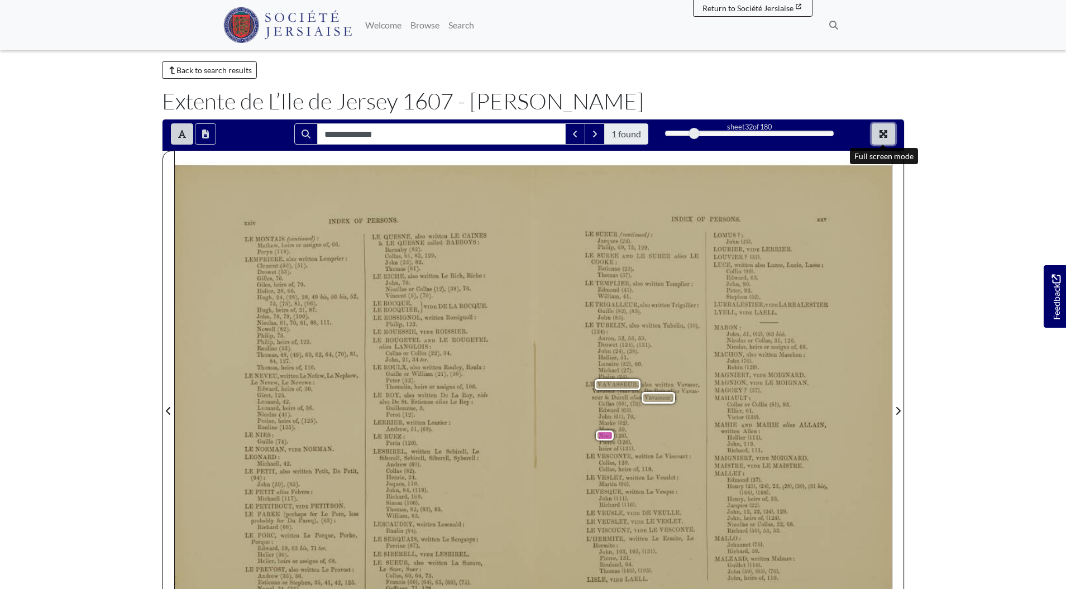
click at [894, 132] on button "Full screen mode" at bounding box center [883, 133] width 23 height 21
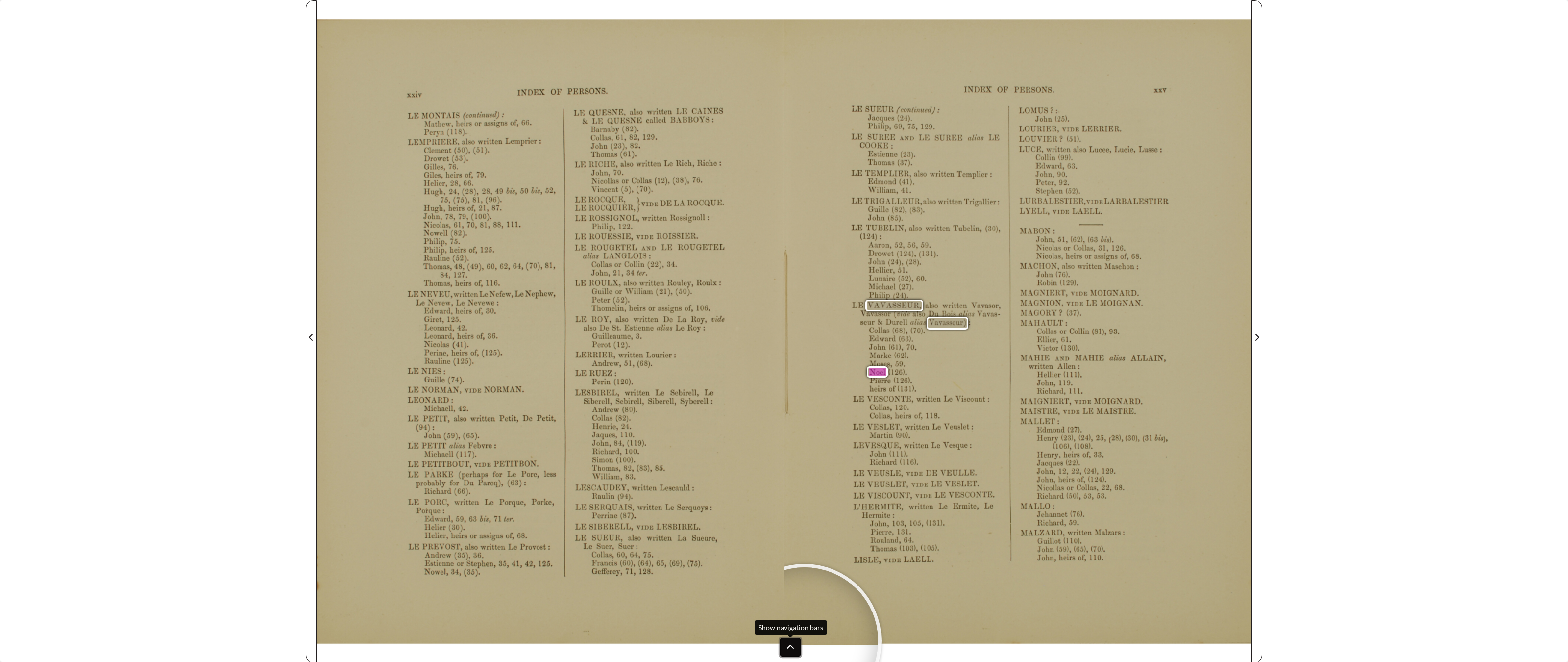
click at [793, 517] on icon at bounding box center [790, 647] width 8 height 8
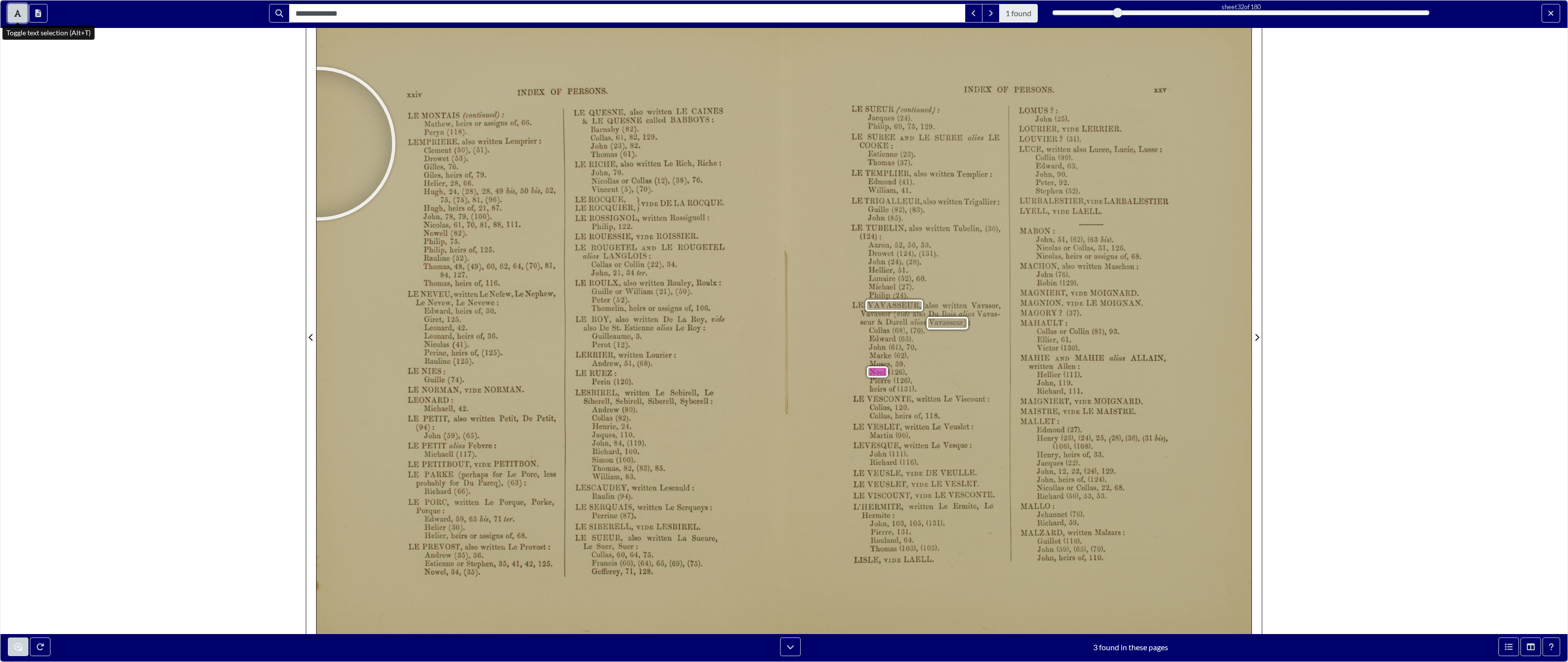
click at [11, 17] on button "Toggle text selection (Alt+T)" at bounding box center [18, 12] width 19 height 18
click at [168, 124] on div "**********" at bounding box center [784, 331] width 1568 height 662
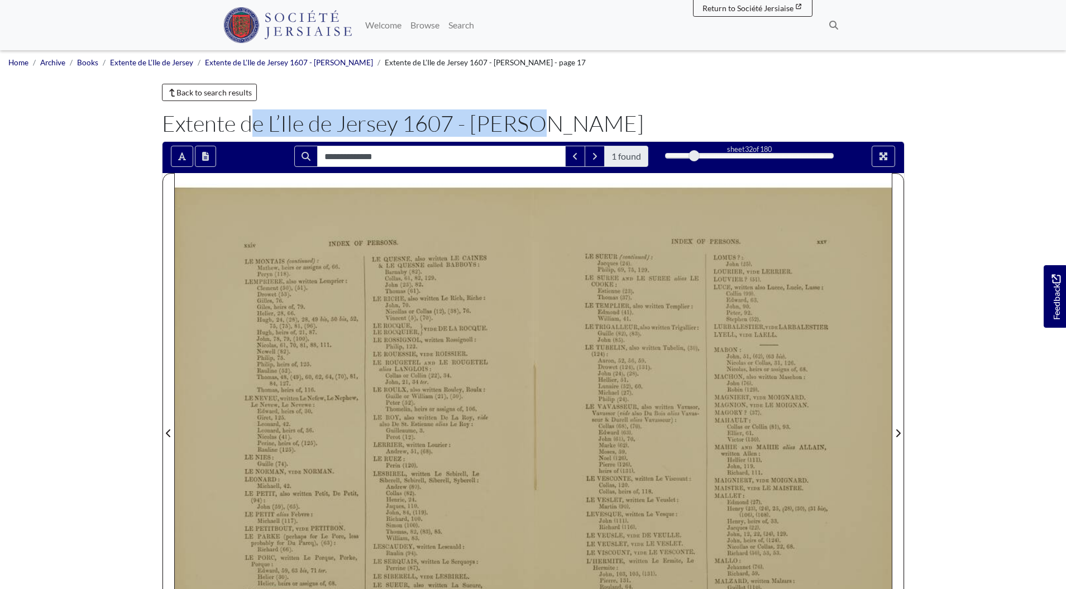
drag, startPoint x: 164, startPoint y: 125, endPoint x: 452, endPoint y: 116, distance: 288.9
click at [452, 116] on h1 "Extente de L’Ile de Jersey 1607 - Jacques I" at bounding box center [533, 123] width 743 height 27
copy h1 "Extente de L’Ile de Jersey 1607"
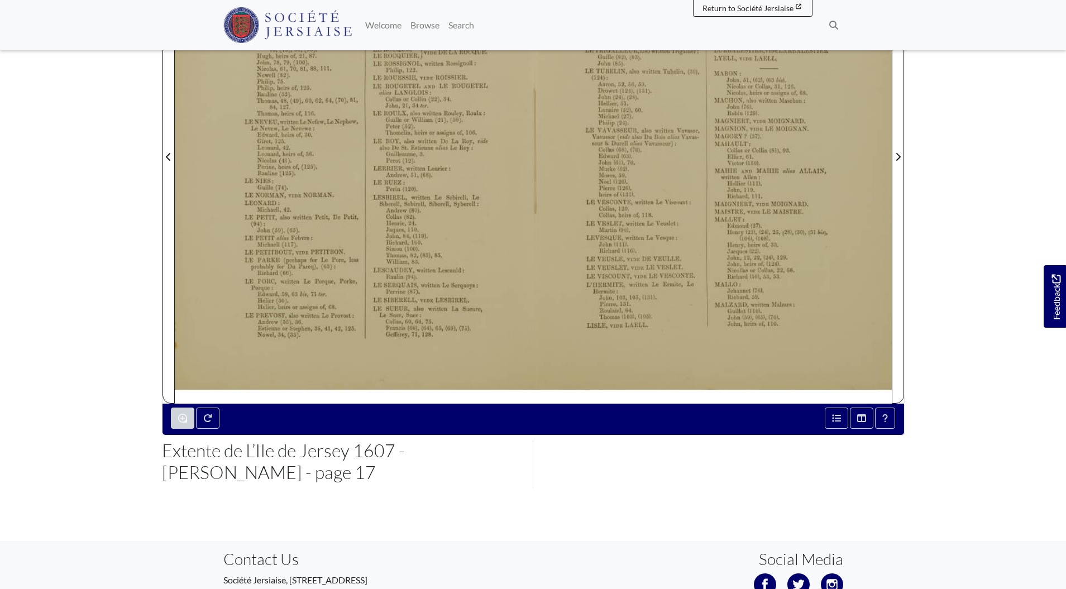
scroll to position [298, 0]
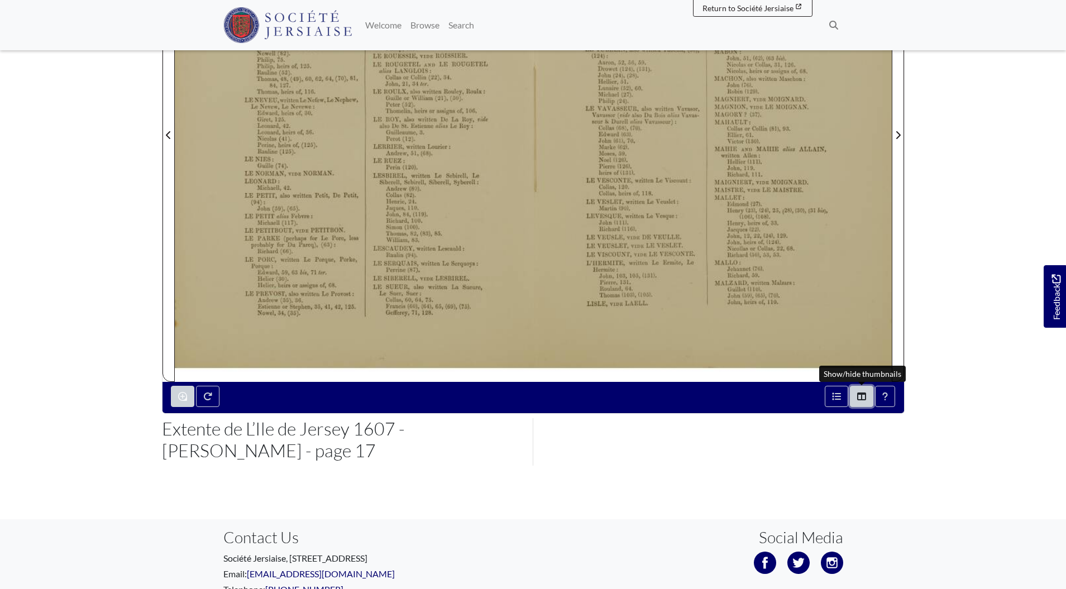
click at [860, 395] on icon "Thumbnails" at bounding box center [861, 396] width 9 height 9
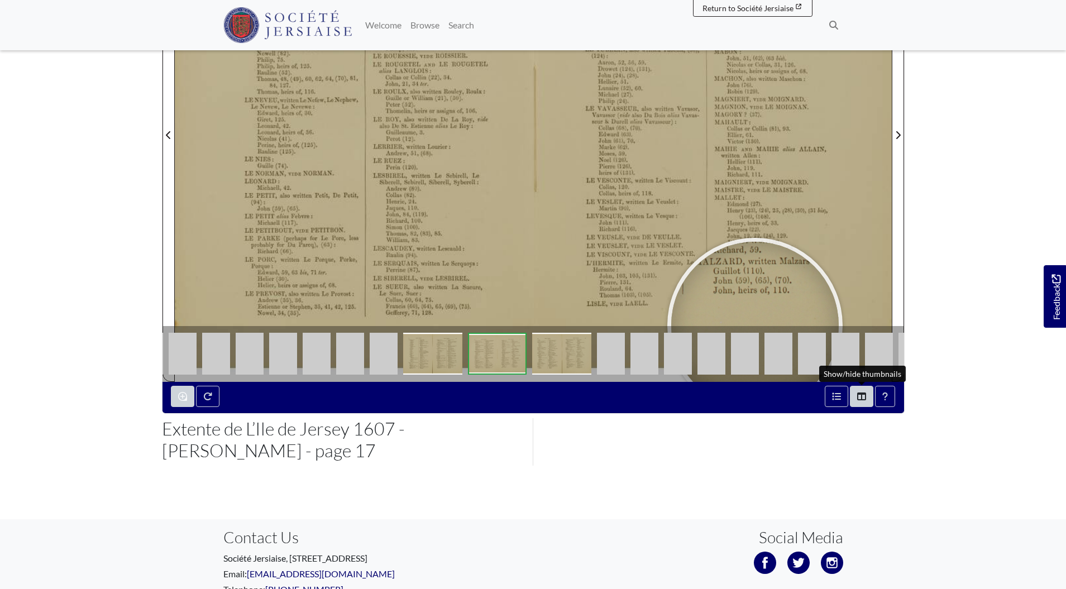
click at [819, 350] on img at bounding box center [812, 354] width 28 height 42
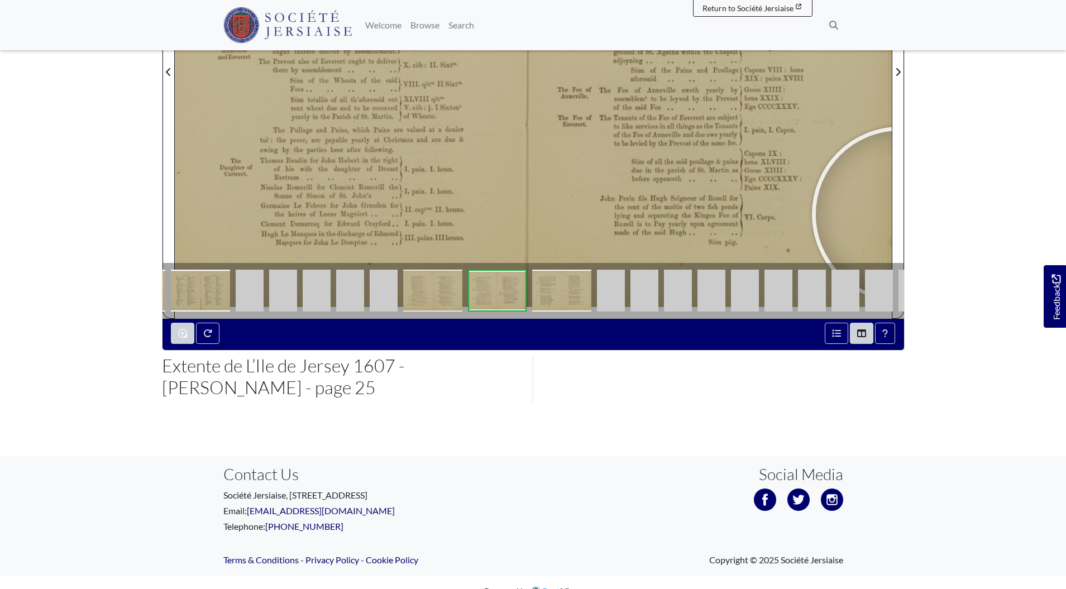
scroll to position [379, 0]
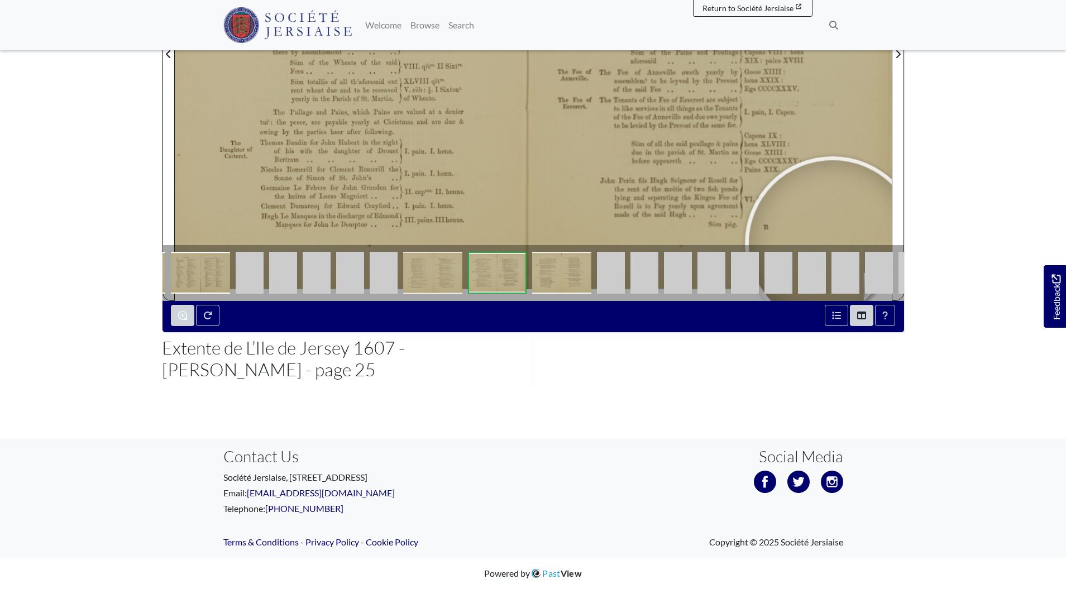
click at [871, 267] on img at bounding box center [879, 273] width 28 height 42
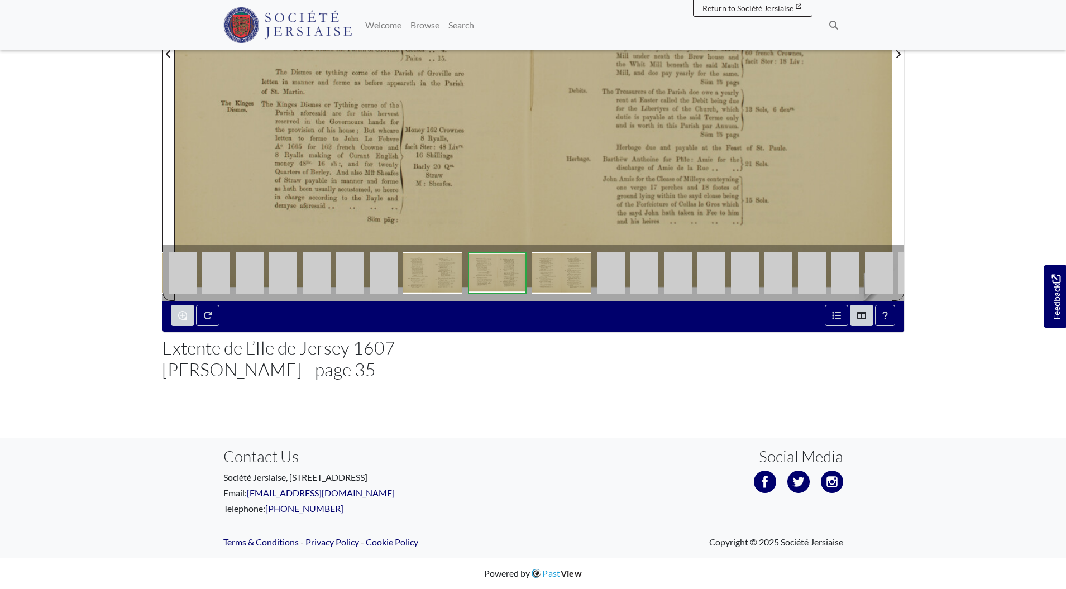
click at [885, 268] on img at bounding box center [879, 273] width 28 height 42
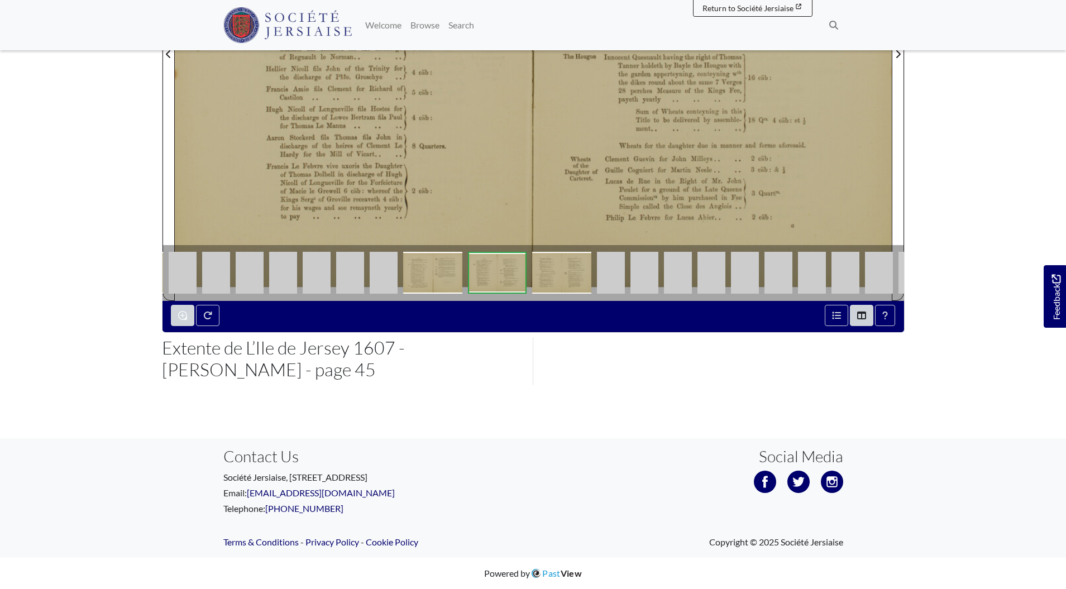
click at [885, 268] on img at bounding box center [879, 273] width 28 height 42
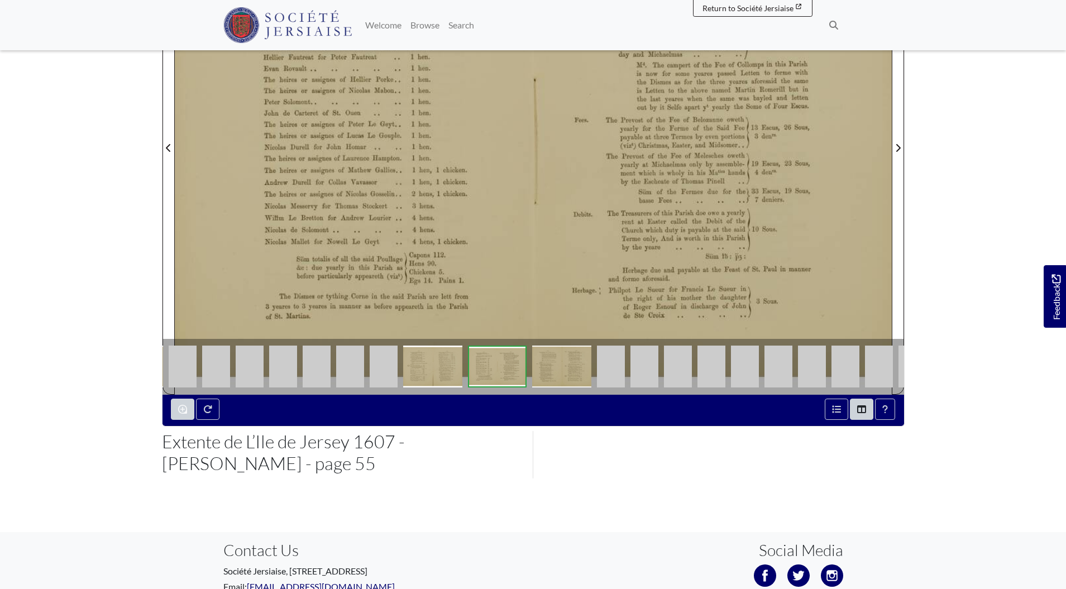
scroll to position [379, 0]
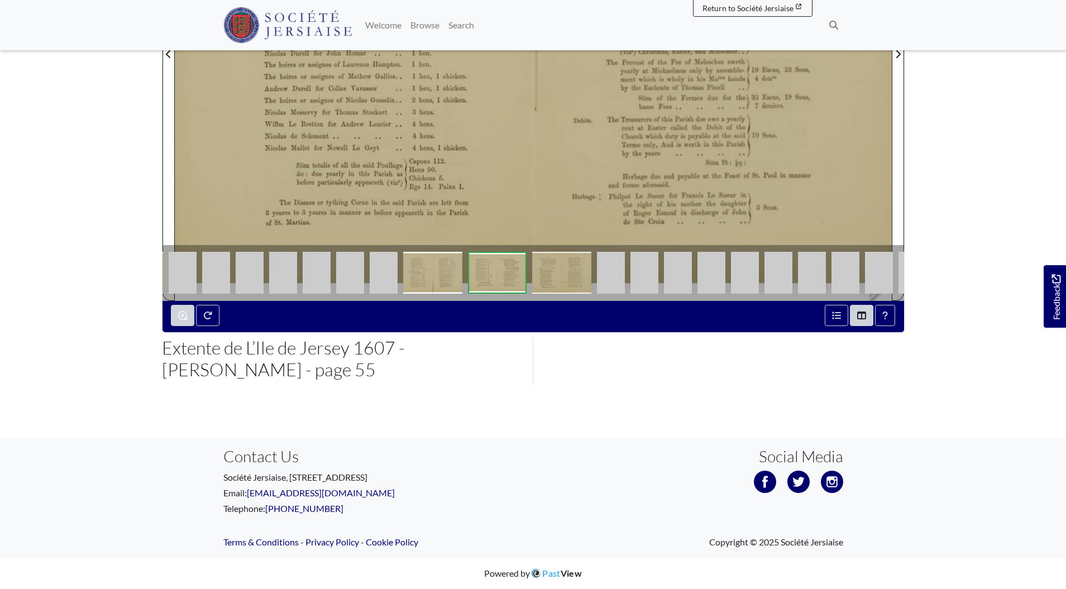
click at [838, 268] on img at bounding box center [846, 273] width 28 height 42
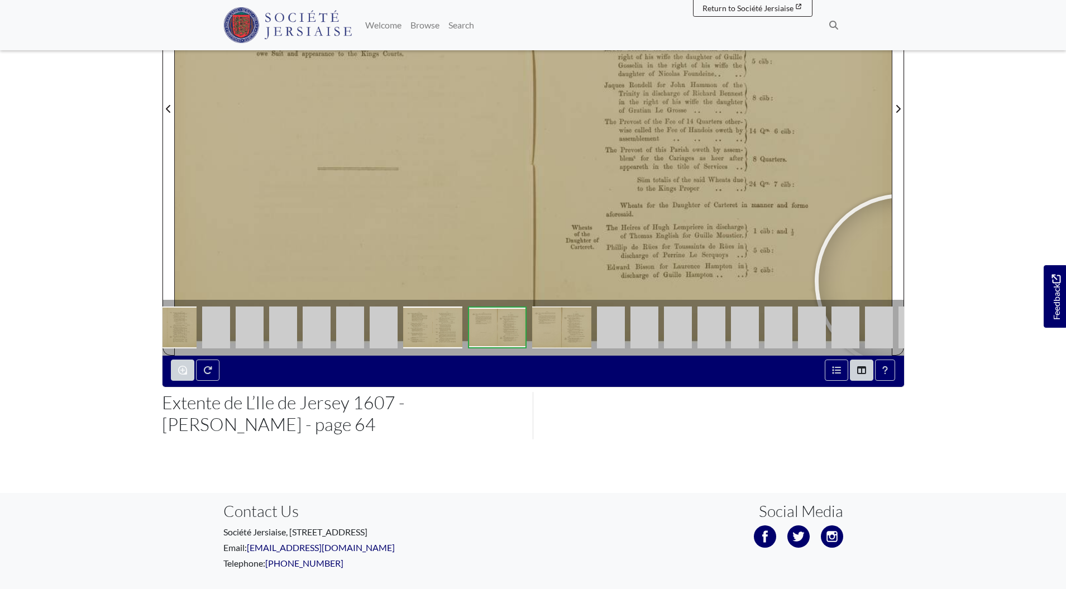
scroll to position [379, 0]
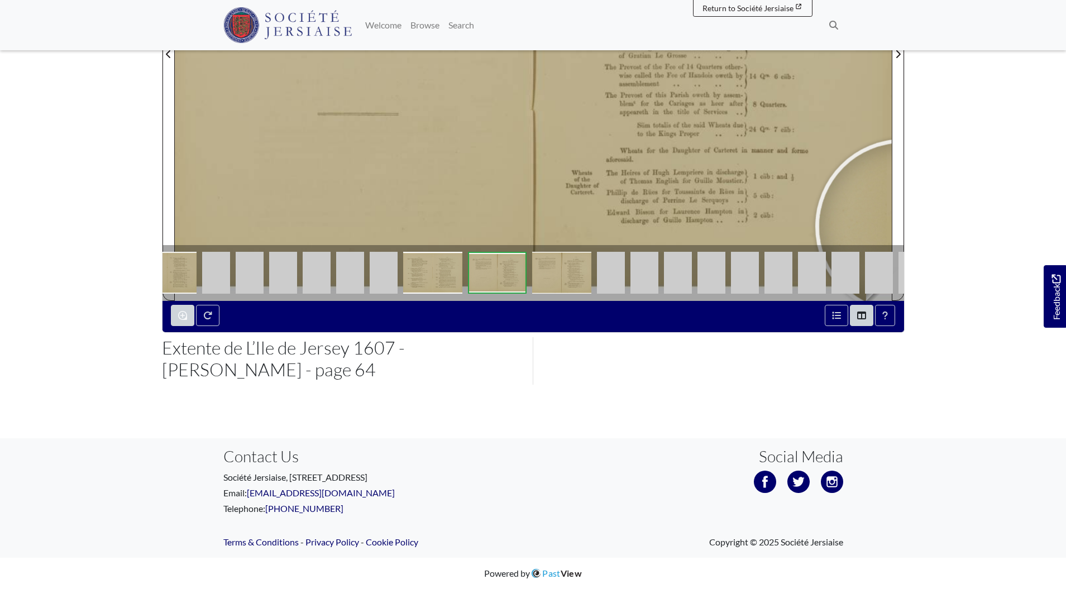
click at [852, 273] on img at bounding box center [846, 273] width 28 height 42
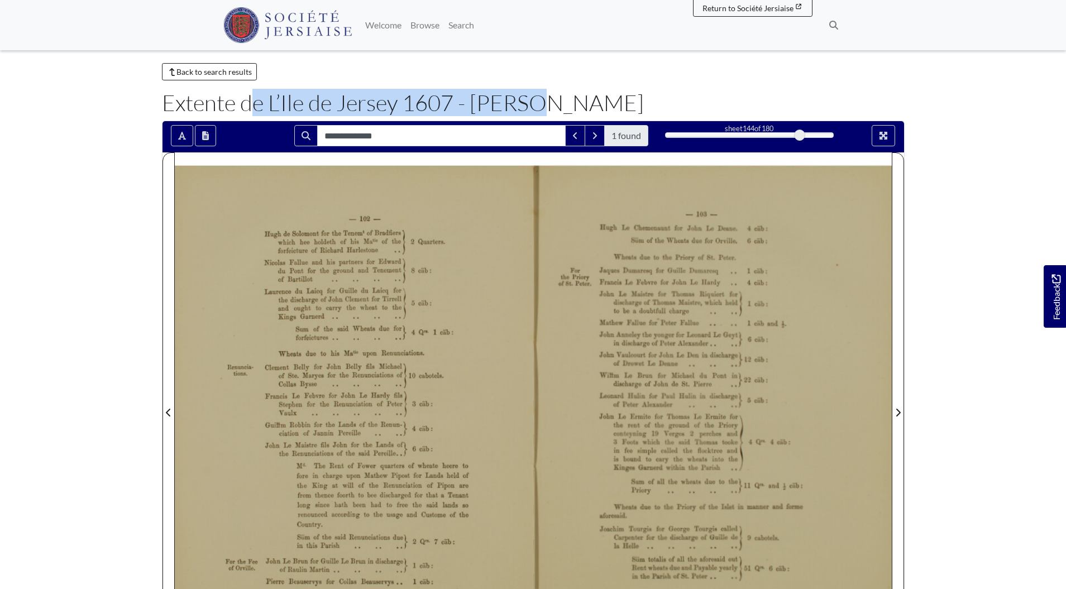
scroll to position [257, 0]
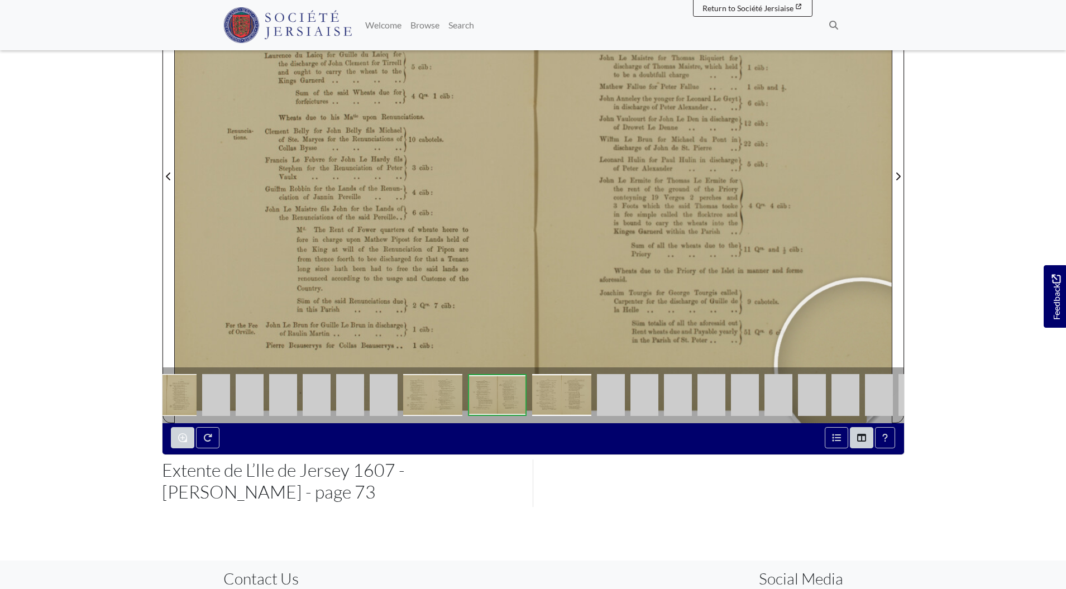
click at [846, 389] on img at bounding box center [846, 395] width 28 height 42
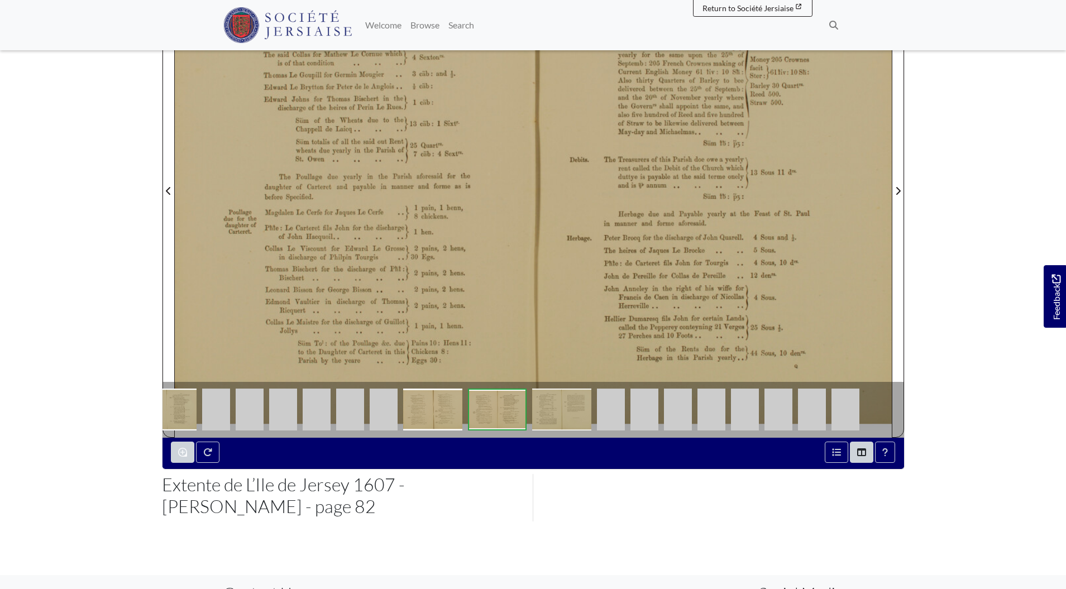
scroll to position [357, 0]
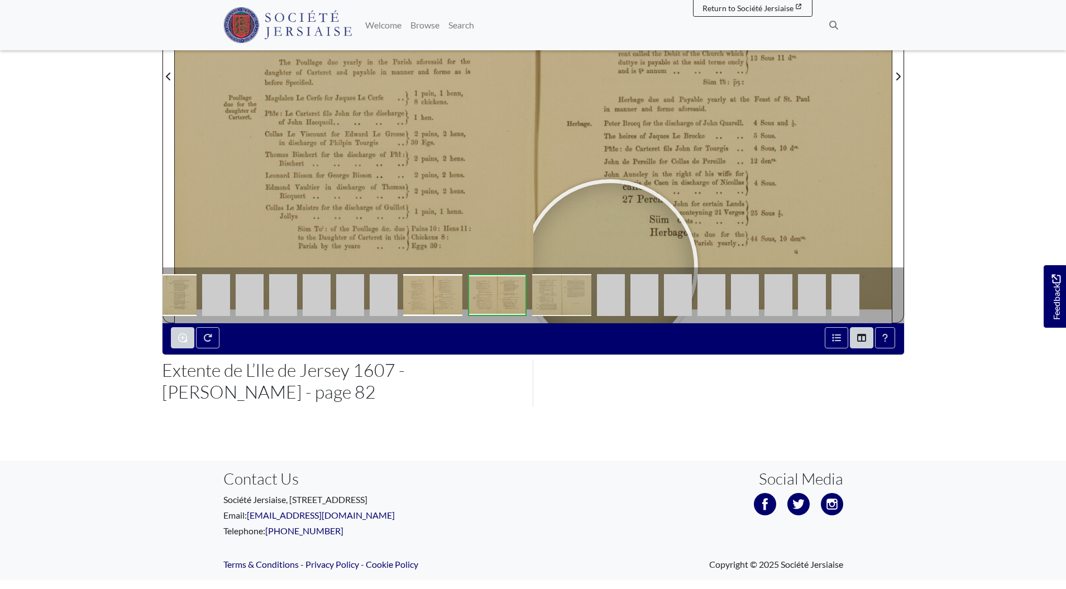
click at [639, 292] on img at bounding box center [645, 295] width 28 height 42
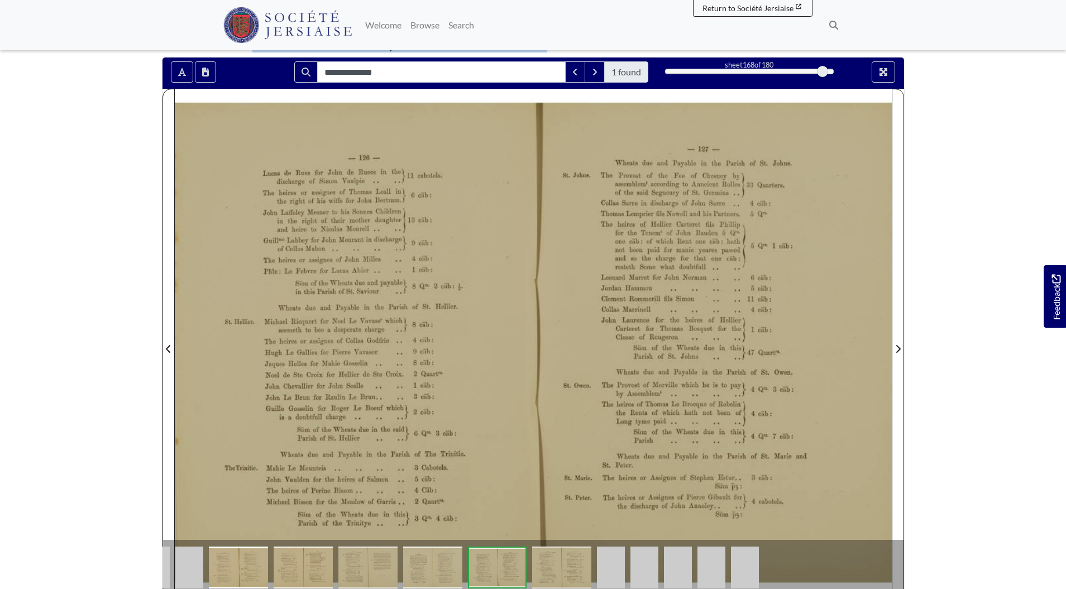
scroll to position [92, 0]
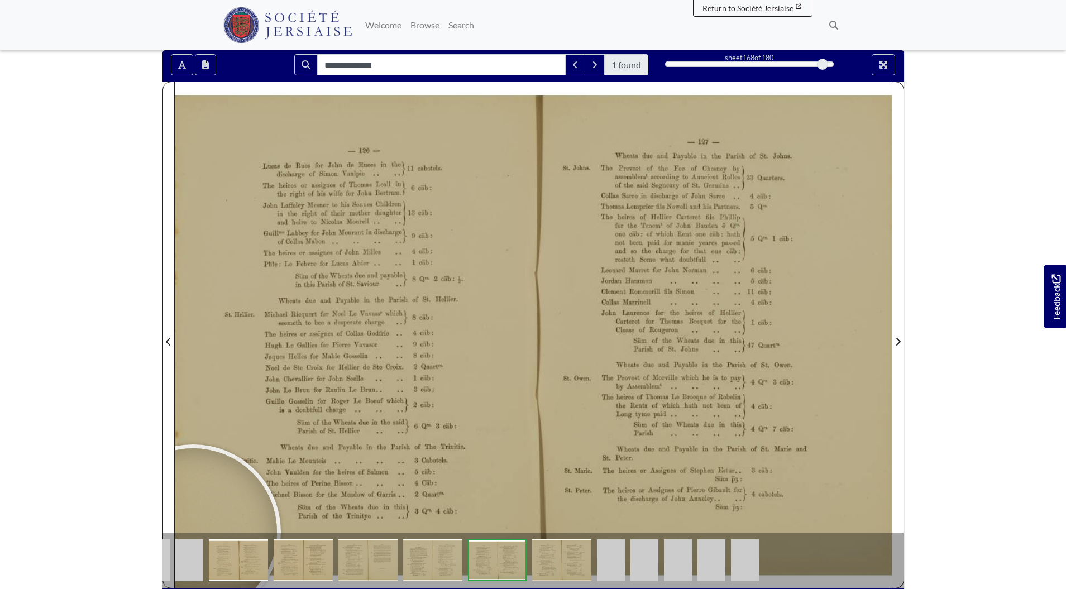
click at [83, 381] on body "Menu" at bounding box center [533, 392] width 1066 height 968
click at [111, 283] on body "Menu" at bounding box center [533, 392] width 1066 height 968
click at [101, 360] on body "Menu" at bounding box center [533, 392] width 1066 height 968
click at [109, 286] on body "Menu" at bounding box center [533, 392] width 1066 height 968
click at [104, 383] on body "Menu" at bounding box center [533, 392] width 1066 height 968
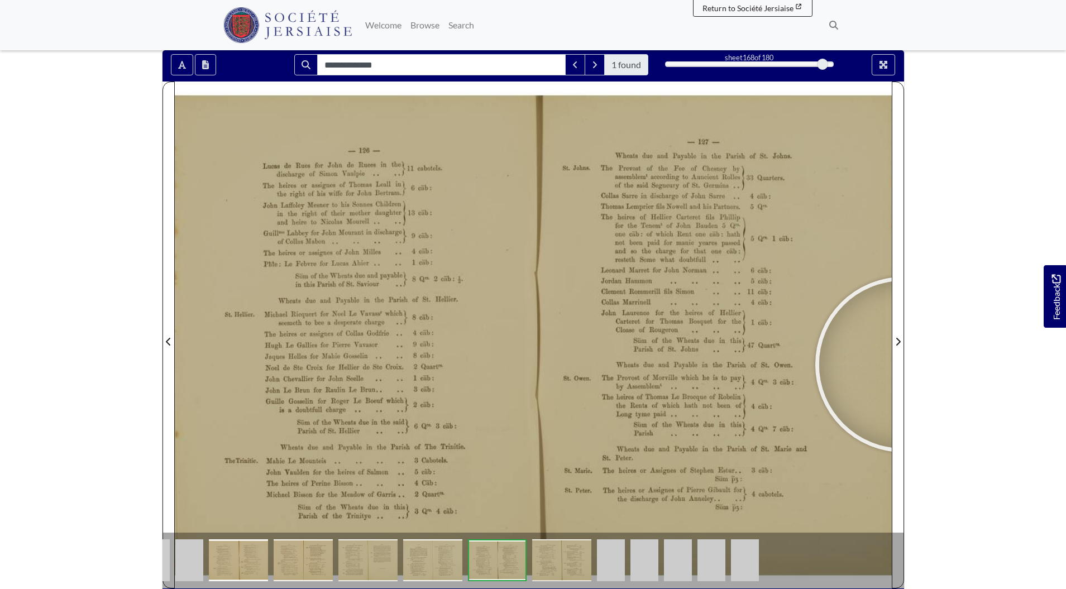
click at [967, 374] on body "Menu" at bounding box center [533, 392] width 1066 height 968
click at [916, 479] on body "Menu" at bounding box center [533, 392] width 1066 height 968
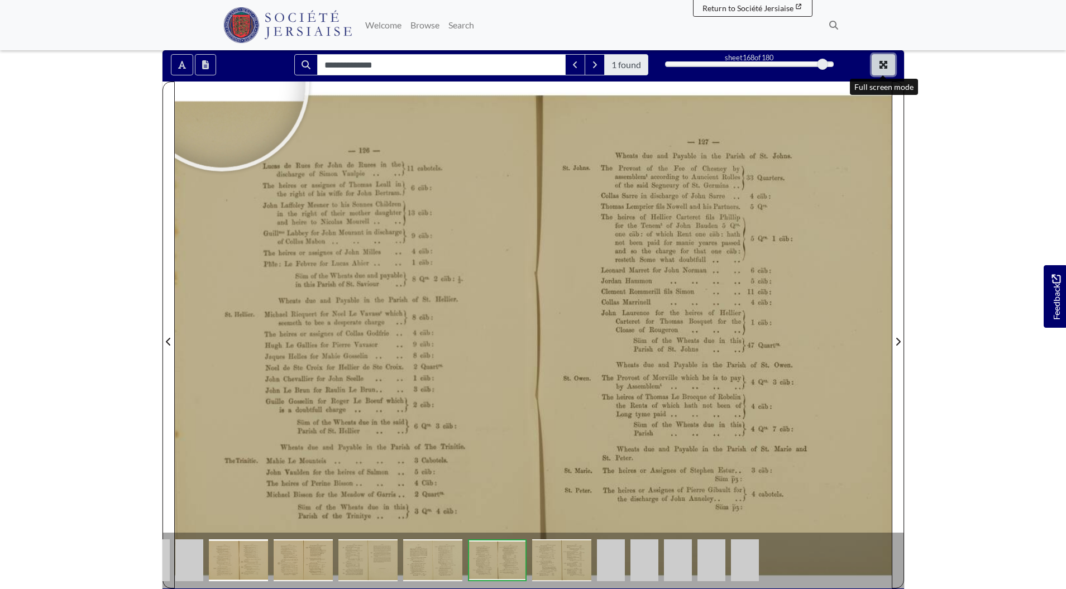
click at [884, 67] on icon "Full screen mode" at bounding box center [883, 64] width 9 height 9
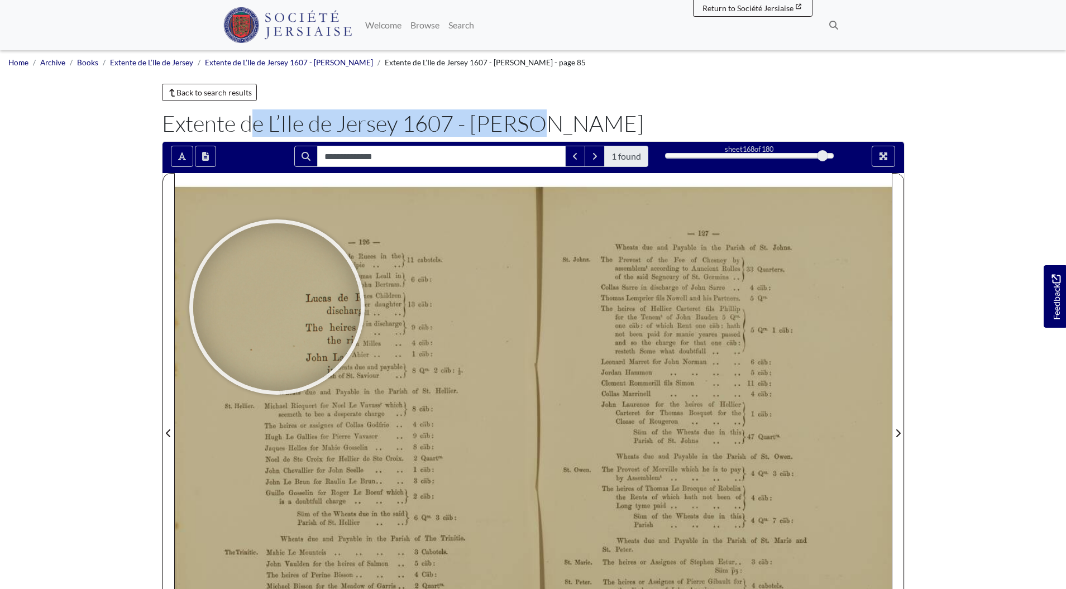
drag, startPoint x: 452, startPoint y: 124, endPoint x: 163, endPoint y: 130, distance: 289.9
click at [163, 130] on h1 "Extente de L’Ile de Jersey 1607 - Jacques I" at bounding box center [533, 123] width 743 height 27
copy h1 "Extente de L’Ile de Jersey 1607"
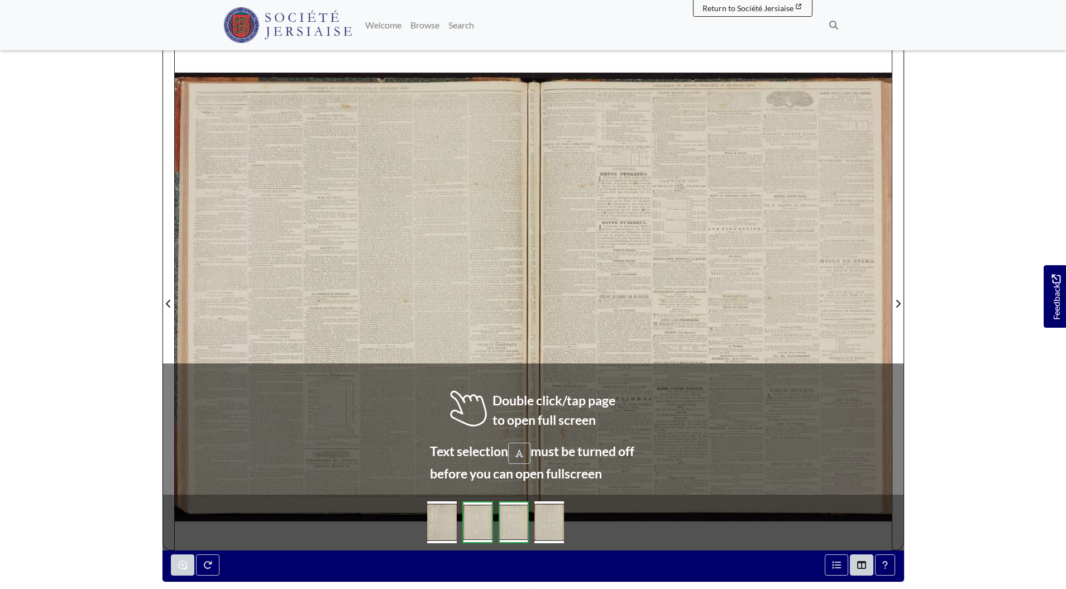
scroll to position [123, 0]
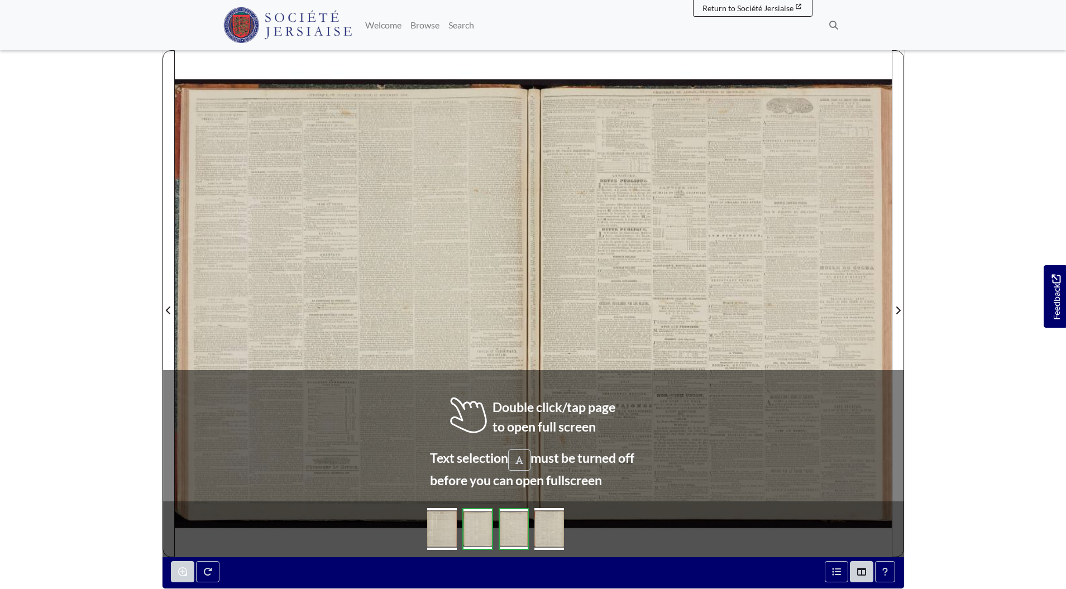
click at [241, 344] on div at bounding box center [216, 317] width 168 height 168
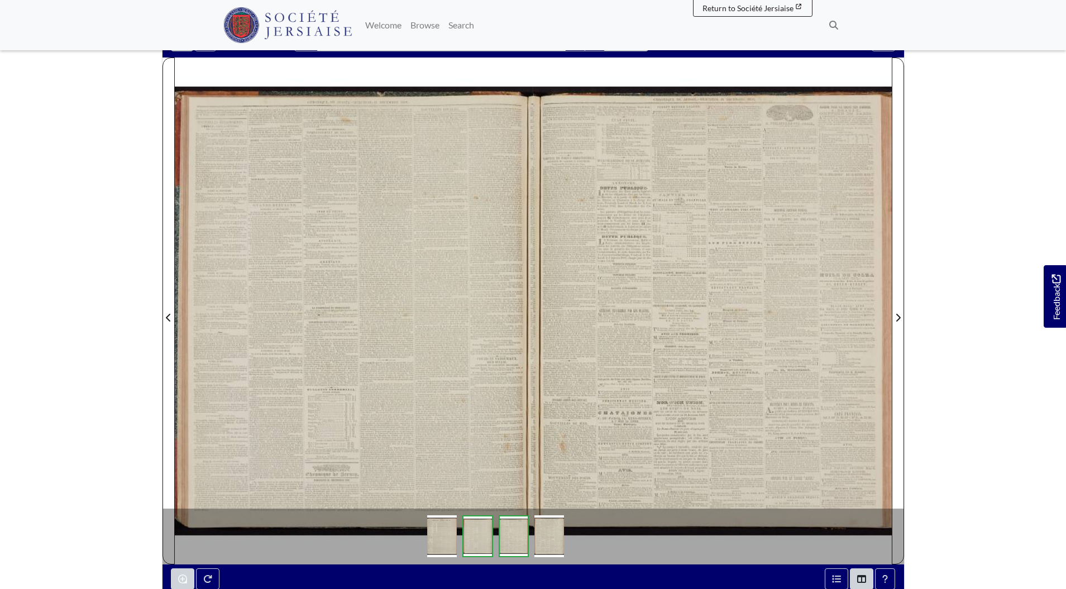
scroll to position [83, 0]
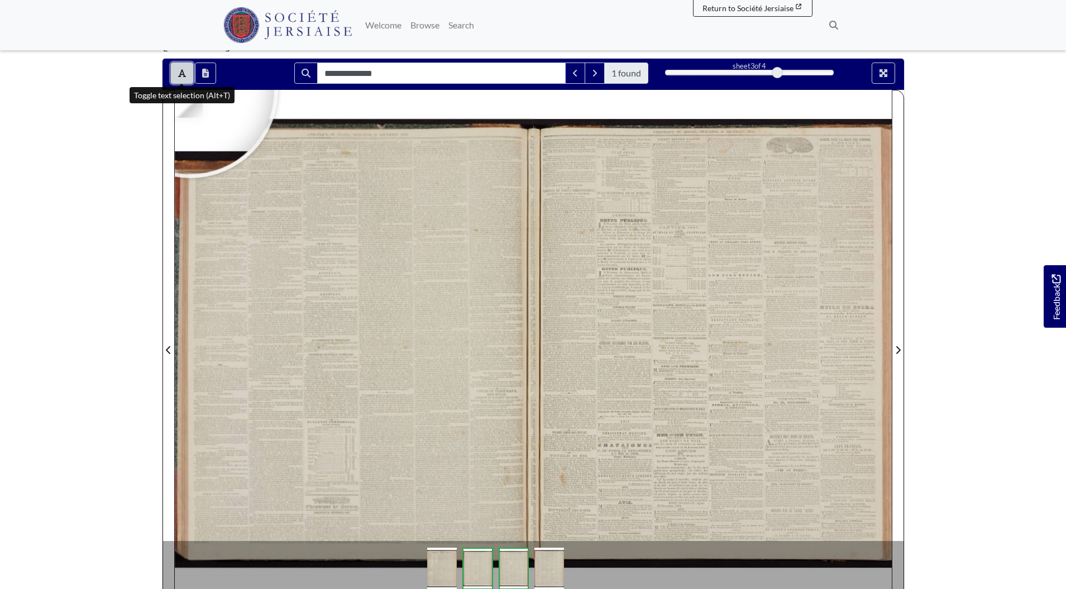
click at [190, 74] on button "Toggle text selection (Alt+T)" at bounding box center [182, 73] width 22 height 21
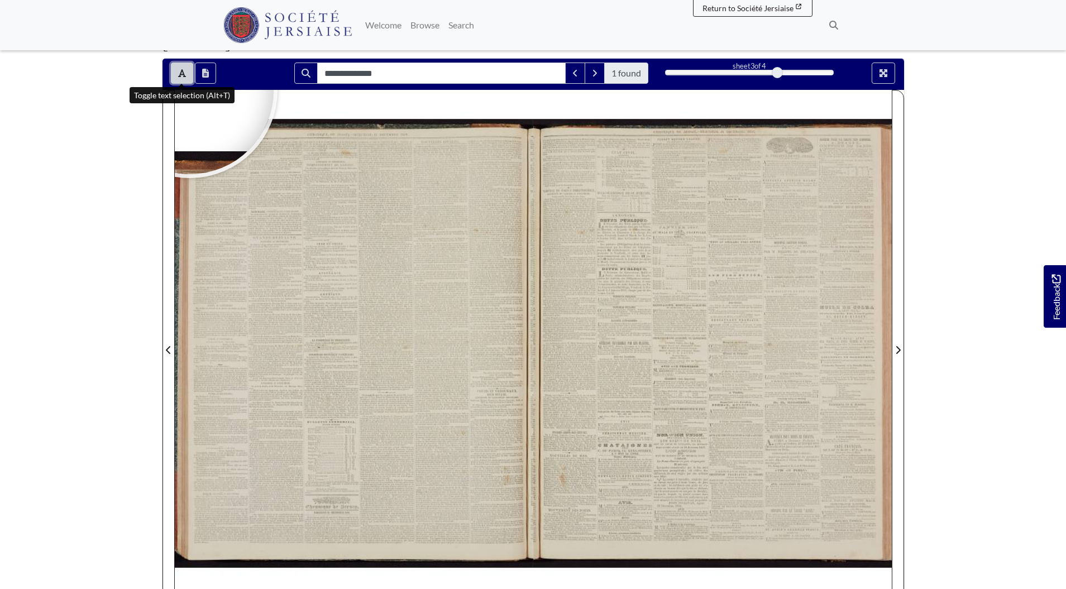
click at [190, 74] on button "Toggle text selection (Alt+T)" at bounding box center [182, 73] width 22 height 21
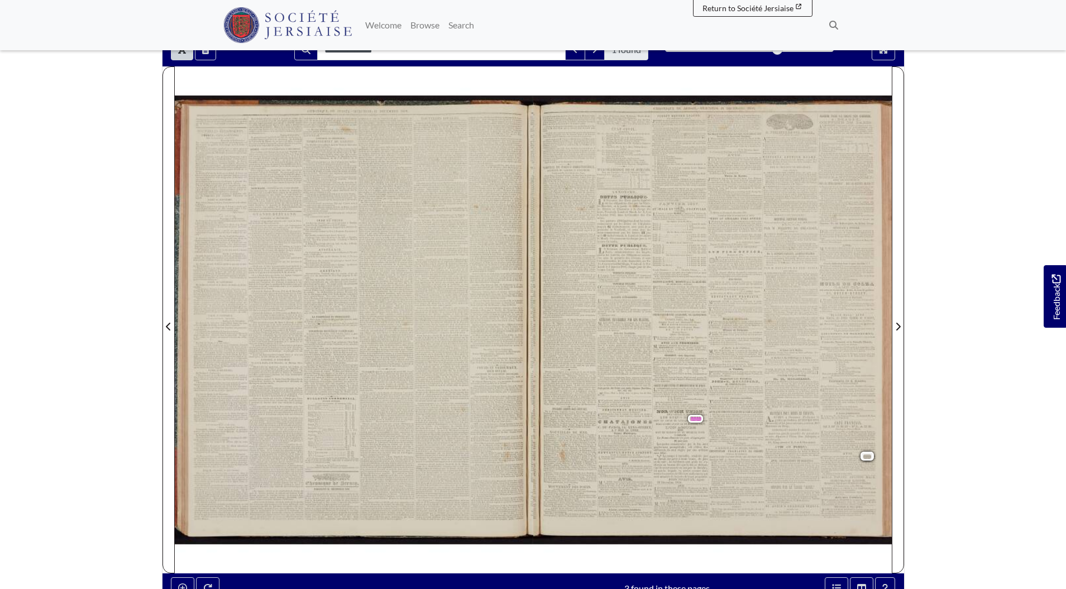
click at [906, 457] on section "**********" at bounding box center [534, 320] width 760 height 571
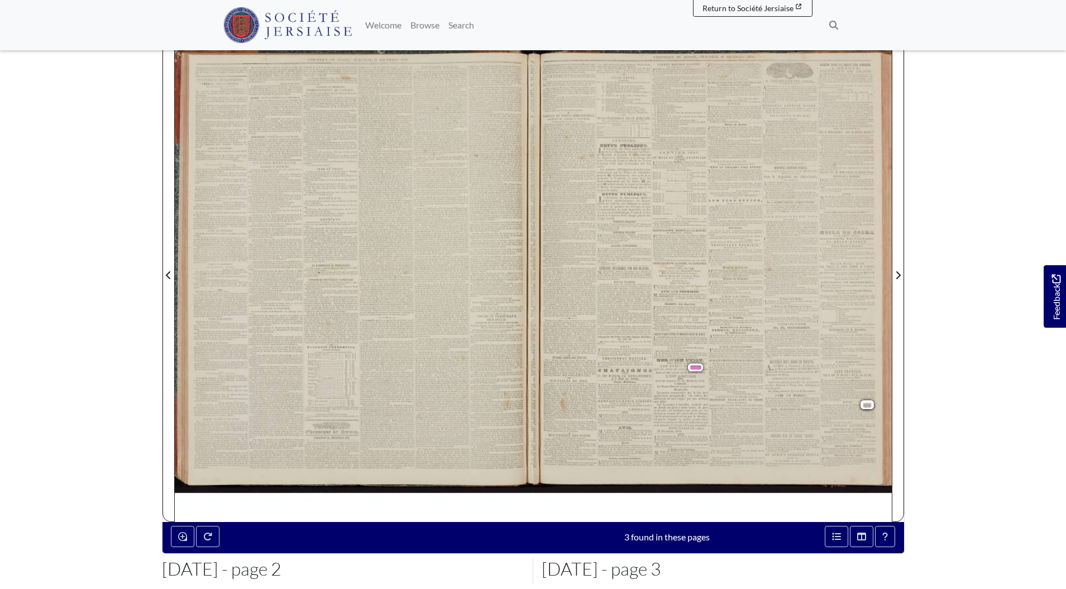
scroll to position [216, 0]
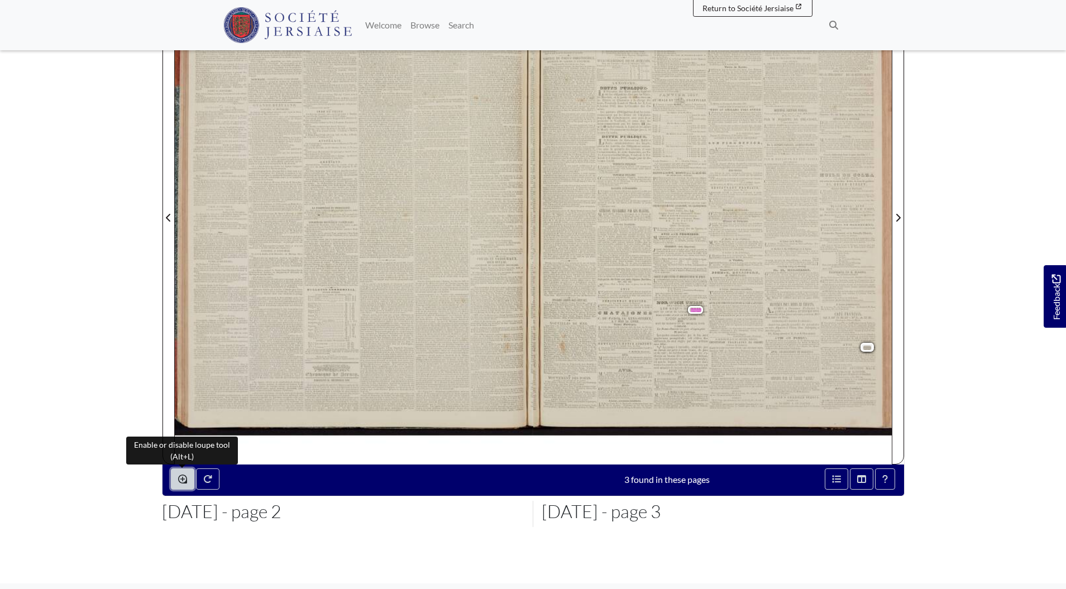
click at [176, 482] on button "Enable or disable loupe tool (Alt+L)" at bounding box center [182, 479] width 23 height 21
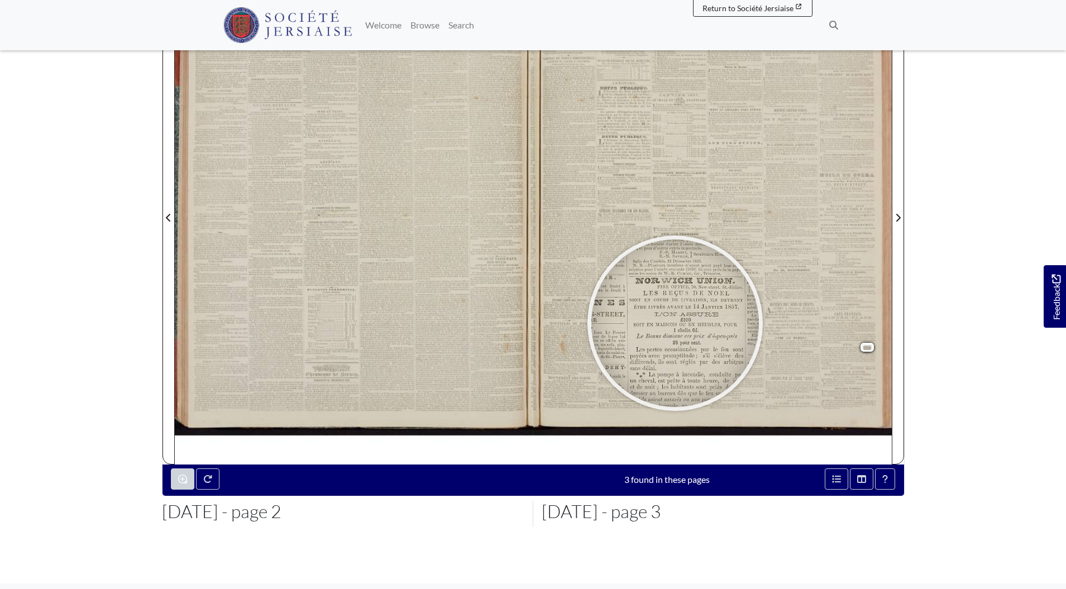
click at [675, 323] on div at bounding box center [675, 324] width 168 height 168
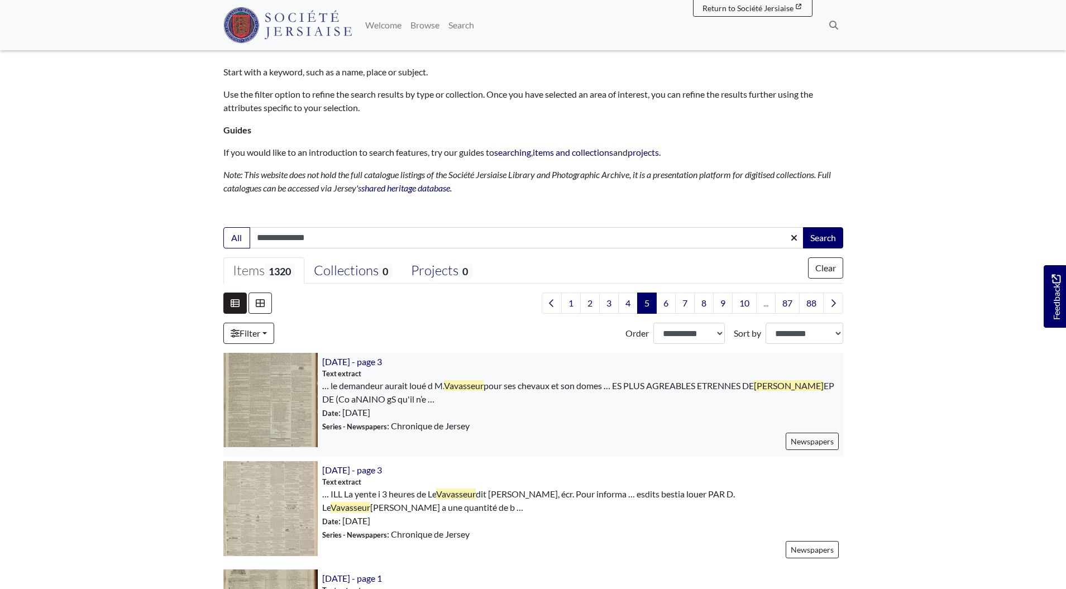
scroll to position [80, 0]
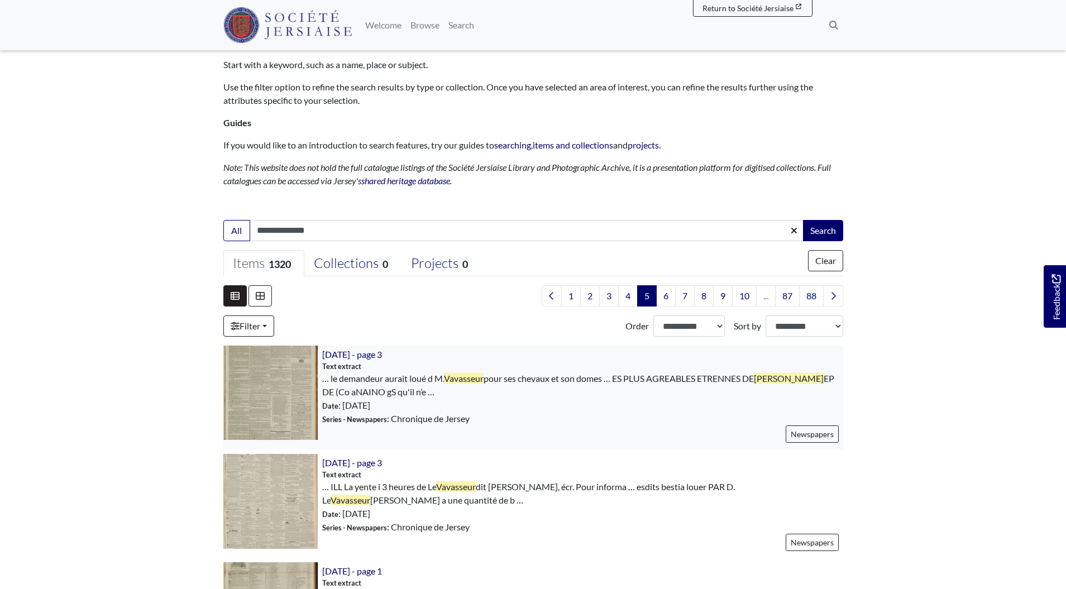
click at [273, 395] on img at bounding box center [270, 393] width 94 height 94
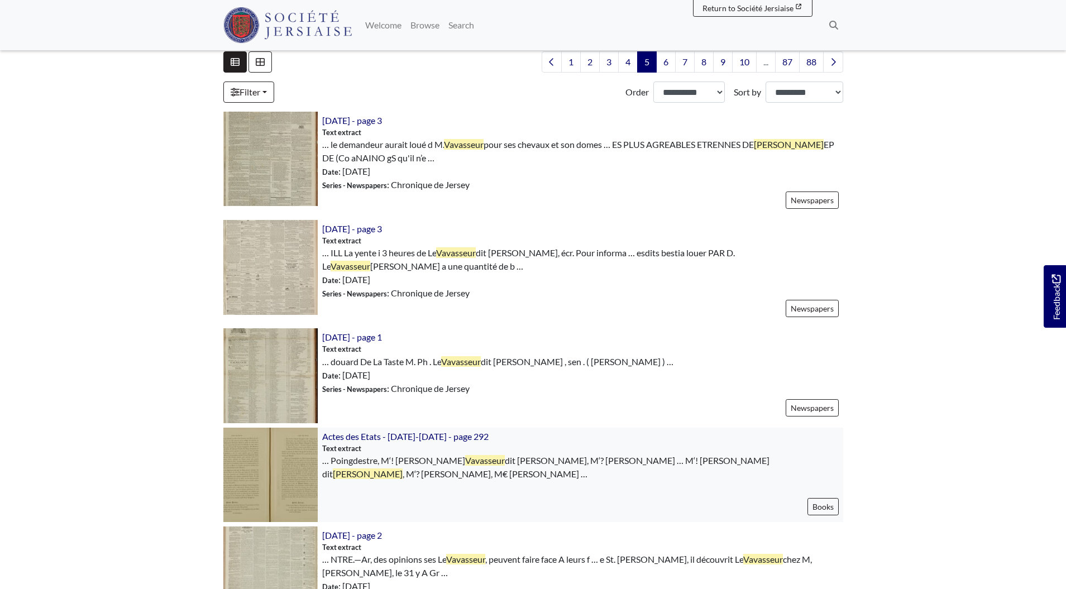
scroll to position [328, 0]
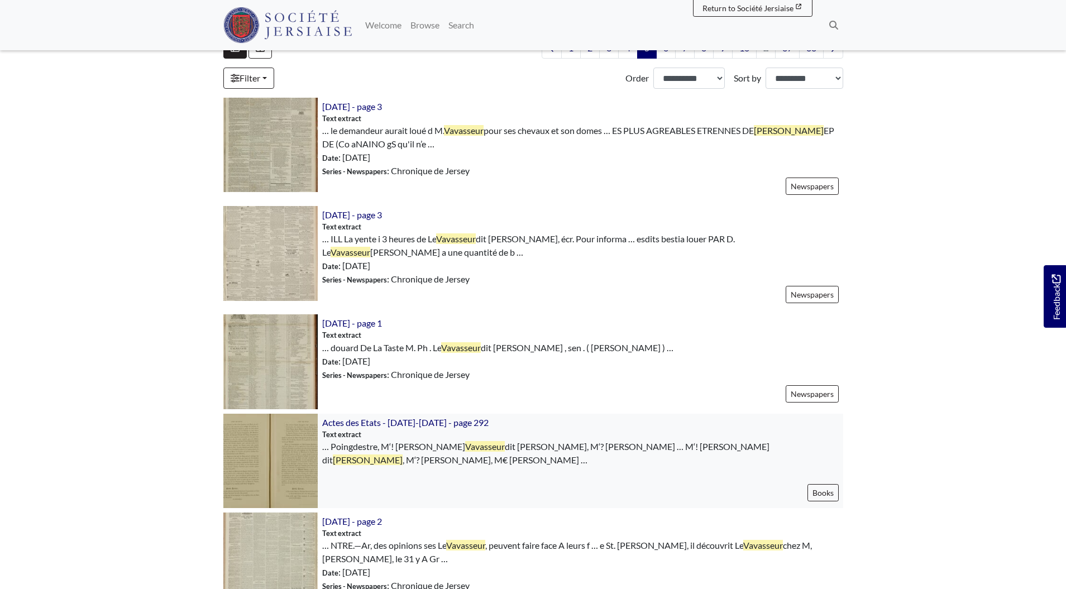
click at [268, 450] on img at bounding box center [270, 461] width 94 height 94
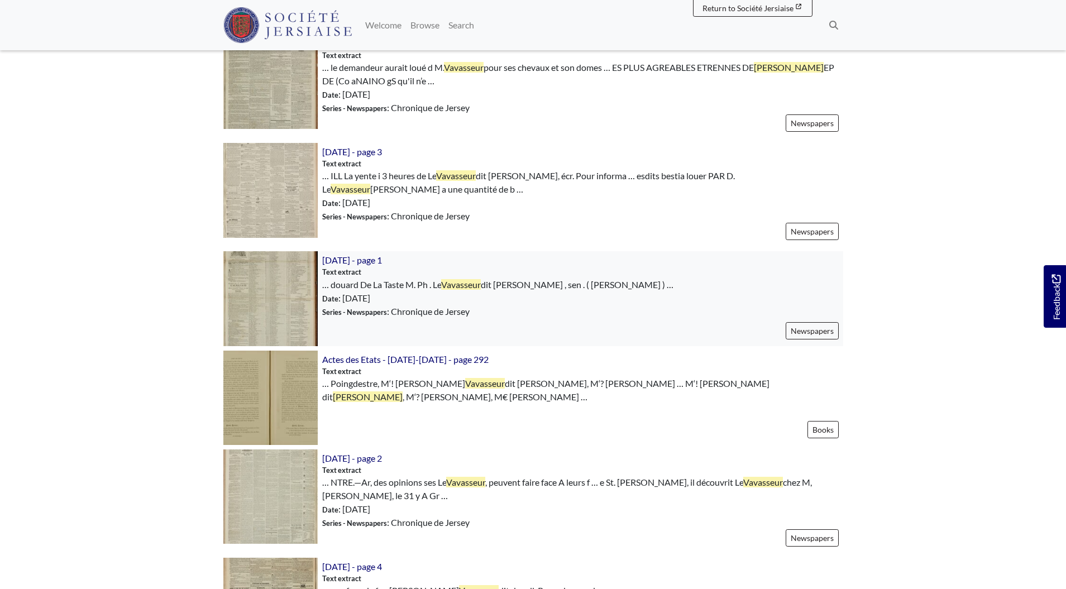
scroll to position [449, 0]
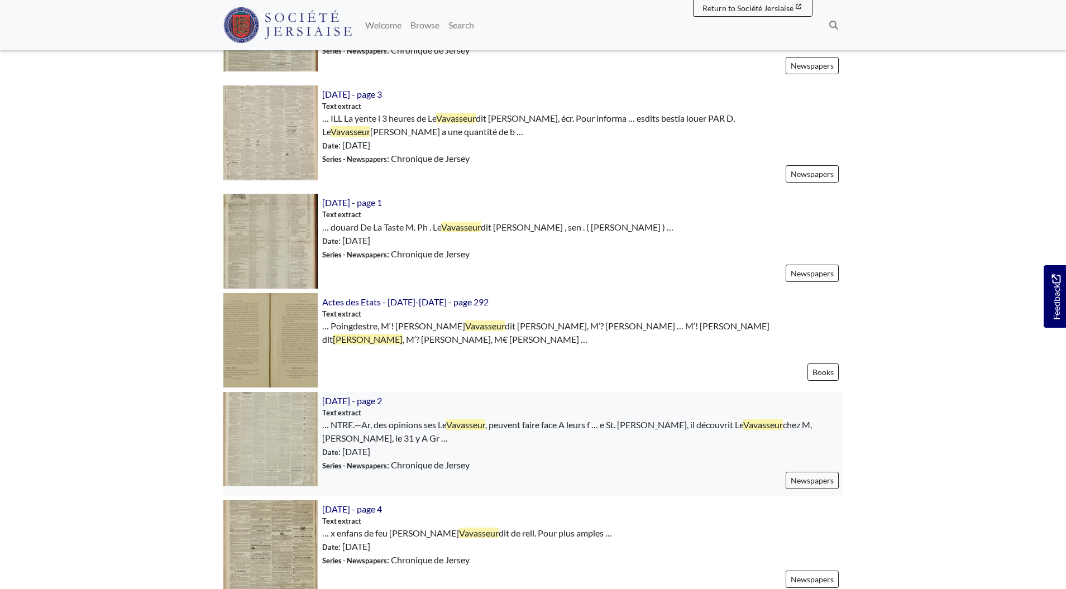
click at [251, 441] on img at bounding box center [270, 439] width 94 height 94
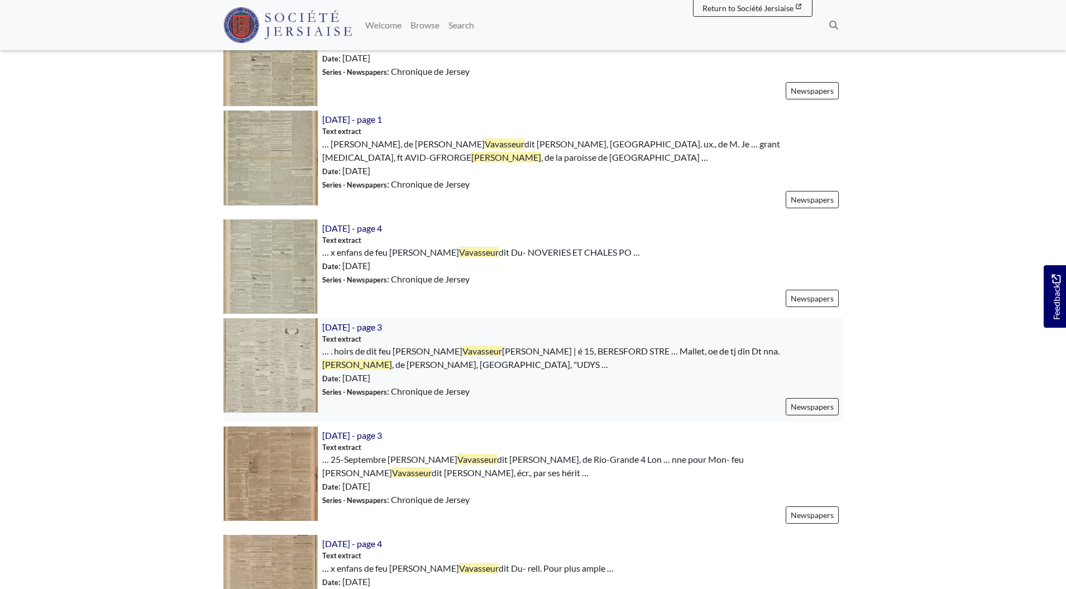
scroll to position [977, 0]
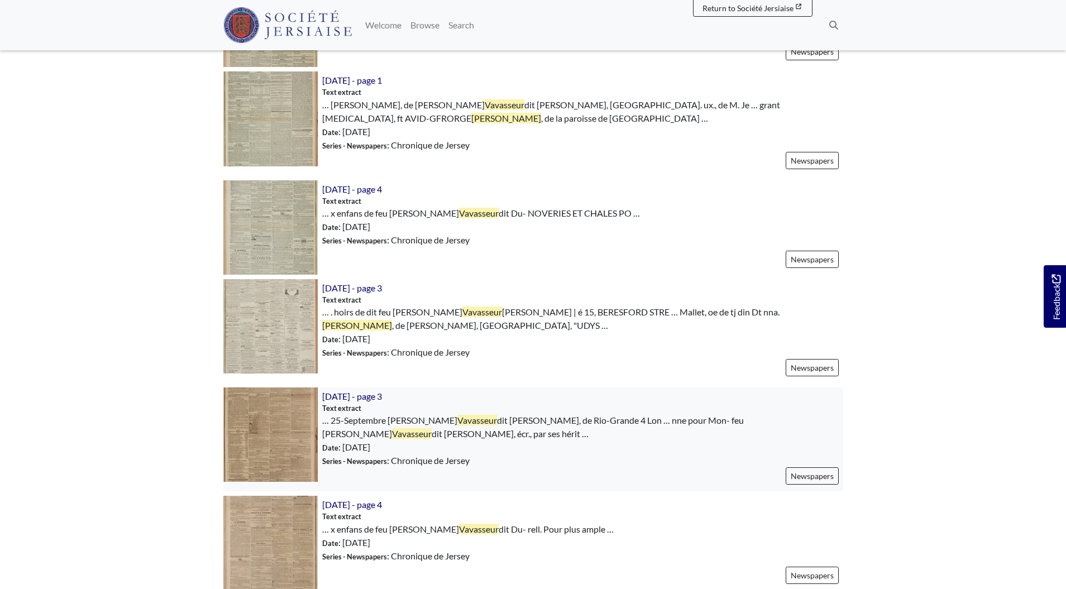
click at [293, 435] on img at bounding box center [270, 435] width 94 height 94
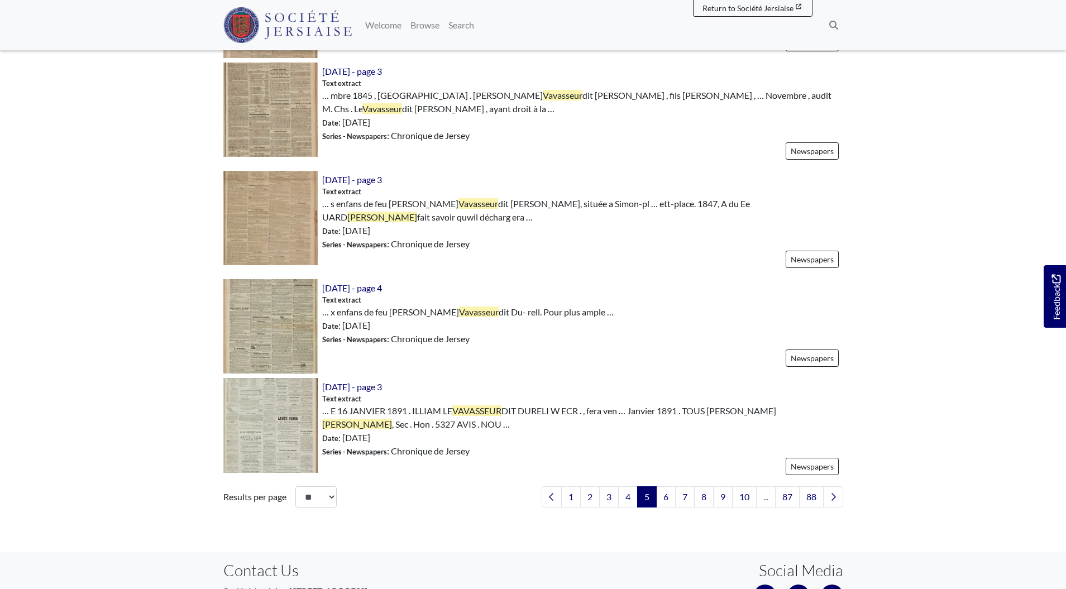
scroll to position [1517, 0]
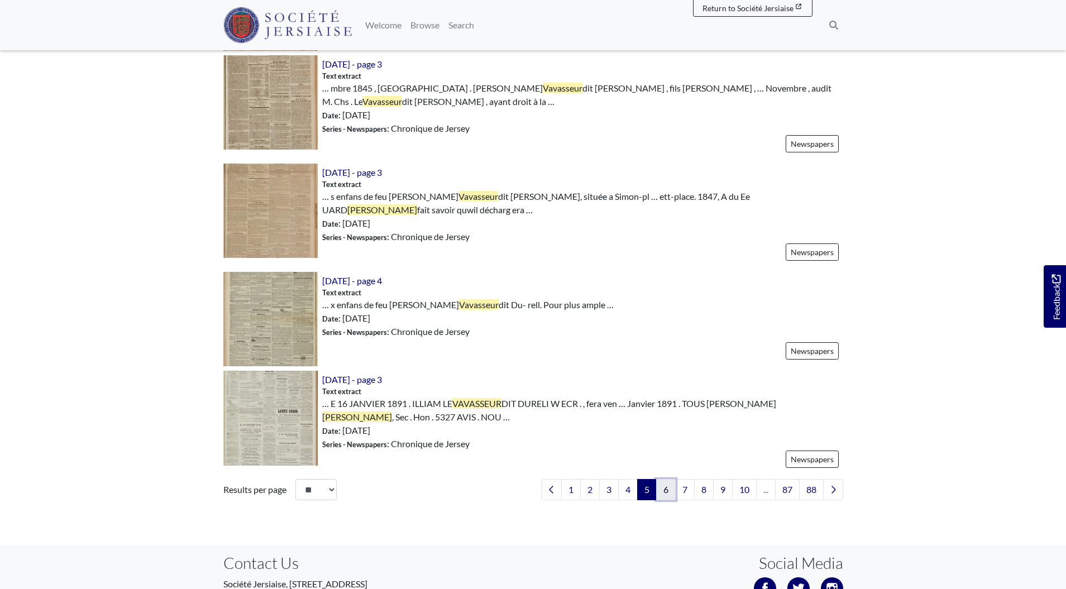
click at [658, 498] on link "6" at bounding box center [666, 489] width 20 height 21
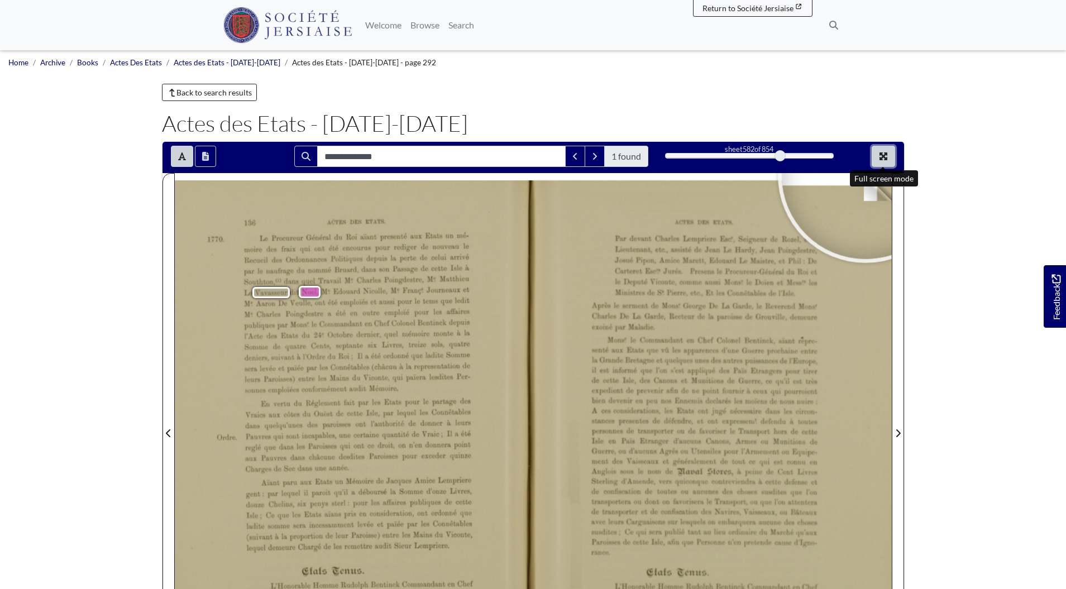
click at [887, 154] on icon "Full screen mode" at bounding box center [883, 156] width 9 height 9
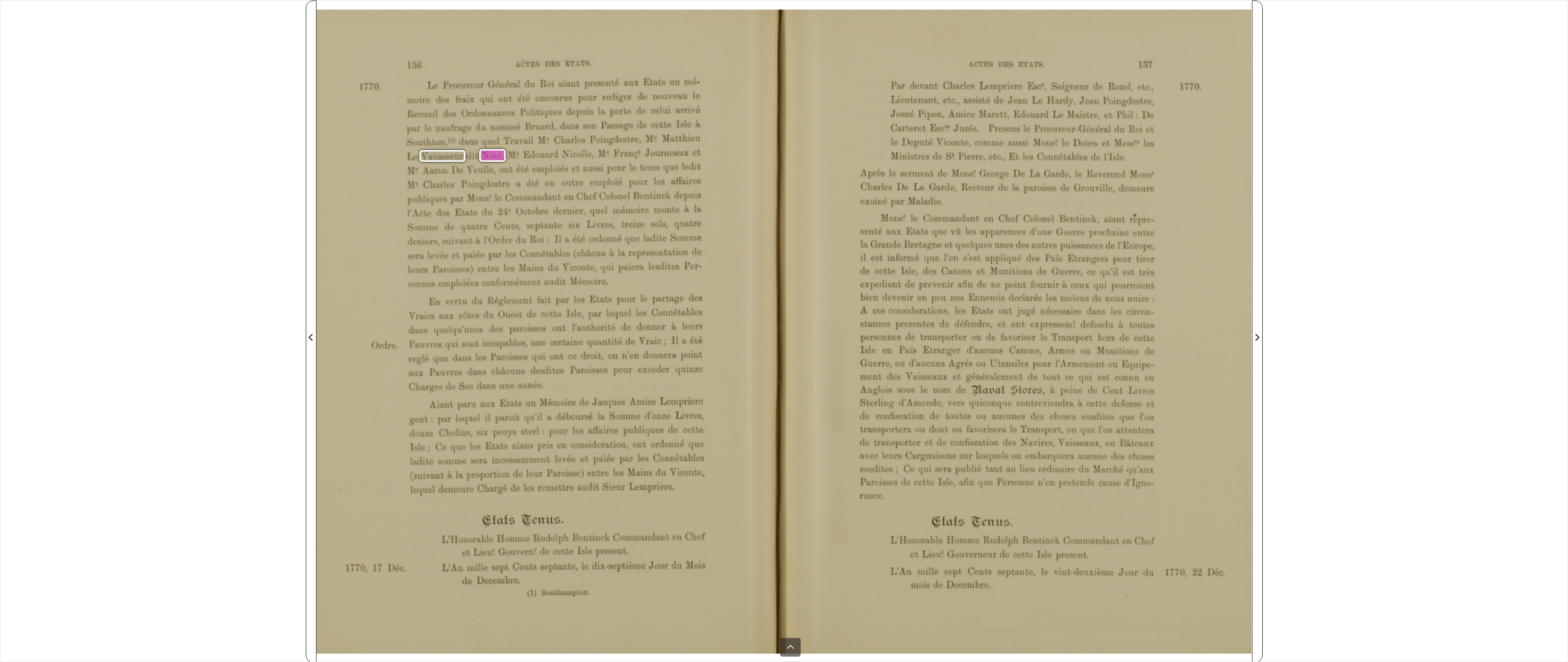
click at [217, 320] on div "**********" at bounding box center [784, 331] width 1568 height 662
click at [212, 175] on div "**********" at bounding box center [784, 331] width 1568 height 662
click at [57, 27] on div "**********" at bounding box center [784, 331] width 1568 height 662
click at [787, 517] on icon at bounding box center [790, 647] width 8 height 8
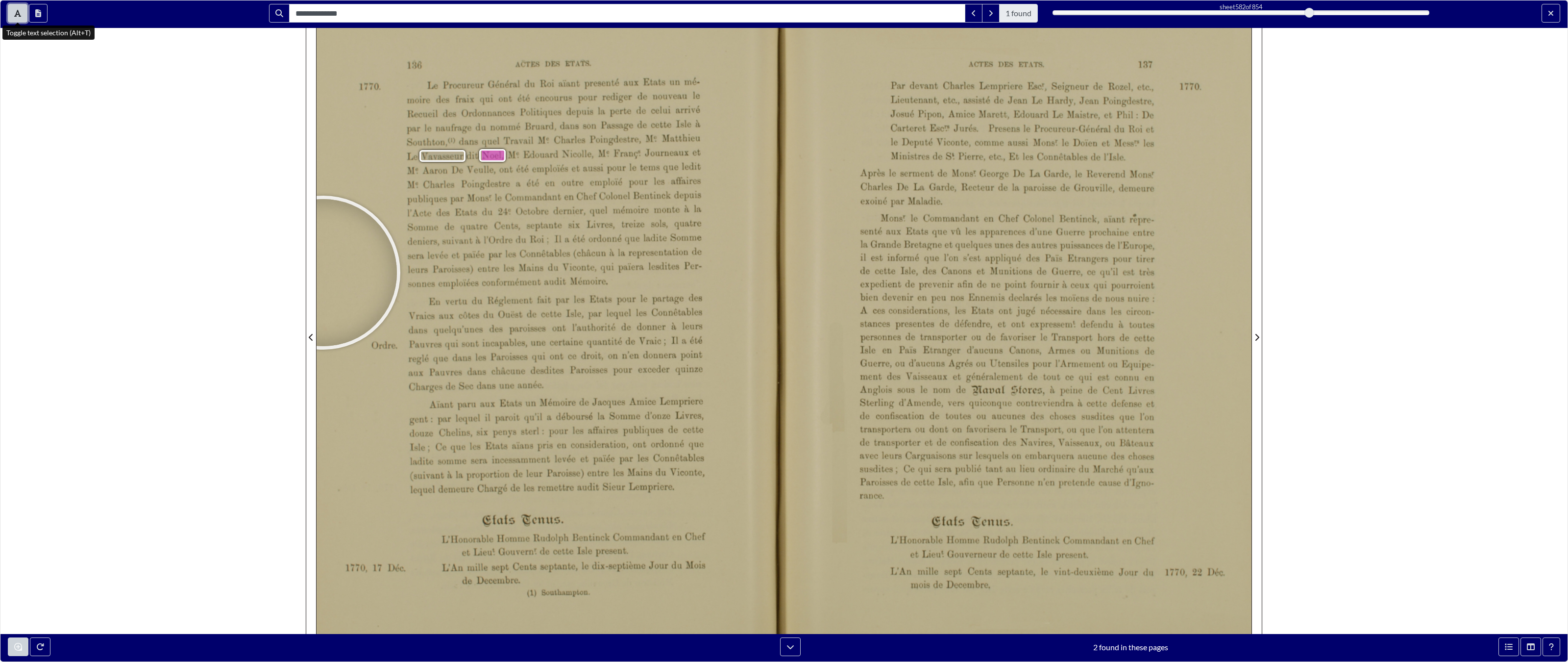
click at [18, 11] on icon "Toggle text selection (Alt+T)" at bounding box center [18, 13] width 7 height 7
drag, startPoint x: 227, startPoint y: 133, endPoint x: 209, endPoint y: 202, distance: 71.3
click at [227, 133] on div "**********" at bounding box center [784, 331] width 1568 height 662
click at [207, 342] on div "**********" at bounding box center [784, 331] width 1568 height 662
click at [181, 387] on div "**********" at bounding box center [784, 331] width 1568 height 662
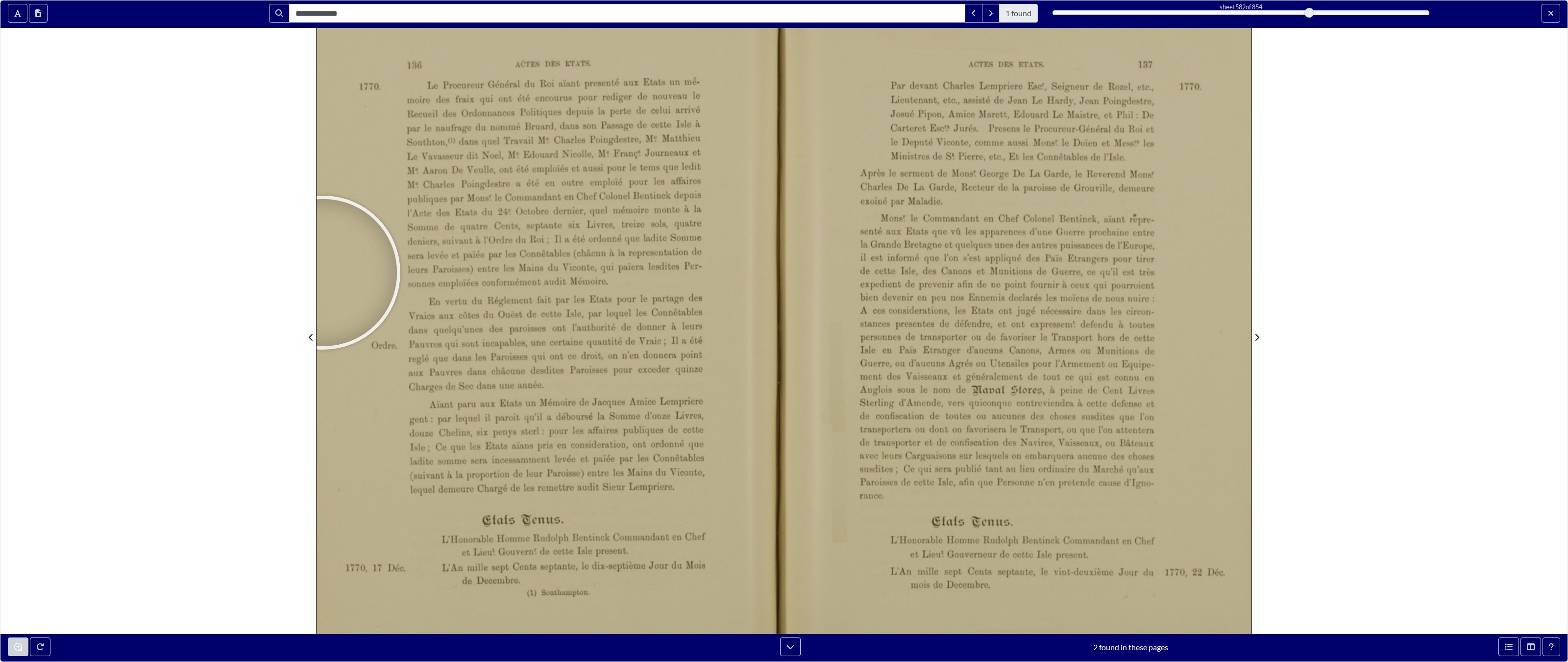
click at [252, 517] on div "**********" at bounding box center [784, 331] width 1568 height 662
click at [935, 11] on button "Next Match" at bounding box center [991, 12] width 18 height 18
click at [786, 18] on input "**********" at bounding box center [627, 12] width 677 height 18
click at [786, 18] on input "**********" at bounding box center [627, 12] width 677 height 18
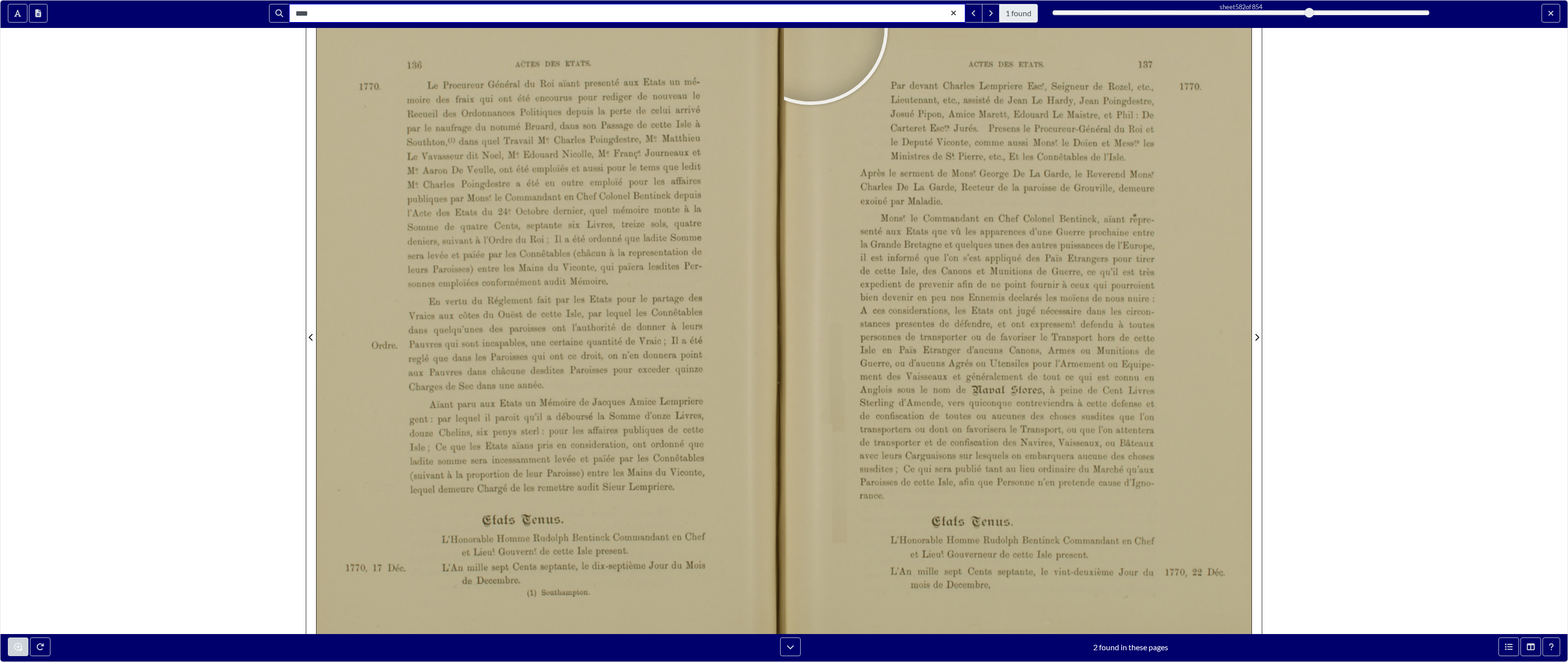
type input "****"
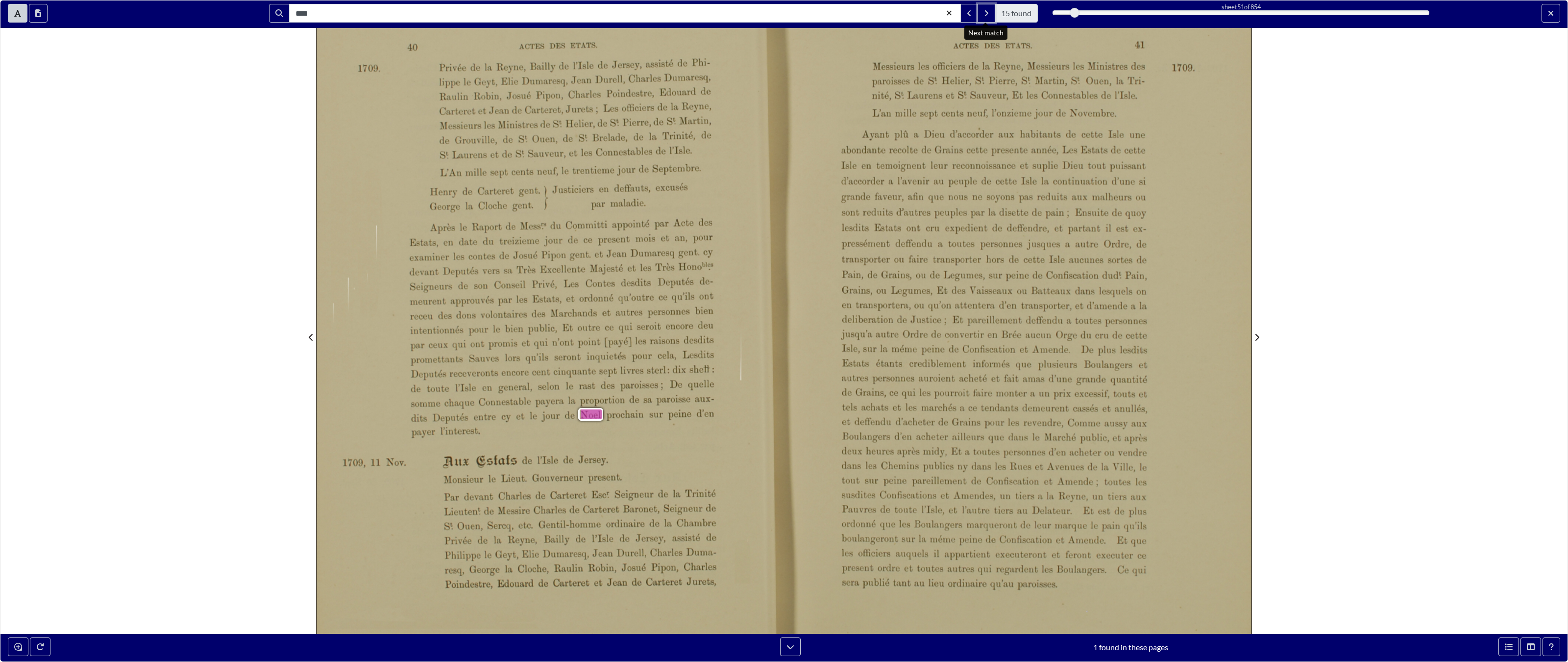
click at [935, 8] on button "Next Match" at bounding box center [986, 12] width 18 height 18
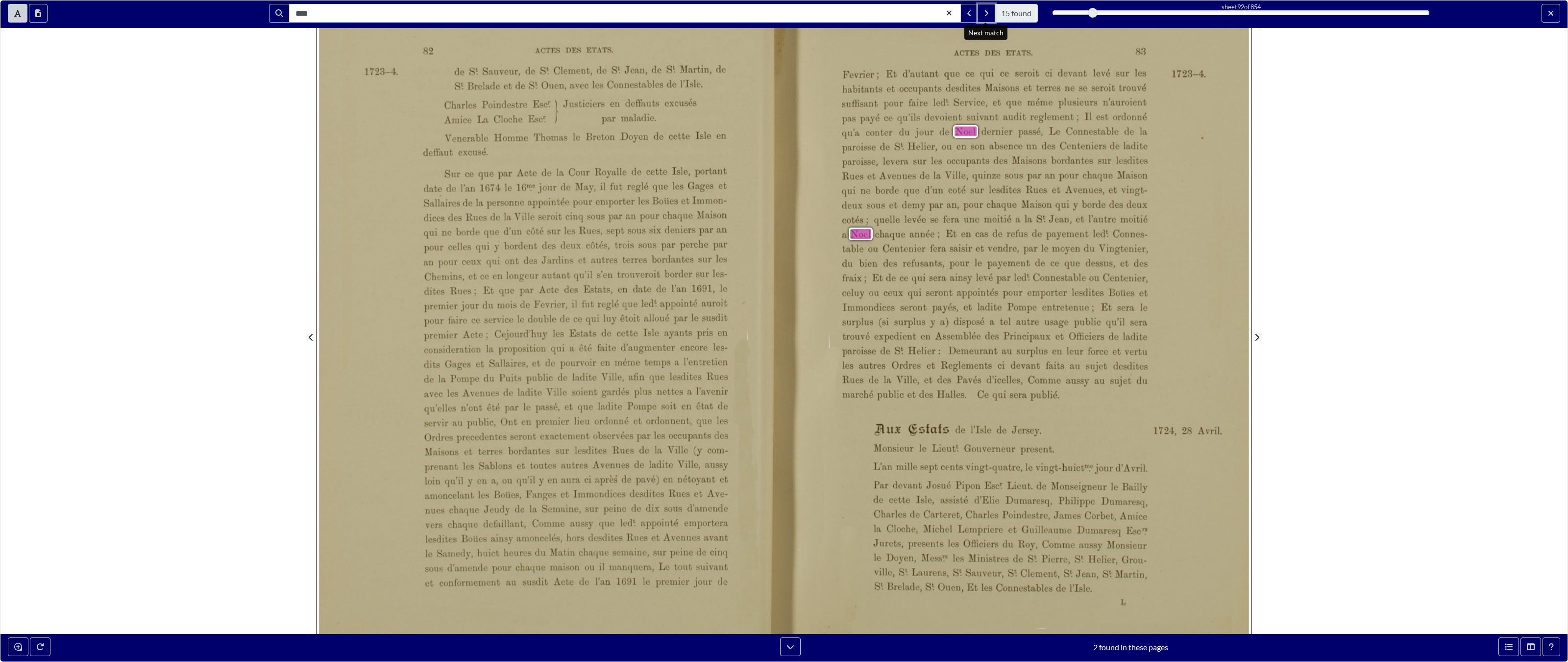
drag, startPoint x: 989, startPoint y: 11, endPoint x: 989, endPoint y: 615, distance: 604.0
click at [935, 11] on button "Next Match" at bounding box center [986, 12] width 18 height 18
click at [935, 11] on icon "Next Match" at bounding box center [987, 13] width 4 height 6
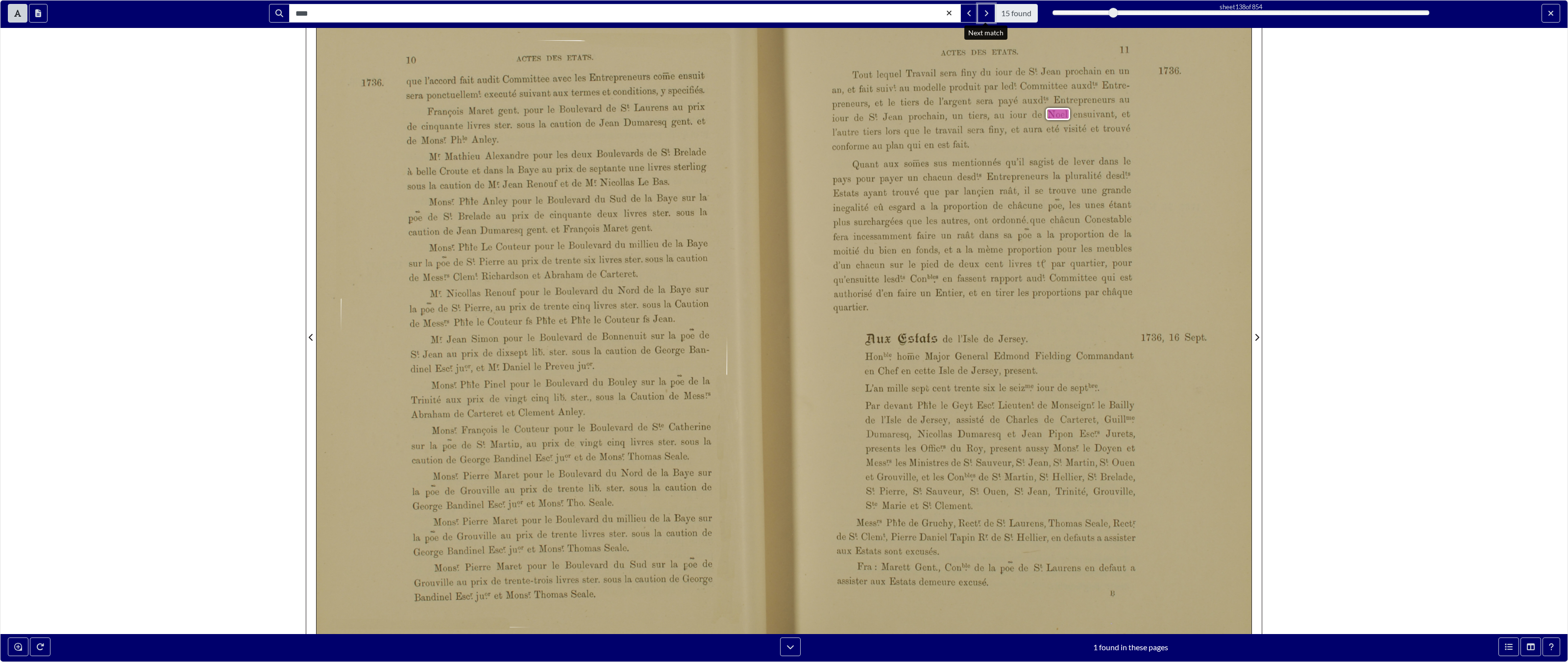
drag, startPoint x: 984, startPoint y: 11, endPoint x: 984, endPoint y: 615, distance: 604.0
click at [935, 11] on icon "Next Match" at bounding box center [987, 13] width 4 height 6
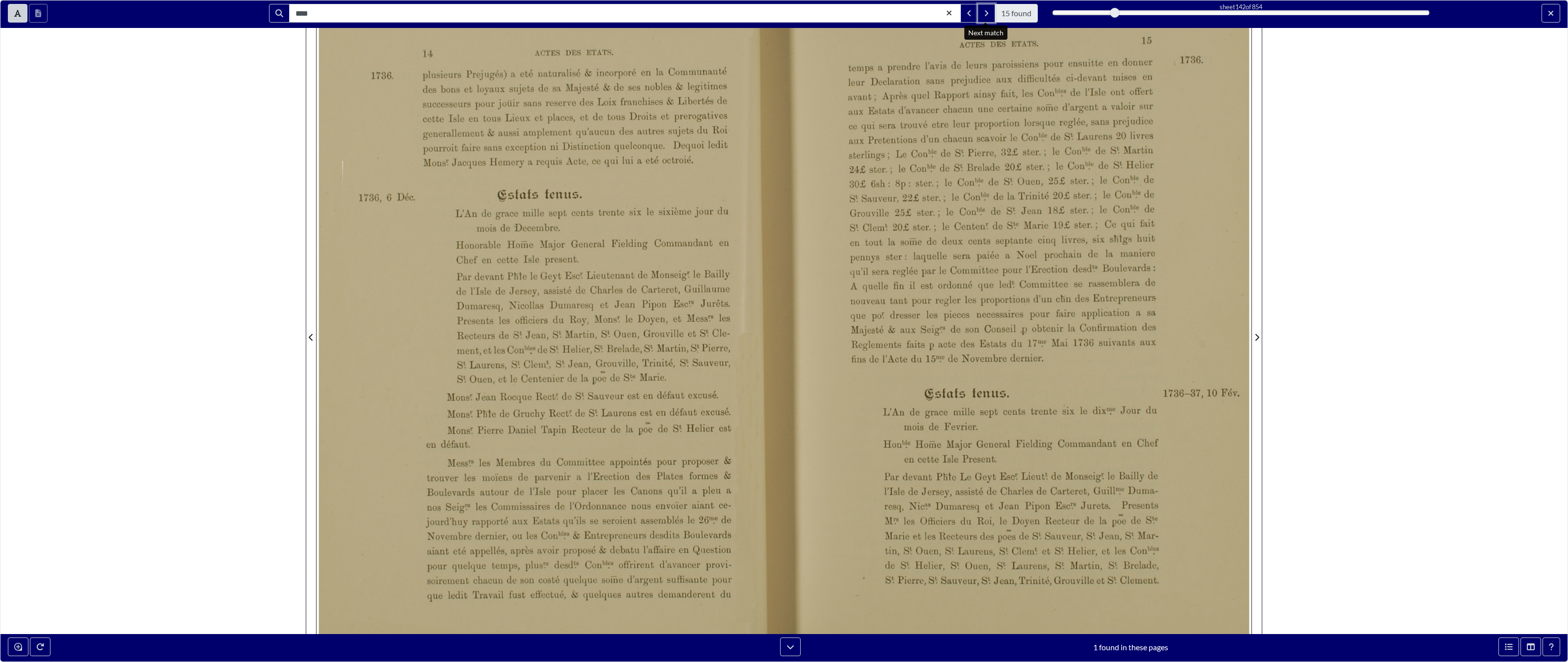
click at [935, 11] on icon "Next Match" at bounding box center [987, 13] width 4 height 6
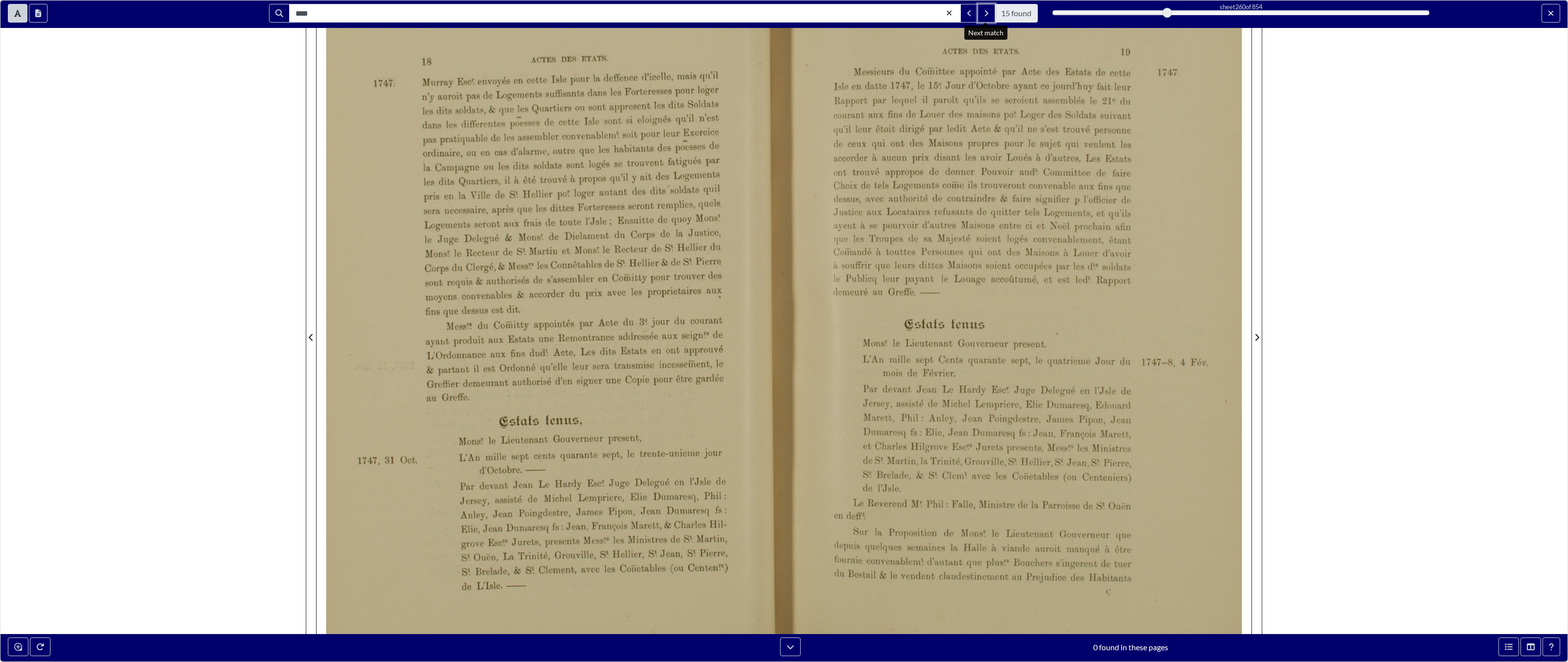
click at [935, 11] on icon "Next Match" at bounding box center [987, 13] width 4 height 6
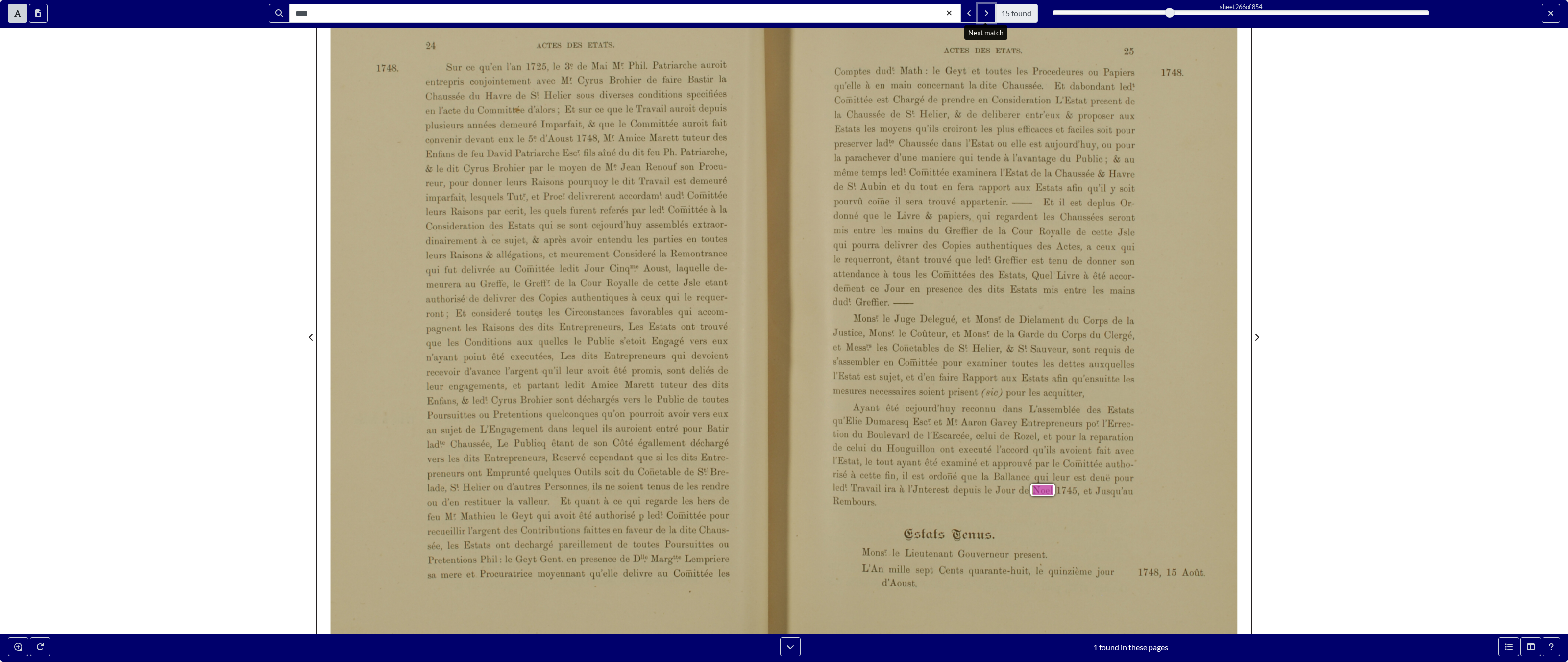
click at [935, 11] on icon "Next Match" at bounding box center [987, 13] width 4 height 6
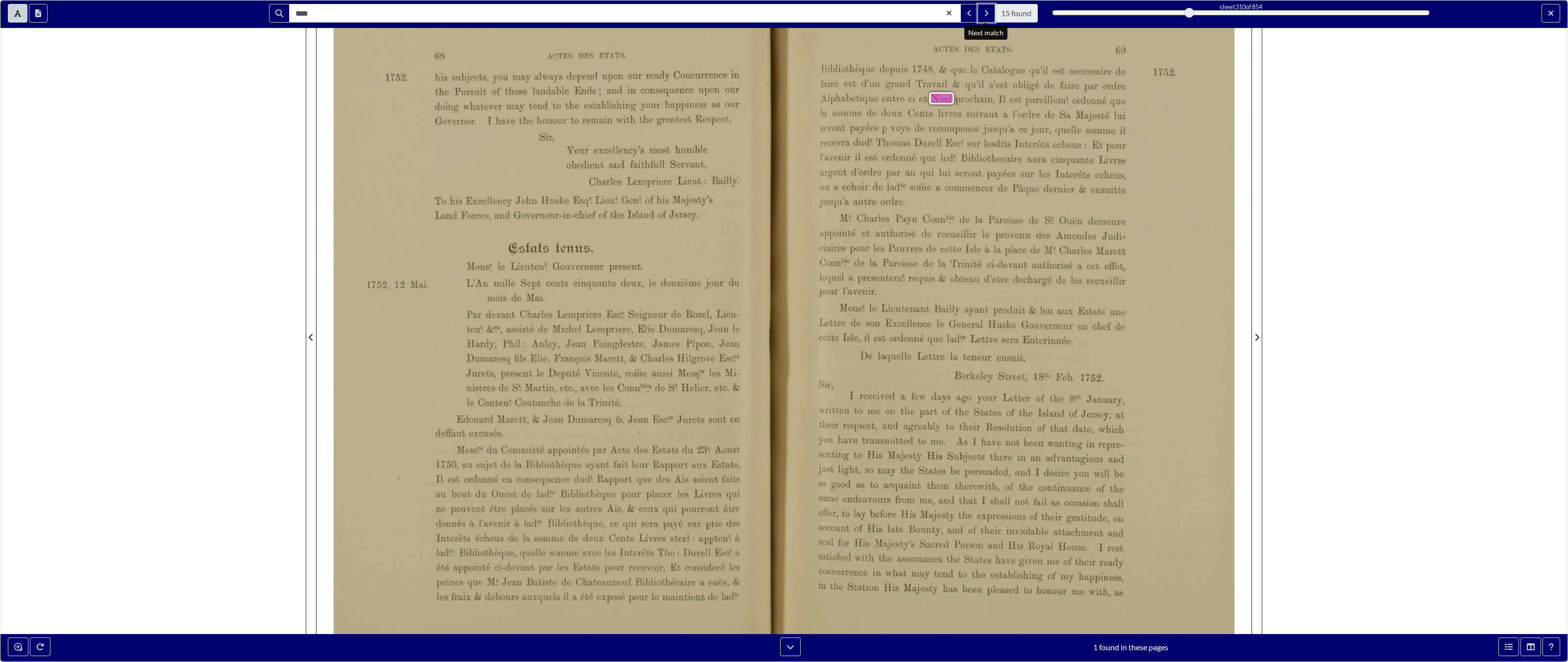
drag, startPoint x: 984, startPoint y: 11, endPoint x: 984, endPoint y: 615, distance: 604.0
click at [935, 11] on icon "Next Match" at bounding box center [986, 13] width 5 height 8
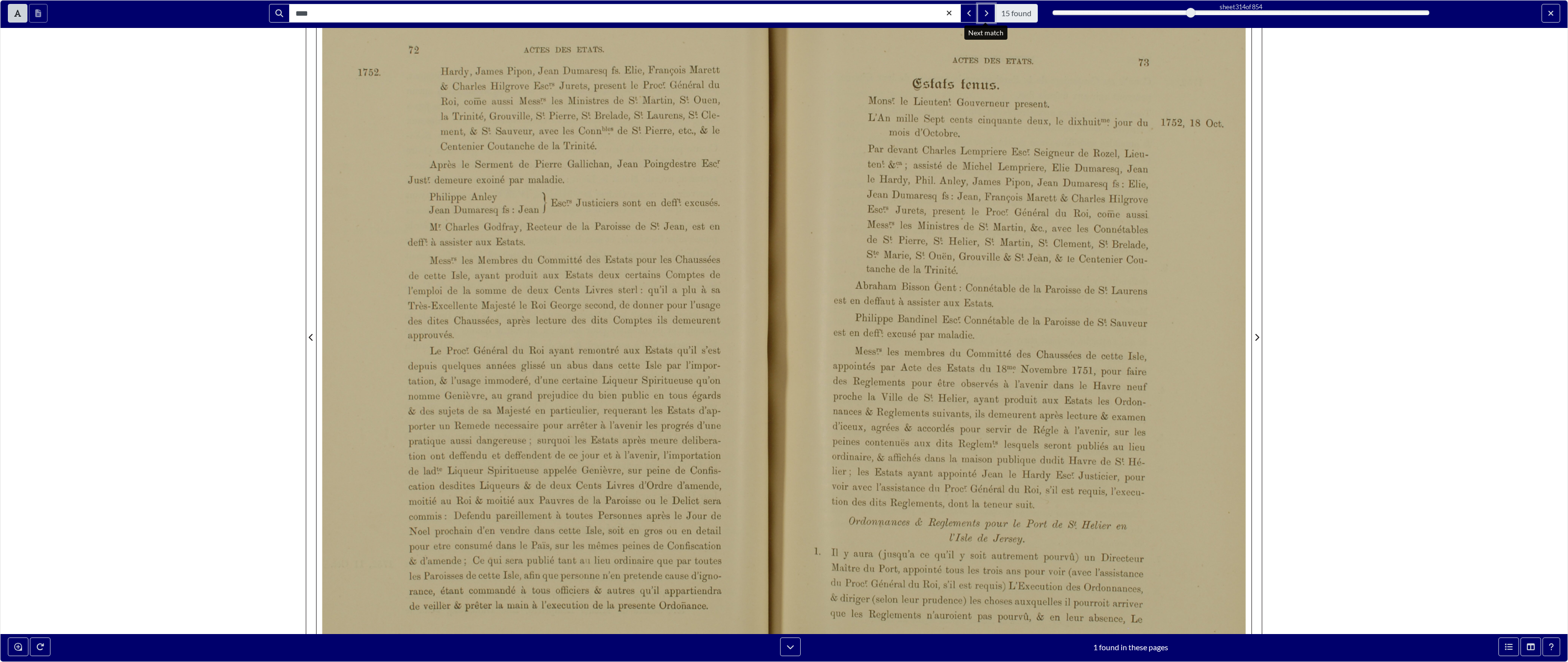
click at [935, 11] on icon "Next Match" at bounding box center [986, 13] width 5 height 8
drag, startPoint x: 984, startPoint y: 10, endPoint x: 984, endPoint y: 615, distance: 605.0
click at [935, 10] on icon "Next Match" at bounding box center [986, 13] width 5 height 8
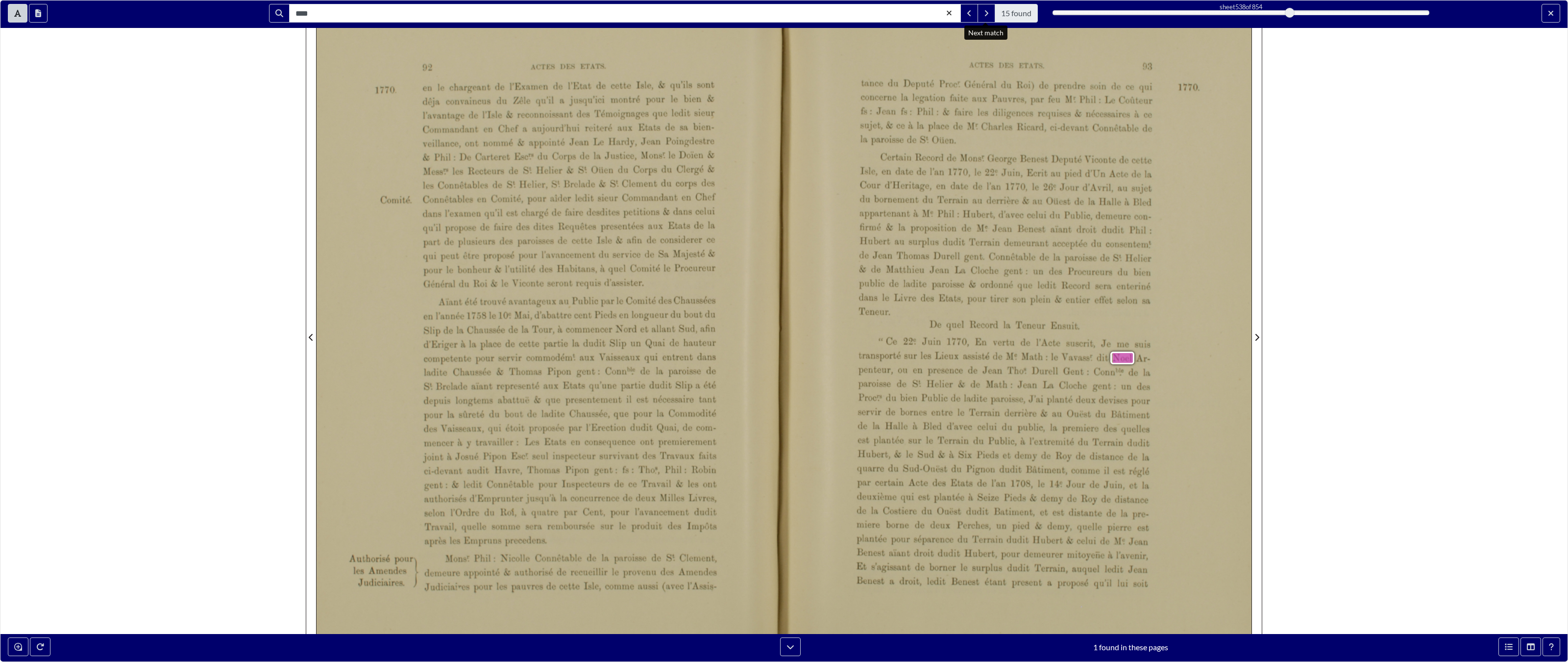
click at [935, 354] on div ".\crrs DES ETATS. 93 tance du Doputé Proof Général du Roi) de prendre soin de c…" at bounding box center [784, 335] width 935 height 653
click at [935, 391] on div ""Ce 22°. Juin 1770, En vertu de l'Acte suscrit, Je me suis transporté sur les L…" at bounding box center [1003, 463] width 294 height 252
drag, startPoint x: 18, startPoint y: 13, endPoint x: 18, endPoint y: 619, distance: 606.0
click at [18, 13] on icon "Toggle text selection (Alt+T)" at bounding box center [18, 13] width 7 height 7
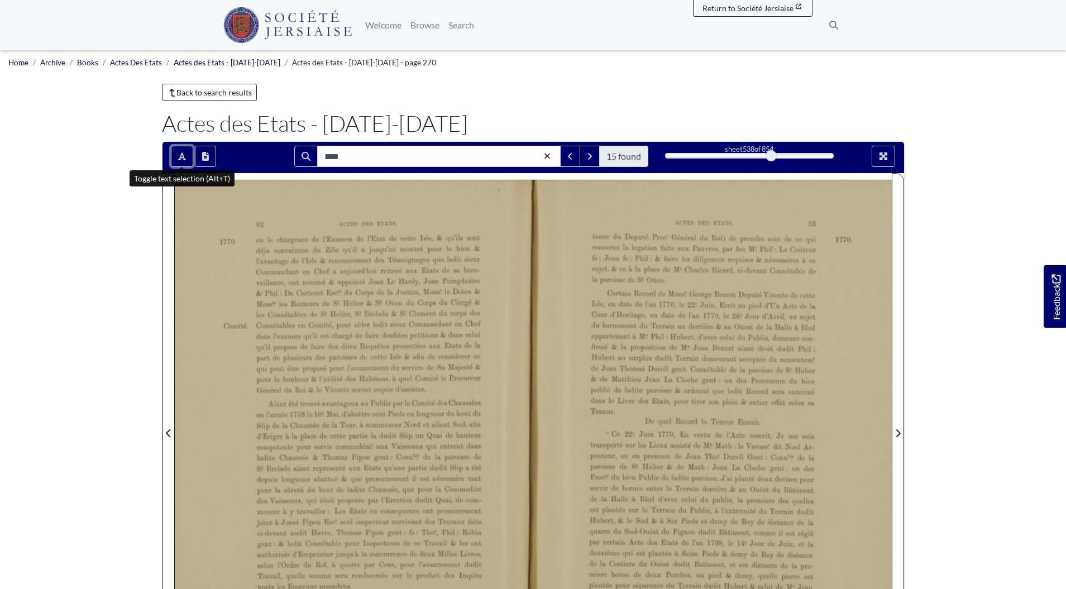
scroll to position [61, 0]
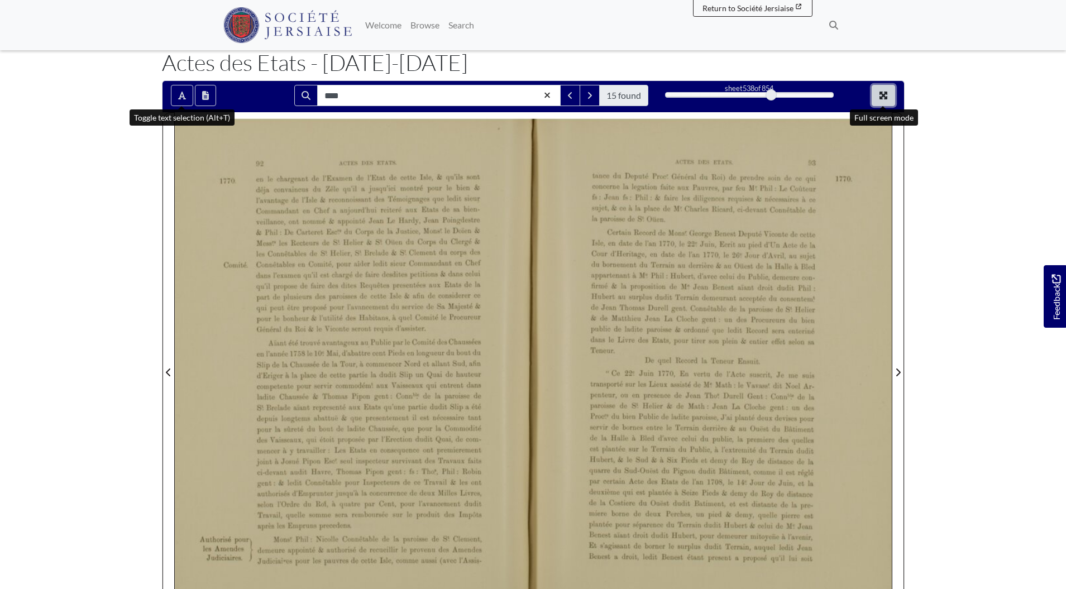
click at [876, 92] on button "Full screen mode" at bounding box center [883, 95] width 23 height 21
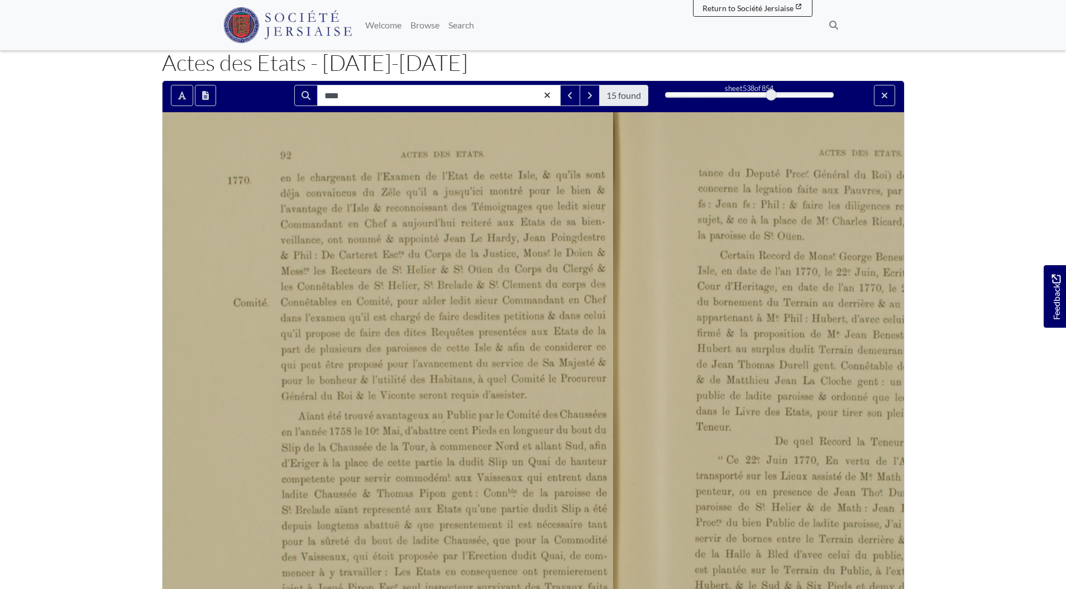
scroll to position [0, 0]
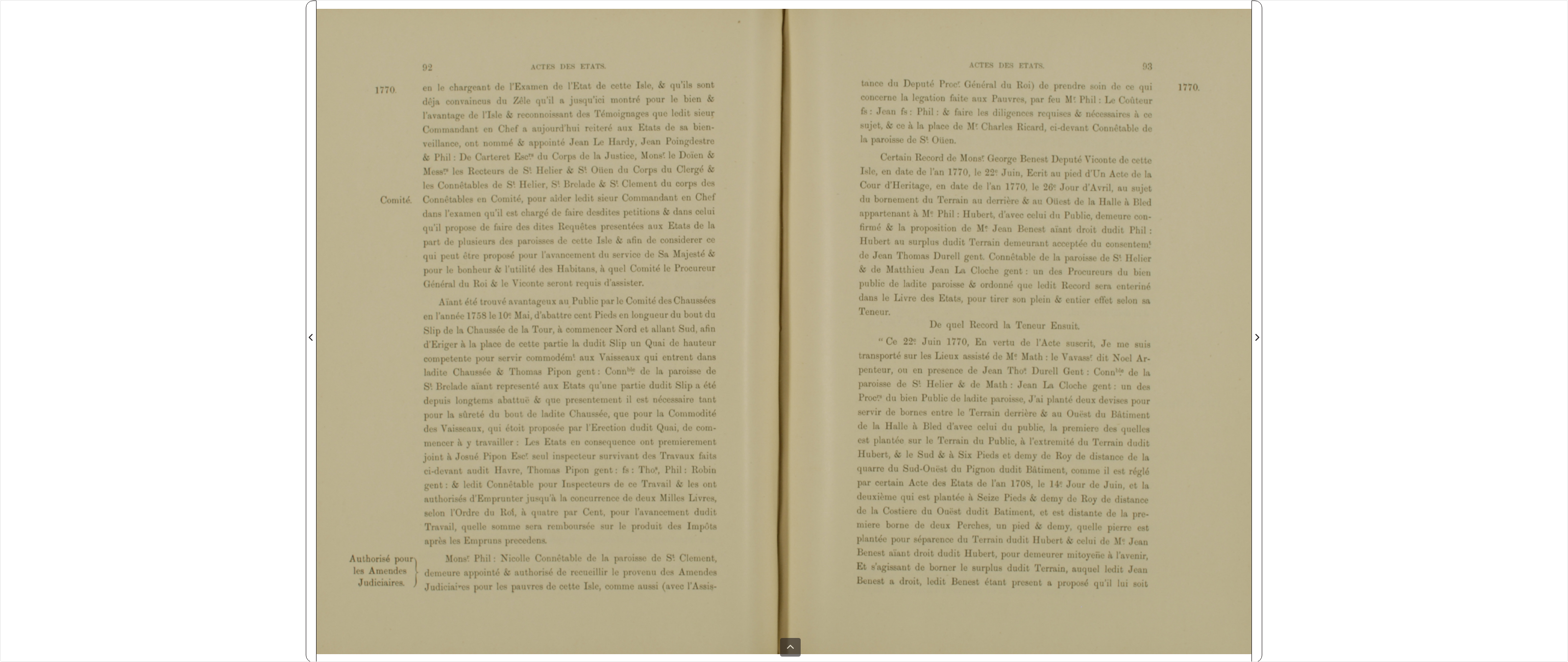
click at [469, 66] on div at bounding box center [550, 332] width 468 height 662
click at [274, 244] on div "**** 15 found sheet 538 of 854 538 *** The metadata has moved. You can now acce…" at bounding box center [784, 331] width 1568 height 662
click at [788, 517] on icon at bounding box center [790, 647] width 8 height 8
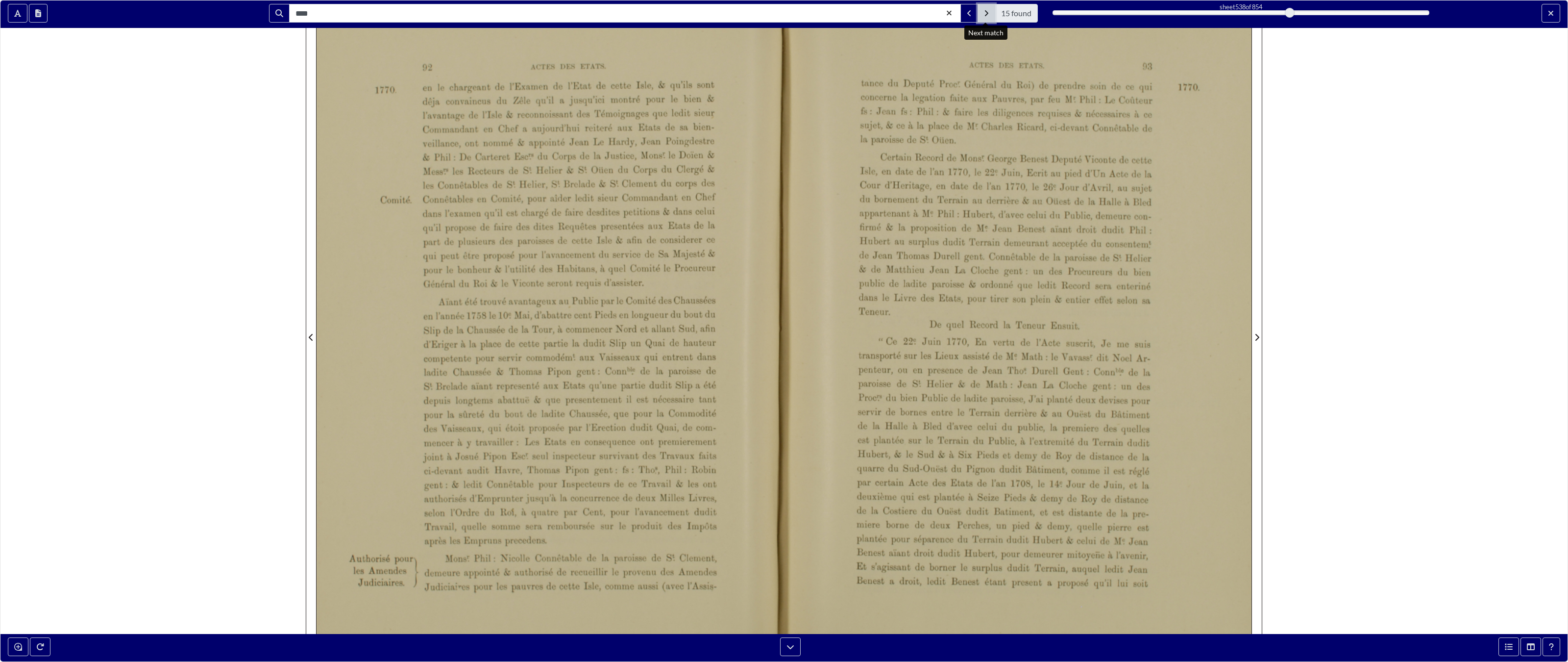
click at [935, 15] on button "Next Match" at bounding box center [986, 12] width 18 height 18
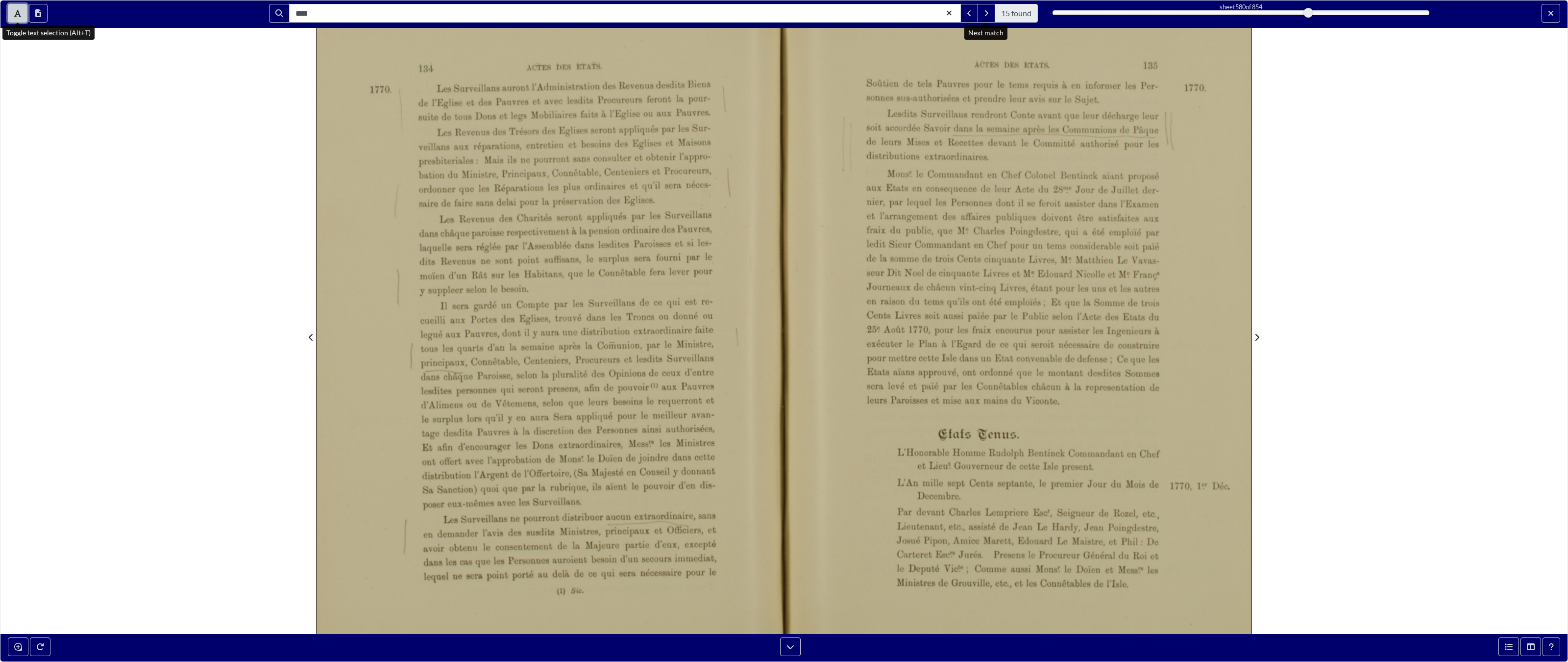
click at [11, 18] on button "Toggle text selection (Alt+T)" at bounding box center [18, 12] width 19 height 18
drag, startPoint x: 22, startPoint y: 13, endPoint x: 22, endPoint y: 619, distance: 606.0
click at [22, 13] on button "Toggle text selection (Alt+T)" at bounding box center [18, 12] width 19 height 18
click at [98, 183] on div "**** 15 found sheet 580 of 854 580 *** The metadata has moved. You can now acce…" at bounding box center [784, 331] width 1568 height 662
click at [935, 16] on button "Next Match" at bounding box center [986, 12] width 18 height 18
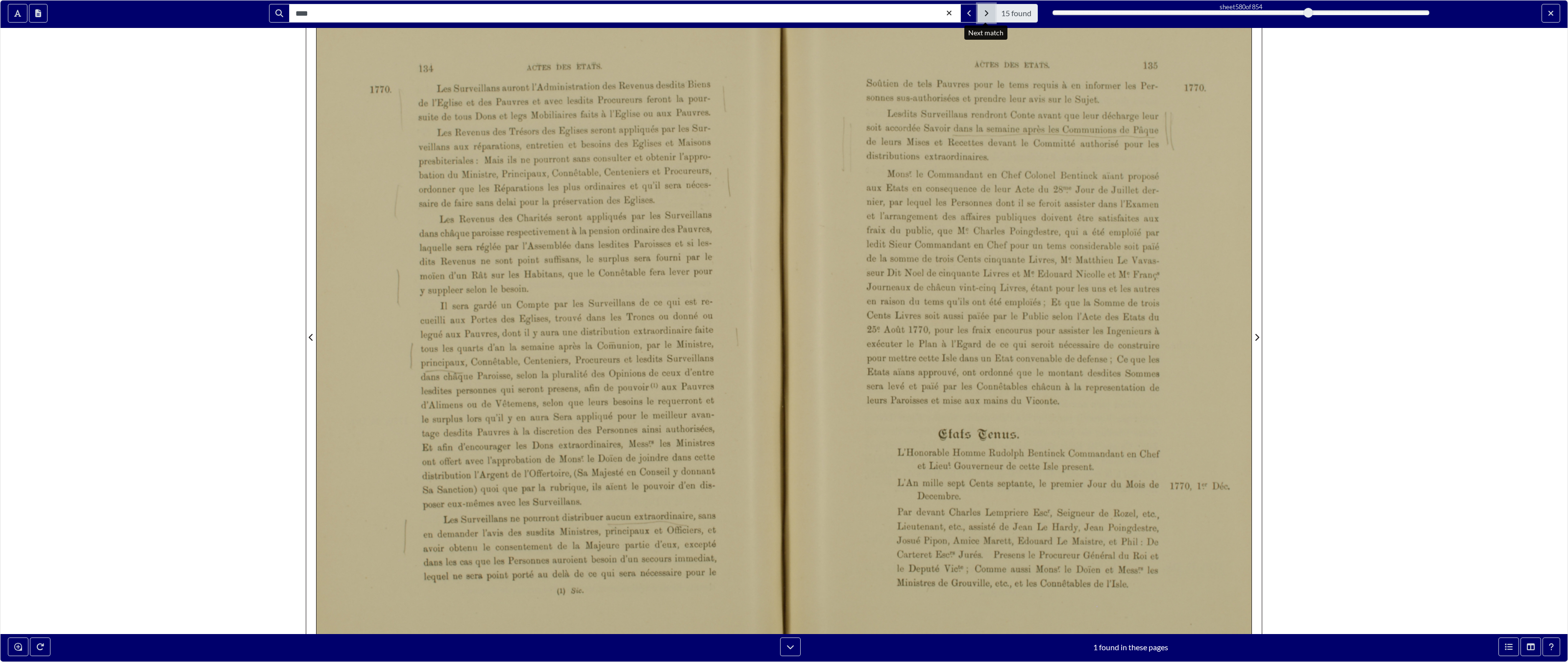
click at [935, 16] on button "Next Match" at bounding box center [986, 12] width 18 height 18
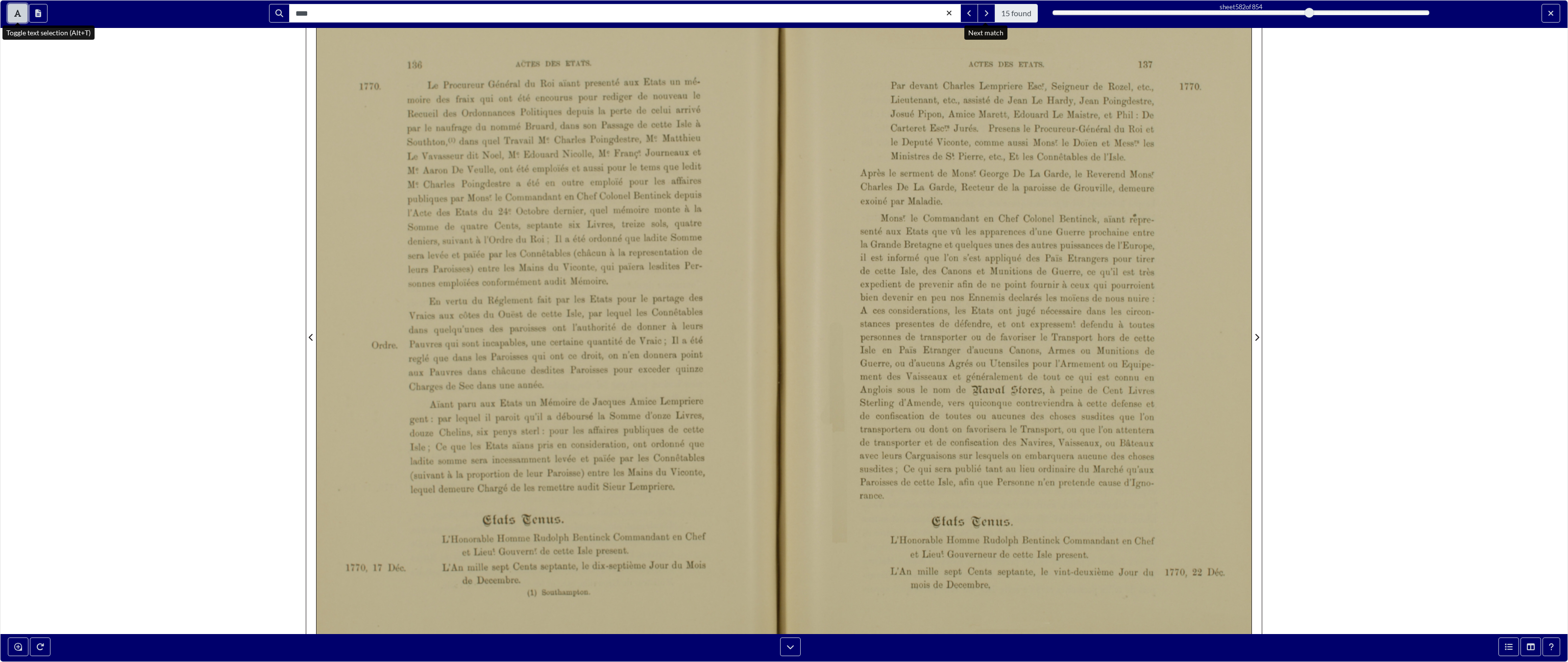
click at [16, 10] on icon "Toggle text selection (Alt+T)" at bounding box center [18, 13] width 7 height 8
drag, startPoint x: 981, startPoint y: 6, endPoint x: 998, endPoint y: 6, distance: 17.0
click at [935, 6] on span "15 found" at bounding box center [999, 12] width 77 height 18
drag, startPoint x: 989, startPoint y: 11, endPoint x: 989, endPoint y: 616, distance: 605.0
click at [935, 11] on button "Next Match" at bounding box center [986, 12] width 18 height 18
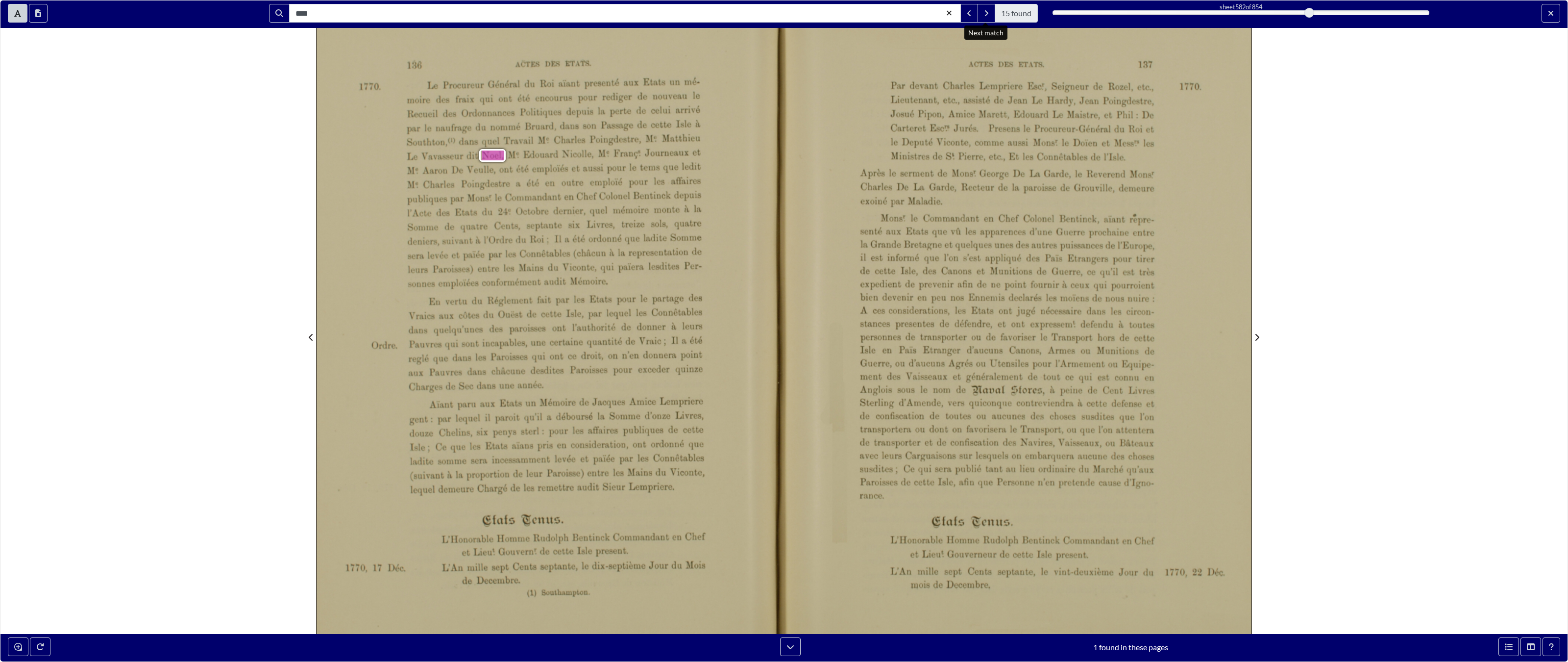
click at [935, 174] on div "Après le serment de Mons! George De La Garde, le Reverend Mons." Charles De La …" at bounding box center [1007, 188] width 294 height 39
click at [935, 15] on icon "Next Match" at bounding box center [986, 13] width 5 height 8
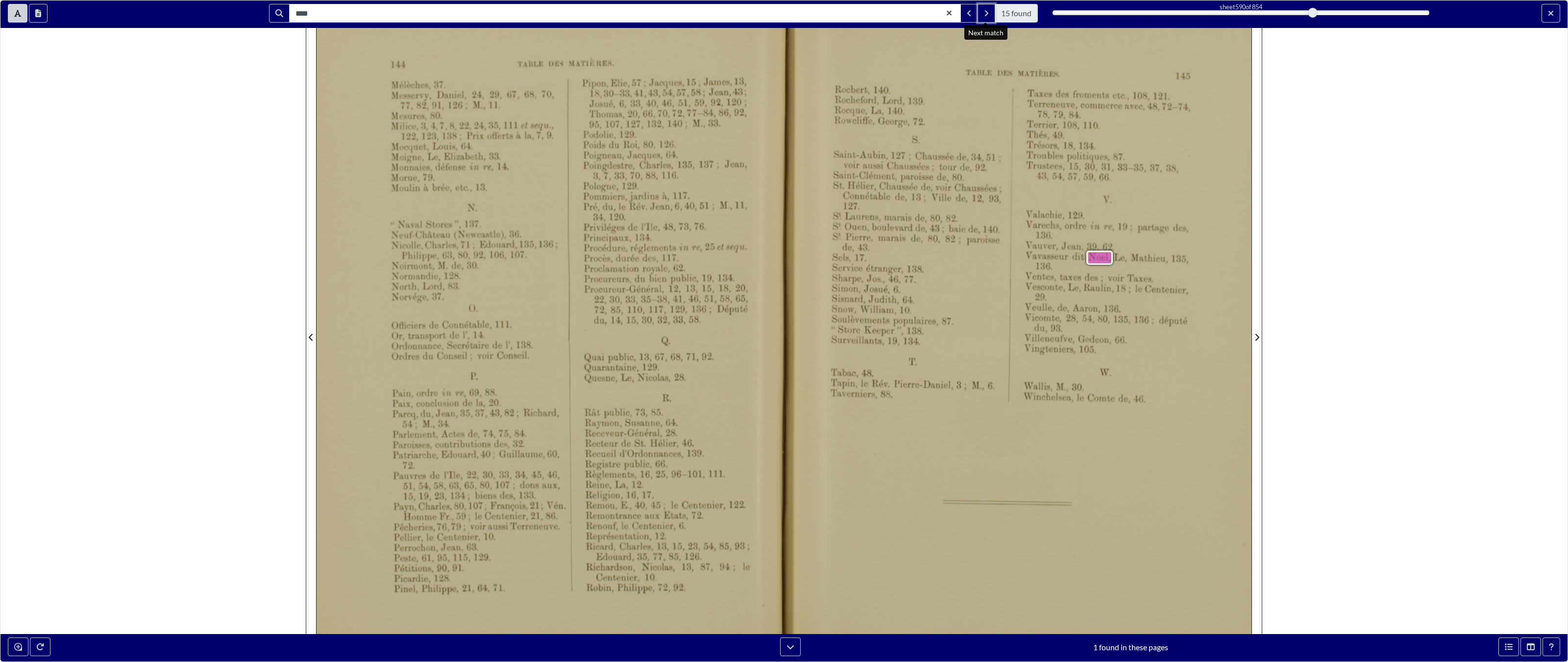
drag, startPoint x: 986, startPoint y: 14, endPoint x: 986, endPoint y: 619, distance: 605.0
click at [935, 14] on icon "Next Match" at bounding box center [987, 13] width 4 height 6
click at [935, 226] on div "**** 15 found sheet 590 of 854 590 *** The metadata has moved. You can now acce…" at bounding box center [784, 331] width 1568 height 662
click at [935, 11] on button "Exit full screen mode" at bounding box center [1550, 12] width 18 height 18
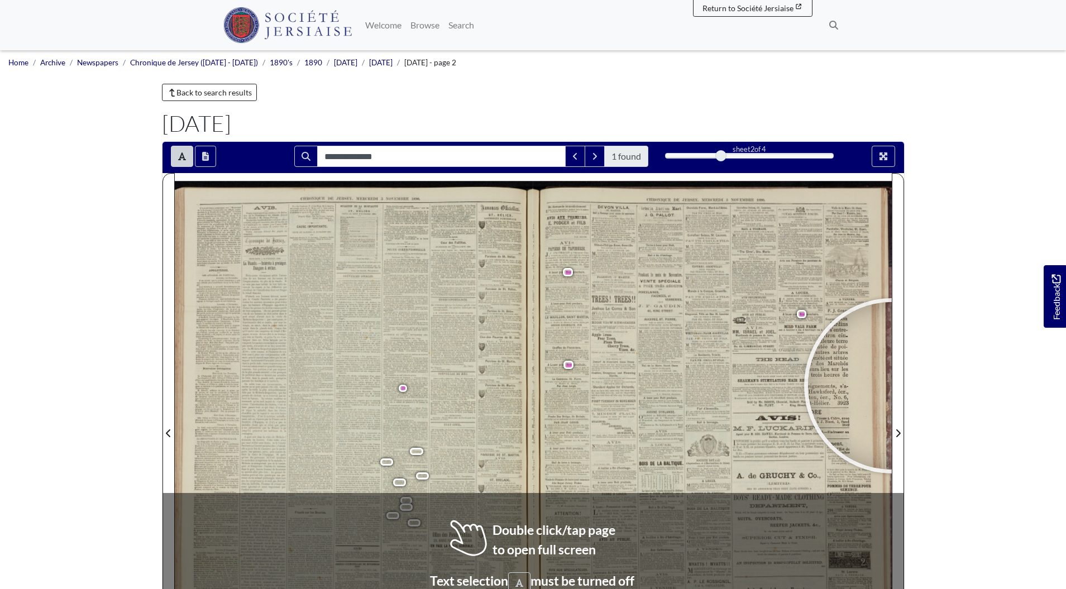
click at [969, 372] on body "Menu" at bounding box center [533, 475] width 1066 height 950
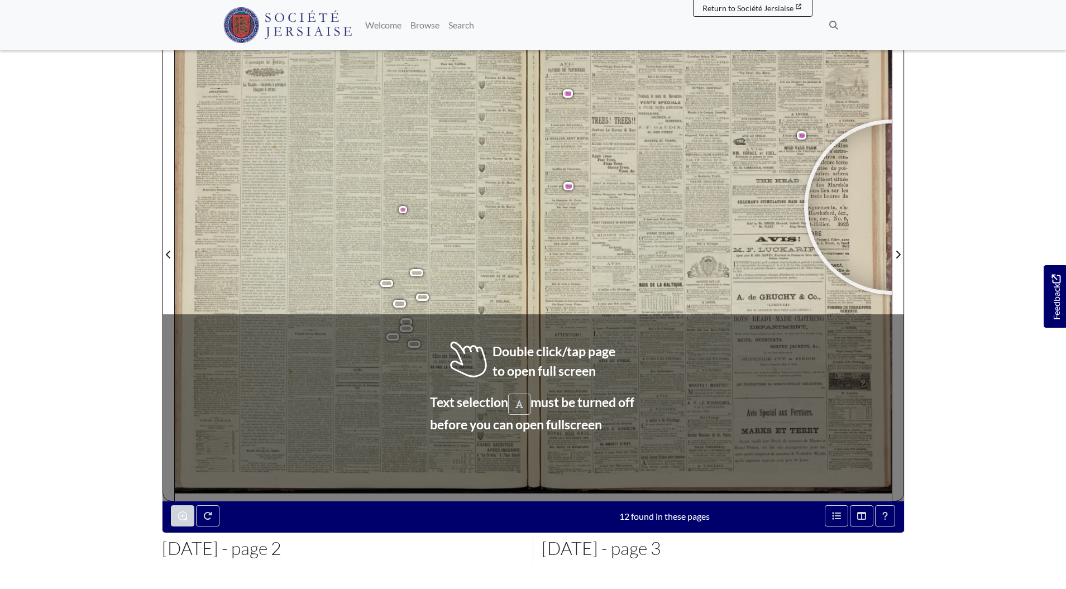
scroll to position [193, 0]
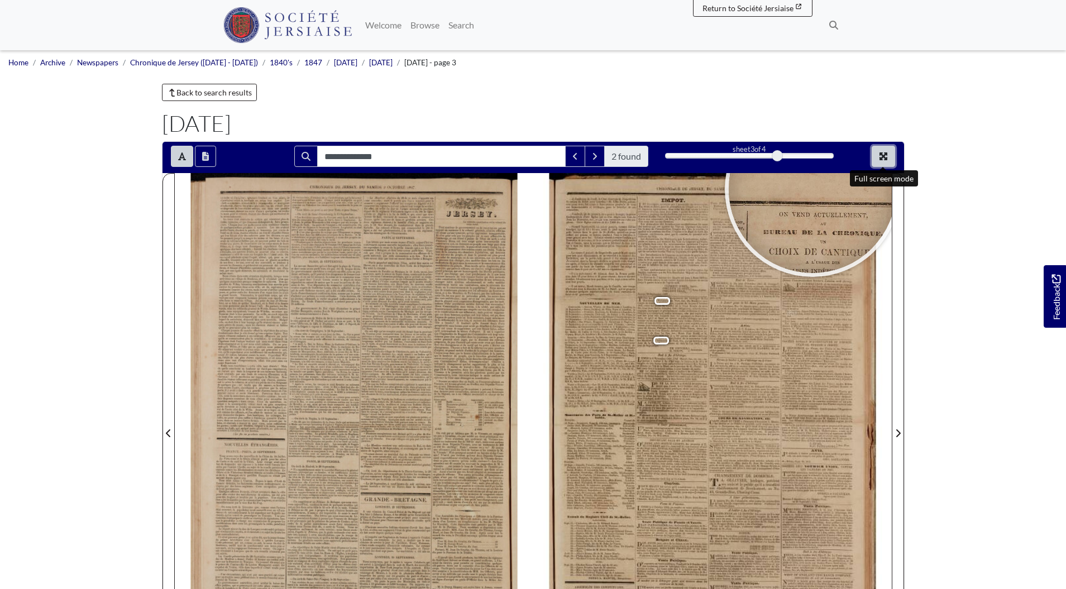
click at [882, 155] on icon "Full screen mode" at bounding box center [884, 156] width 8 height 8
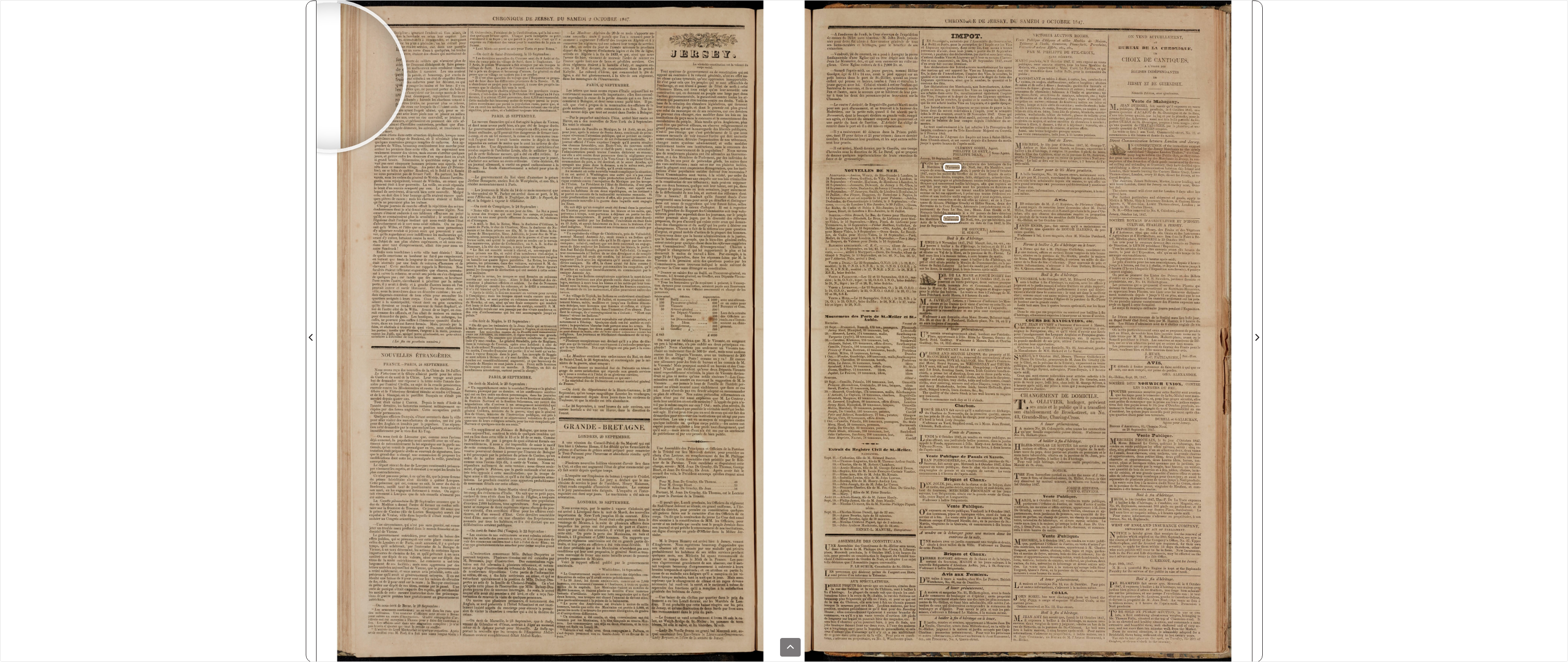
drag, startPoint x: 41, startPoint y: 106, endPoint x: 32, endPoint y: 101, distance: 10.3
click at [40, 106] on div "**********" at bounding box center [784, 331] width 1568 height 662
click at [83, 137] on div "**********" at bounding box center [784, 331] width 1568 height 662
click at [791, 517] on icon at bounding box center [790, 647] width 8 height 8
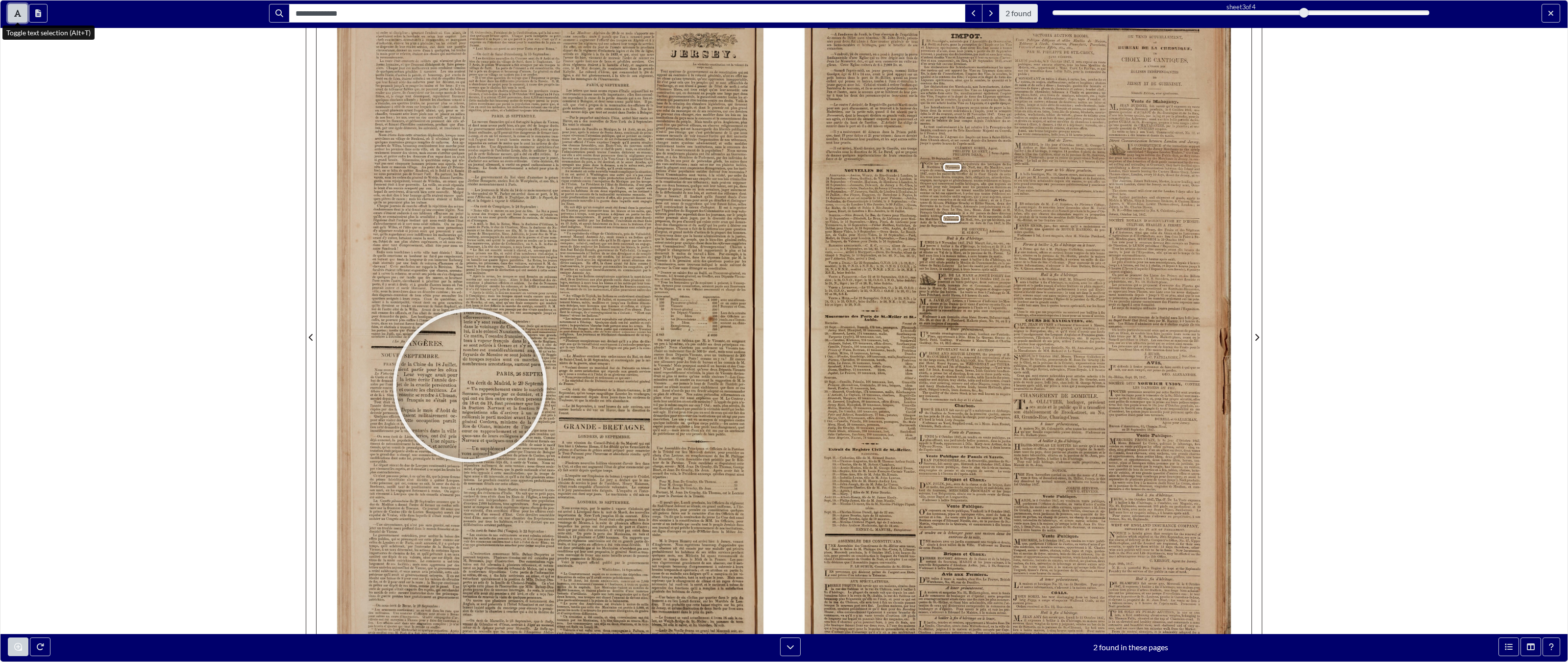
click at [11, 14] on button "Toggle text selection (Alt+T)" at bounding box center [18, 12] width 19 height 18
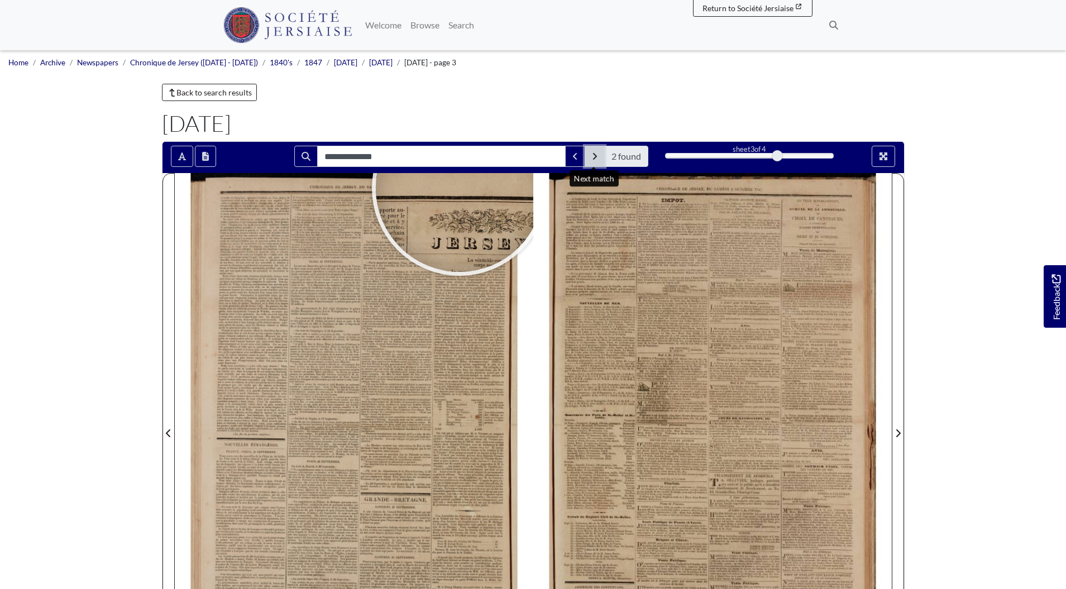
click at [591, 155] on button "Next Match" at bounding box center [595, 156] width 20 height 21
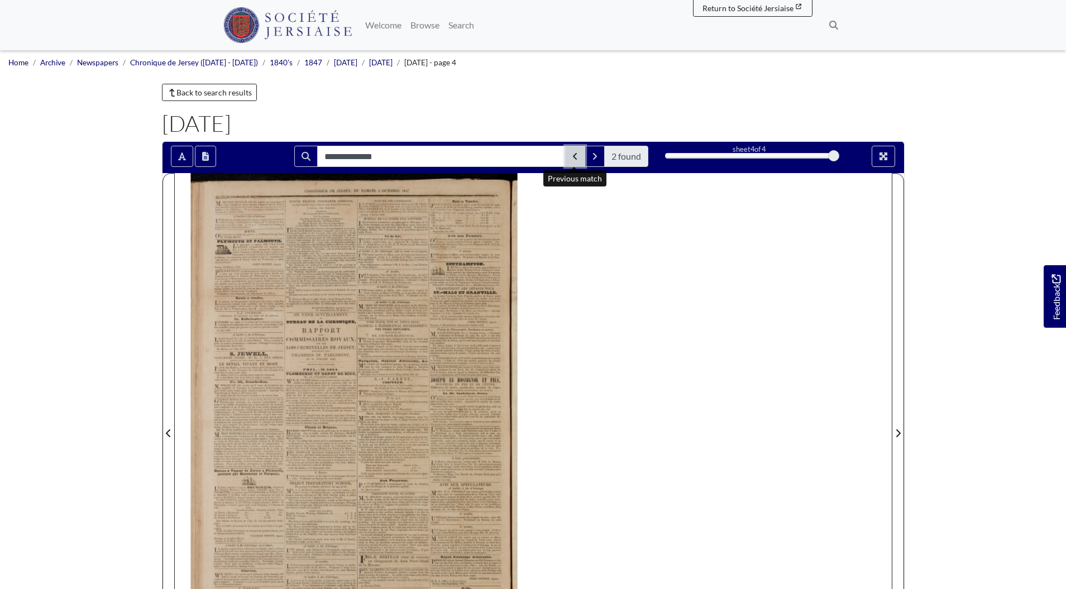
click at [571, 150] on button "Previous Match" at bounding box center [575, 156] width 20 height 21
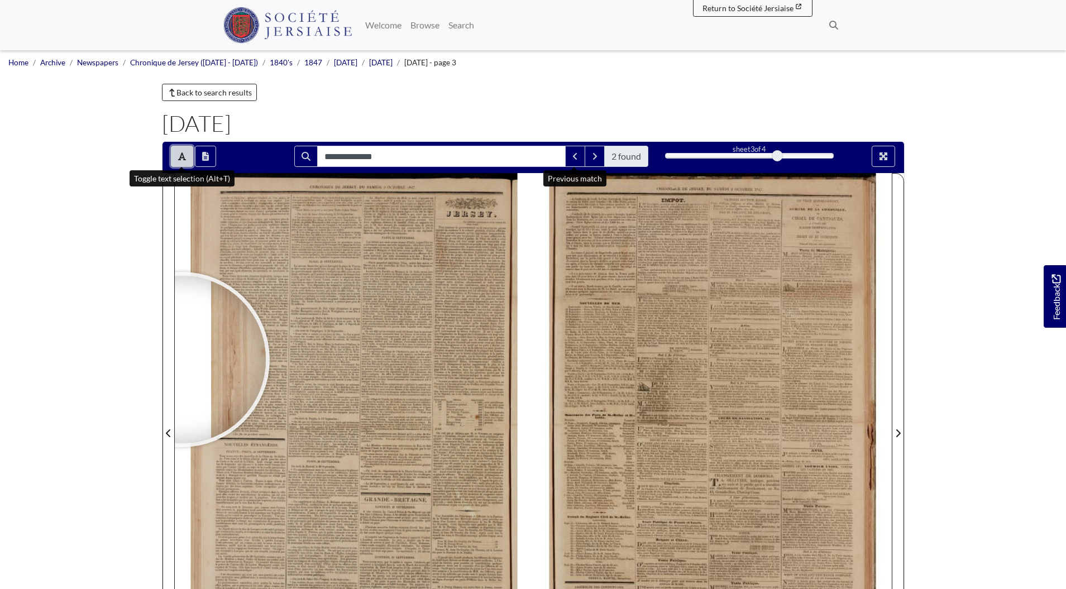
click at [174, 155] on button "Toggle text selection (Alt+T)" at bounding box center [182, 156] width 22 height 21
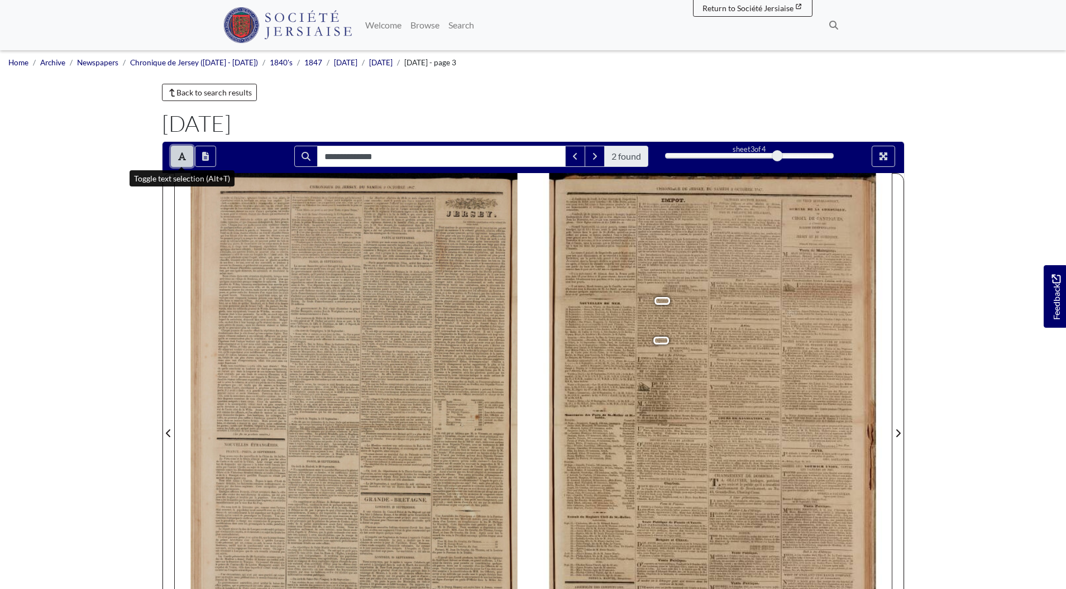
scroll to position [7, 0]
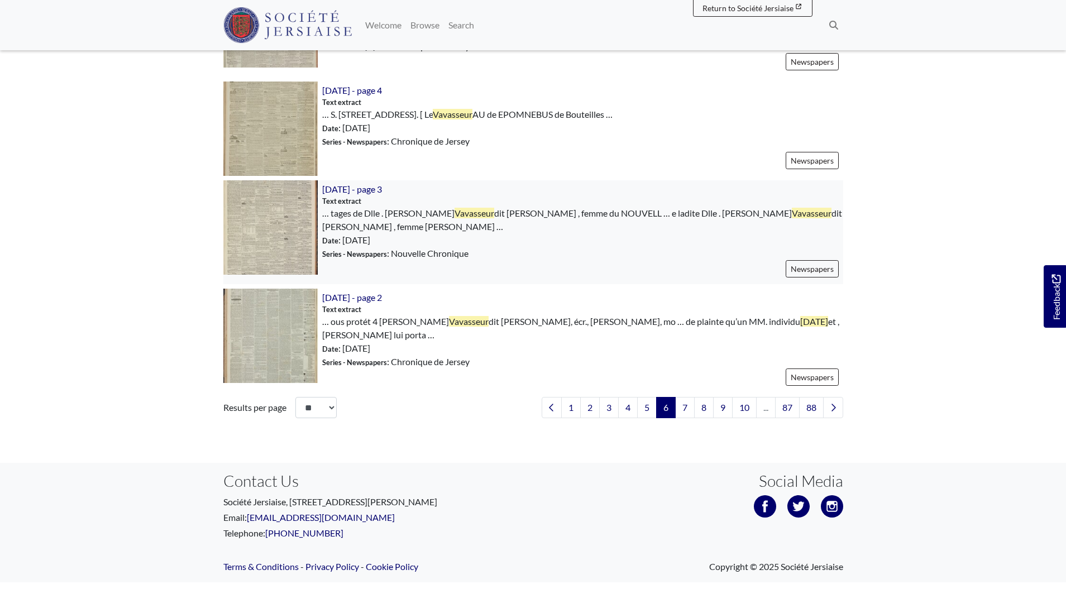
scroll to position [1633, 0]
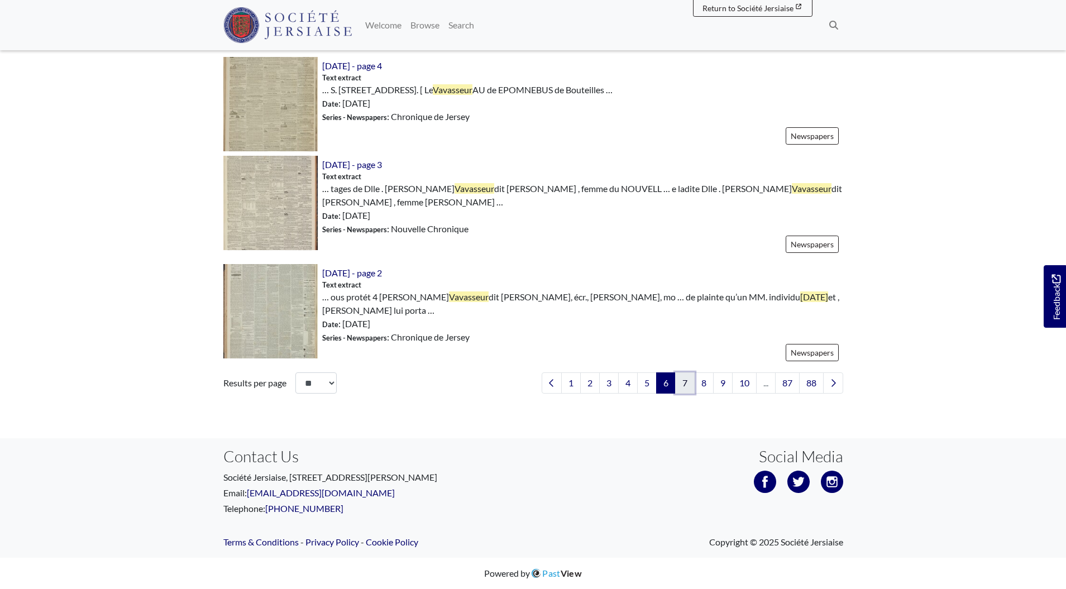
click at [686, 384] on link "7" at bounding box center [685, 383] width 20 height 21
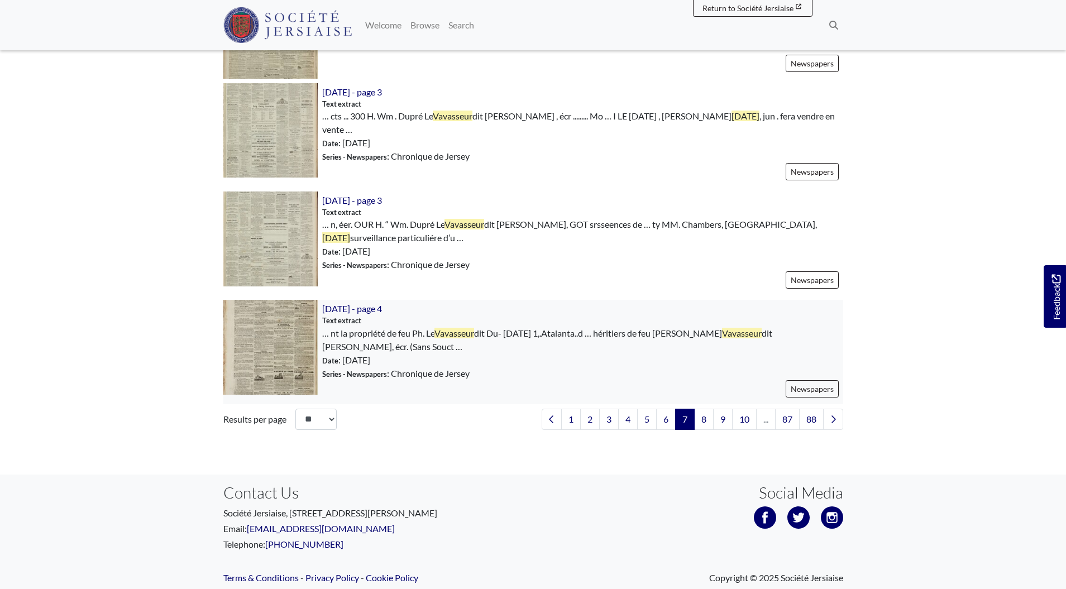
scroll to position [1598, 0]
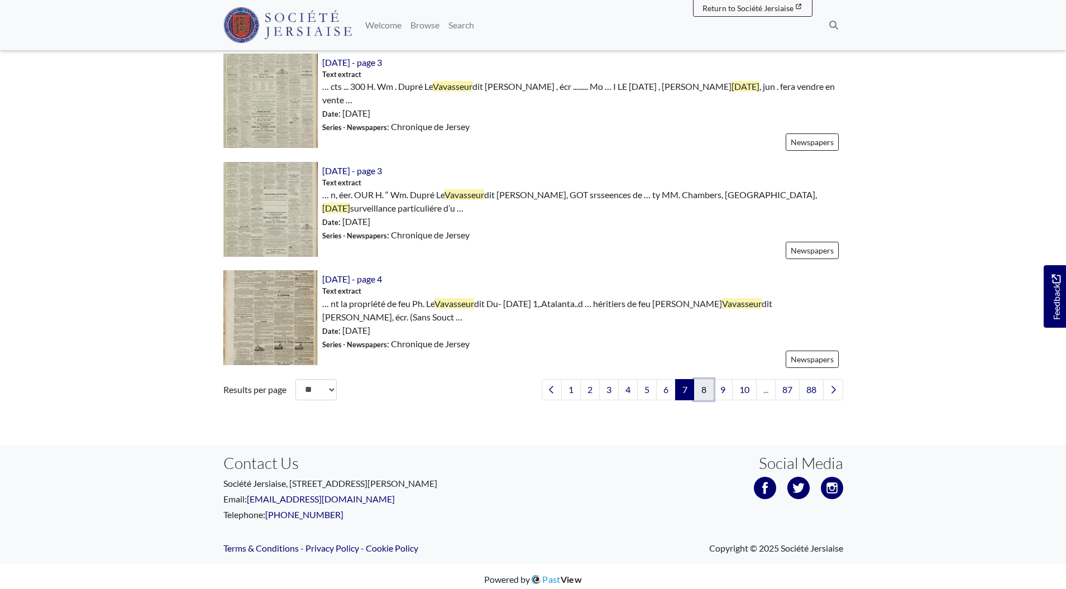
click at [698, 390] on link "8" at bounding box center [704, 389] width 20 height 21
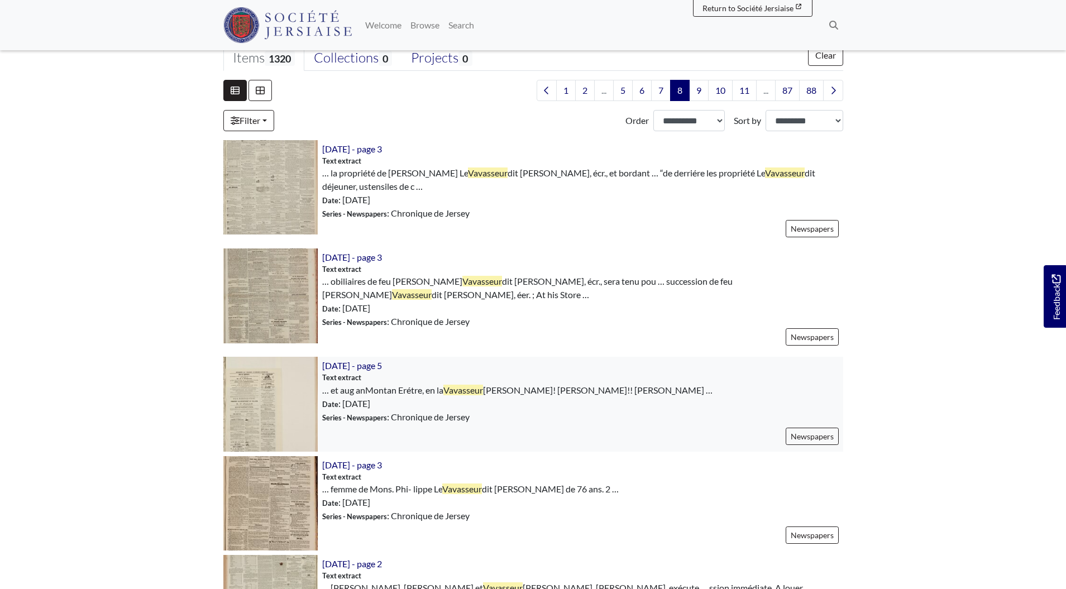
scroll to position [293, 0]
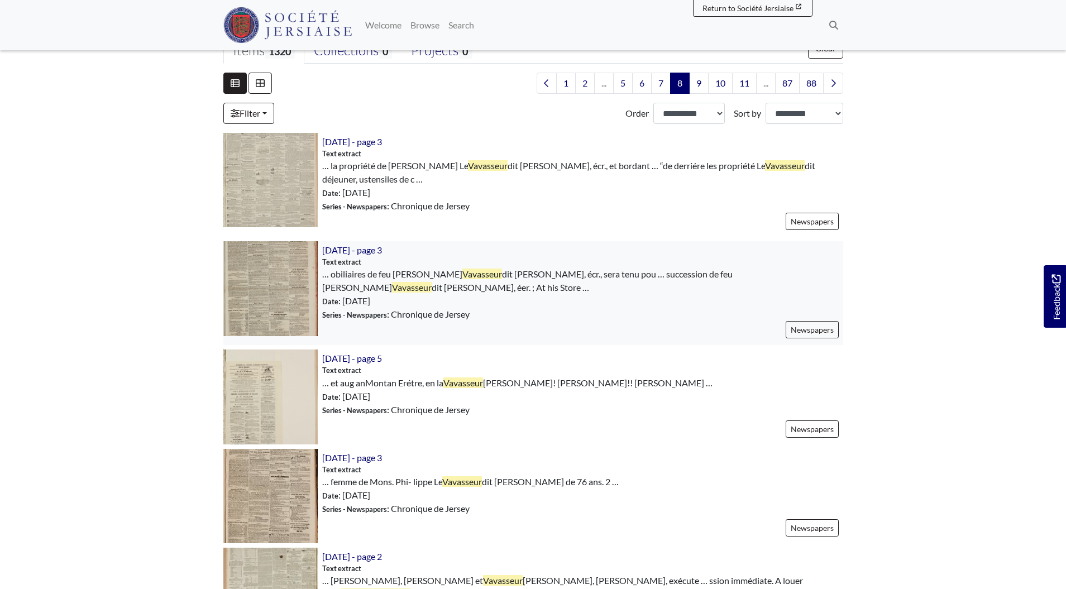
click at [262, 287] on img at bounding box center [270, 288] width 94 height 94
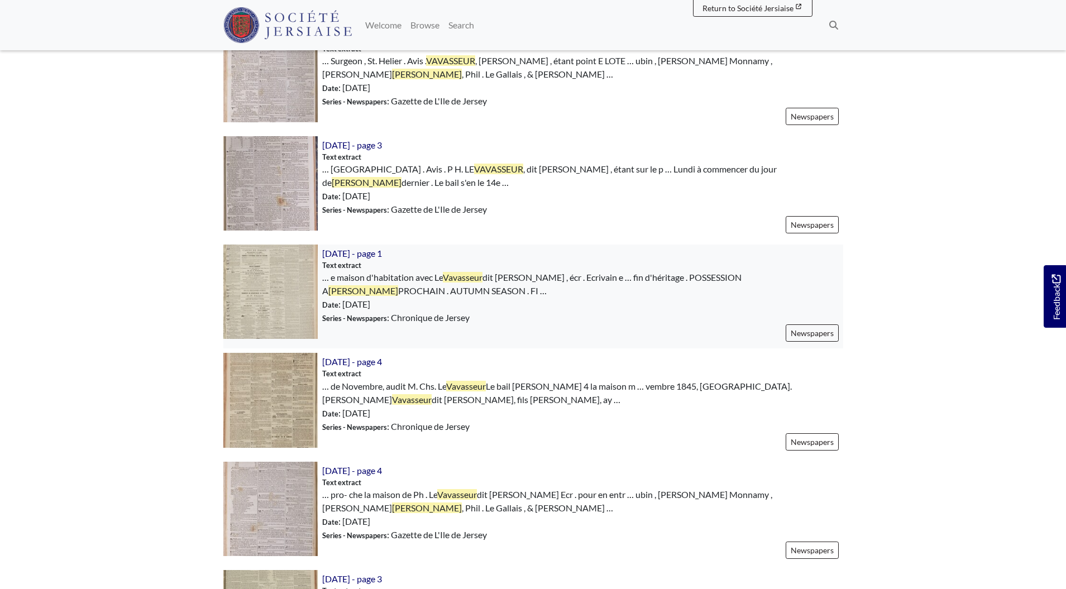
scroll to position [1305, 0]
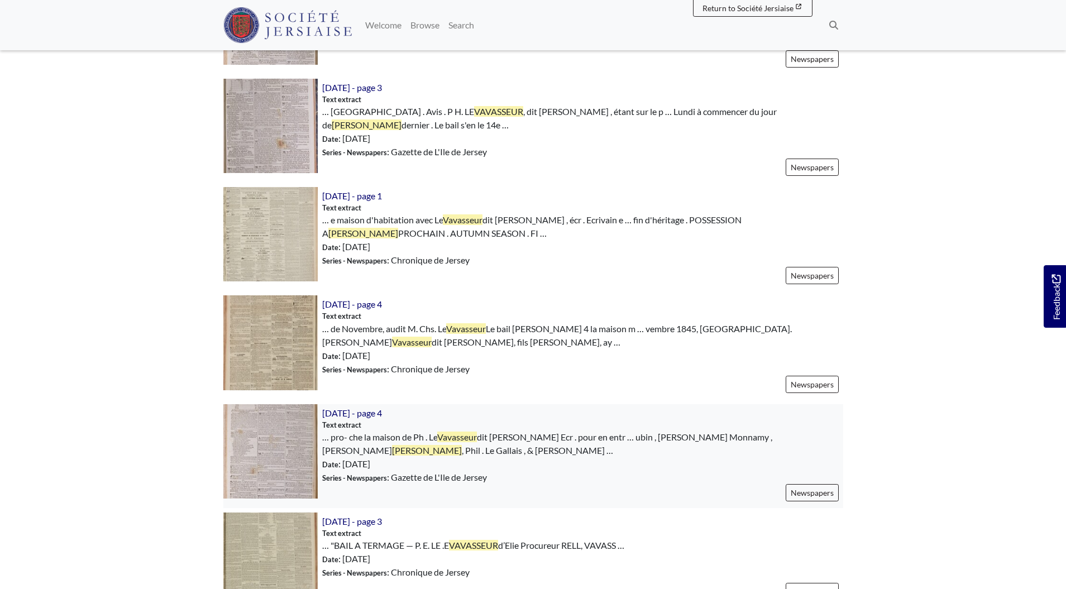
click at [295, 407] on img at bounding box center [270, 451] width 94 height 94
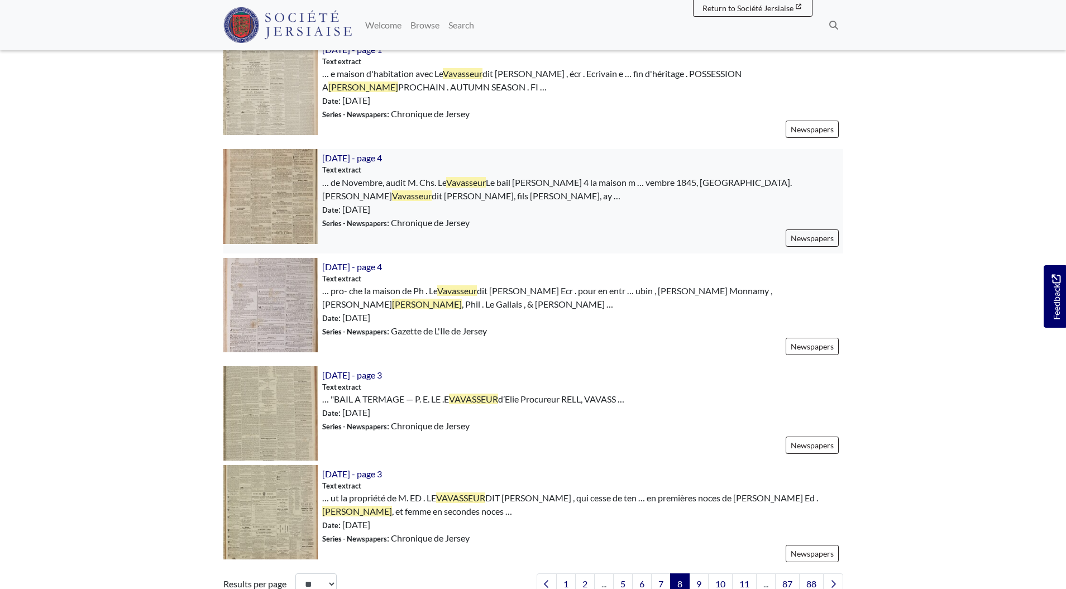
scroll to position [1614, 0]
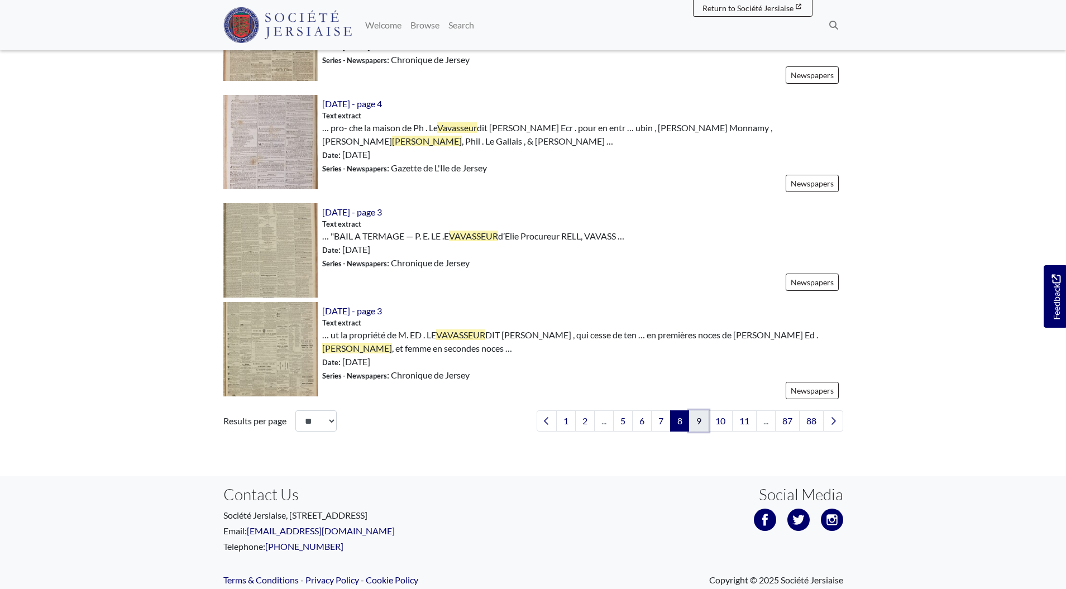
click at [697, 411] on link "9" at bounding box center [699, 421] width 20 height 21
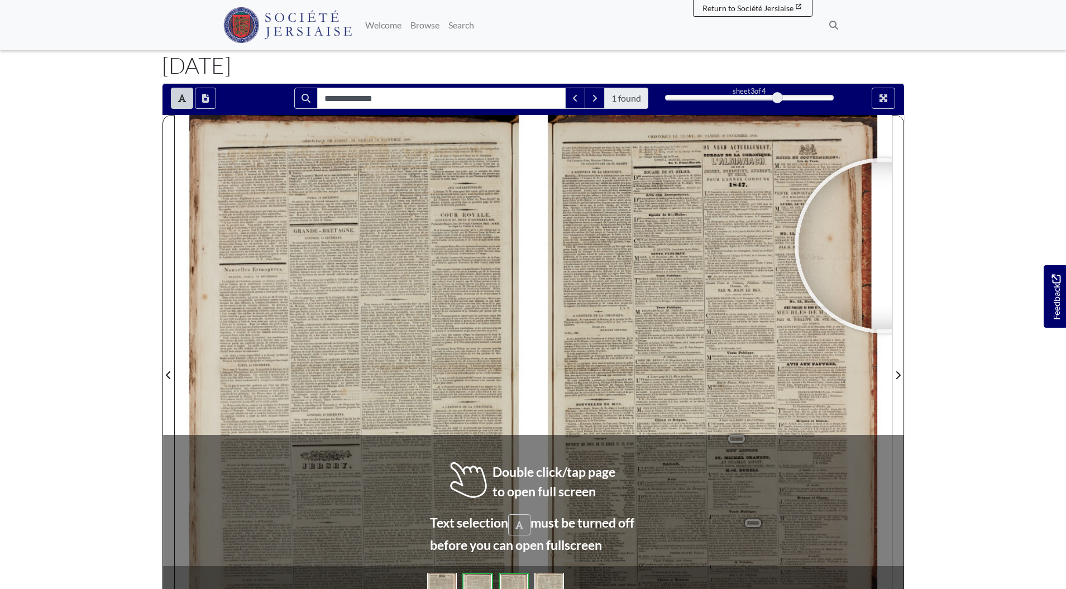
scroll to position [65, 0]
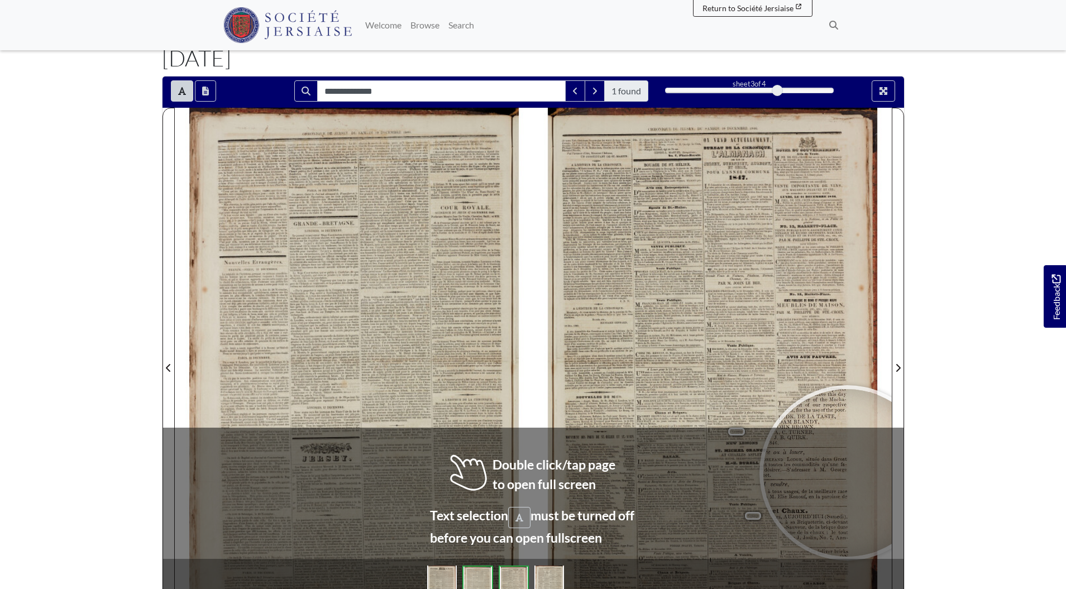
click at [847, 473] on div at bounding box center [847, 473] width 168 height 168
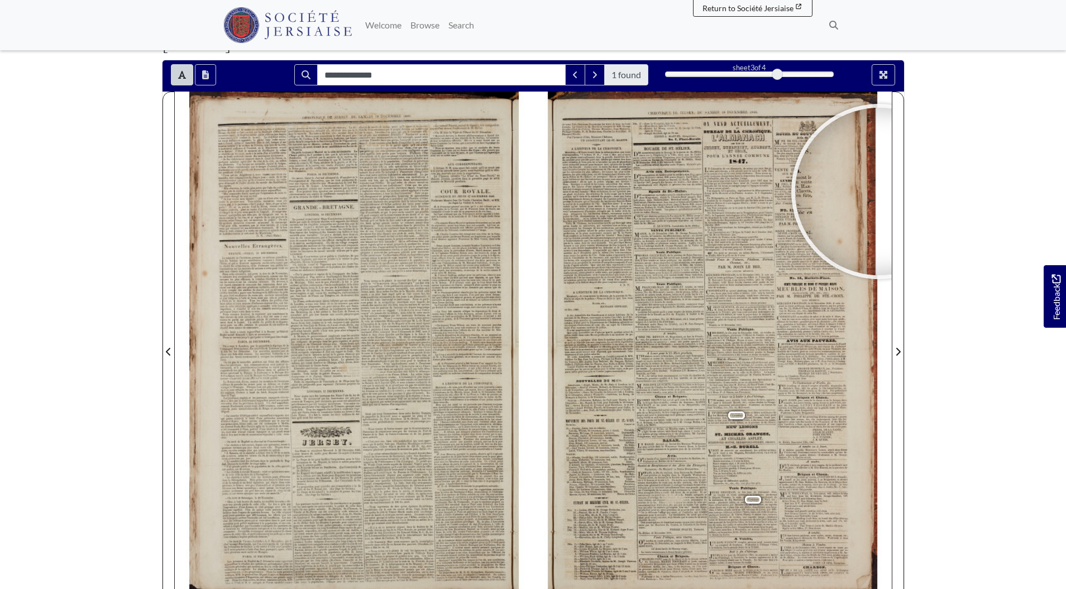
scroll to position [0, 0]
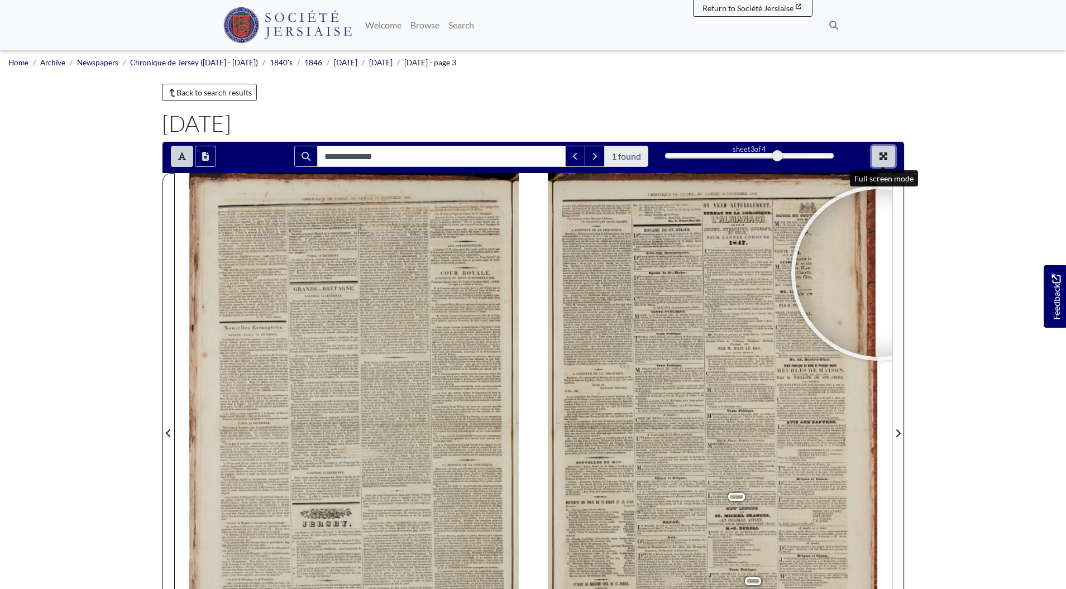
click at [879, 159] on icon "Full screen mode" at bounding box center [883, 156] width 9 height 9
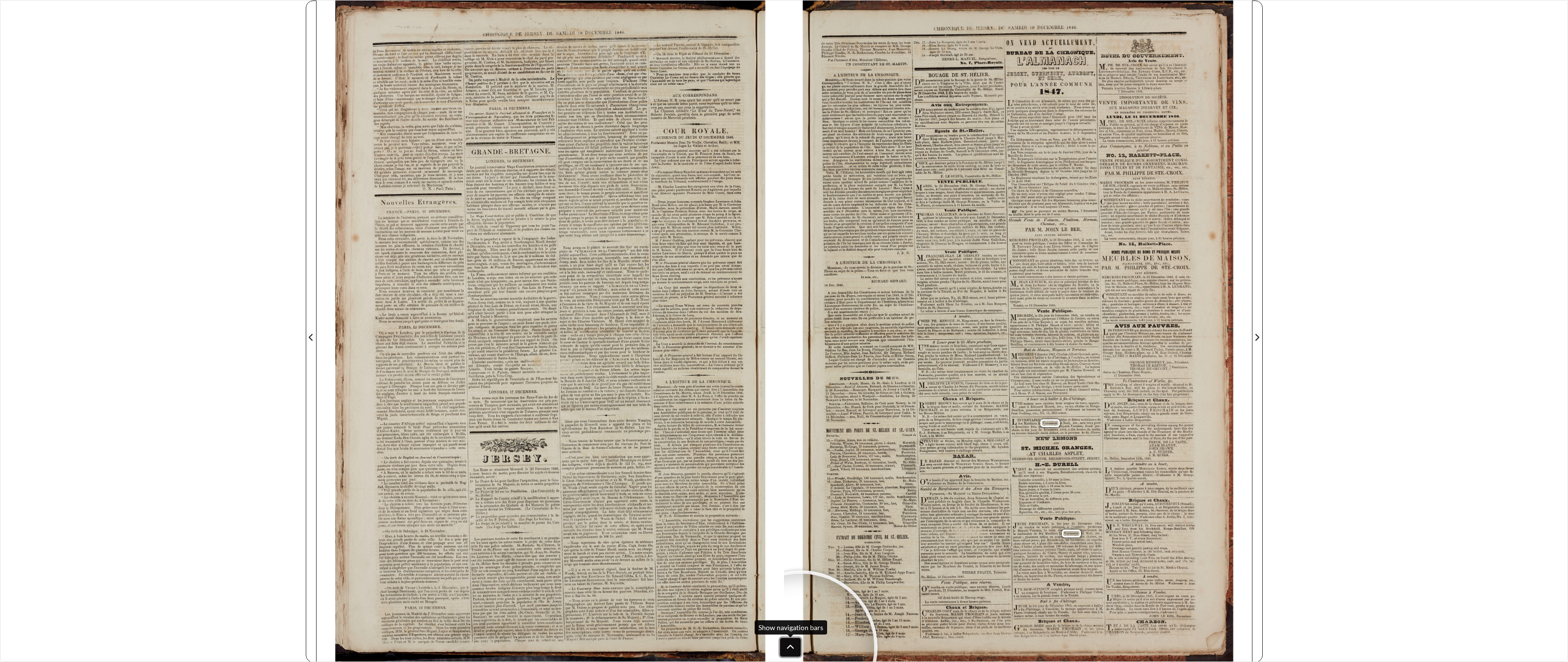
click at [798, 517] on button at bounding box center [790, 647] width 20 height 18
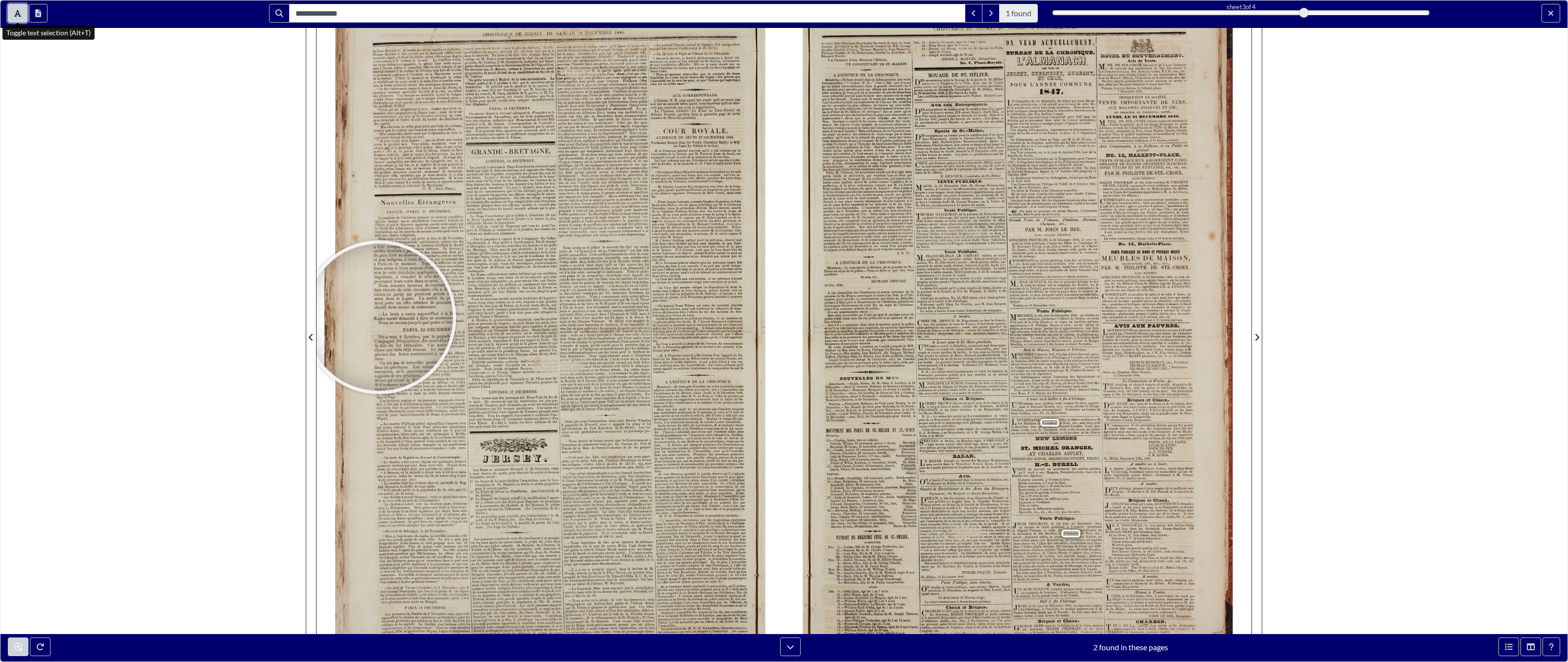
click at [15, 14] on icon "Toggle text selection (Alt+T)" at bounding box center [18, 13] width 7 height 8
click at [124, 154] on div "**********" at bounding box center [784, 331] width 1568 height 662
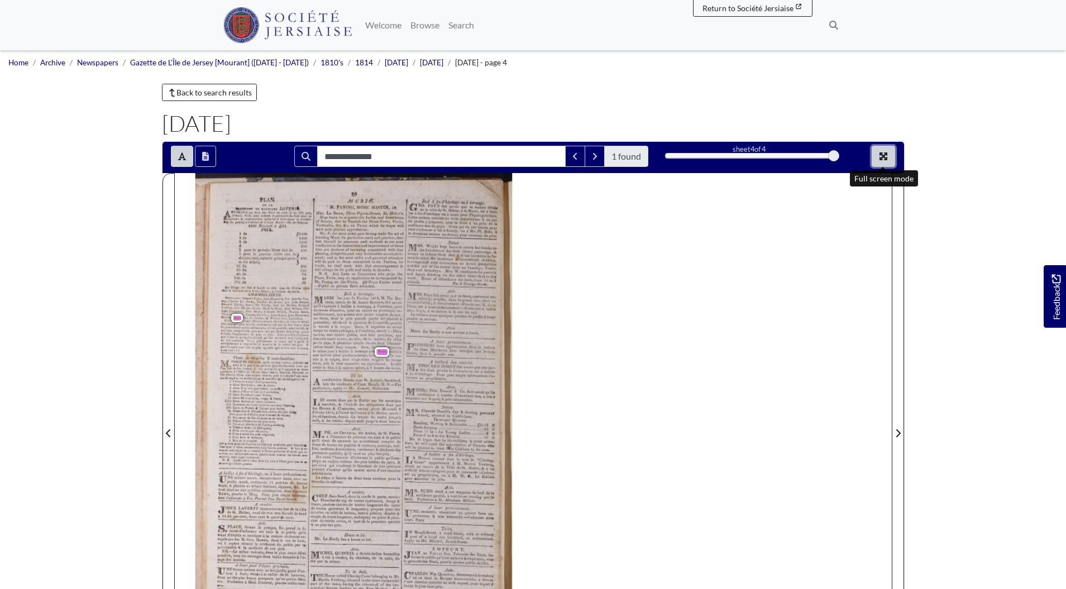
click at [885, 160] on icon "Full screen mode" at bounding box center [884, 156] width 8 height 8
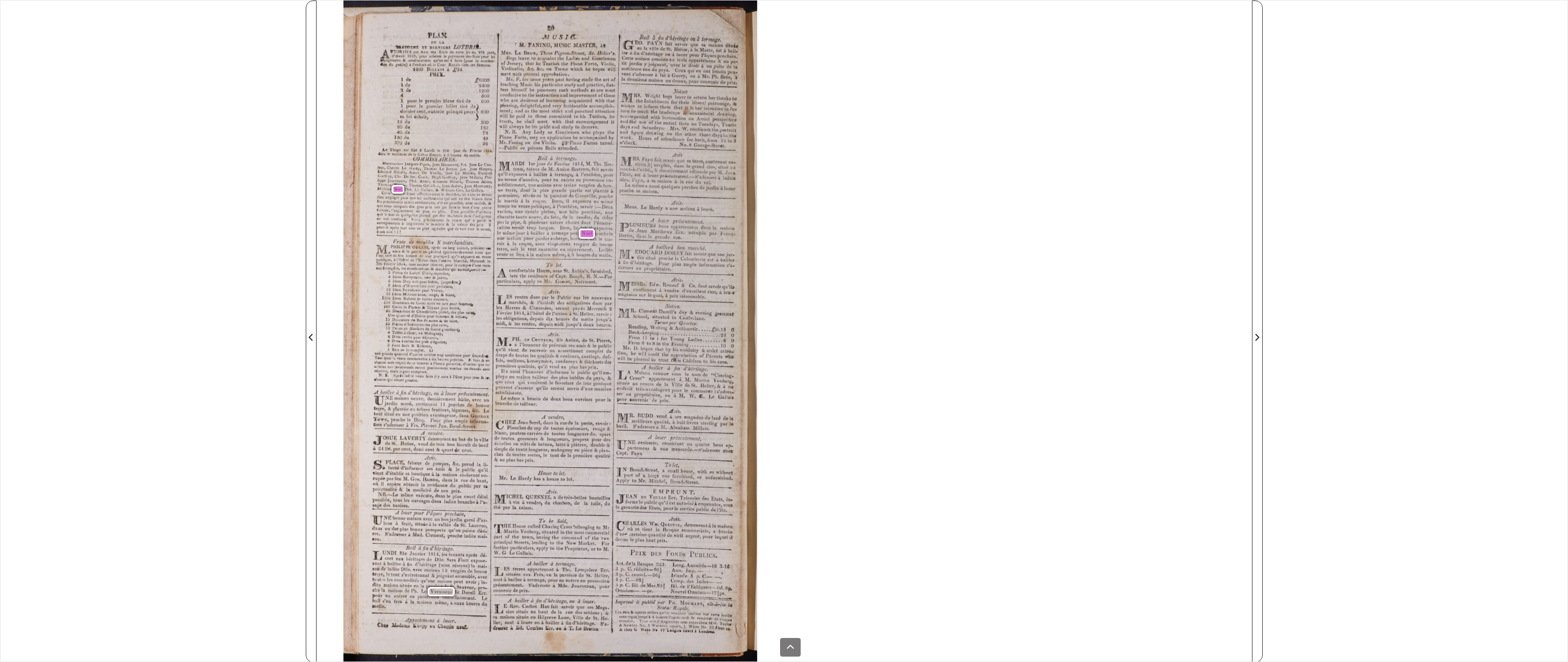
click at [254, 95] on div "**********" at bounding box center [784, 331] width 1568 height 662
click at [785, 517] on button at bounding box center [790, 647] width 20 height 18
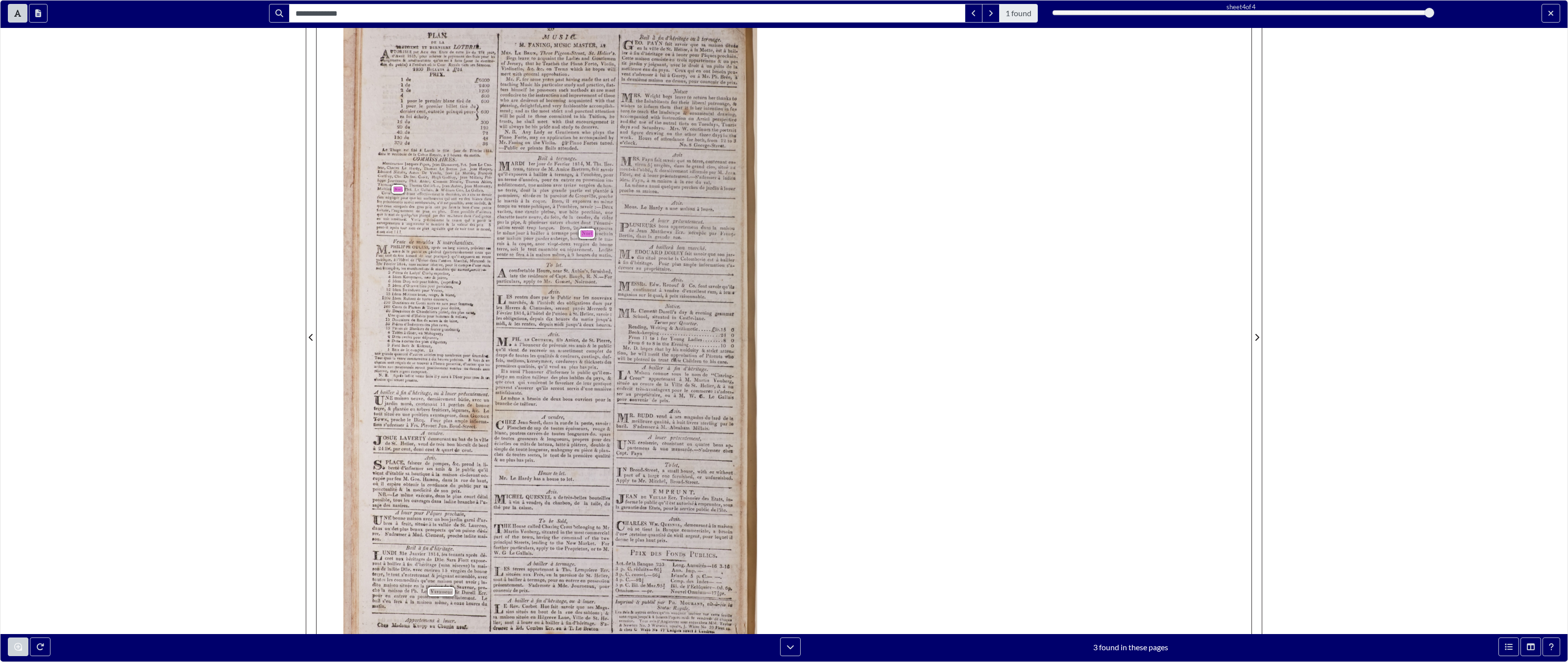
click at [21, 30] on div "**********" at bounding box center [784, 331] width 1568 height 662
click at [18, 19] on button "Toggle text selection (Alt+T)" at bounding box center [18, 12] width 19 height 18
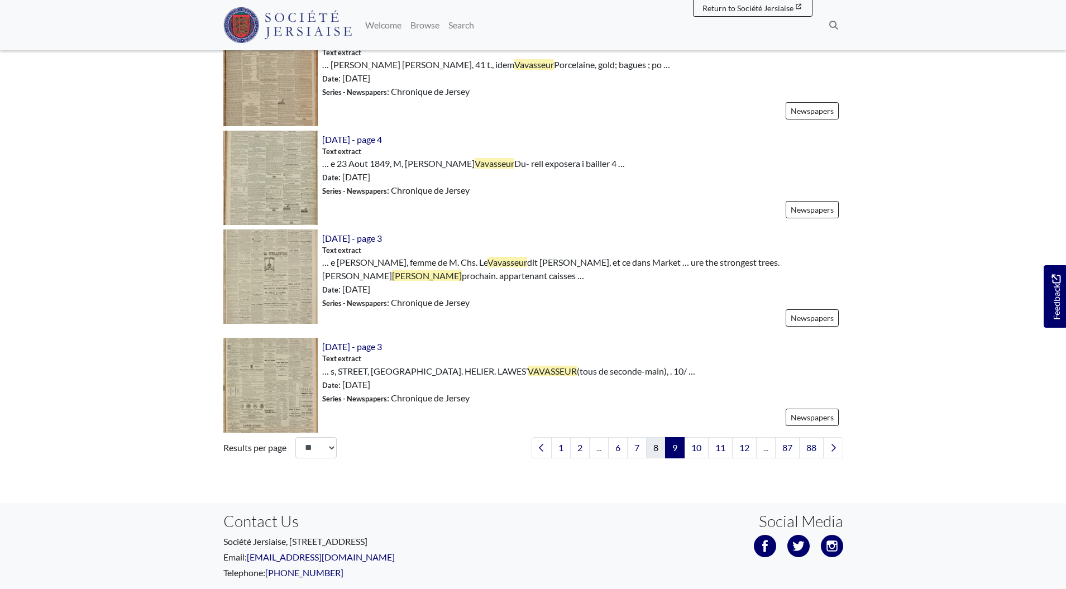
scroll to position [1596, 0]
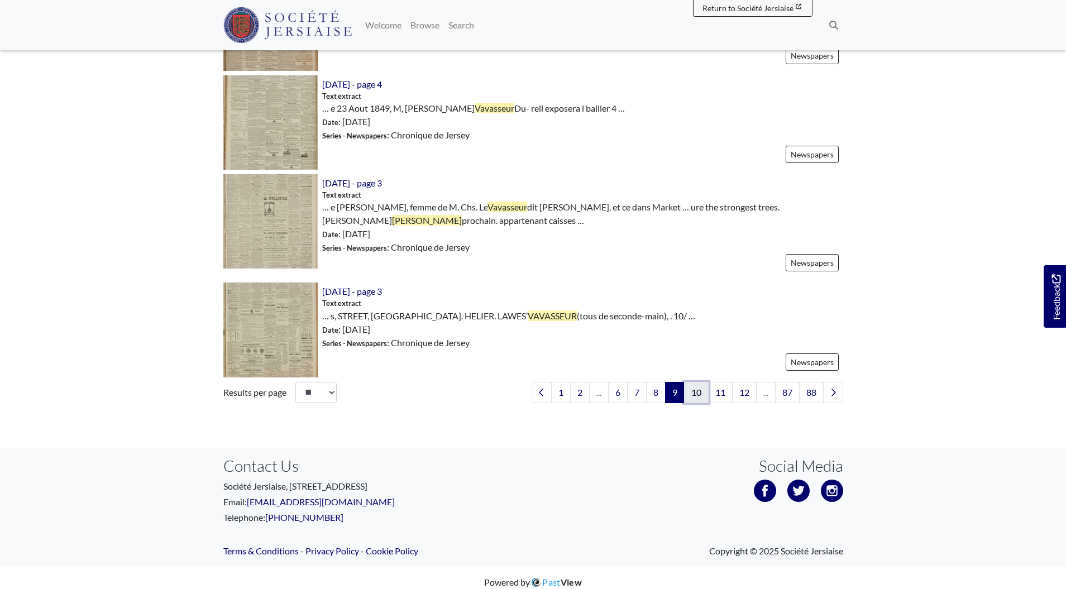
click at [692, 388] on link "10" at bounding box center [696, 392] width 25 height 21
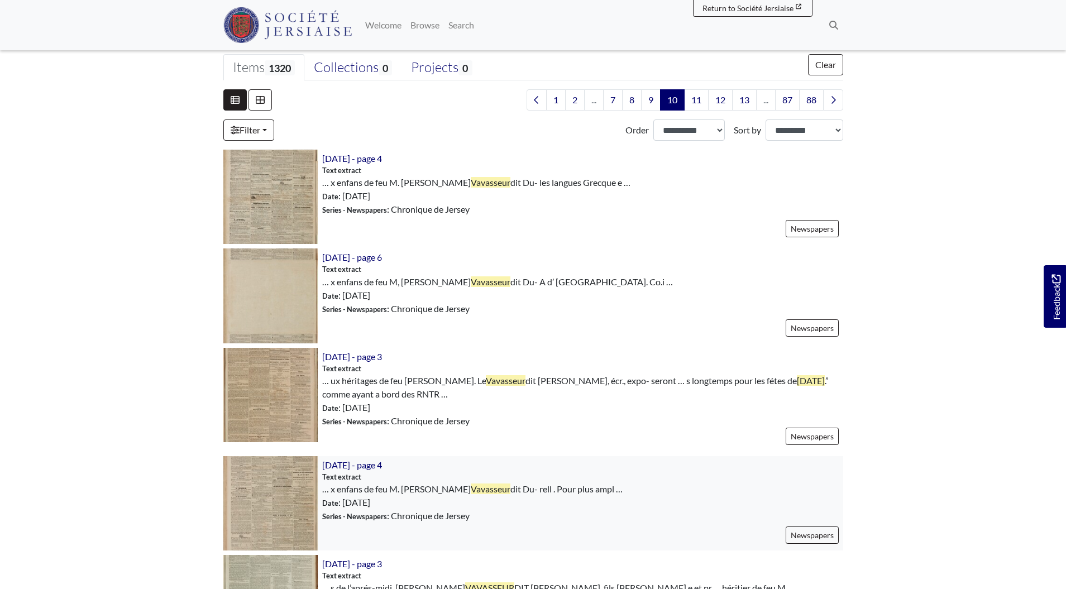
scroll to position [497, 0]
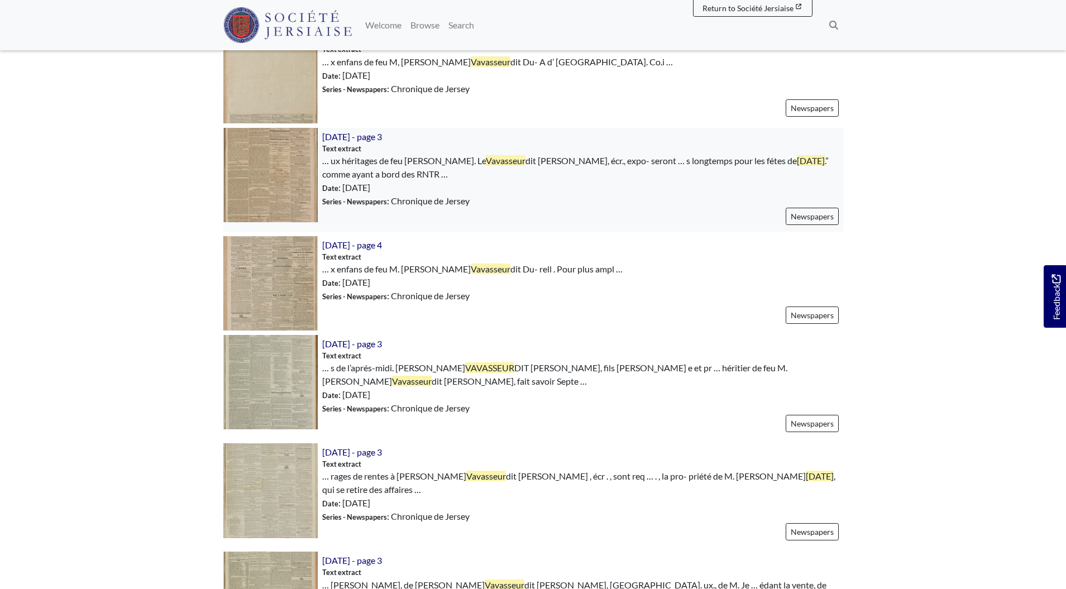
click at [254, 168] on img at bounding box center [270, 175] width 94 height 94
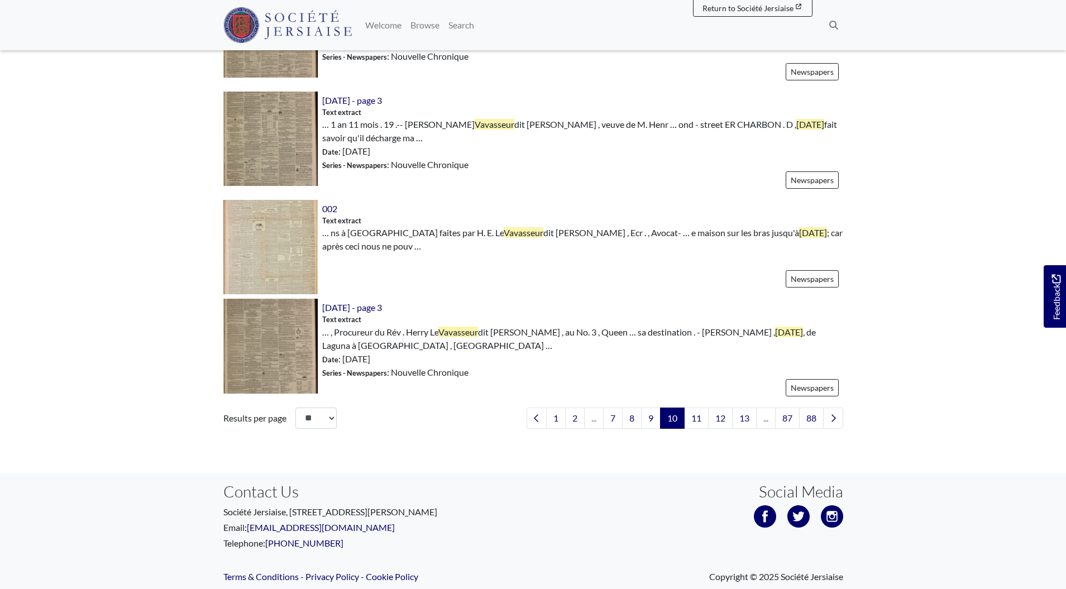
scroll to position [1596, 0]
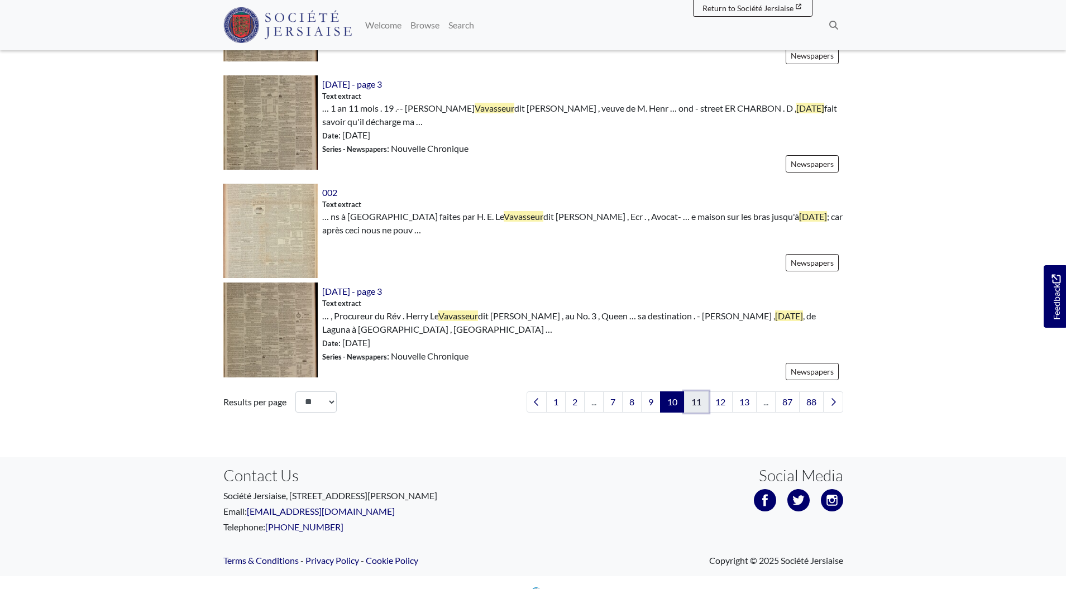
click at [699, 392] on link "11" at bounding box center [696, 402] width 25 height 21
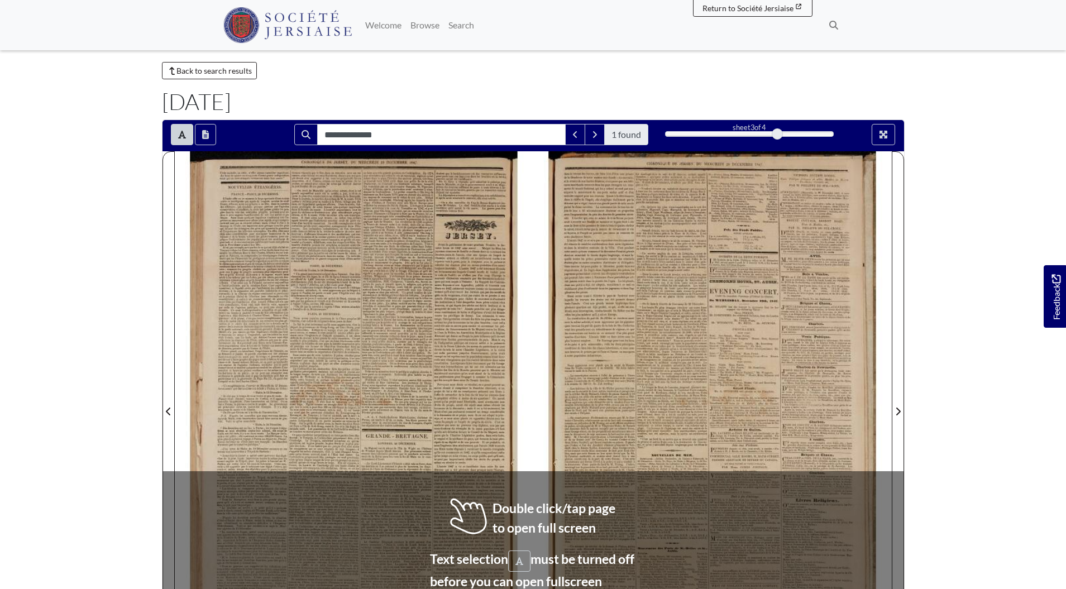
scroll to position [38, 0]
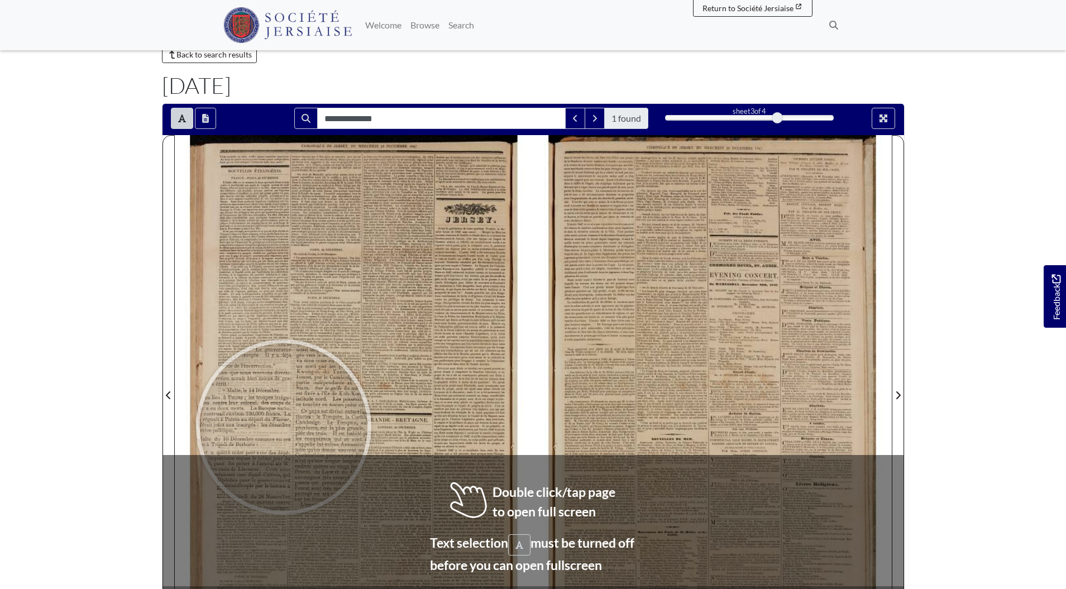
click at [303, 432] on div at bounding box center [284, 427] width 168 height 168
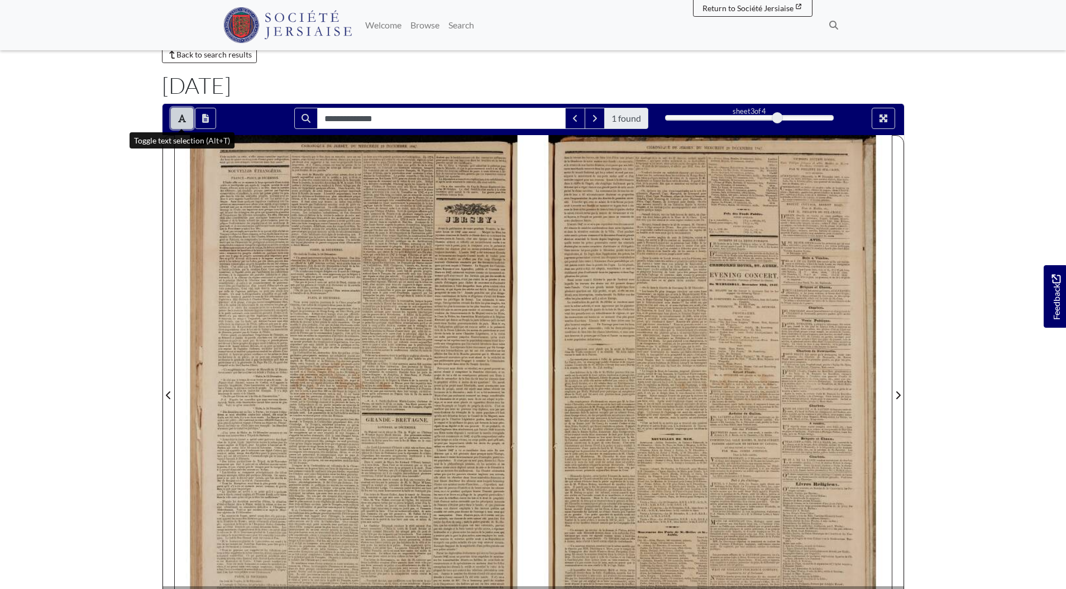
click at [179, 123] on button "Toggle text selection (Alt+T)" at bounding box center [182, 118] width 22 height 21
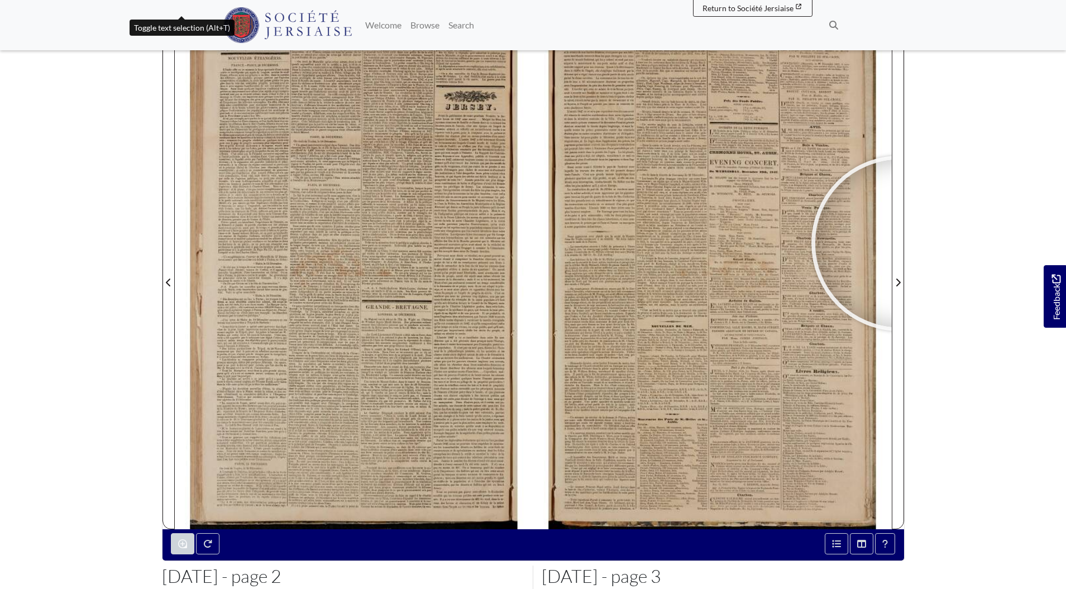
scroll to position [89, 0]
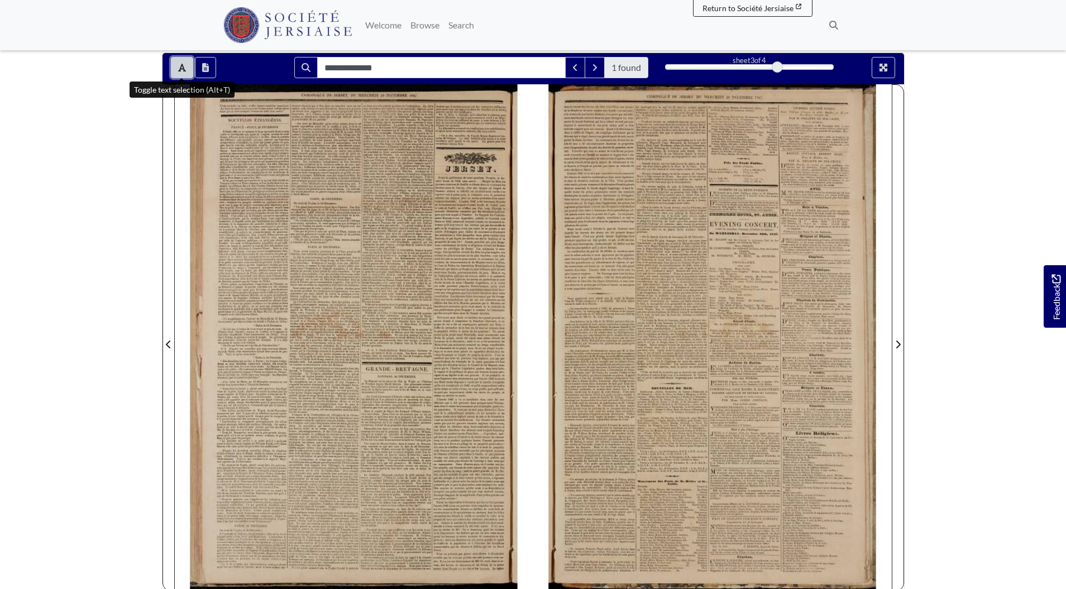
click at [183, 69] on icon "Toggle text selection (Alt+T)" at bounding box center [182, 68] width 8 height 8
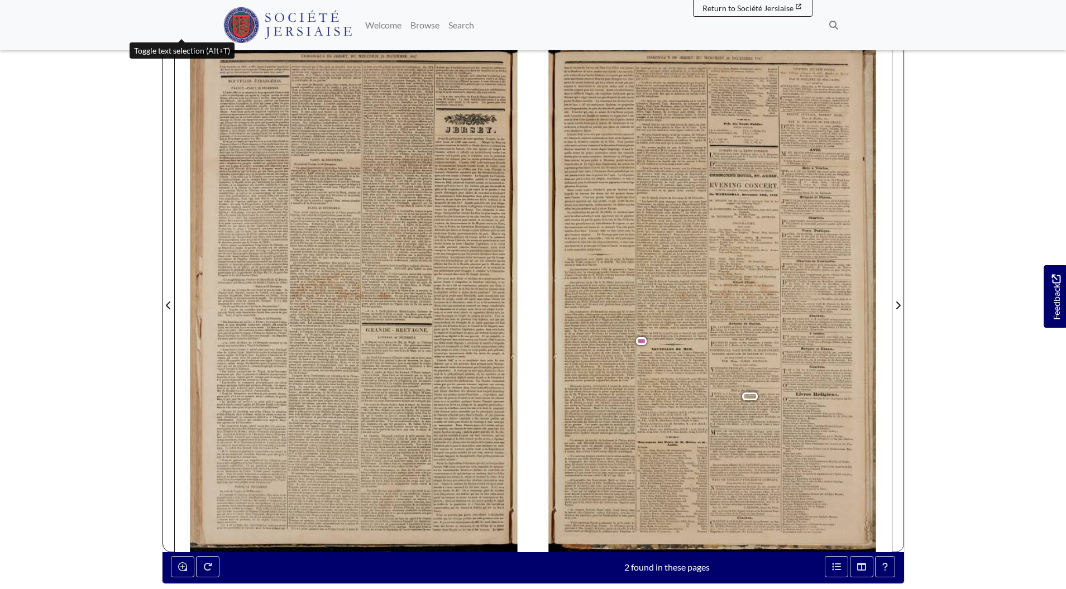
scroll to position [168, 0]
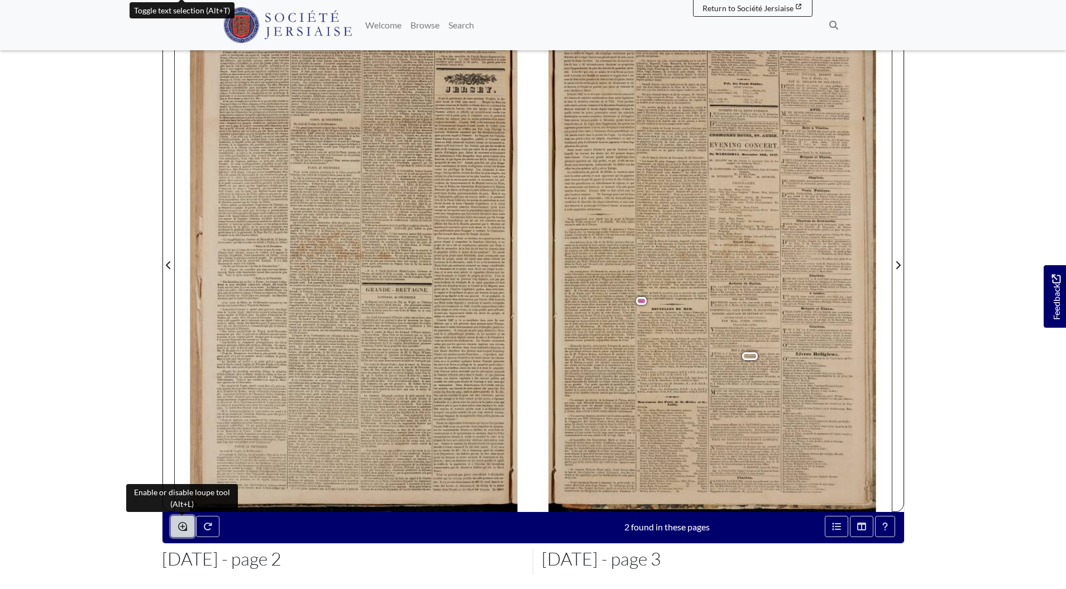
click at [180, 522] on button "Enable or disable loupe tool (Alt+L)" at bounding box center [182, 526] width 23 height 21
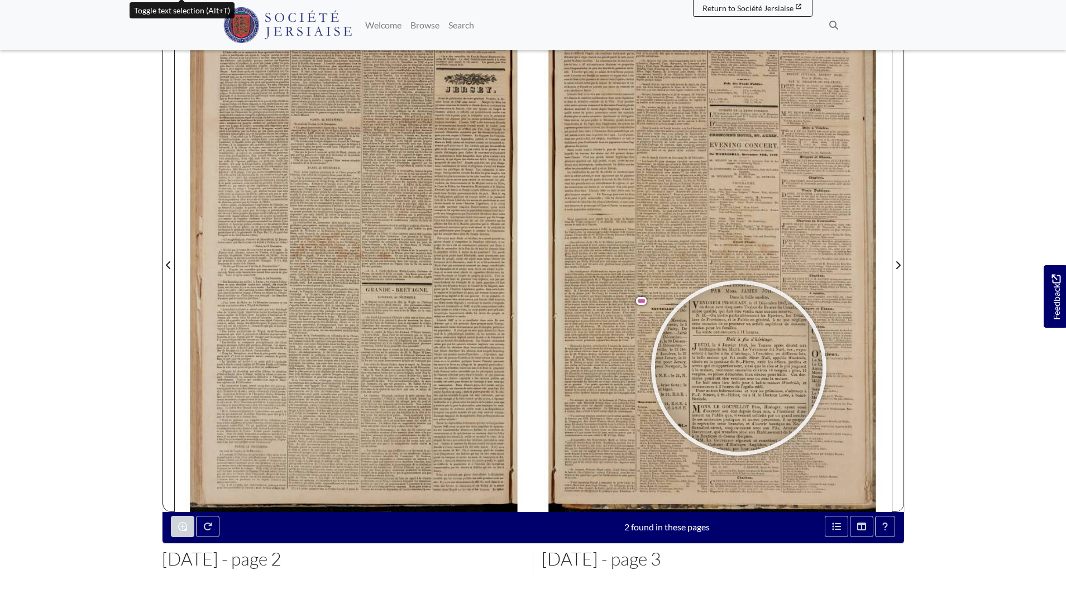
click at [739, 368] on div at bounding box center [739, 368] width 168 height 168
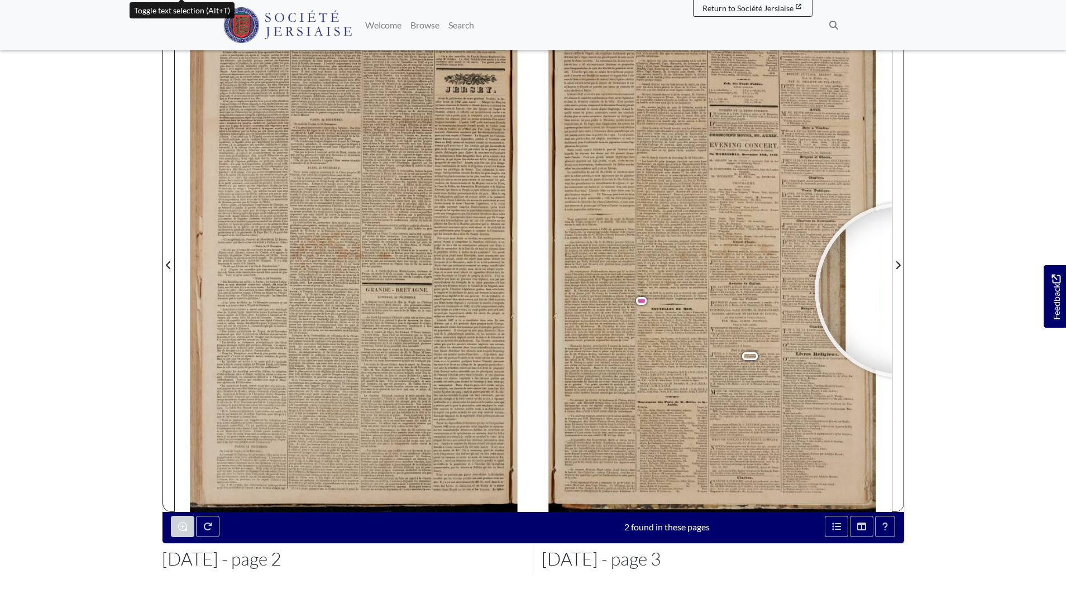
click at [970, 249] on body "Menu" at bounding box center [533, 307] width 1066 height 950
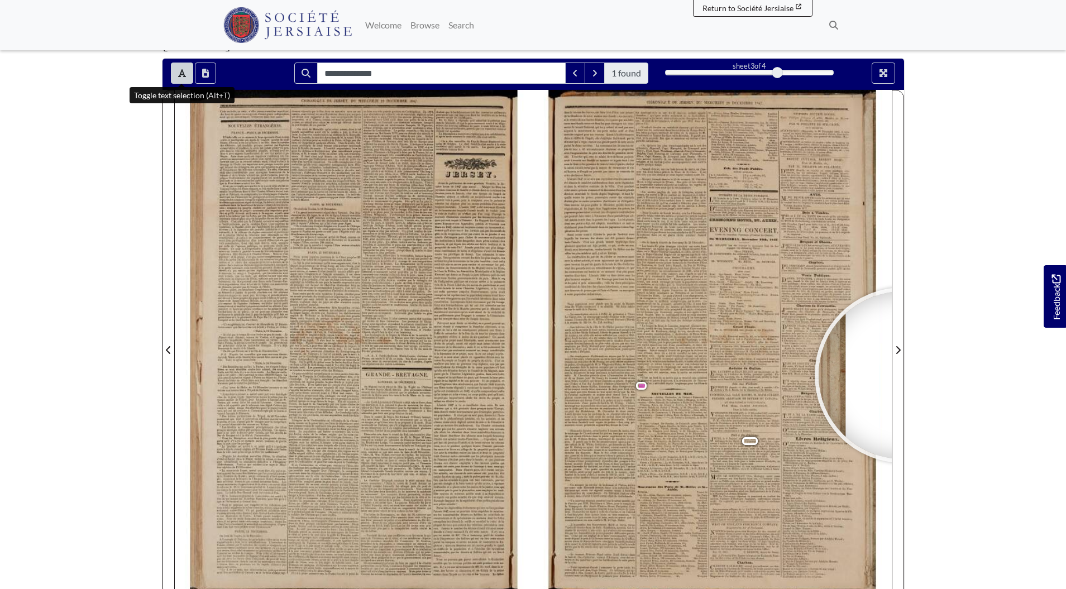
scroll to position [0, 0]
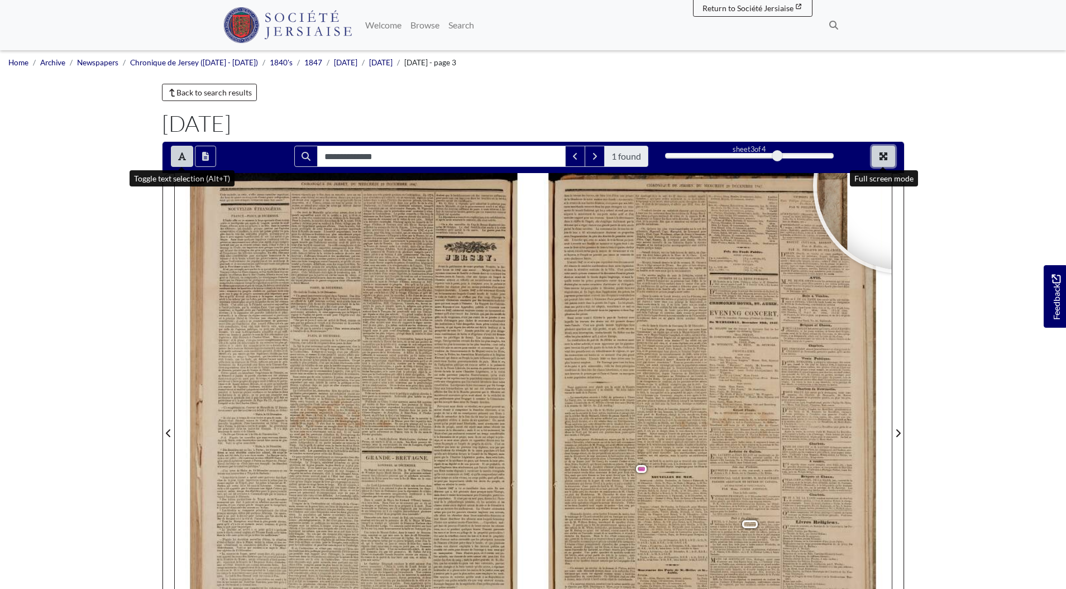
click at [892, 160] on button "Full screen mode" at bounding box center [883, 156] width 23 height 21
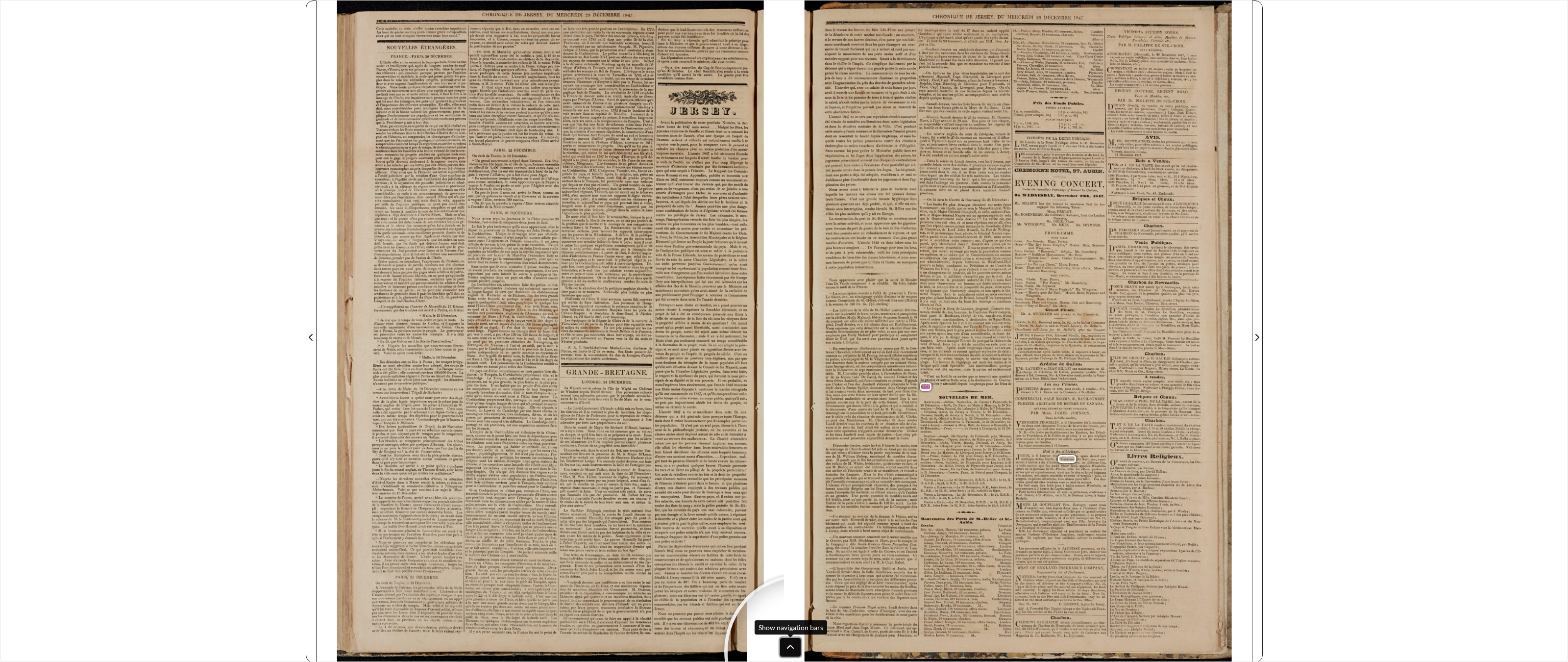
click at [794, 517] on icon at bounding box center [790, 647] width 8 height 8
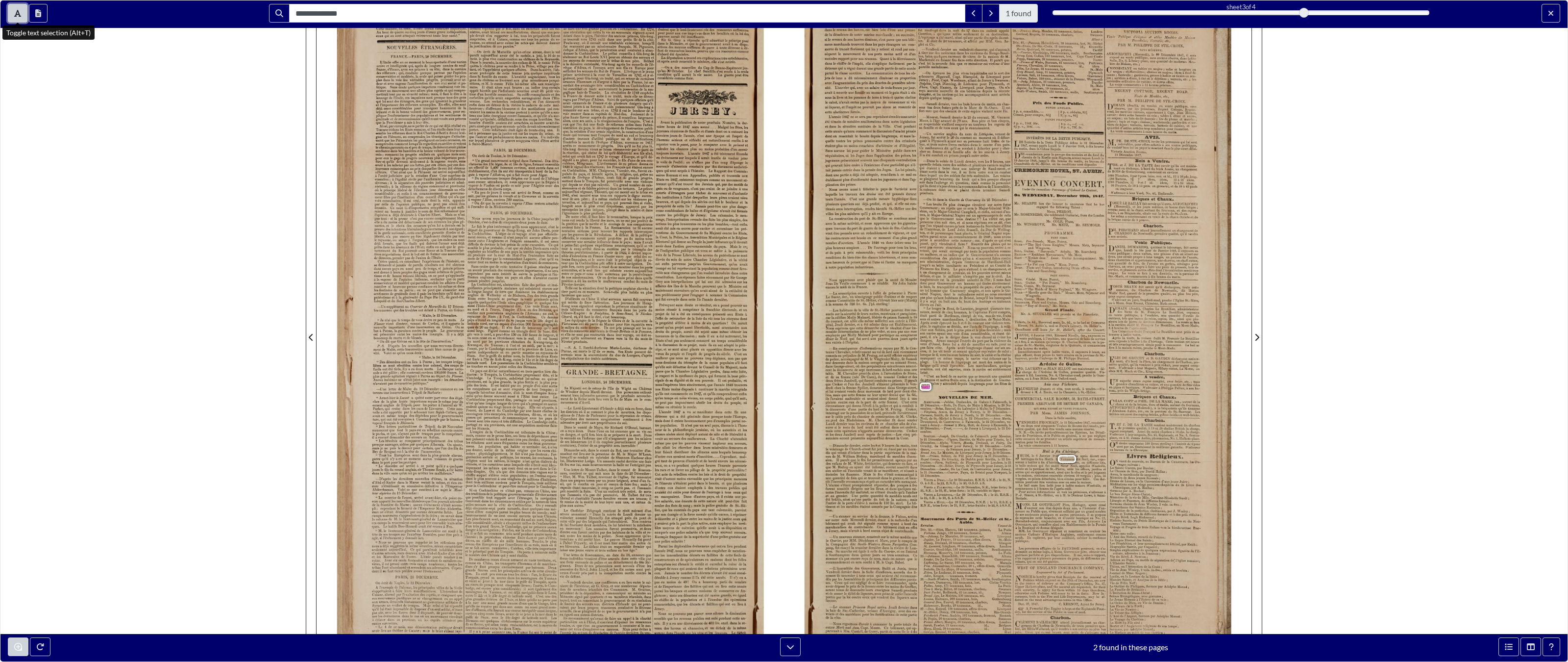
click at [18, 18] on button "Toggle text selection (Alt+T)" at bounding box center [18, 12] width 19 height 18
click at [95, 157] on div "**********" at bounding box center [784, 331] width 1568 height 662
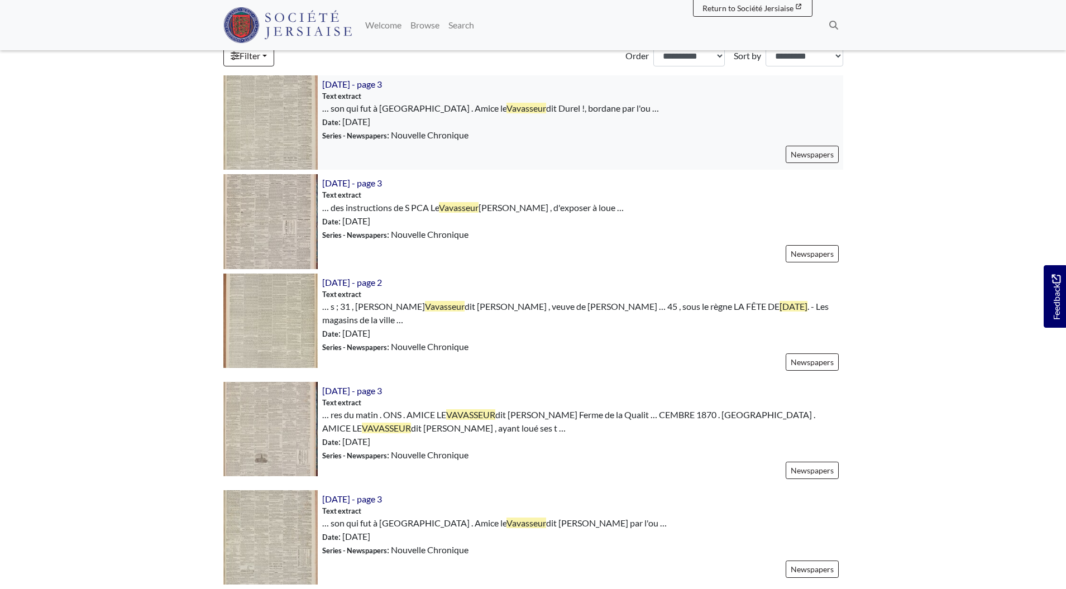
scroll to position [190, 0]
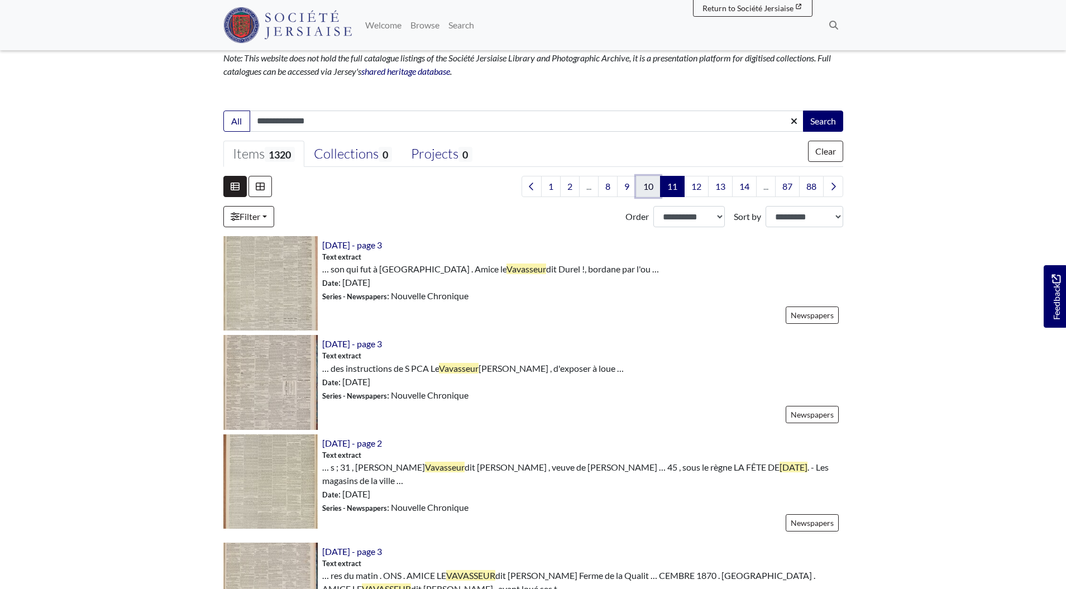
click at [644, 182] on link "10" at bounding box center [648, 186] width 25 height 21
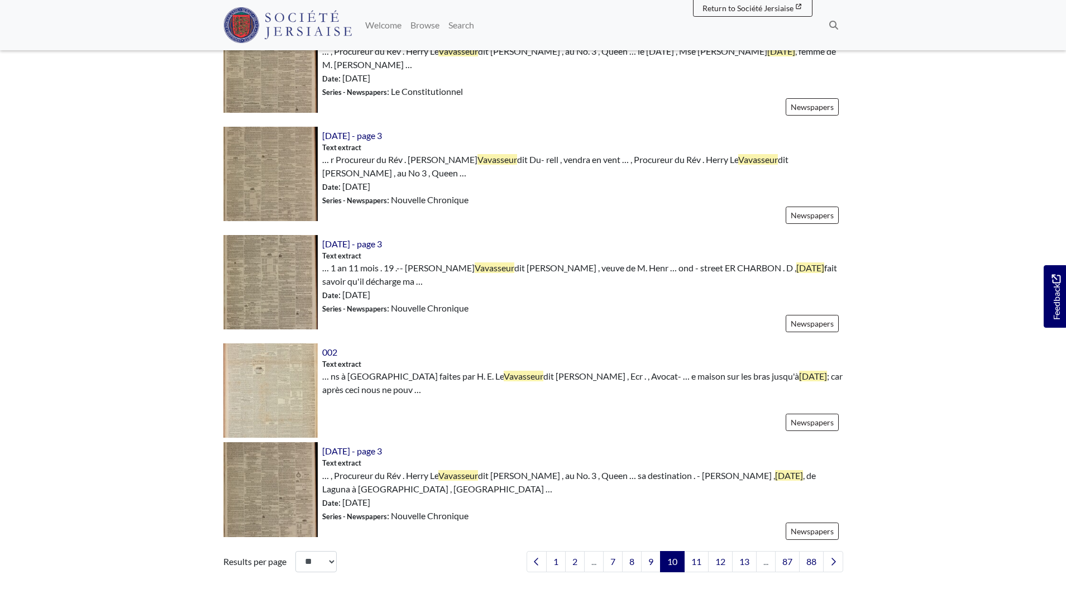
scroll to position [1596, 0]
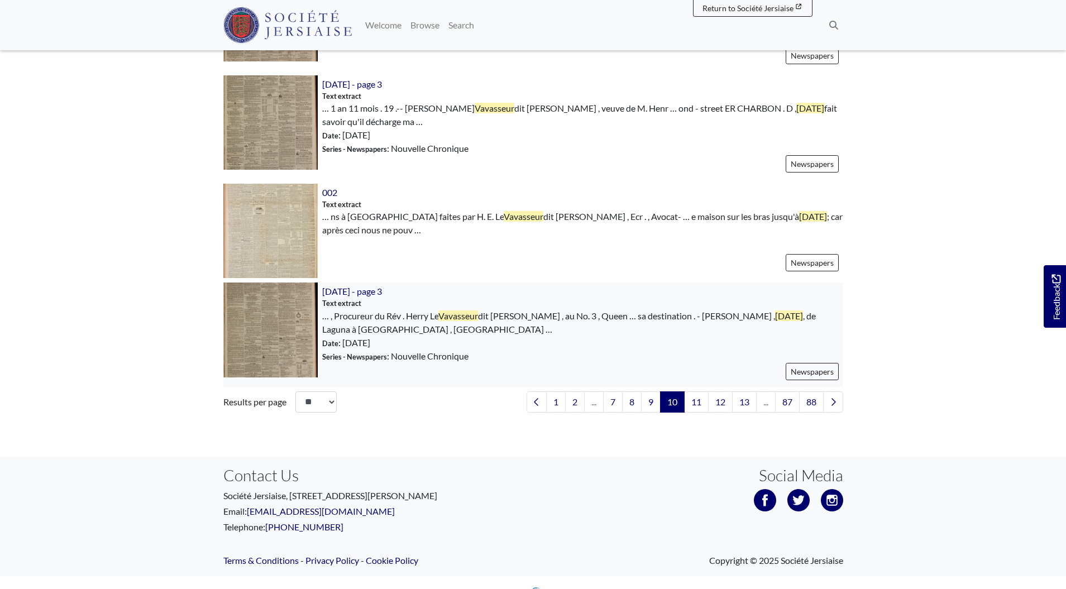
click at [300, 310] on img at bounding box center [270, 330] width 94 height 94
click at [684, 392] on link "11" at bounding box center [696, 402] width 25 height 21
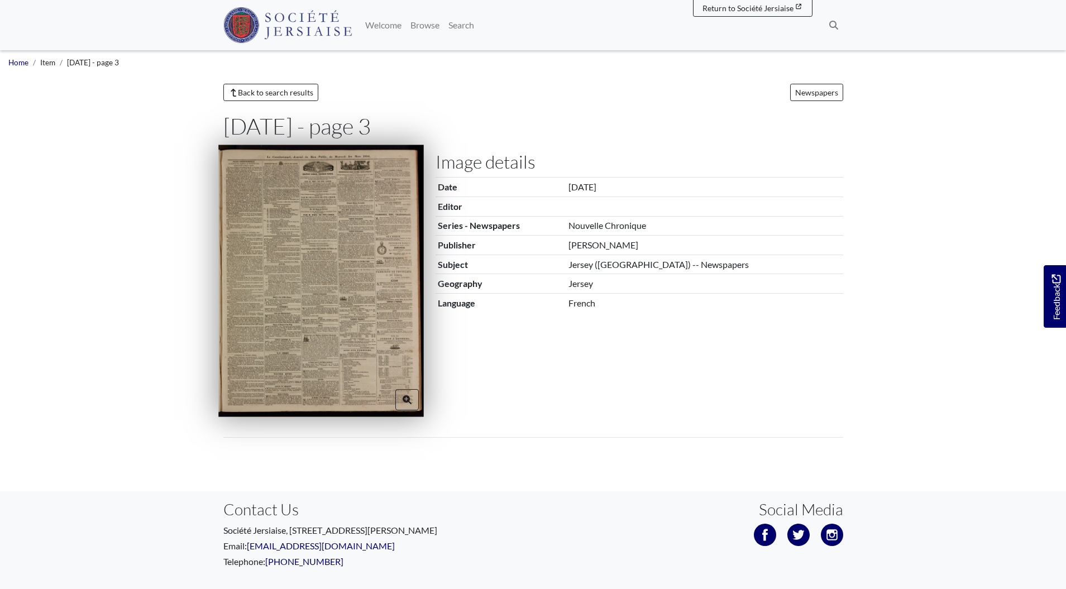
click at [309, 232] on img at bounding box center [321, 281] width 206 height 272
type input "**********"
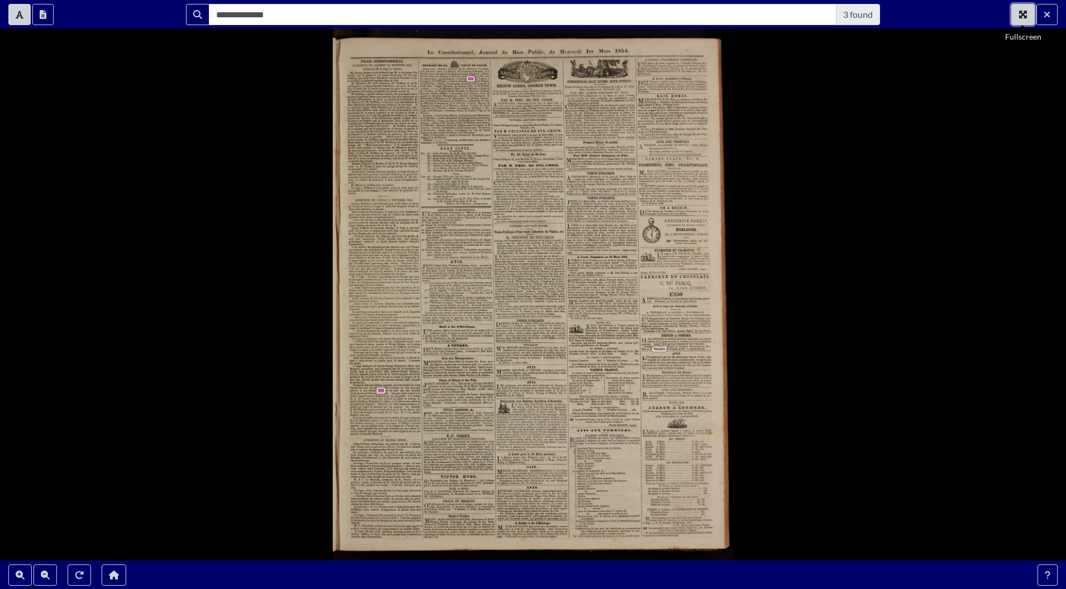
click at [1029, 12] on button "Fullscreen" at bounding box center [1022, 14] width 23 height 21
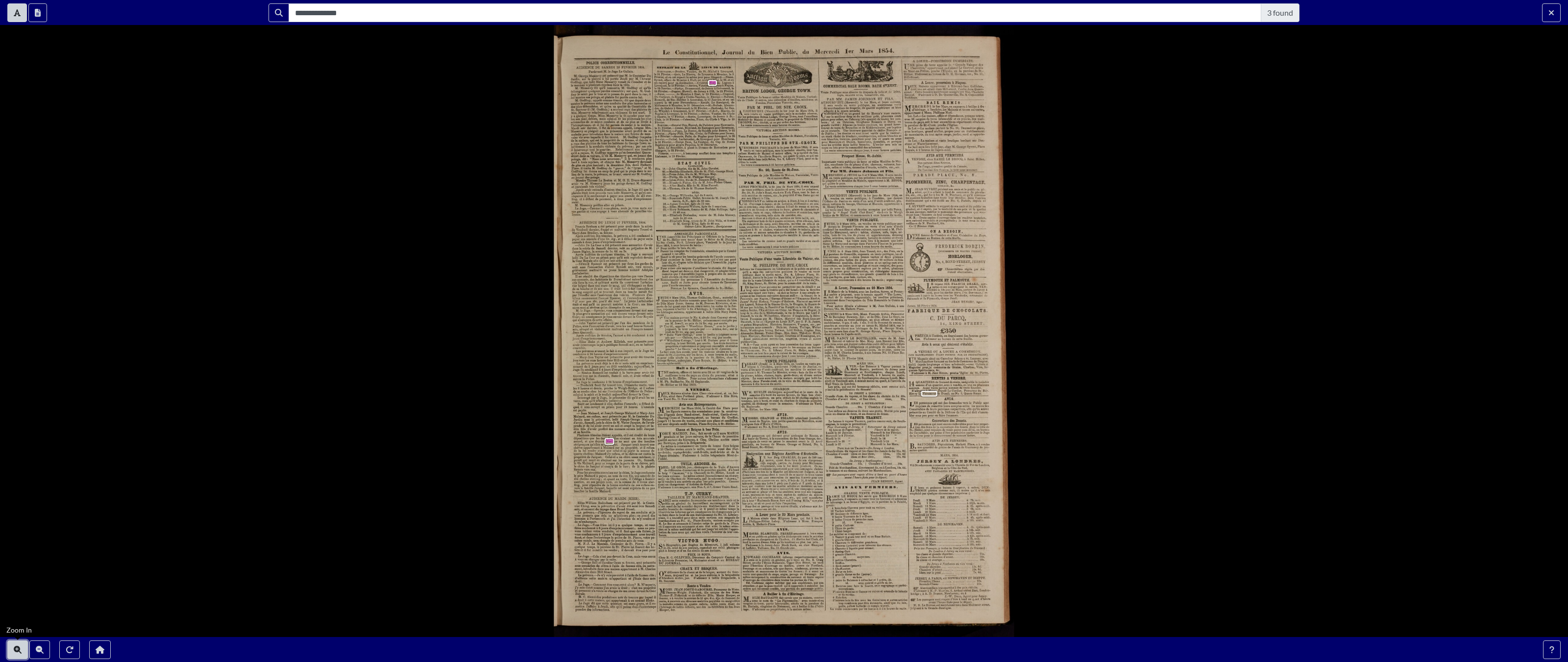
click at [18, 517] on icon "Zoom In" at bounding box center [18, 650] width 8 height 8
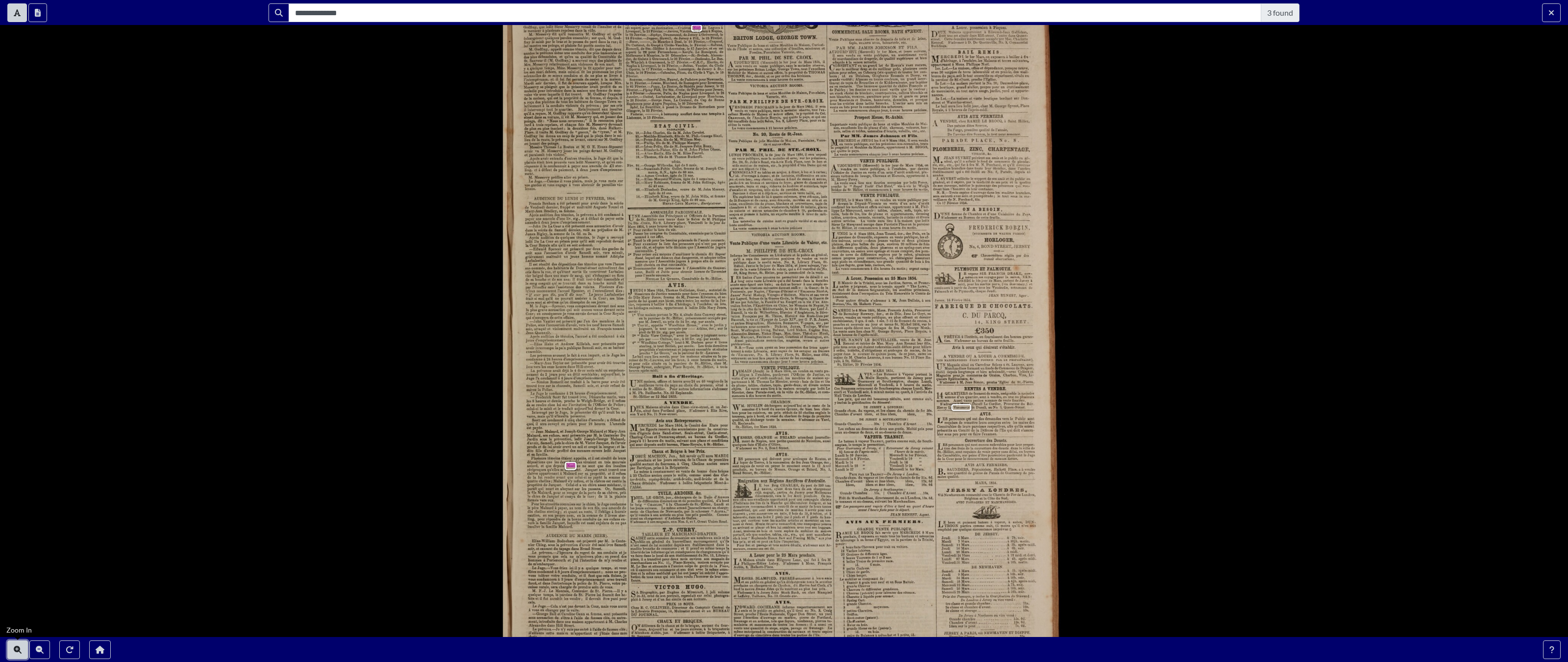
click at [18, 517] on icon "Zoom In" at bounding box center [18, 650] width 8 height 8
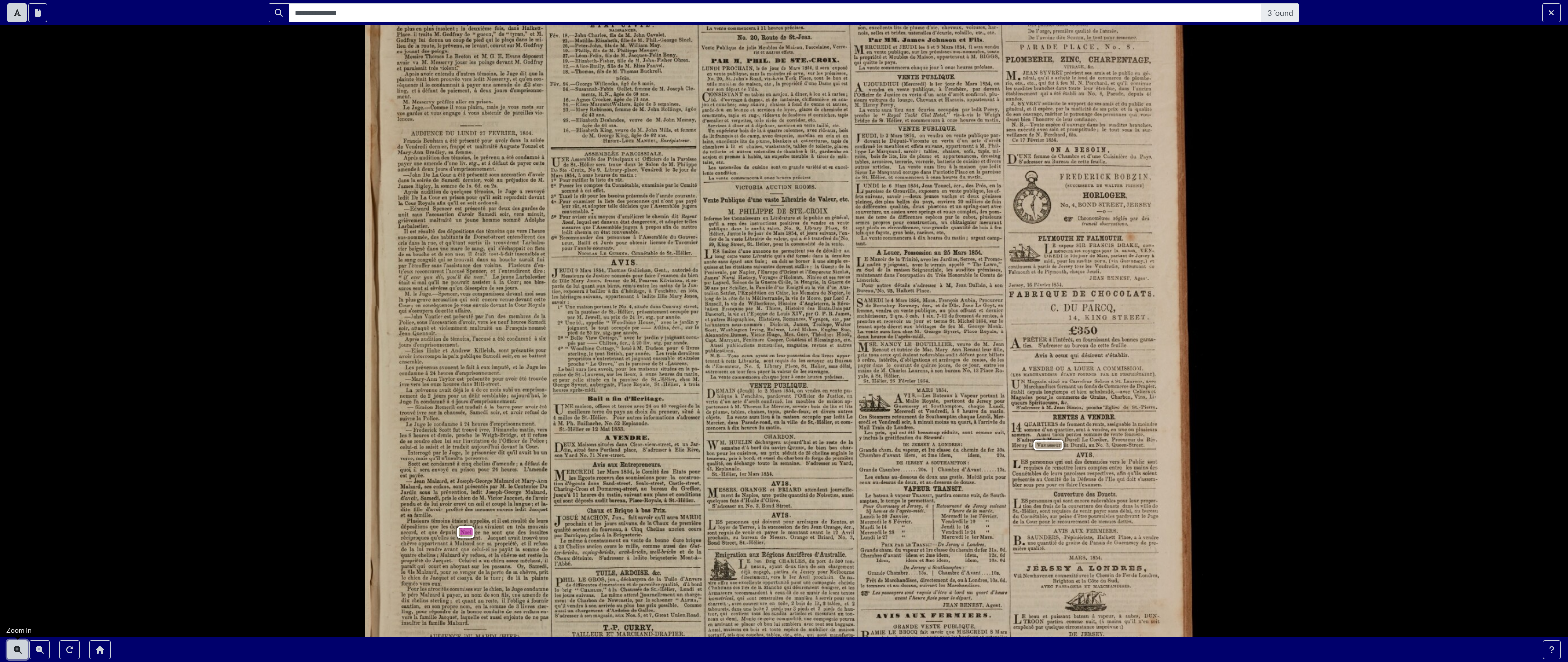
click at [18, 517] on icon "Zoom In" at bounding box center [18, 650] width 8 height 8
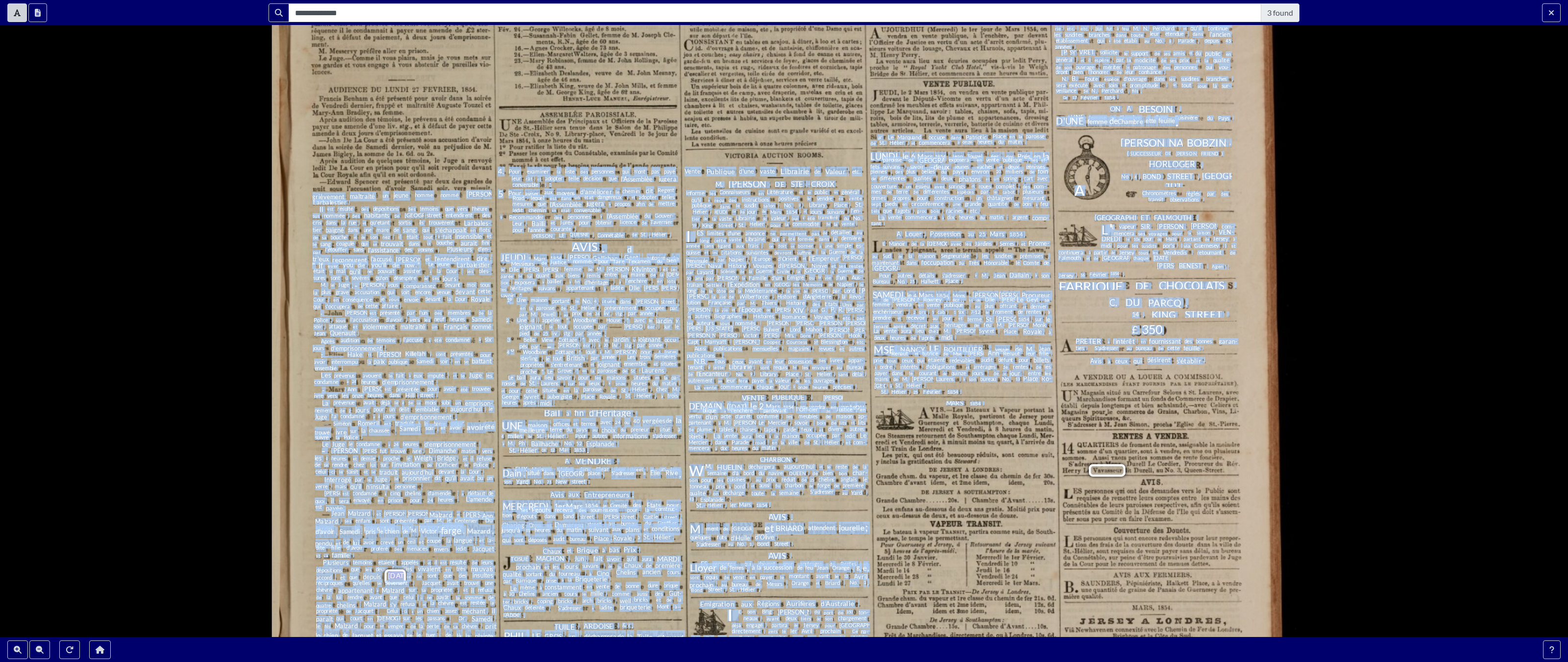
drag, startPoint x: 877, startPoint y: 135, endPoint x: 825, endPoint y: 260, distance: 135.4
click at [886, 422] on div "POLICE CORRECTIONNELLE . AUDIENCE DU SAMEDI 25 FEVRIER 1854 . Pardevant M. le J…" at bounding box center [784, 330] width 1024 height 1362
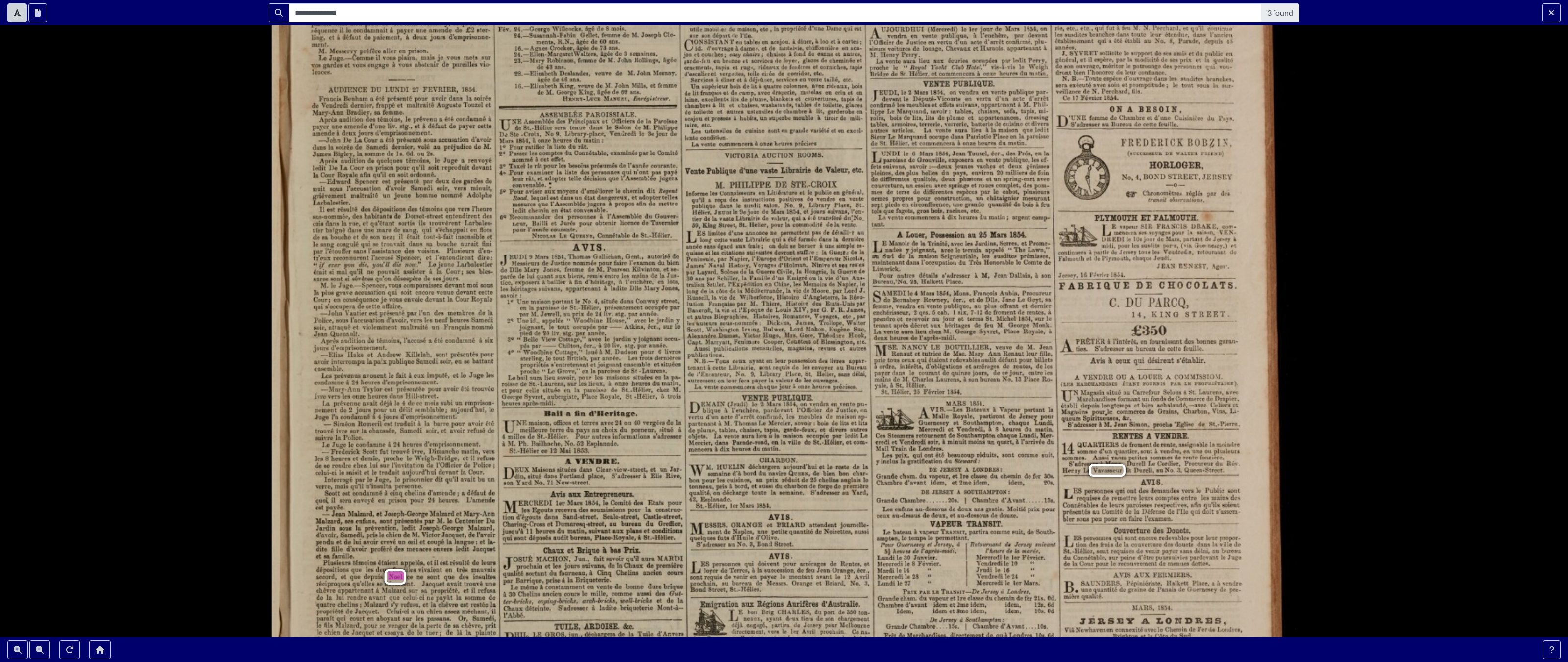
click at [795, 187] on div "M. PHILIPPE DE STE . - CROIX Informe les Connaisseurs en Littérature et le publ…" at bounding box center [777, 316] width 182 height 271
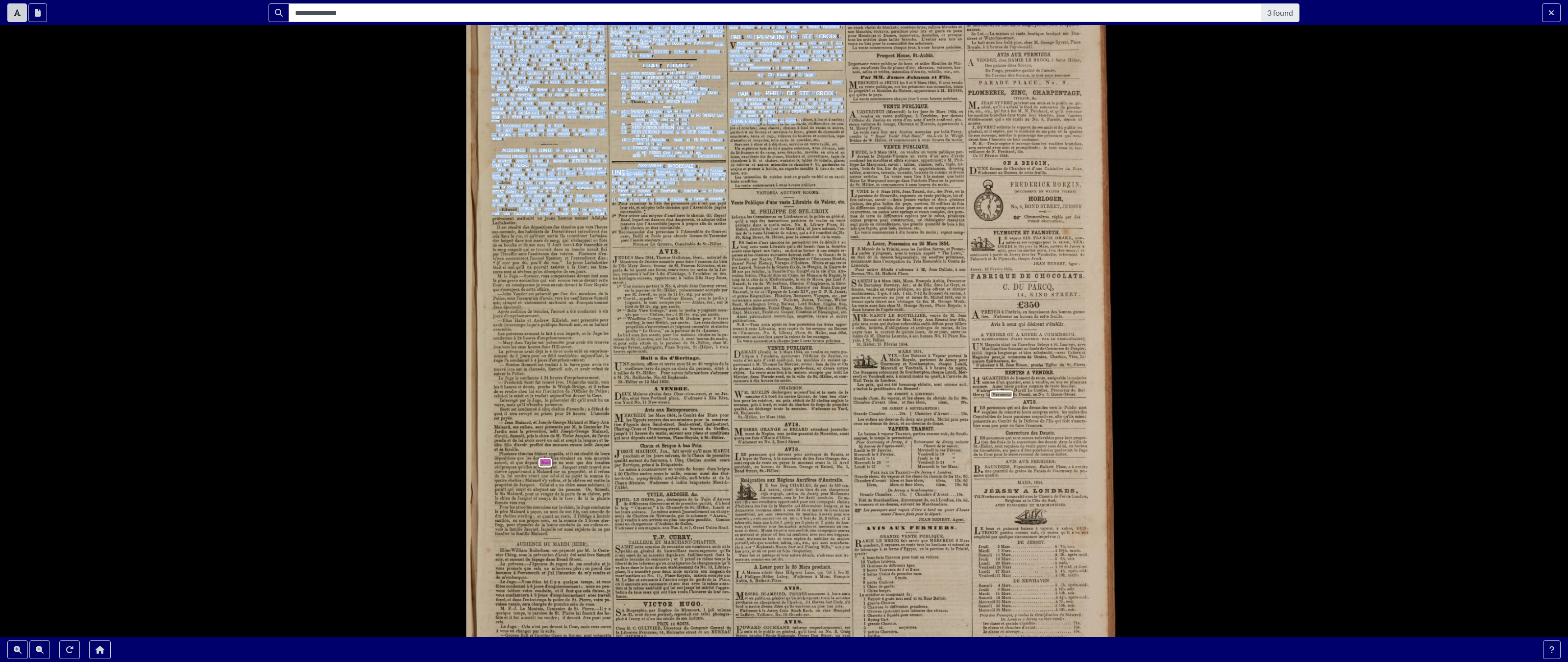
drag, startPoint x: 803, startPoint y: 119, endPoint x: 805, endPoint y: 169, distance: 50.0
click at [812, 195] on div "POLICE CORRECTIONNELLE . AUDIENCE DU SAMEDI 25 FEVRIER 1854 . Pardevant M. le J…" at bounding box center [794, 305] width 656 height 873
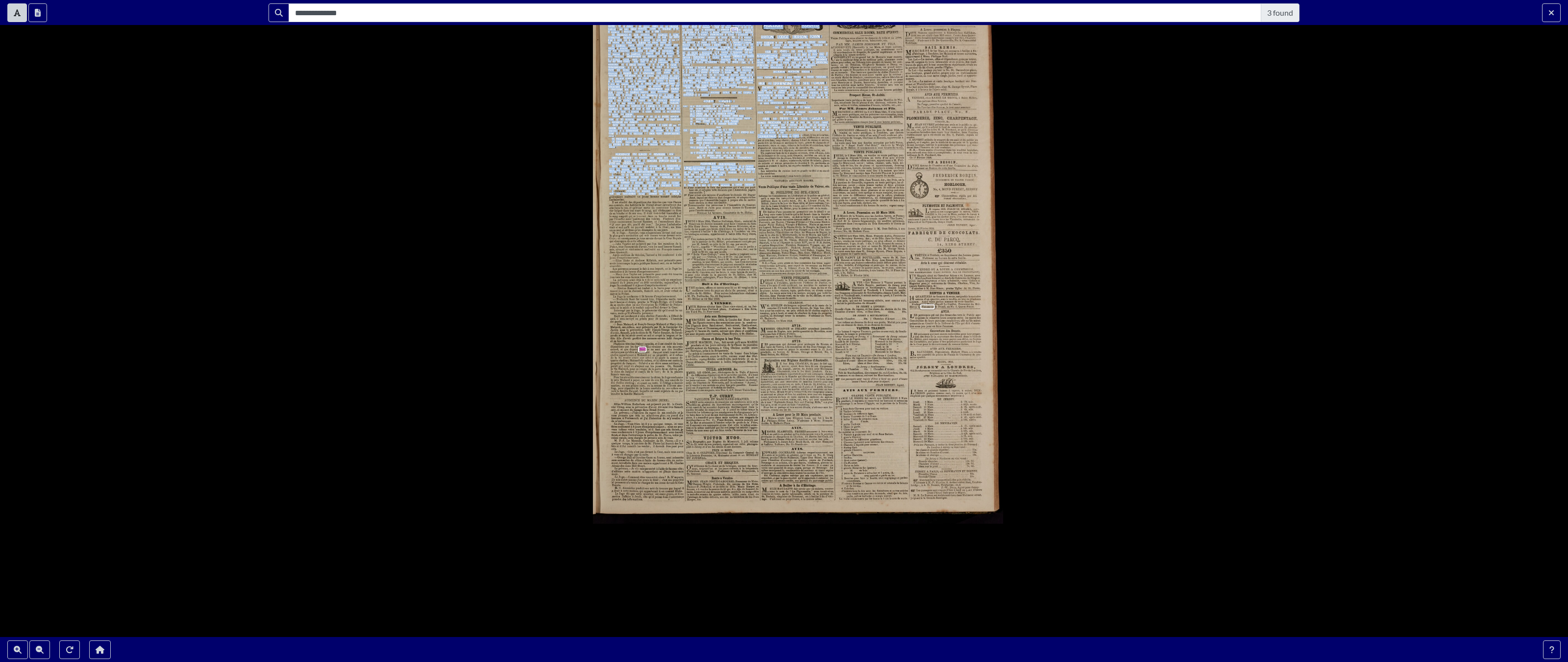
drag, startPoint x: 1092, startPoint y: 199, endPoint x: 1103, endPoint y: 323, distance: 124.5
click at [935, 326] on div "POLICE CORRECTIONNELLE . AUDIENCE DU SAMEDI 25 FEVRIER 1854 . Pardevant M. le J…" at bounding box center [784, 331] width 1568 height 662
drag, startPoint x: 820, startPoint y: 125, endPoint x: 891, endPoint y: 176, distance: 87.4
click at [834, 219] on div "POLICE CORRECTIONNELLE . AUDIENCE DU SAMEDI 25 FEVRIER 1854 . Pardevant M. le J…" at bounding box center [798, 250] width 410 height 545
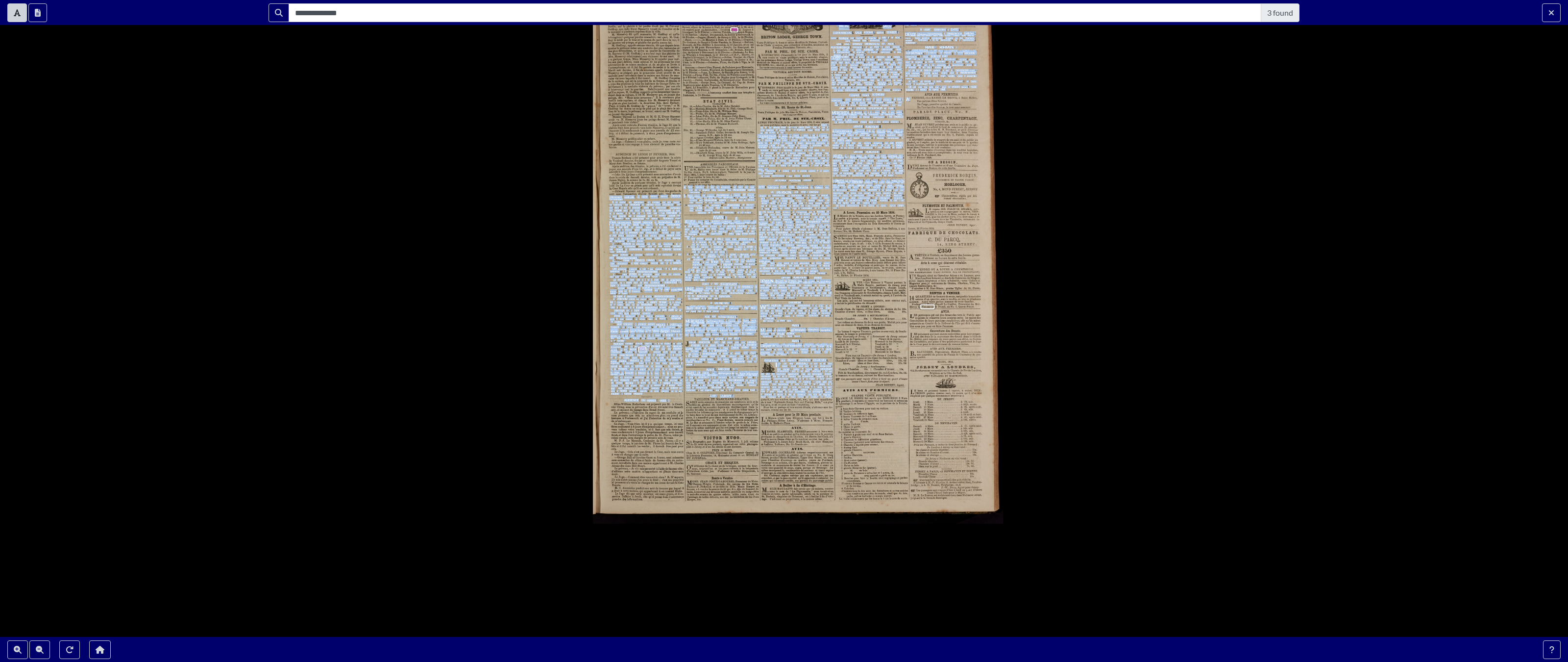
click at [935, 141] on div "POLICE CORRECTIONNELLE . AUDIENCE DU SAMEDI 25 FEVRIER 1854 . Pardevant M. le J…" at bounding box center [784, 331] width 1568 height 662
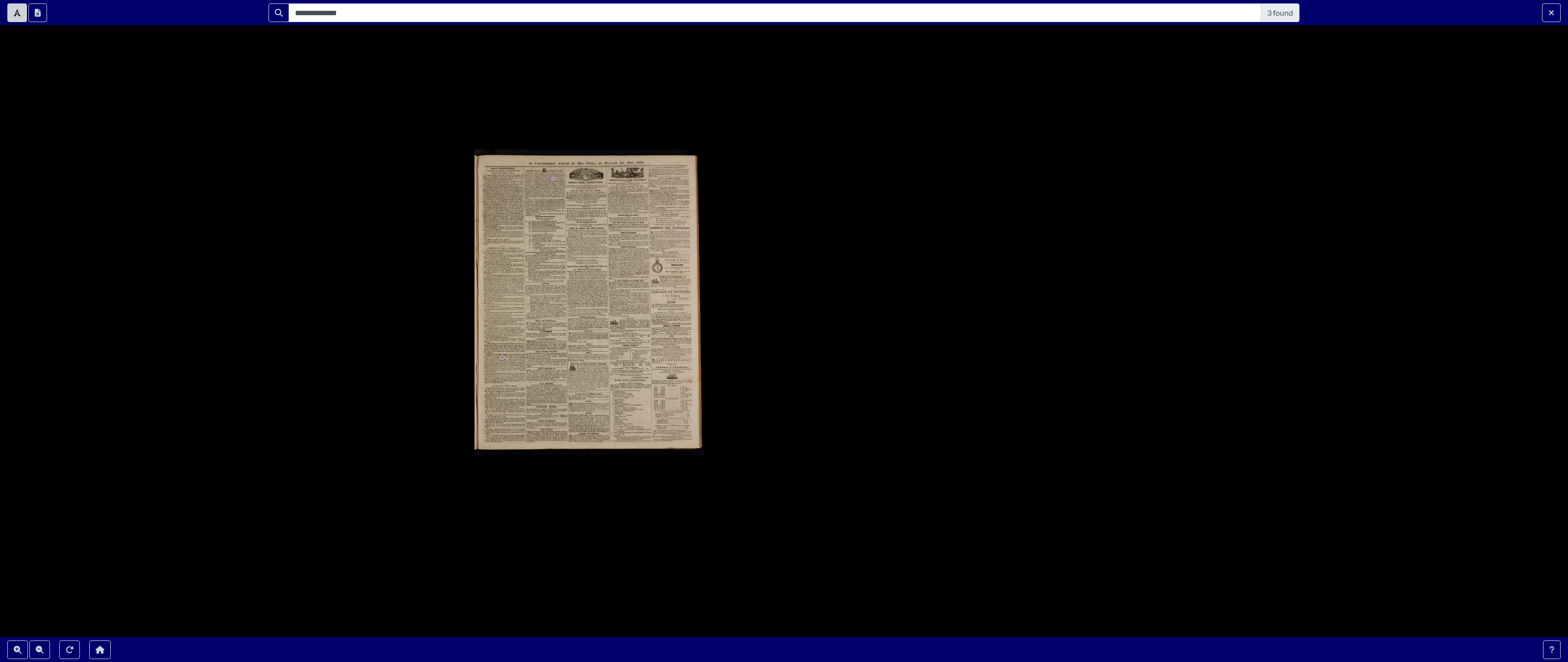
click at [548, 178] on span "Crichton" at bounding box center [550, 178] width 10 height 2
drag, startPoint x: 551, startPoint y: 175, endPoint x: 576, endPoint y: 178, distance: 25.2
click at [576, 178] on div "POLICE CORRECTIONNELLE . AUDIENCE DU SAMEDI 25 FEVRIER 1854 . Pardevant M. le J…" at bounding box center [590, 302] width 230 height 306
drag, startPoint x: 569, startPoint y: 188, endPoint x: 596, endPoint y: 197, distance: 28.5
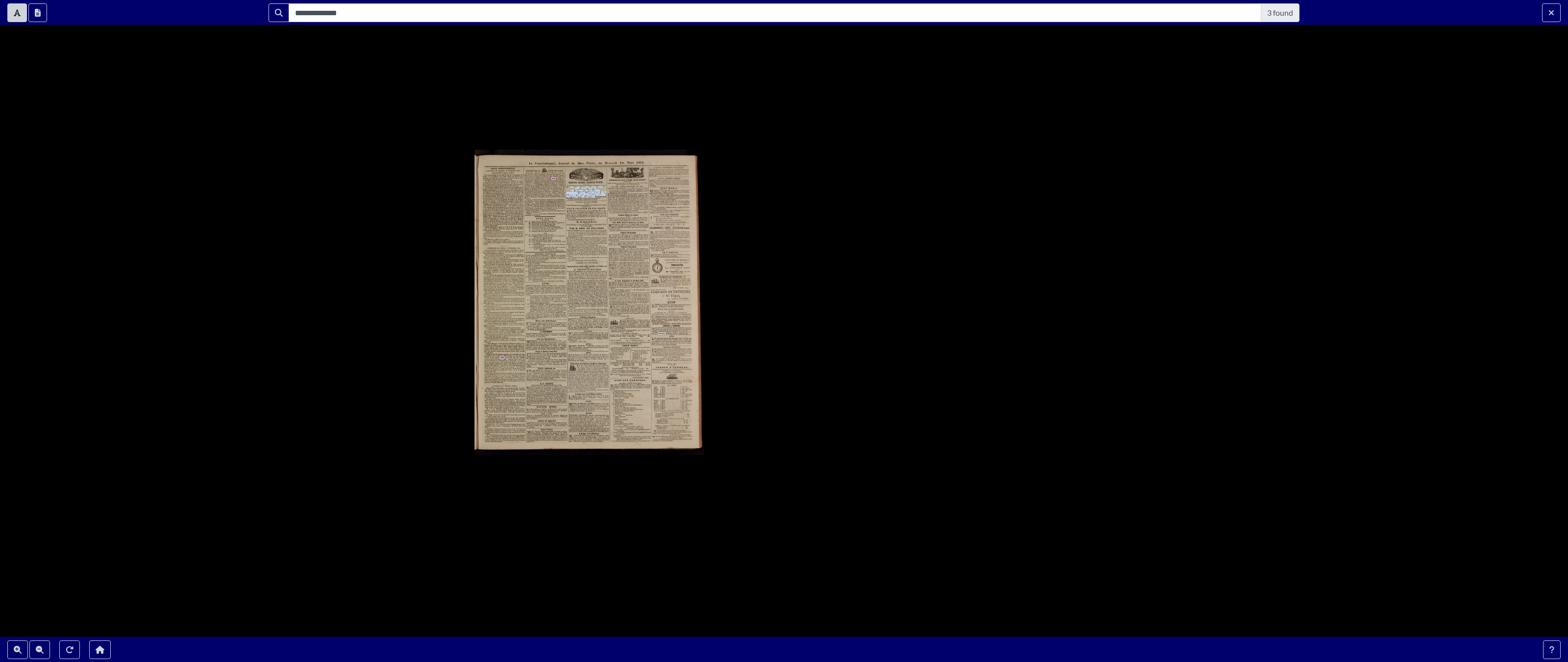
click at [596, 197] on div "BRITON LODGE , GEORGE TOWN . Vente Publique do bons et utiles Meubles de Maison…" at bounding box center [586, 192] width 40 height 22
drag, startPoint x: 577, startPoint y: 176, endPoint x: 551, endPoint y: 178, distance: 26.1
click at [576, 176] on span "Auction" at bounding box center [576, 176] width 11 height 4
click at [547, 177] on span "Crichton" at bounding box center [550, 178] width 10 height 2
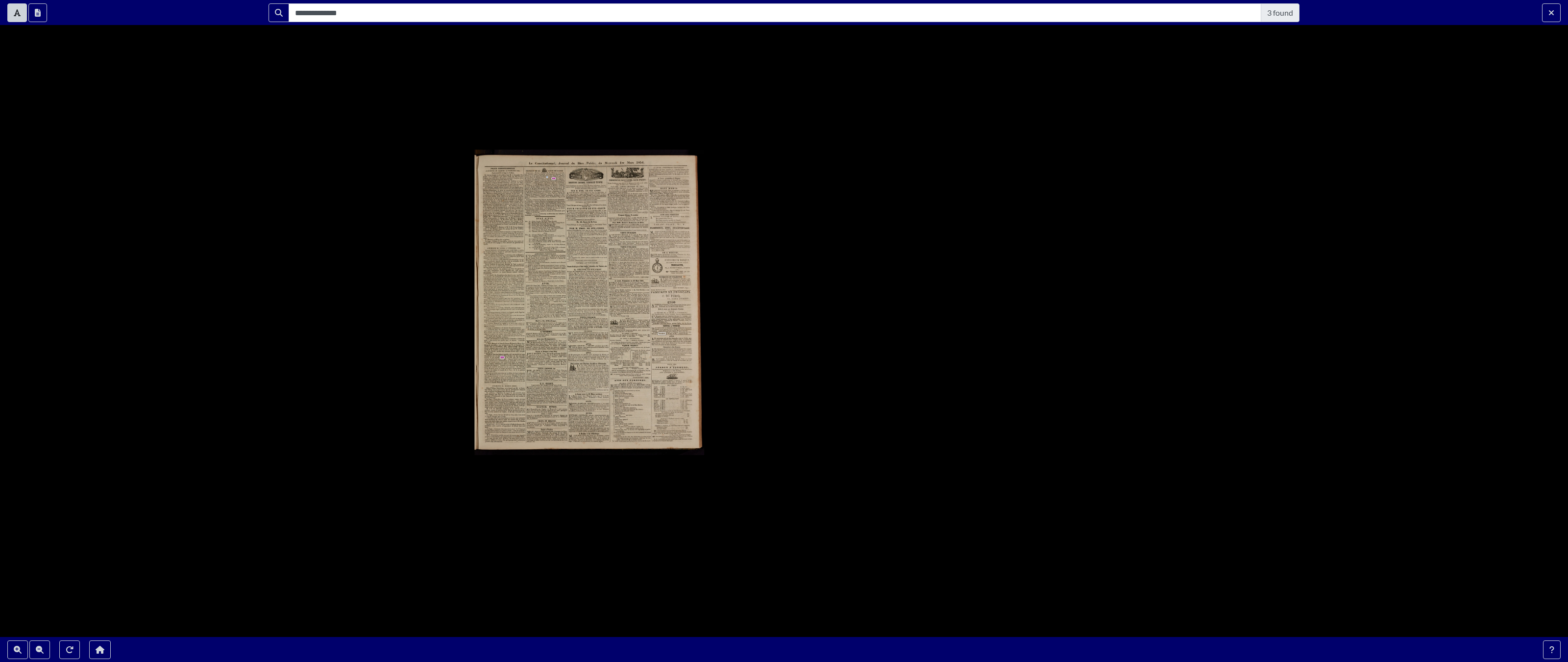
click at [547, 177] on span "est" at bounding box center [548, 177] width 2 height 2
click at [14, 517] on icon "Zoom In" at bounding box center [18, 650] width 8 height 8
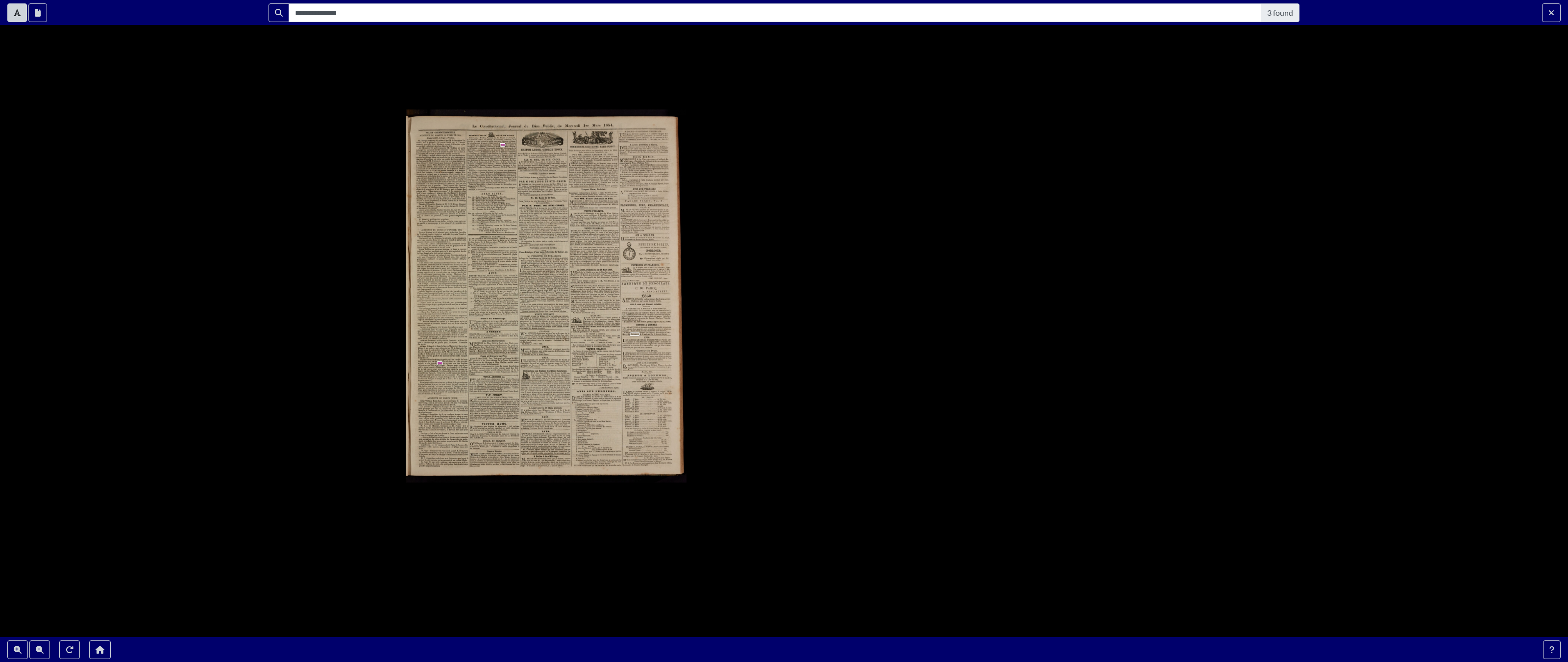
drag, startPoint x: 496, startPoint y: 123, endPoint x: 519, endPoint y: 122, distance: 23.0
click at [519, 122] on div "POLICE CORRECTIONNELLE . AUDIENCE DU SAMEDI 25 FEVRIER 1854 . Pardevant M. le J…" at bounding box center [547, 296] width 281 height 373
click at [502, 171] on div "POLICE CORRECTIONNELLE . AUDIENCE DU SAMEDI 25 FEVRIER 1854 . Pardevant M. le J…" at bounding box center [547, 296] width 281 height 373
click at [497, 141] on span "jour" at bounding box center [495, 141] width 4 height 2
click at [18, 11] on icon "Enable text selection ALT+T" at bounding box center [18, 12] width 7 height 8
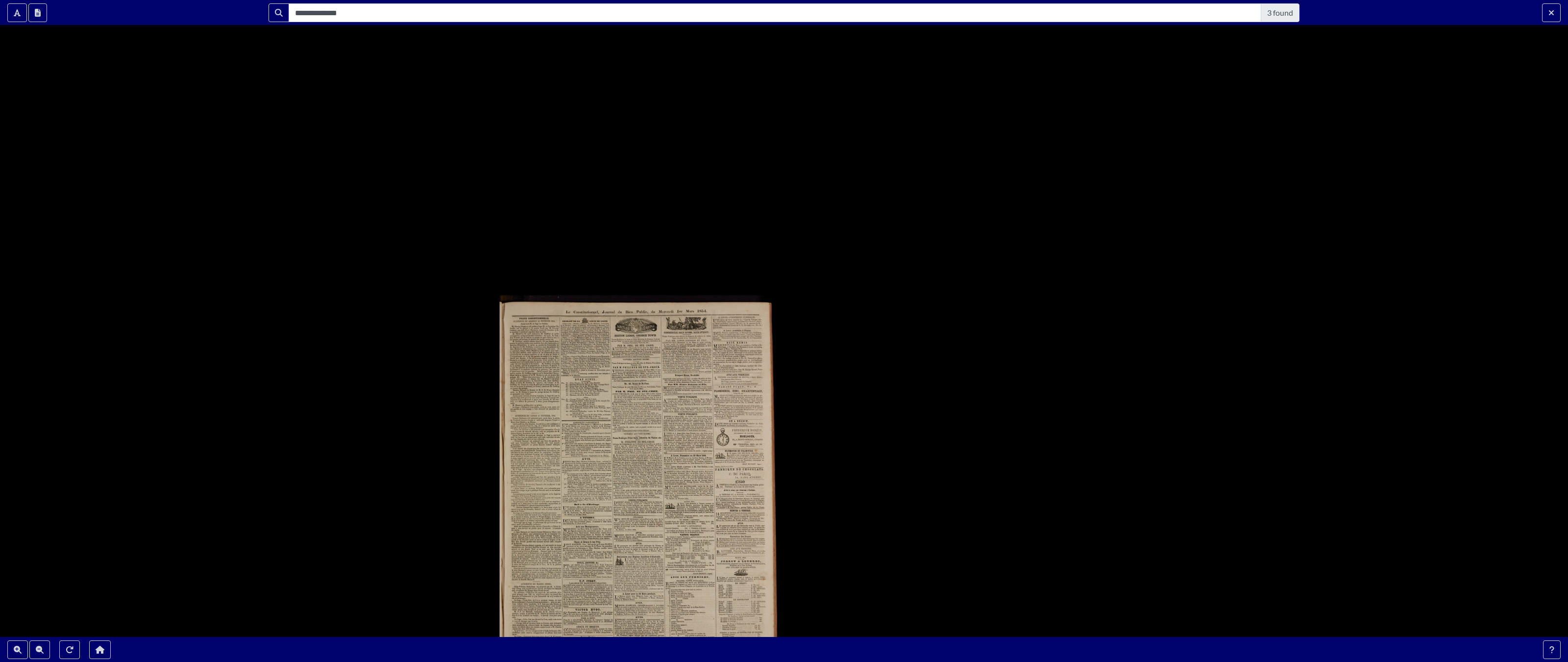
drag, startPoint x: 480, startPoint y: 135, endPoint x: 572, endPoint y: 323, distance: 209.3
click at [572, 323] on div at bounding box center [784, 331] width 1568 height 662
click at [11, 517] on button "Zoom In" at bounding box center [17, 649] width 20 height 18
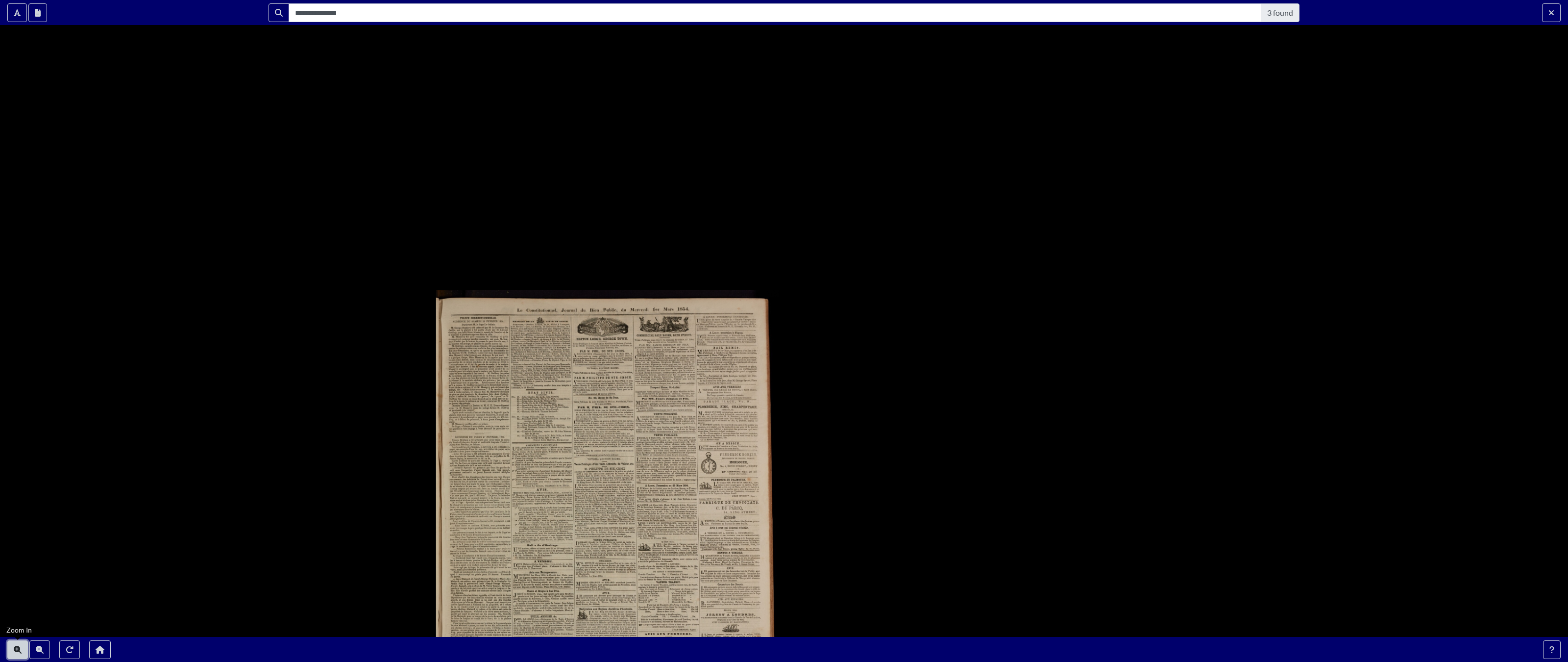
click at [15, 517] on icon "Zoom In" at bounding box center [18, 650] width 8 height 8
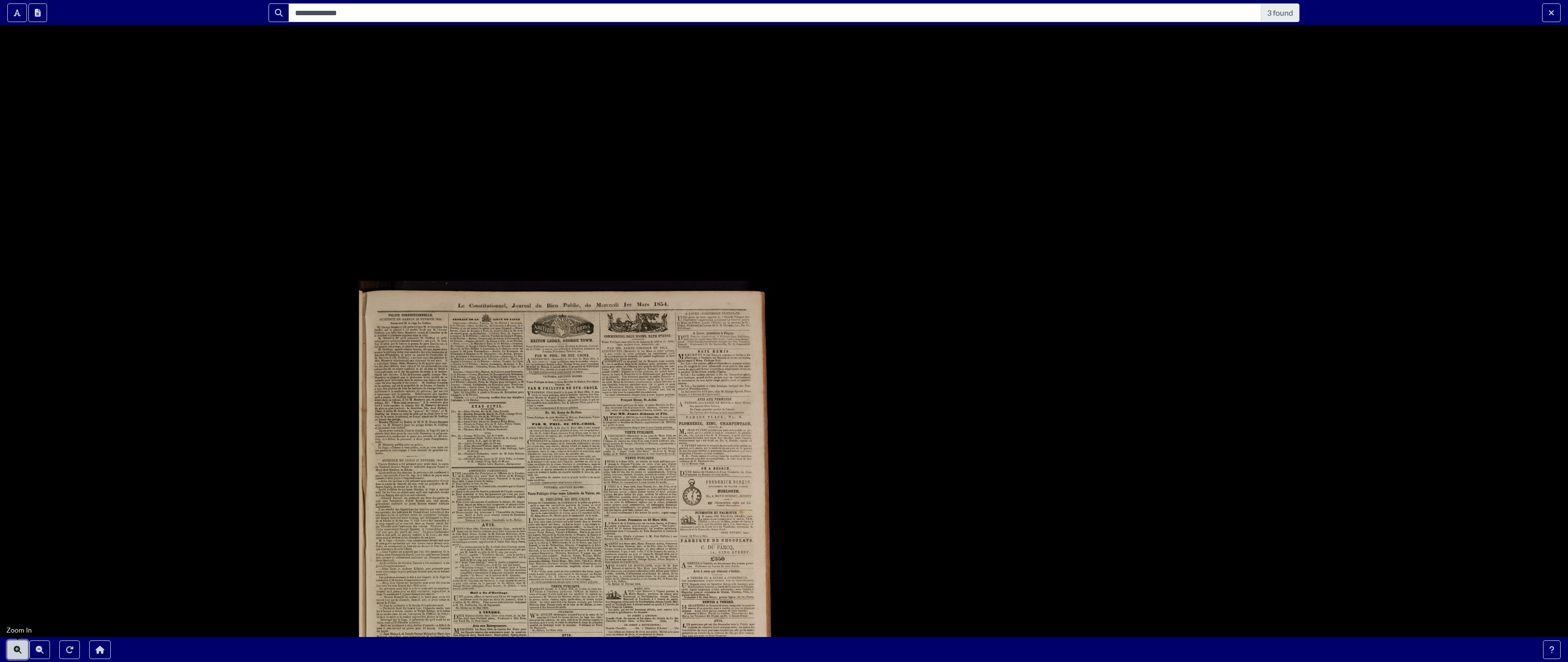
click at [15, 517] on icon "Zoom In" at bounding box center [18, 650] width 8 height 8
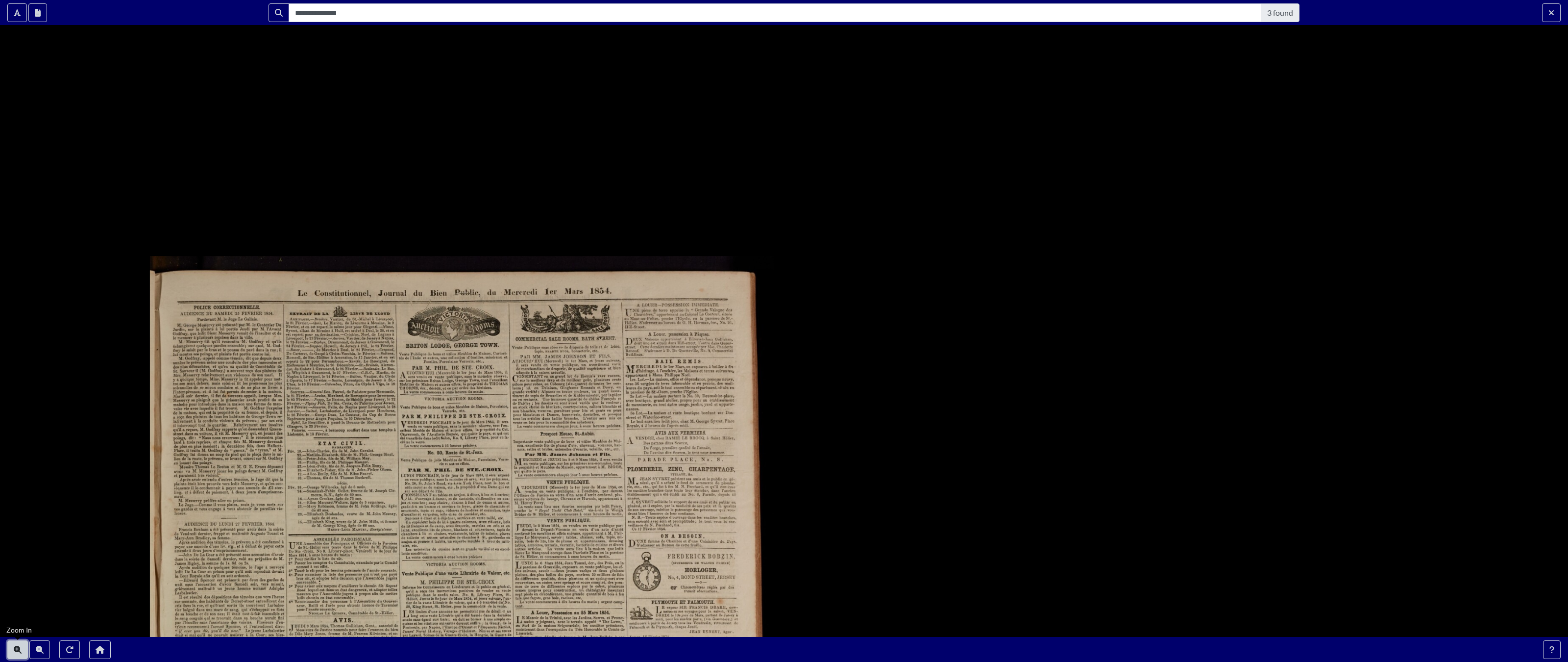
click at [15, 517] on icon "Zoom In" at bounding box center [18, 650] width 8 height 8
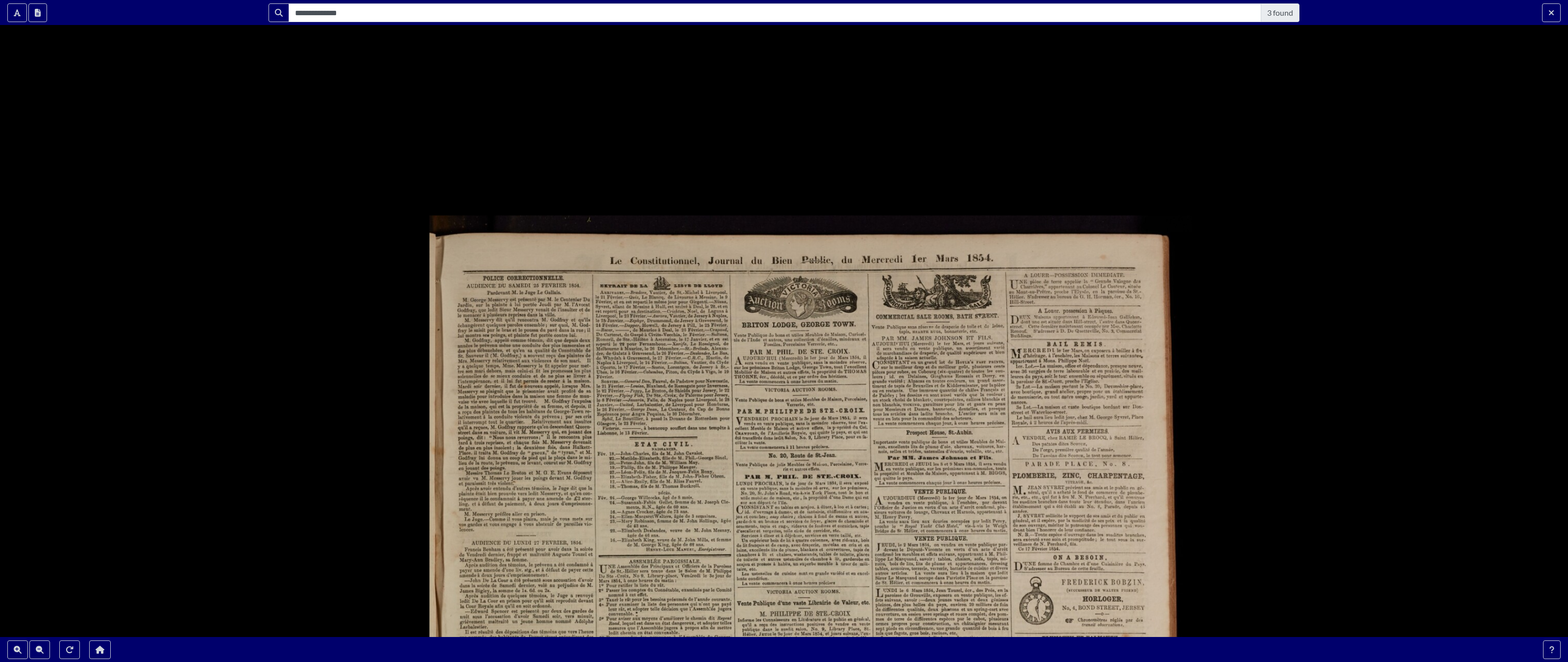
drag, startPoint x: 204, startPoint y: 401, endPoint x: 622, endPoint y: 379, distance: 418.6
click at [622, 379] on div at bounding box center [784, 331] width 1568 height 662
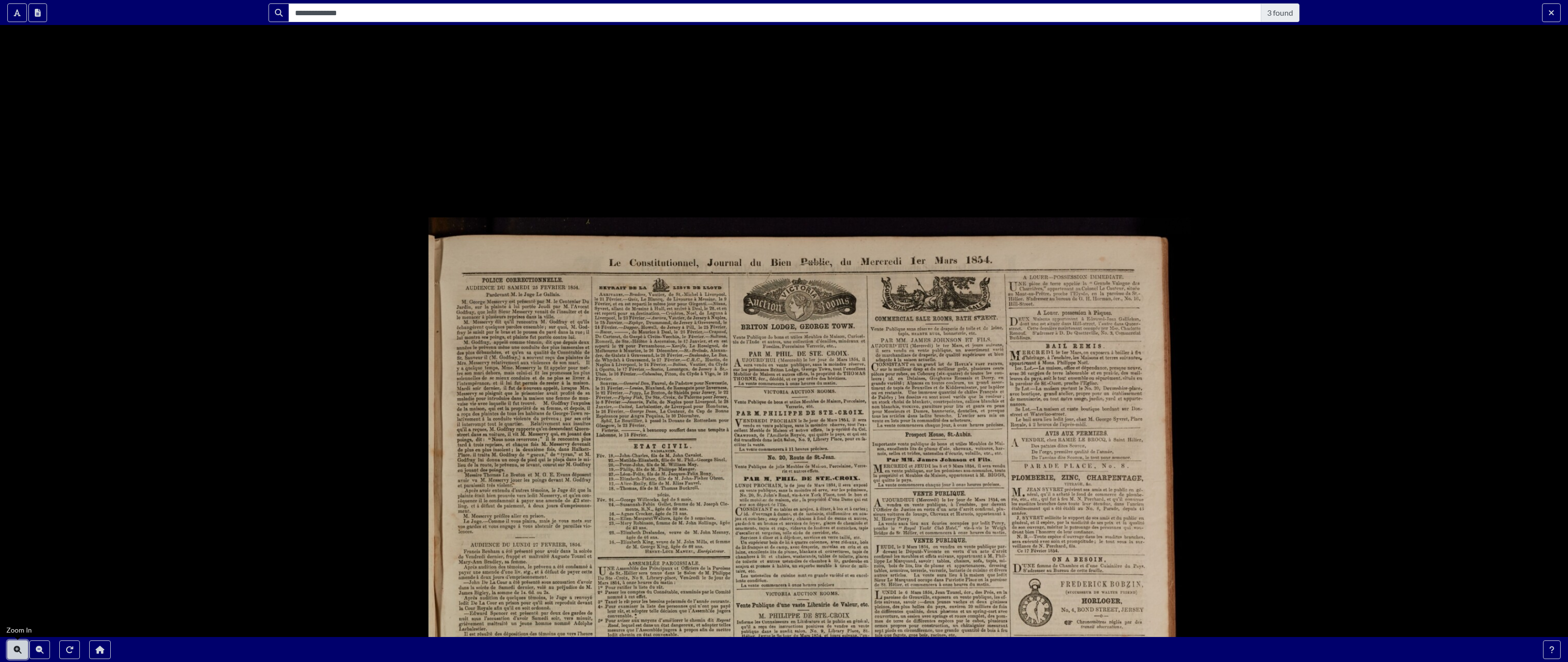
click at [13, 517] on button "Zoom In" at bounding box center [17, 649] width 20 height 18
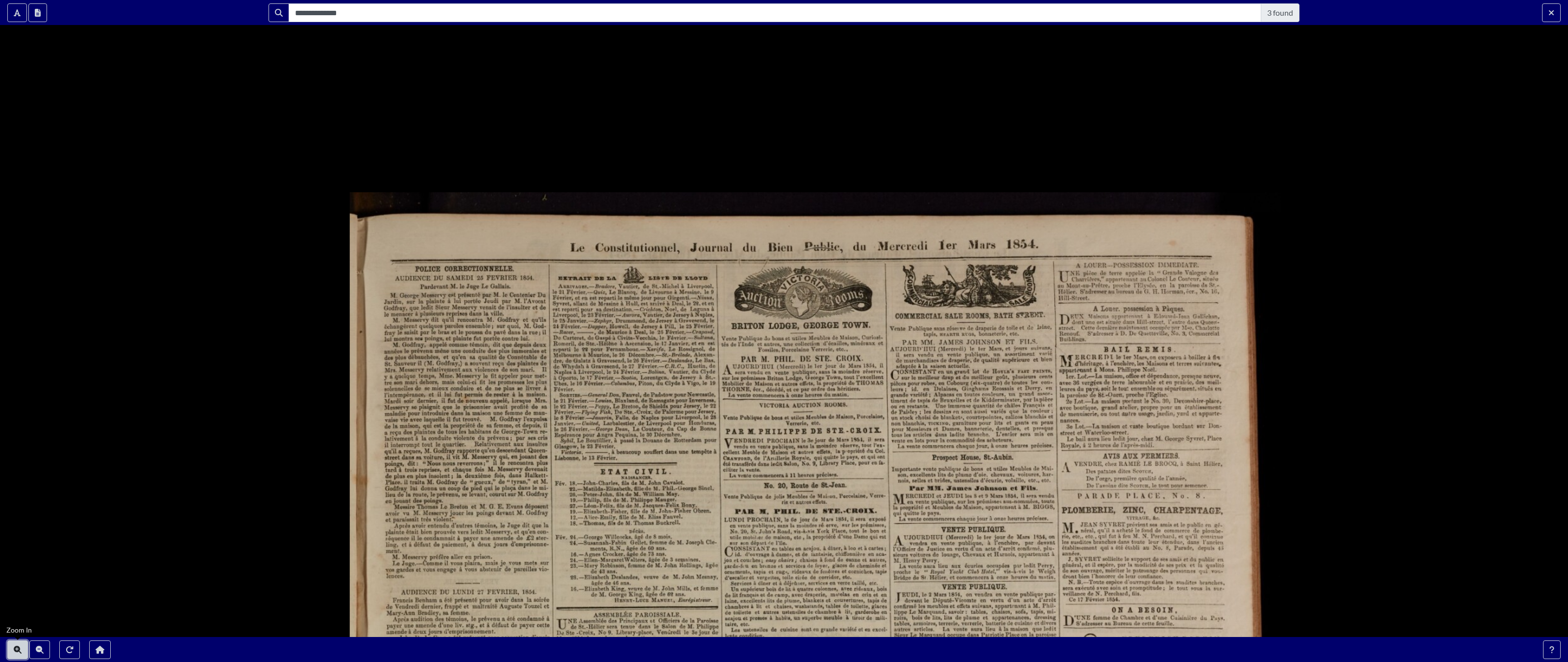
click at [13, 517] on button "Zoom In" at bounding box center [17, 649] width 20 height 18
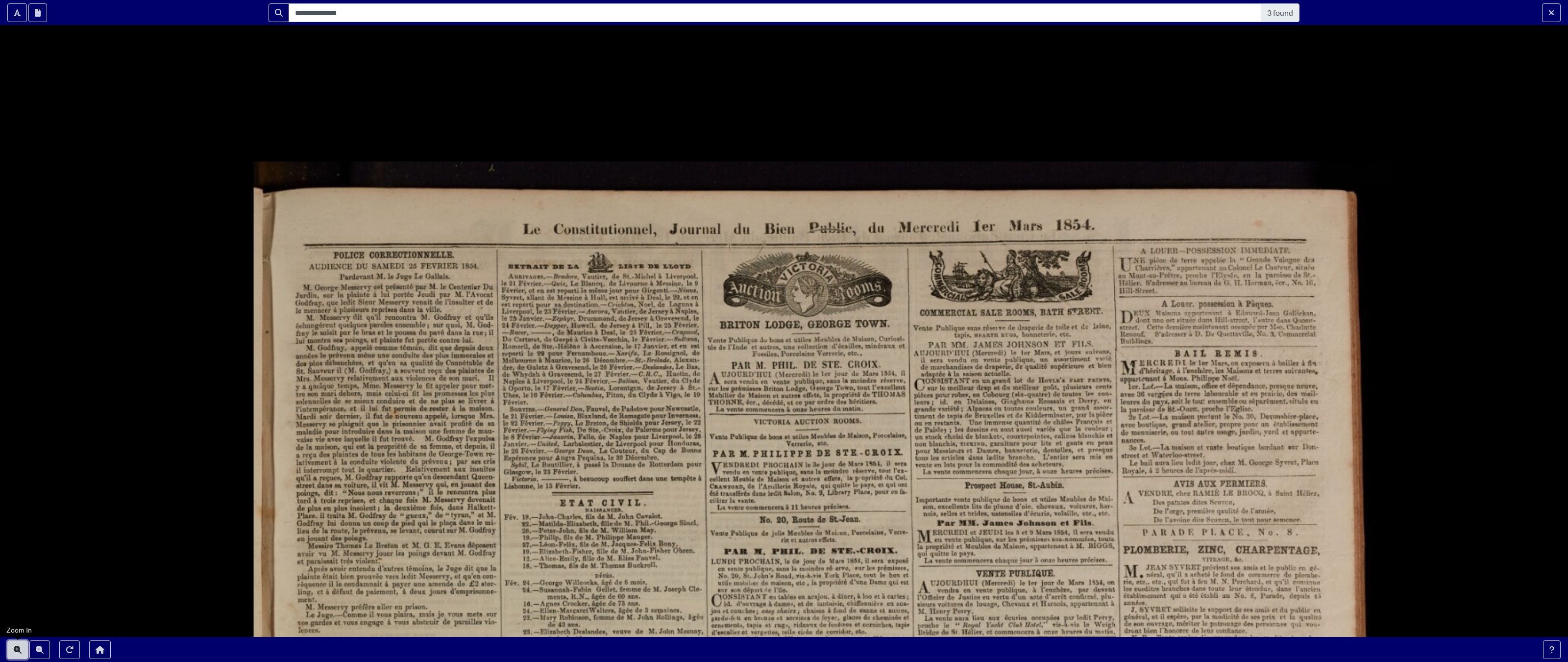
click at [13, 517] on button "Zoom In" at bounding box center [17, 649] width 20 height 18
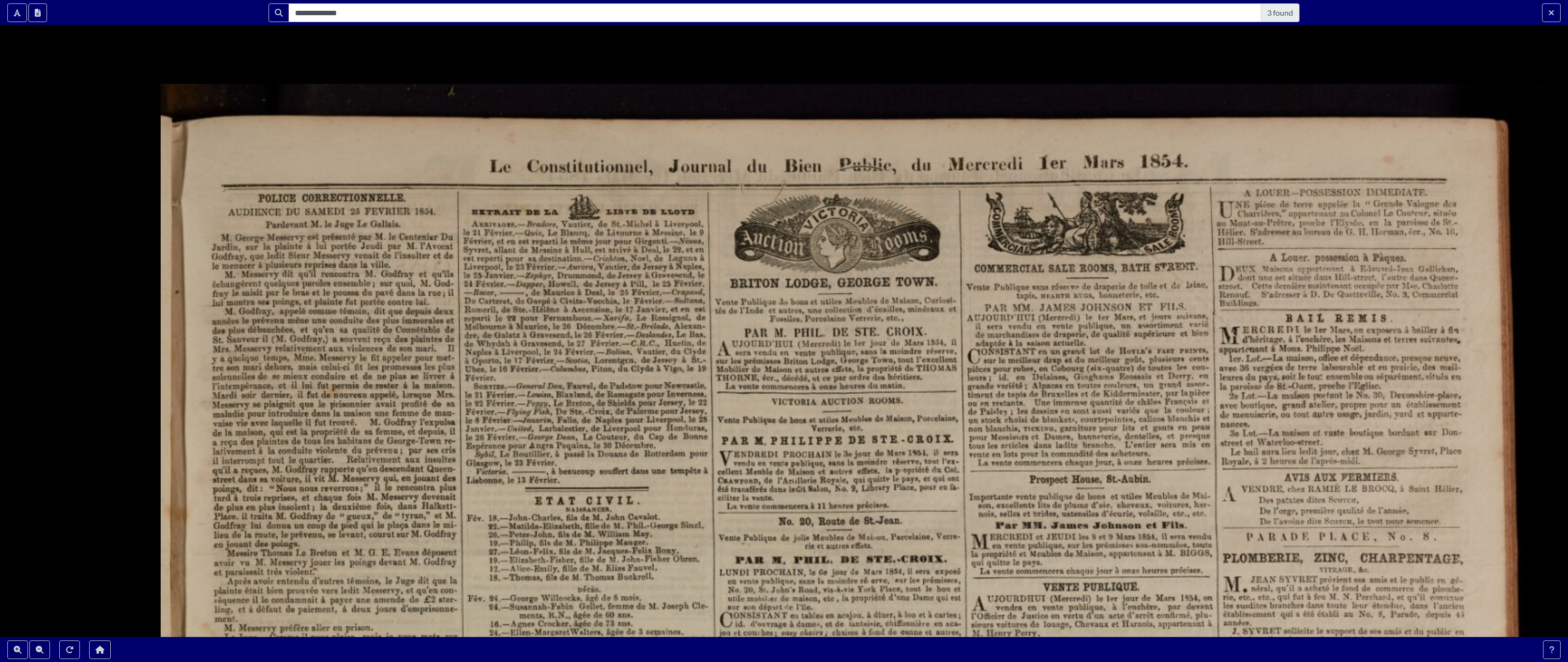
drag, startPoint x: 584, startPoint y: 391, endPoint x: 609, endPoint y: 350, distance: 48.0
click at [609, 350] on div at bounding box center [784, 331] width 1568 height 662
click at [115, 204] on div at bounding box center [784, 331] width 1568 height 662
click at [94, 158] on div at bounding box center [784, 331] width 1568 height 662
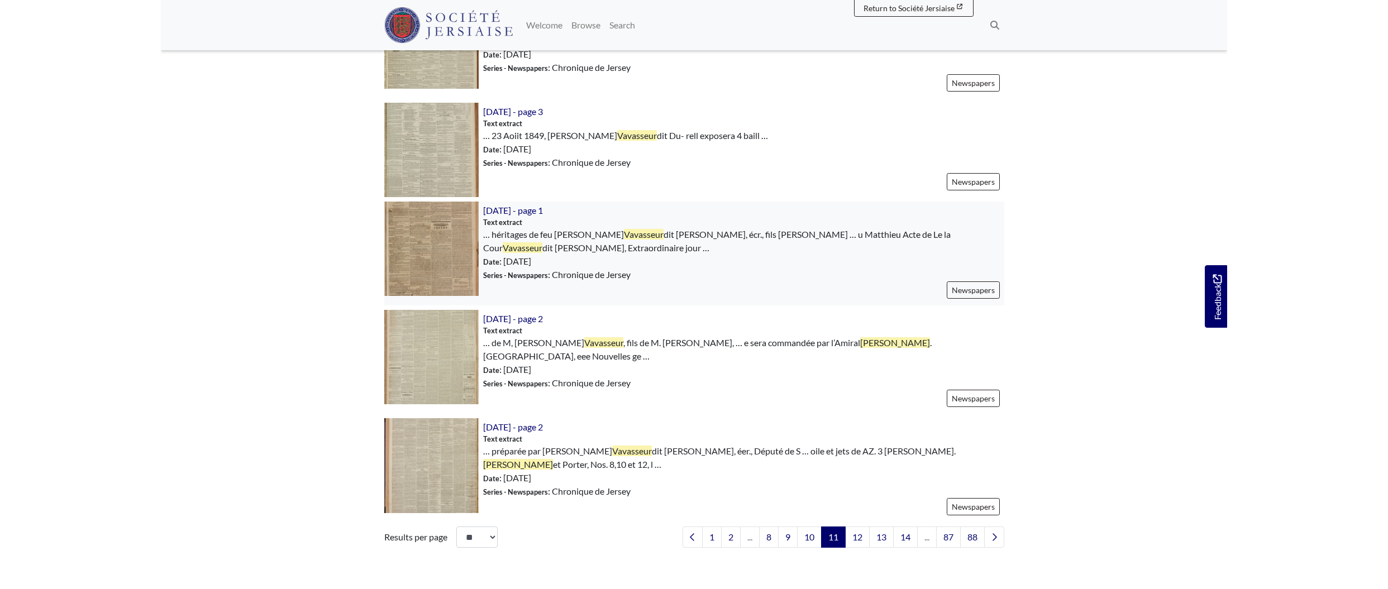
scroll to position [1443, 0]
